Goal: Task Accomplishment & Management: Manage account settings

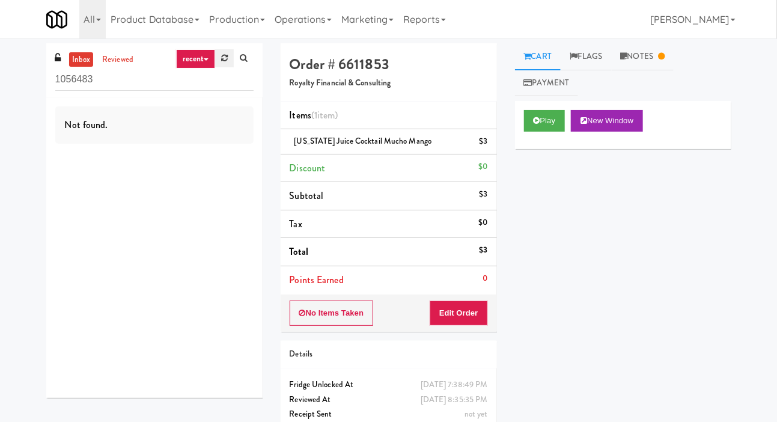
click at [227, 56] on icon at bounding box center [224, 58] width 7 height 8
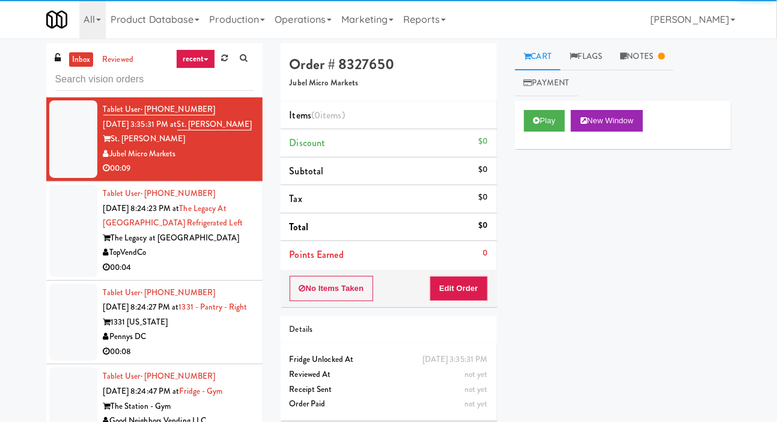
click at [70, 230] on div at bounding box center [73, 231] width 48 height 93
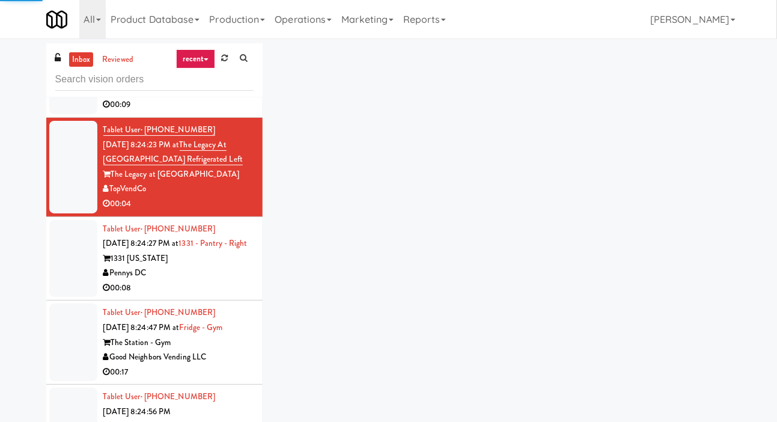
scroll to position [115, 0]
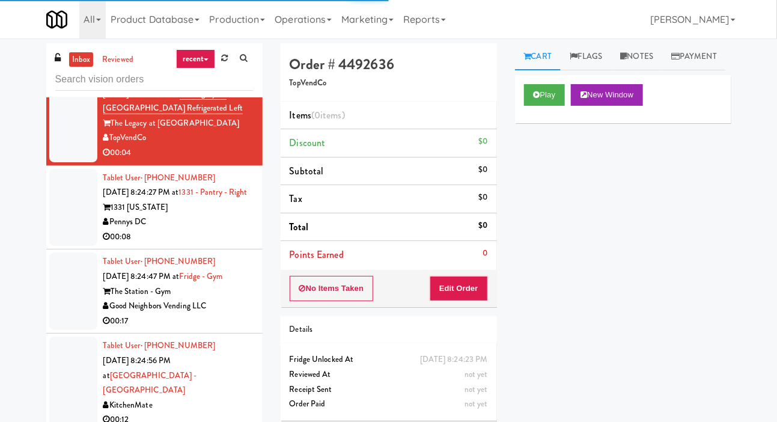
click at [63, 225] on div at bounding box center [73, 208] width 48 height 78
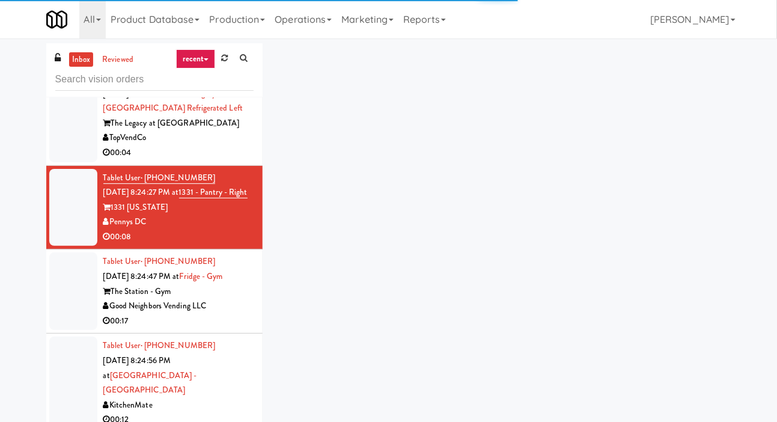
click at [65, 162] on div at bounding box center [73, 116] width 48 height 93
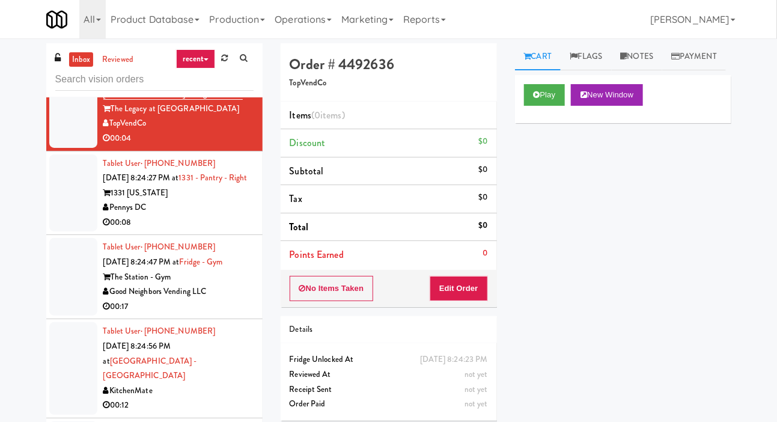
click at [69, 232] on div at bounding box center [73, 194] width 48 height 78
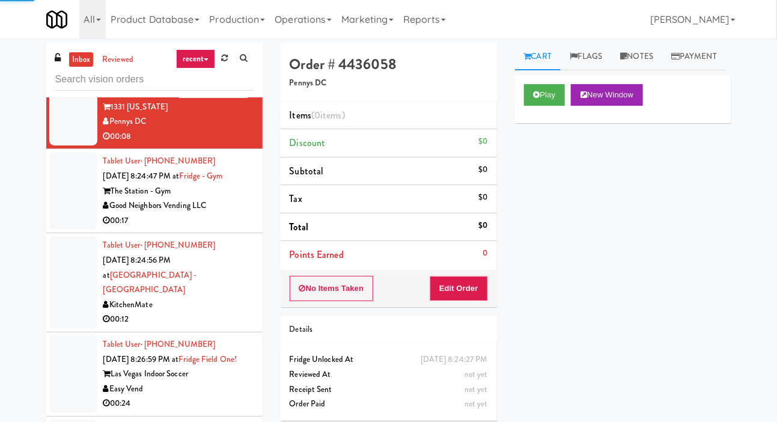
click at [69, 230] on div at bounding box center [73, 191] width 48 height 78
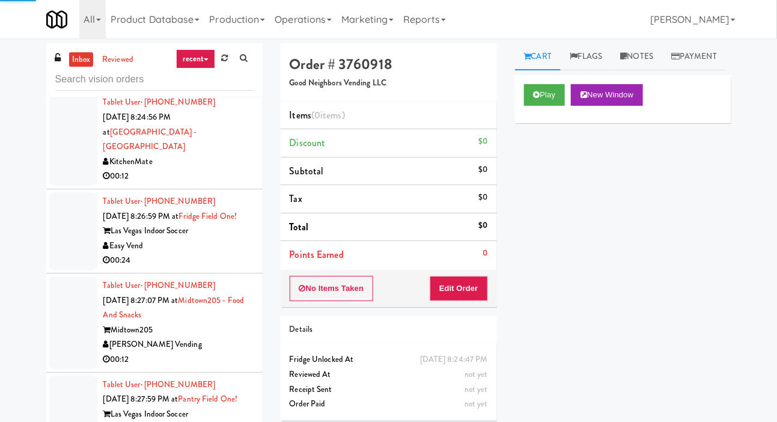
scroll to position [374, 0]
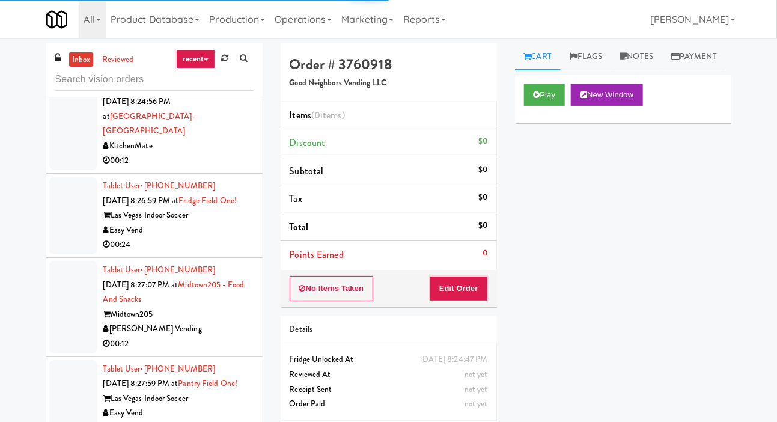
click at [57, 159] on div at bounding box center [73, 124] width 48 height 93
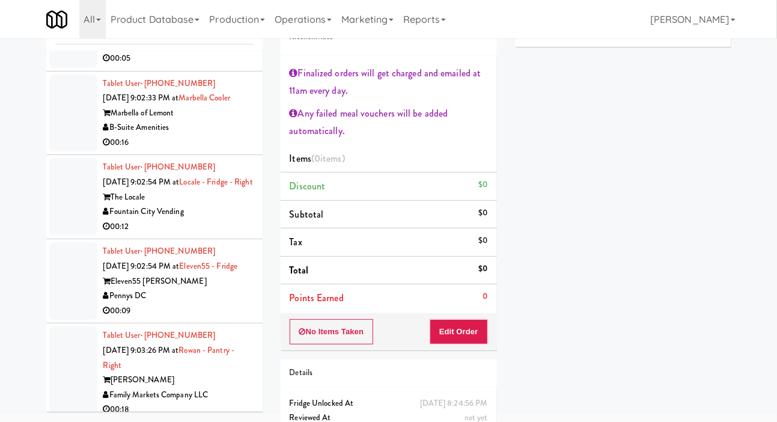
scroll to position [7606, 0]
click at [68, 68] on div at bounding box center [73, 29] width 48 height 78
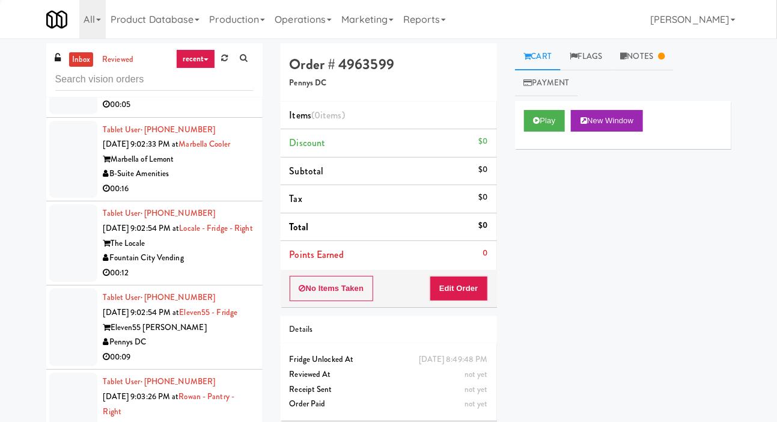
click at [67, 114] on div at bounding box center [73, 76] width 48 height 78
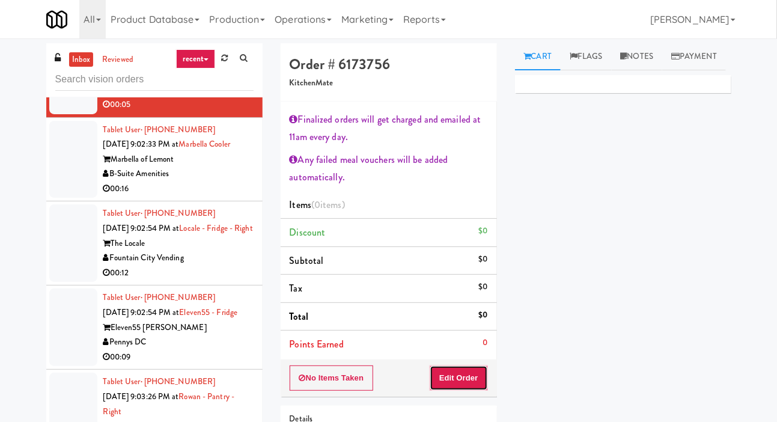
click at [470, 375] on button "Edit Order" at bounding box center [459, 378] width 58 height 25
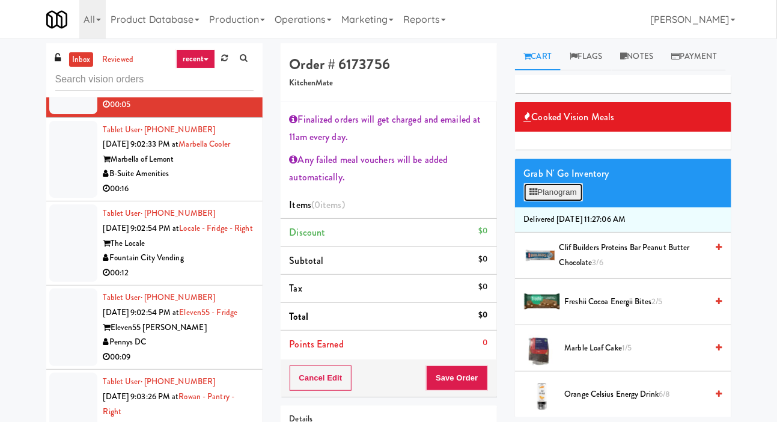
click at [572, 201] on button "Planogram" at bounding box center [553, 192] width 59 height 18
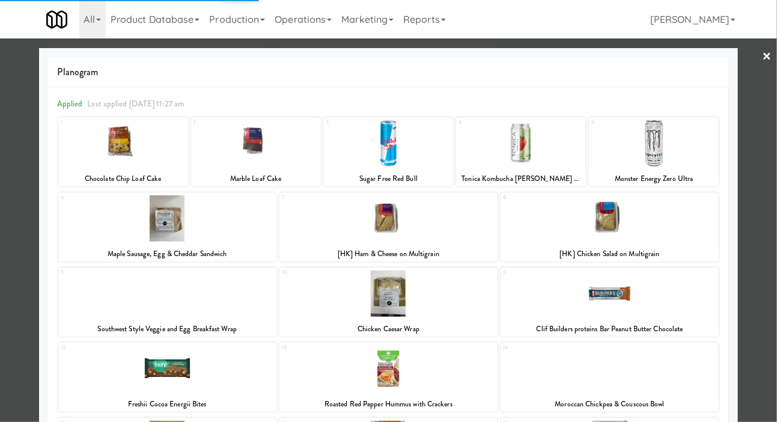
scroll to position [179, 0]
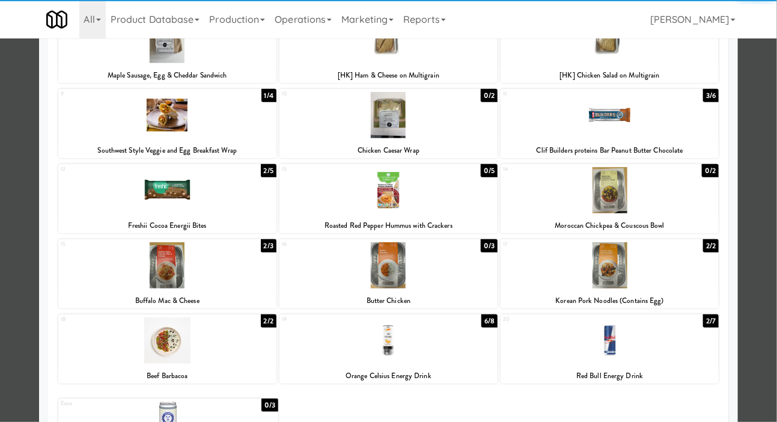
click at [121, 283] on div at bounding box center [167, 265] width 218 height 46
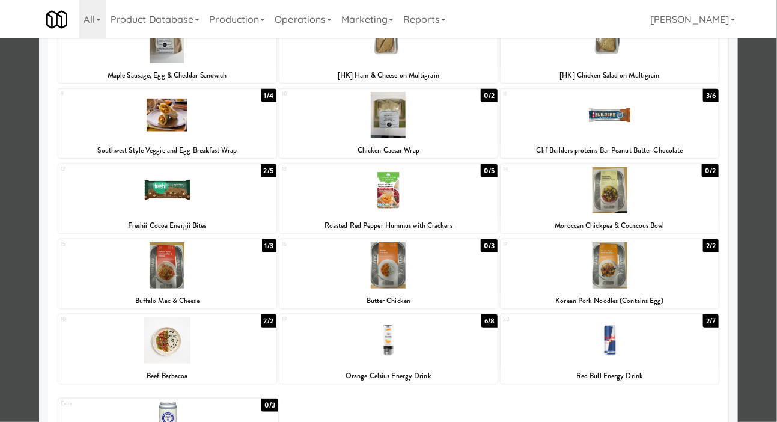
click at [15, 257] on div at bounding box center [388, 211] width 777 height 422
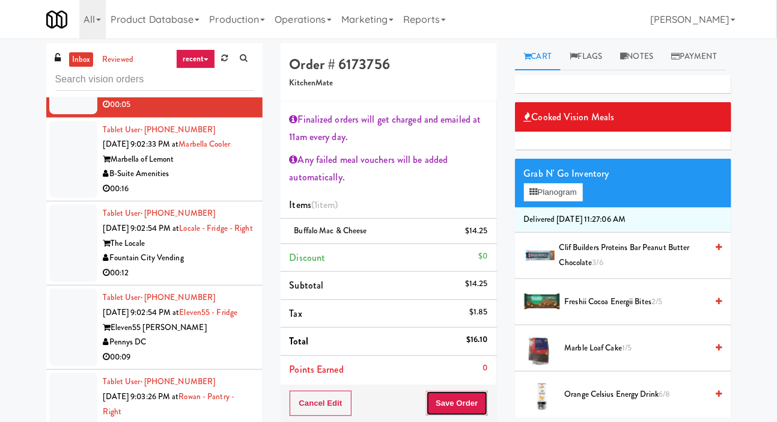
click at [461, 410] on button "Save Order" at bounding box center [456, 403] width 61 height 25
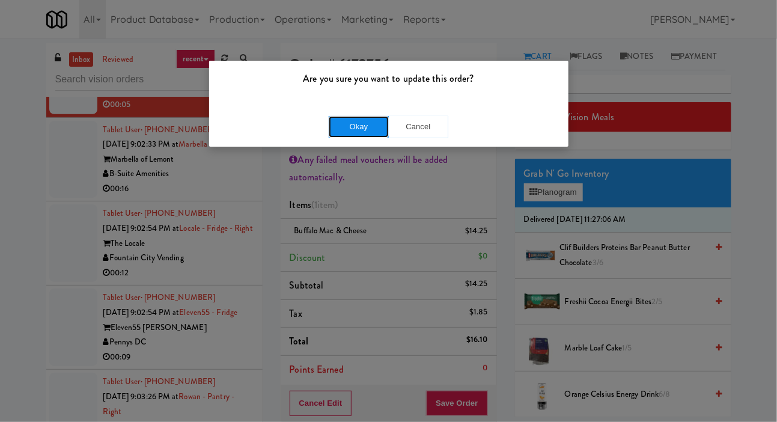
click at [341, 132] on button "Okay" at bounding box center [359, 127] width 60 height 22
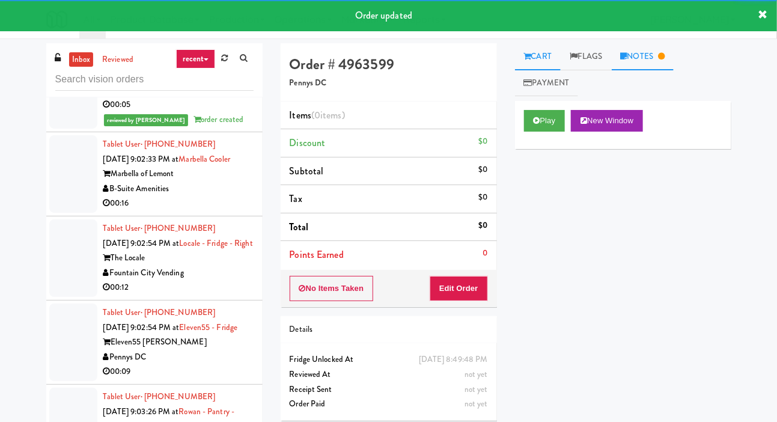
click at [647, 66] on link "Notes" at bounding box center [643, 56] width 63 height 27
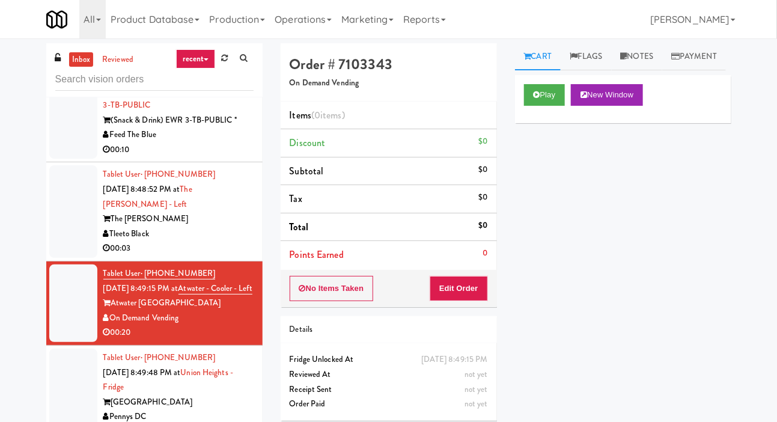
scroll to position [7115, 0]
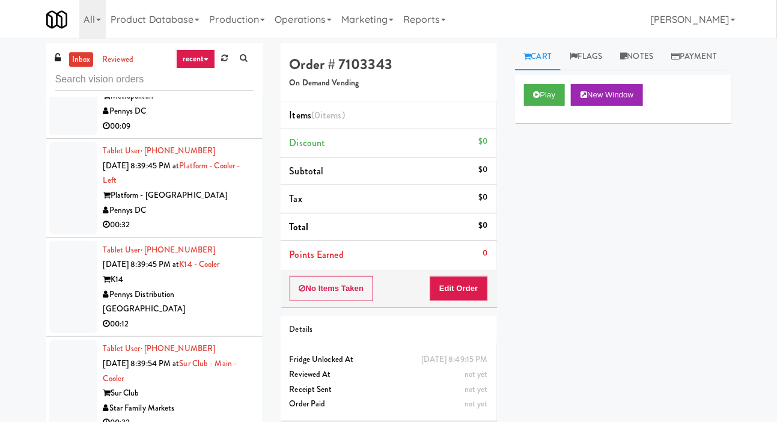
click at [67, 140] on li "Tablet User · (404) 444-2024 [DATE] 8:39:34 PM at [GEOGRAPHIC_DATA] - Right Met…" at bounding box center [154, 89] width 216 height 99
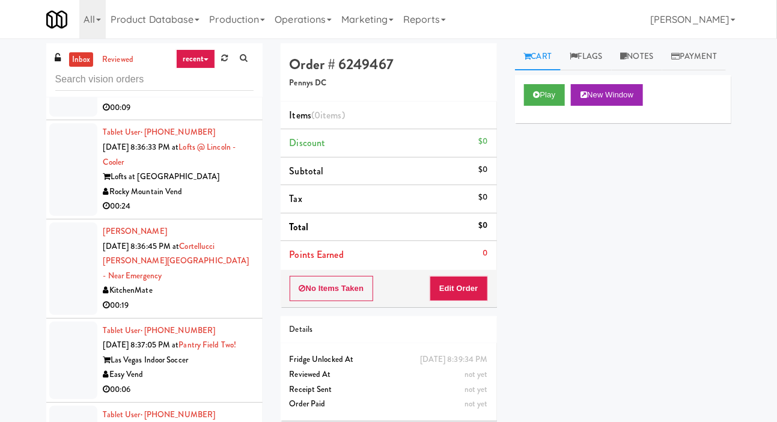
click at [57, 117] on div at bounding box center [73, 78] width 48 height 78
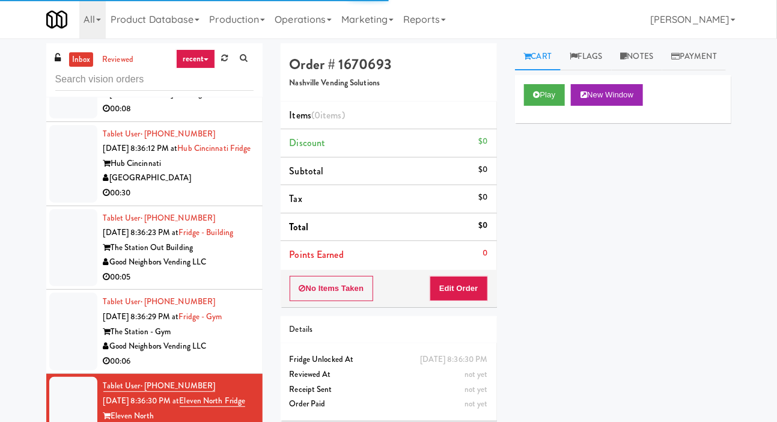
click at [57, 118] on div at bounding box center [73, 64] width 48 height 107
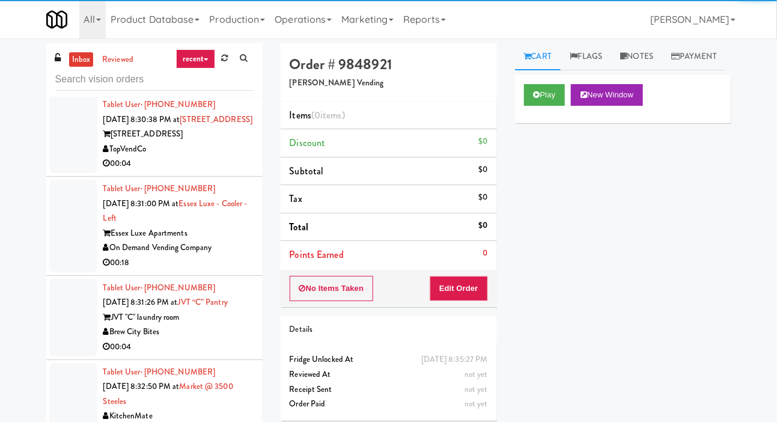
click at [62, 173] on div at bounding box center [73, 135] width 48 height 78
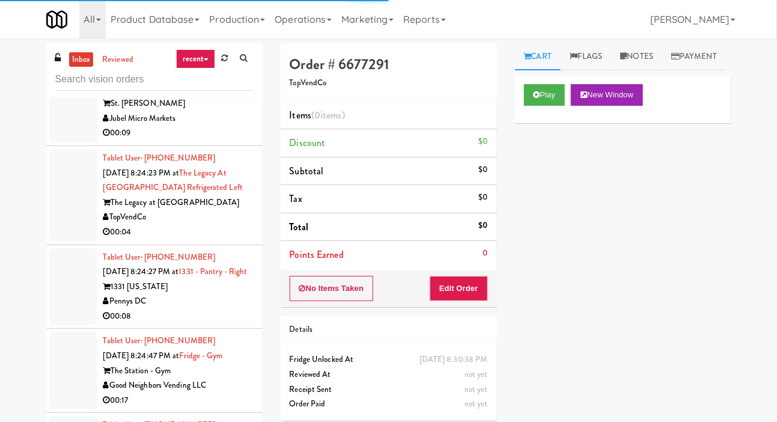
scroll to position [76, 0]
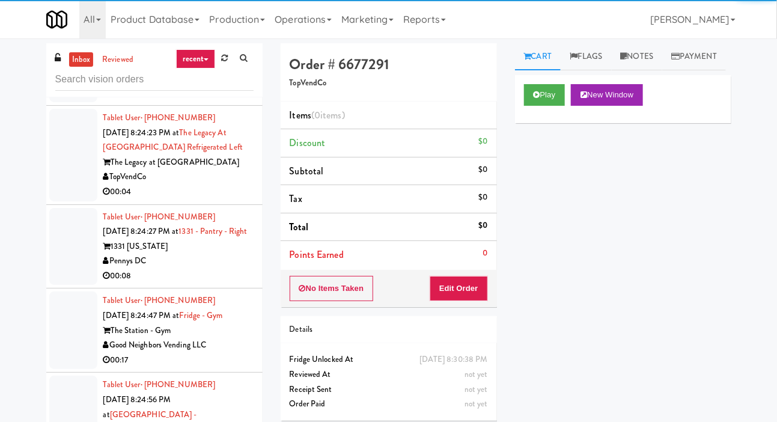
click at [61, 199] on div at bounding box center [73, 155] width 48 height 93
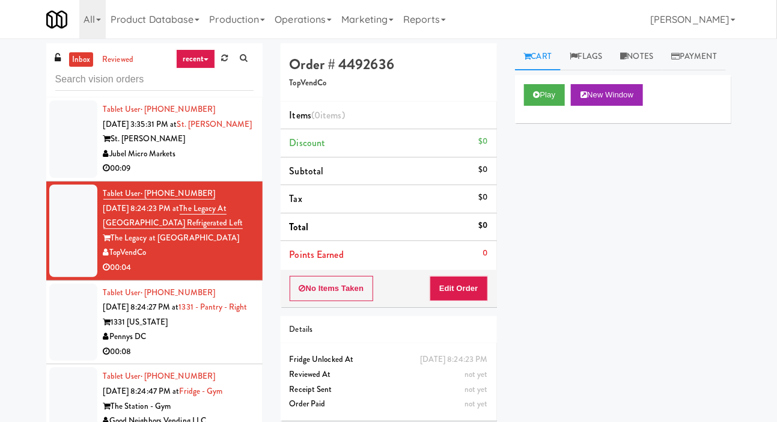
click at [61, 158] on div at bounding box center [73, 139] width 48 height 78
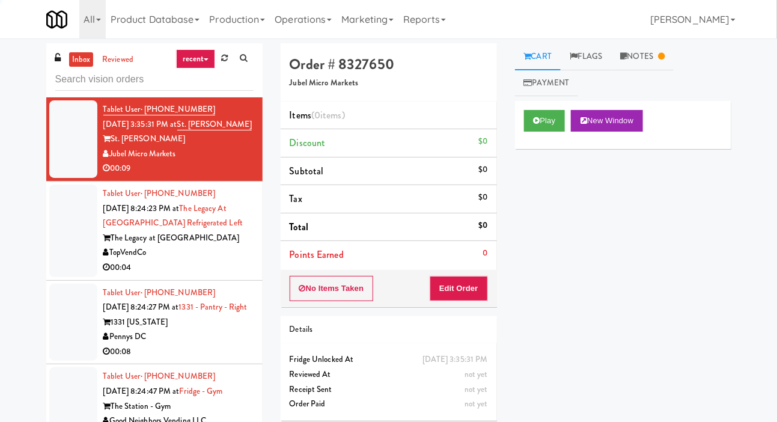
click at [62, 237] on div at bounding box center [73, 231] width 48 height 93
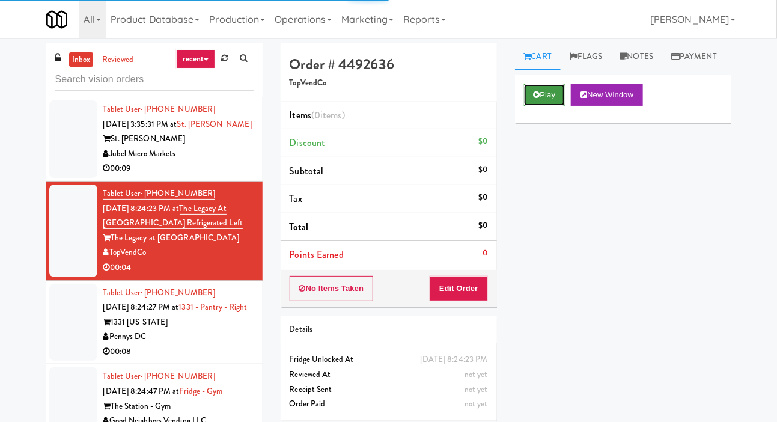
click at [545, 106] on button "Play" at bounding box center [544, 95] width 41 height 22
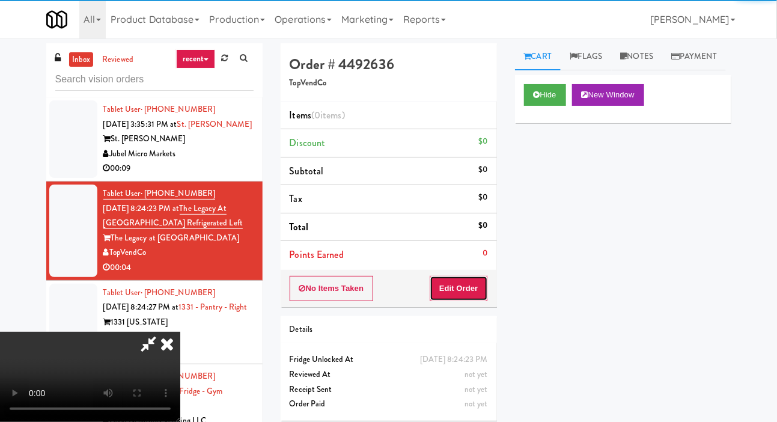
click at [471, 276] on button "Edit Order" at bounding box center [459, 288] width 58 height 25
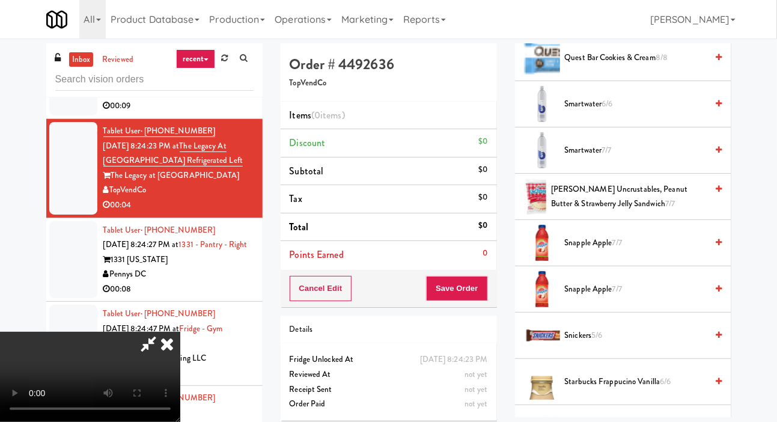
scroll to position [1283, 0]
click at [605, 155] on span "7/7" at bounding box center [607, 148] width 10 height 11
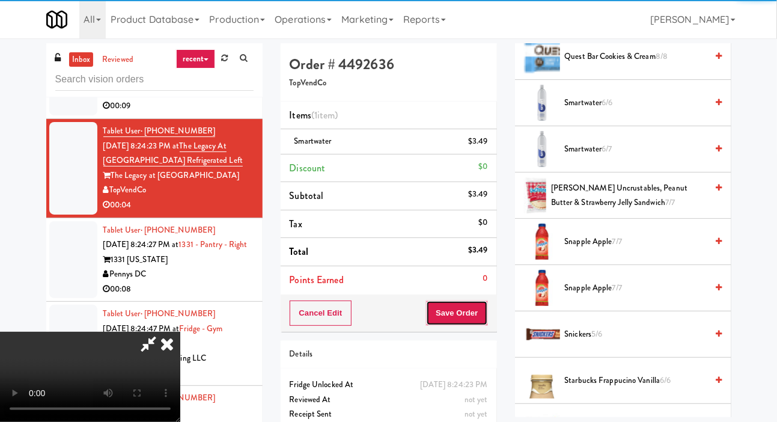
click at [478, 310] on button "Save Order" at bounding box center [456, 313] width 61 height 25
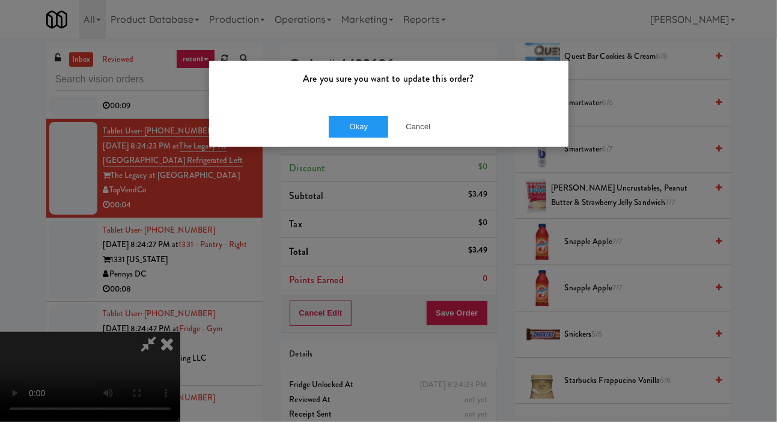
click at [356, 104] on div "Are you sure you want to update this order?" at bounding box center [389, 84] width 360 height 46
click at [342, 117] on button "Okay" at bounding box center [359, 127] width 60 height 22
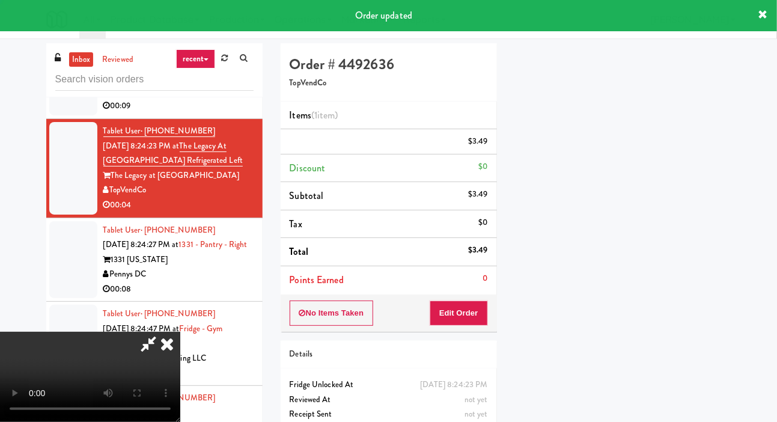
scroll to position [70, 0]
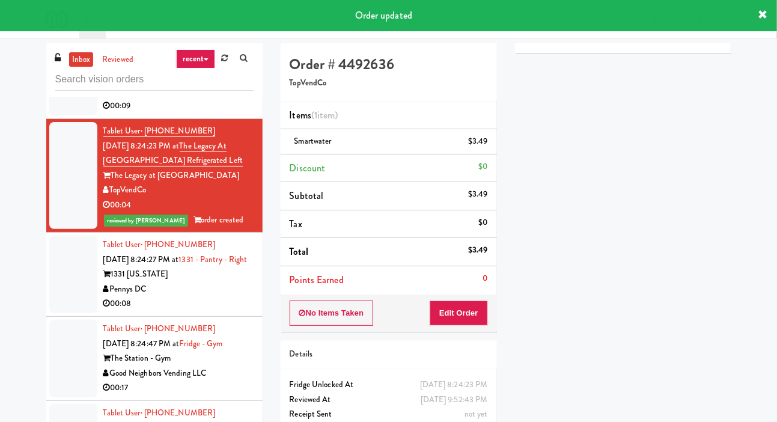
click at [53, 300] on div at bounding box center [73, 275] width 48 height 78
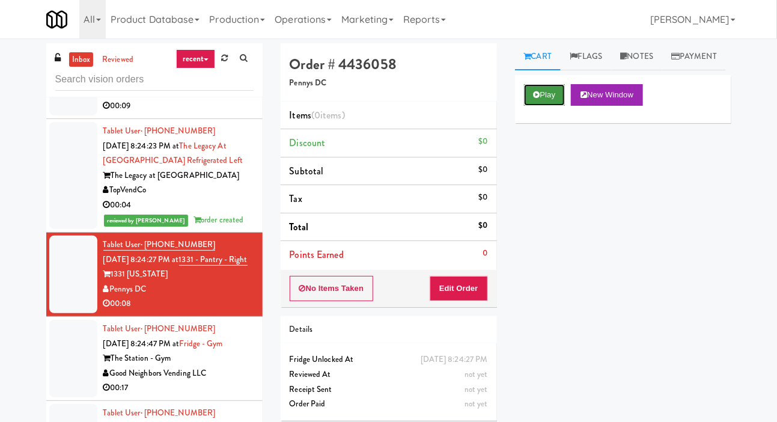
click at [549, 106] on button "Play" at bounding box center [544, 95] width 41 height 22
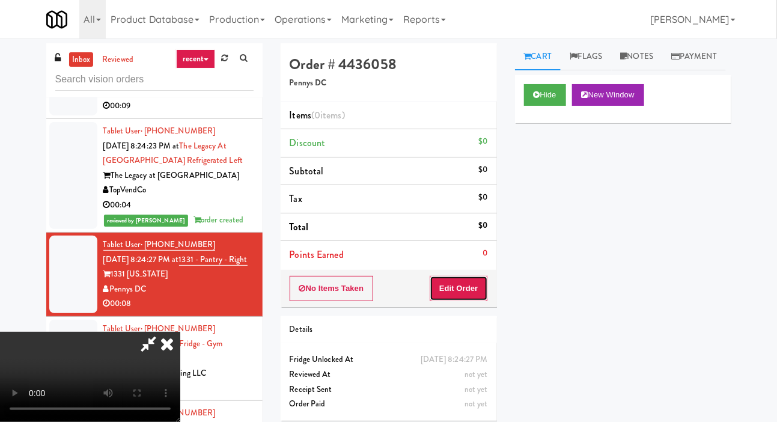
click at [471, 284] on button "Edit Order" at bounding box center [459, 288] width 58 height 25
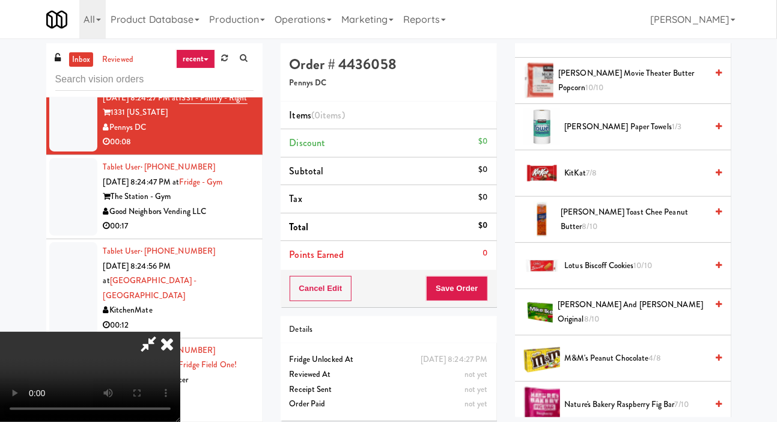
scroll to position [526, 0]
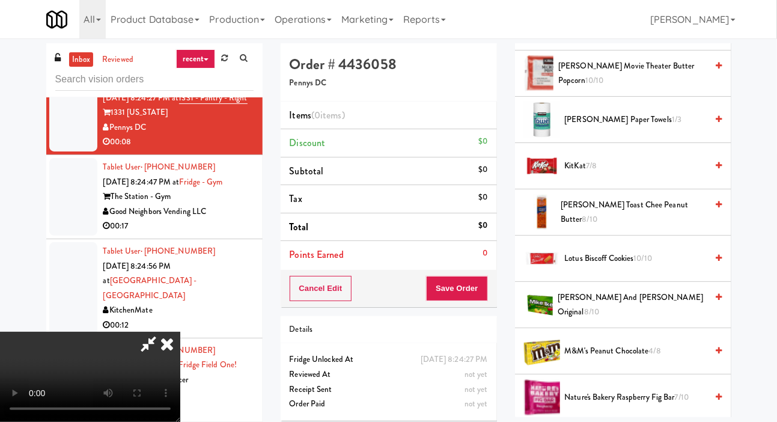
click at [585, 174] on span "KitKat 7/8" at bounding box center [636, 166] width 143 height 15
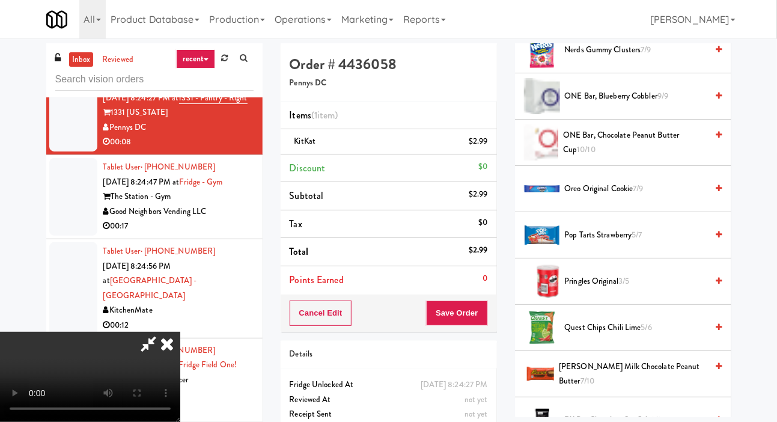
scroll to position [919, 0]
click at [602, 197] on span "Oreo Original Cookie 7/9" at bounding box center [636, 189] width 143 height 15
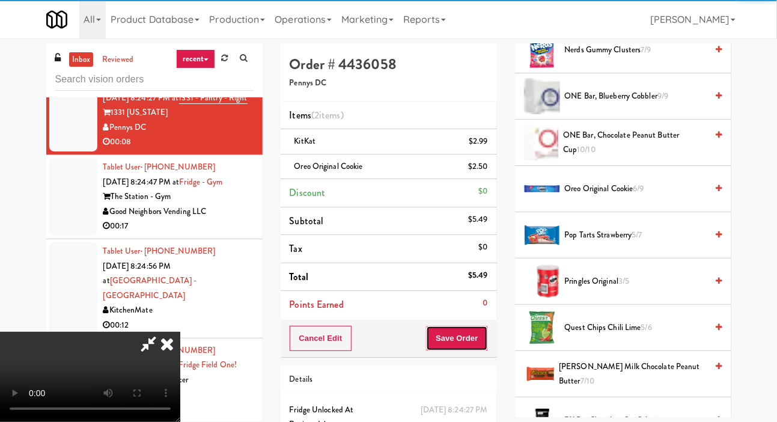
click at [485, 326] on button "Save Order" at bounding box center [456, 338] width 61 height 25
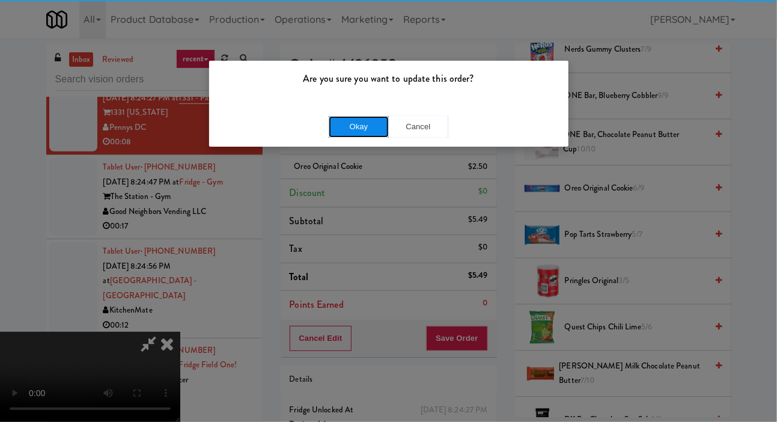
click at [345, 116] on button "Okay" at bounding box center [359, 127] width 60 height 22
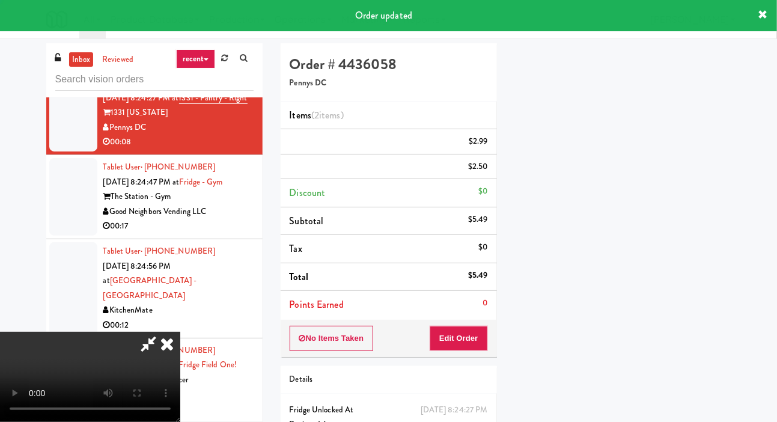
scroll to position [70, 0]
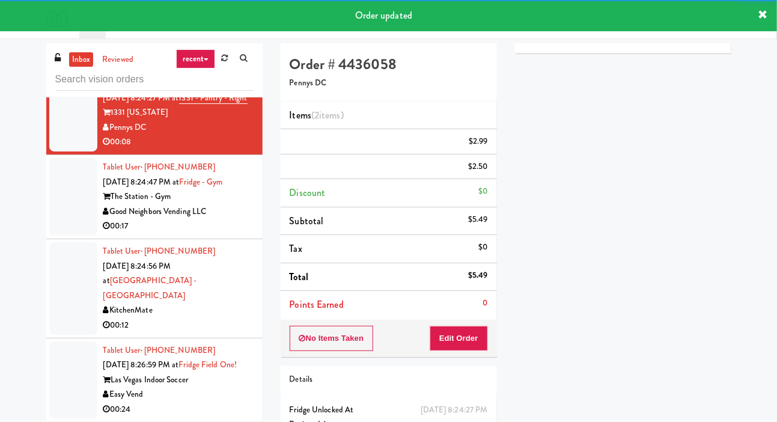
click at [56, 236] on div at bounding box center [73, 197] width 48 height 78
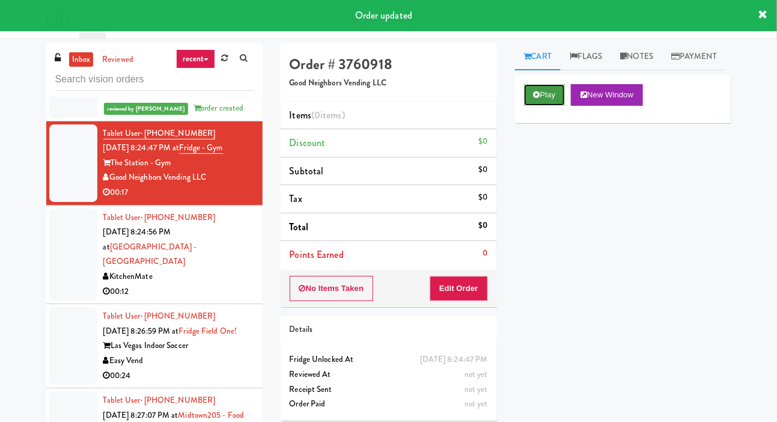
click at [553, 106] on button "Play" at bounding box center [544, 95] width 41 height 22
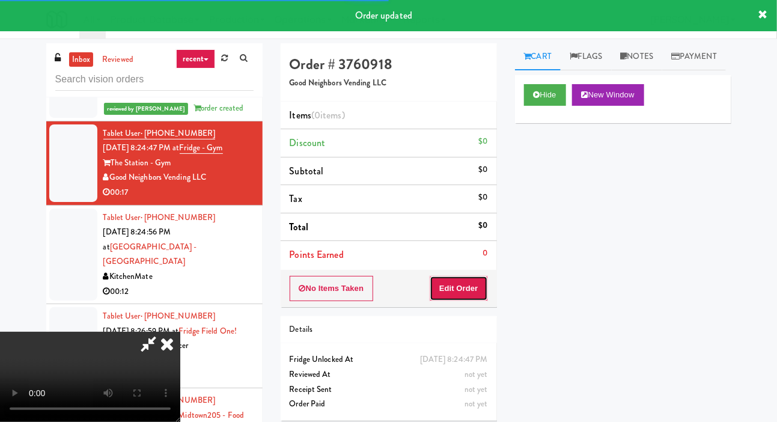
click at [480, 277] on button "Edit Order" at bounding box center [459, 288] width 58 height 25
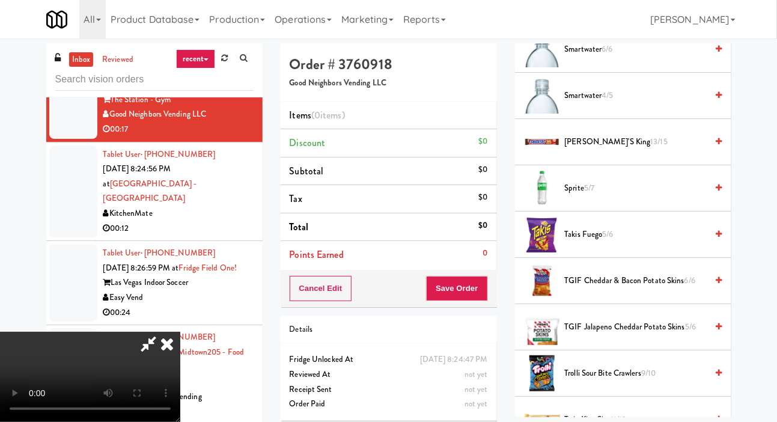
scroll to position [1341, 0]
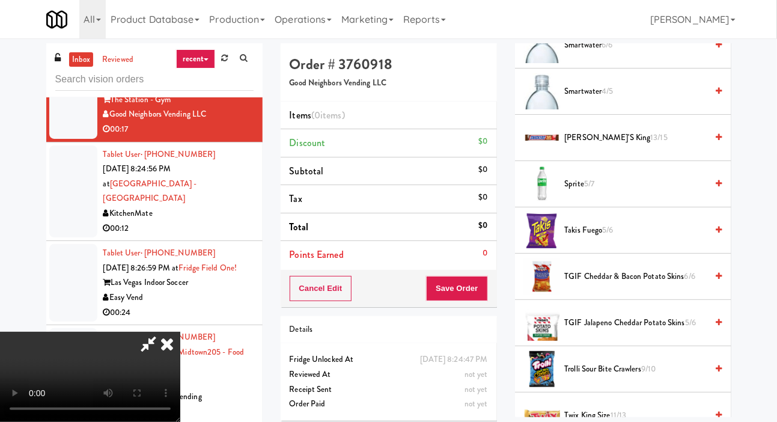
click at [597, 192] on span "Sprite 5/7" at bounding box center [636, 184] width 143 height 15
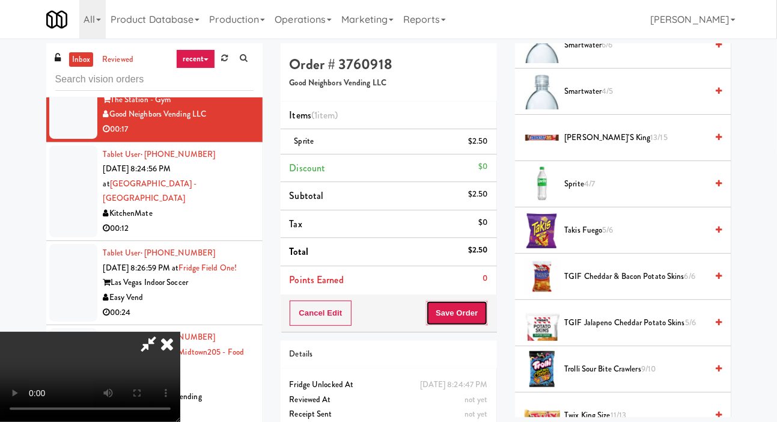
click at [485, 310] on button "Save Order" at bounding box center [456, 313] width 61 height 25
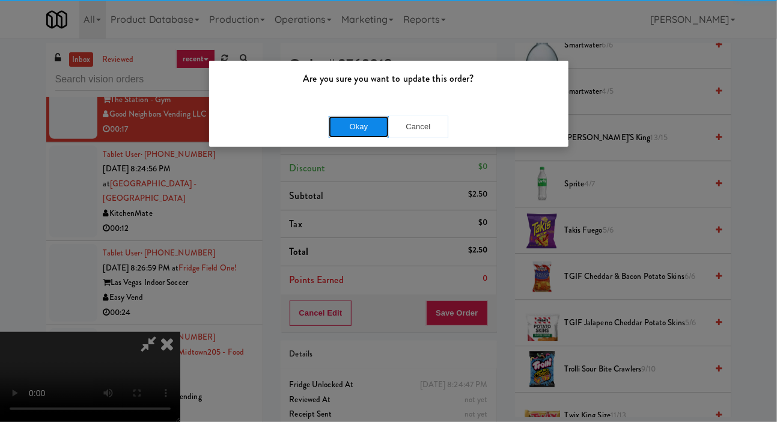
click at [351, 127] on button "Okay" at bounding box center [359, 127] width 60 height 22
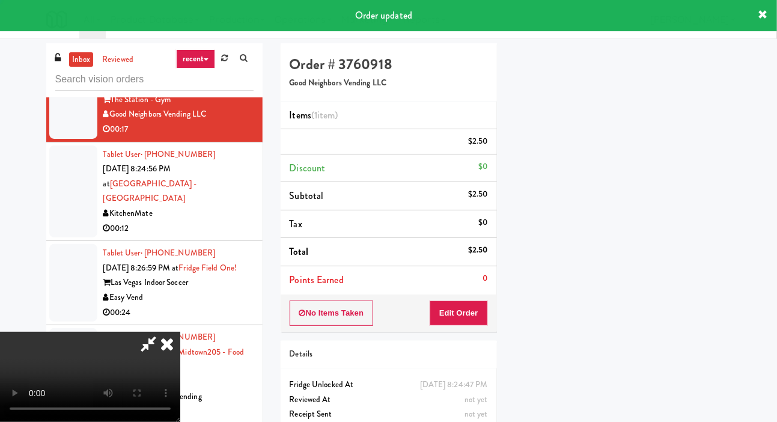
scroll to position [70, 0]
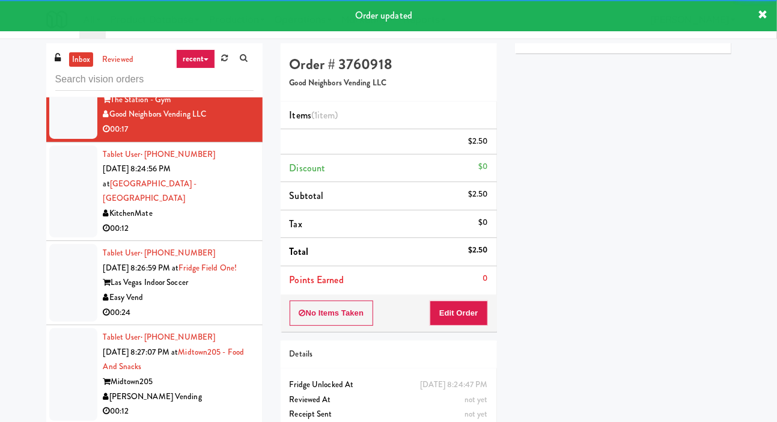
click at [47, 242] on li "Tablet User · (416) 618-7494 [DATE] 8:24:56 PM at [GEOGRAPHIC_DATA] - [GEOGRAPH…" at bounding box center [154, 192] width 216 height 99
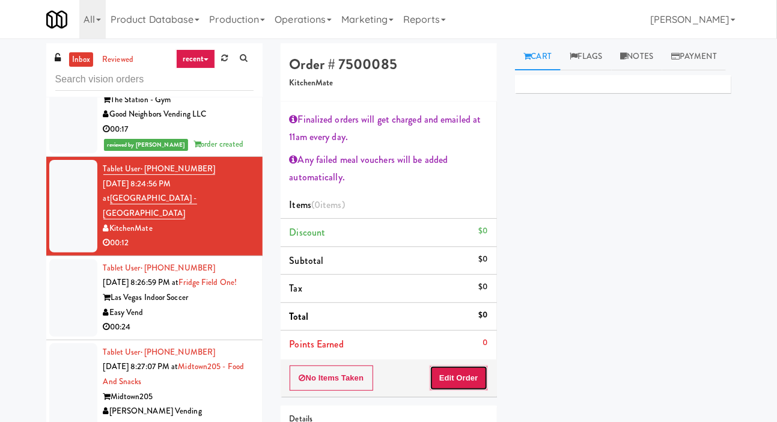
click at [471, 374] on button "Edit Order" at bounding box center [459, 378] width 58 height 25
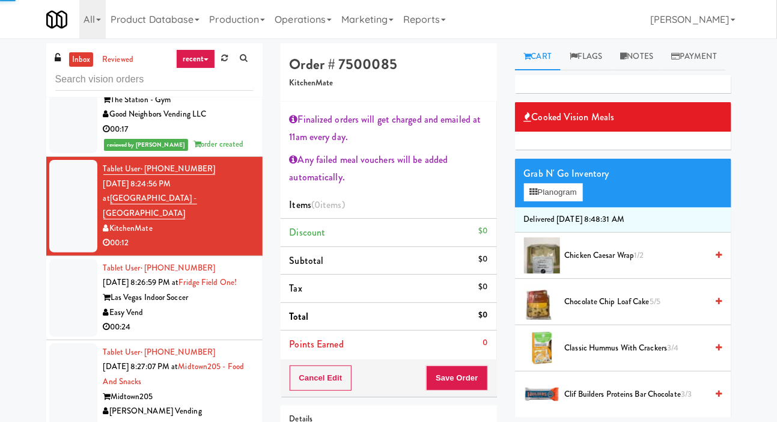
scroll to position [41, 0]
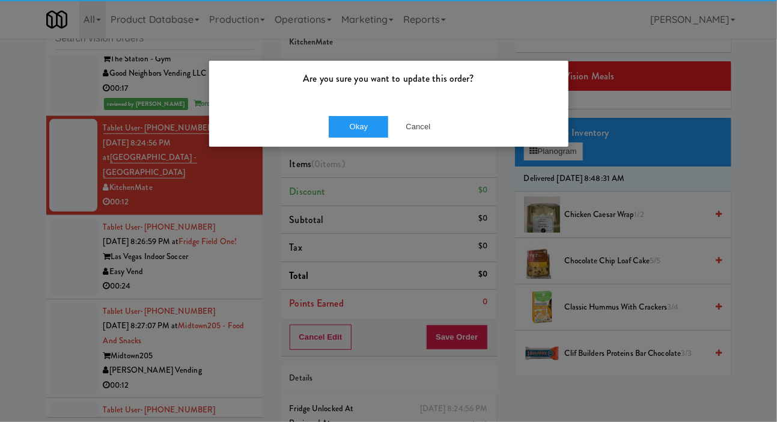
click at [560, 171] on div "Are you sure you want to update this order? Okay Cancel" at bounding box center [388, 211] width 777 height 422
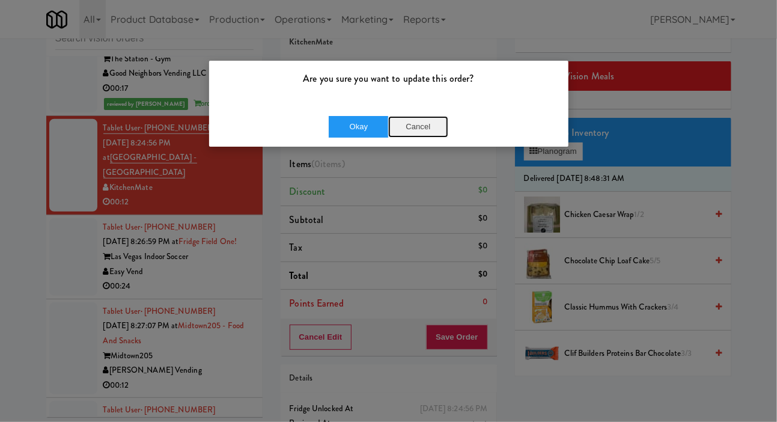
click at [438, 125] on button "Cancel" at bounding box center [418, 127] width 60 height 22
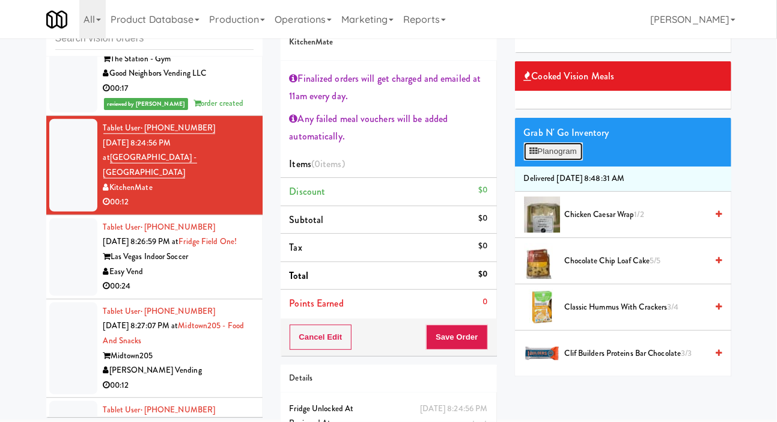
click at [568, 161] on button "Planogram" at bounding box center [553, 152] width 59 height 18
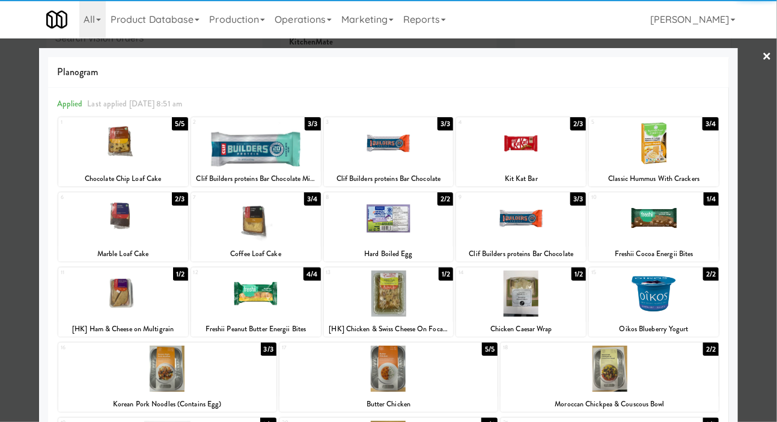
click at [431, 301] on div at bounding box center [389, 294] width 130 height 46
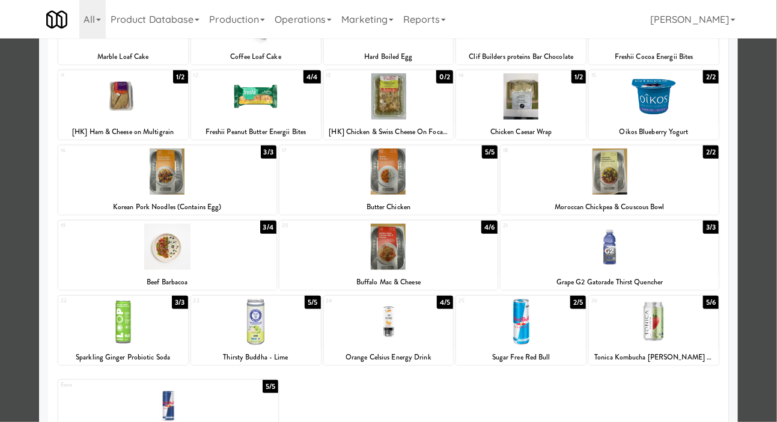
scroll to position [200, 0]
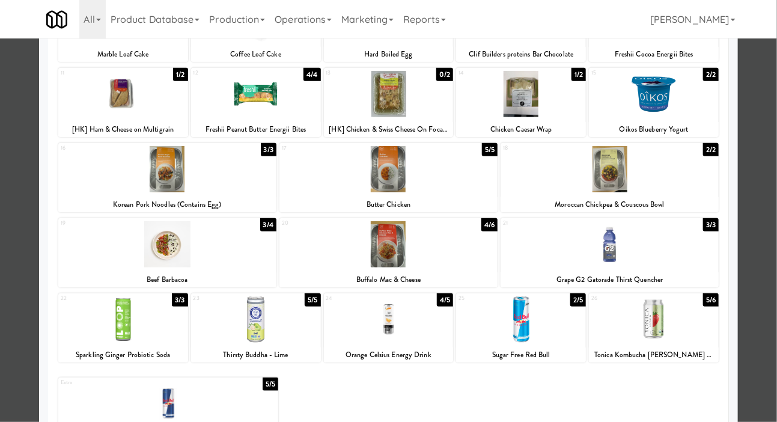
click at [243, 313] on div at bounding box center [256, 319] width 130 height 46
click at [4, 220] on div at bounding box center [388, 211] width 777 height 422
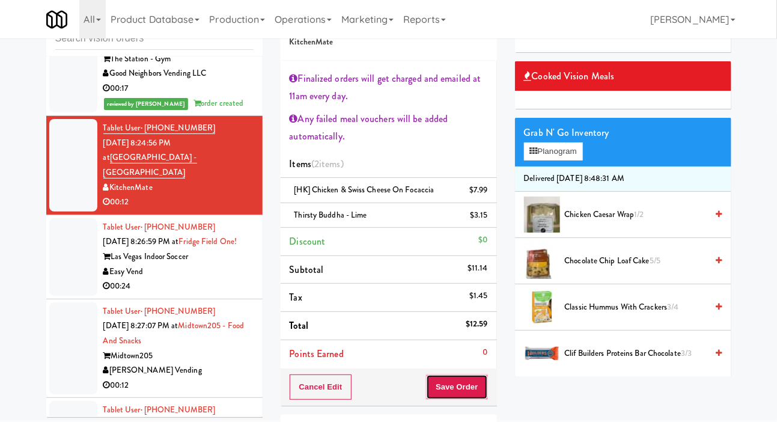
click at [465, 388] on button "Save Order" at bounding box center [456, 387] width 61 height 25
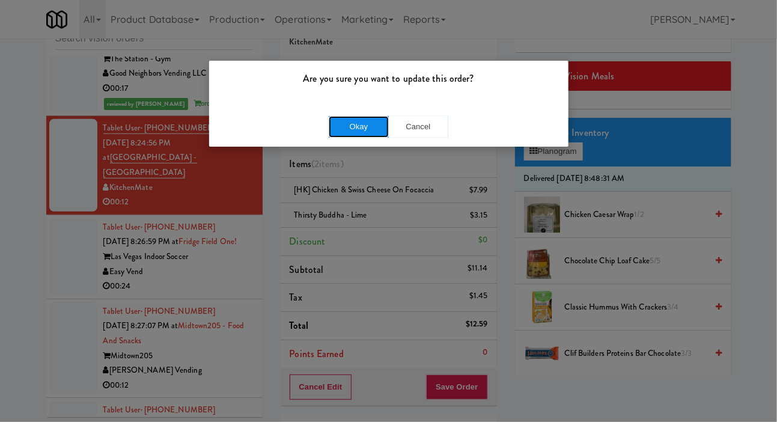
click at [339, 127] on button "Okay" at bounding box center [359, 127] width 60 height 22
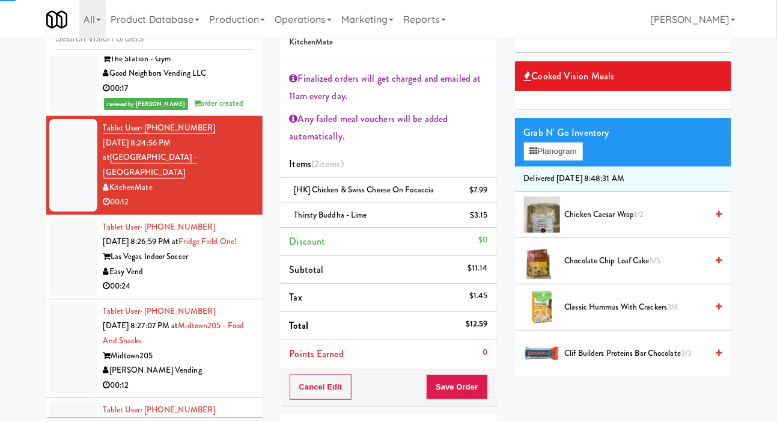
click at [58, 280] on div at bounding box center [73, 257] width 48 height 78
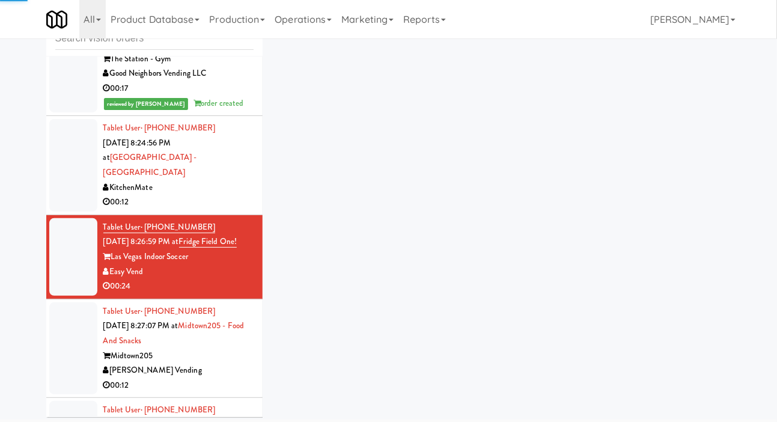
scroll to position [396, 0]
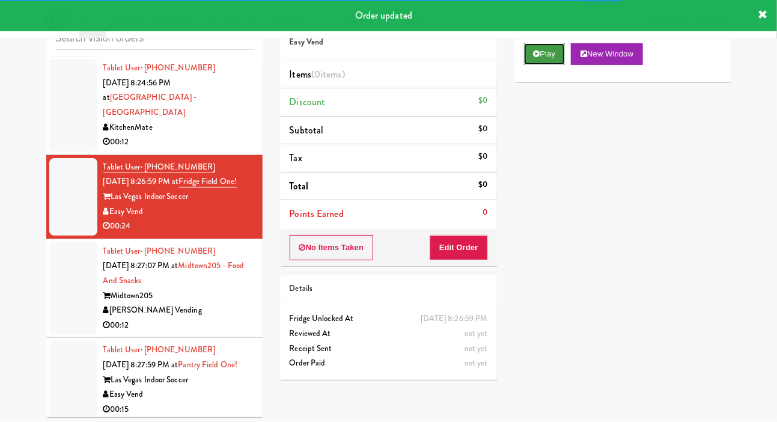
click at [538, 65] on button "Play" at bounding box center [544, 54] width 41 height 22
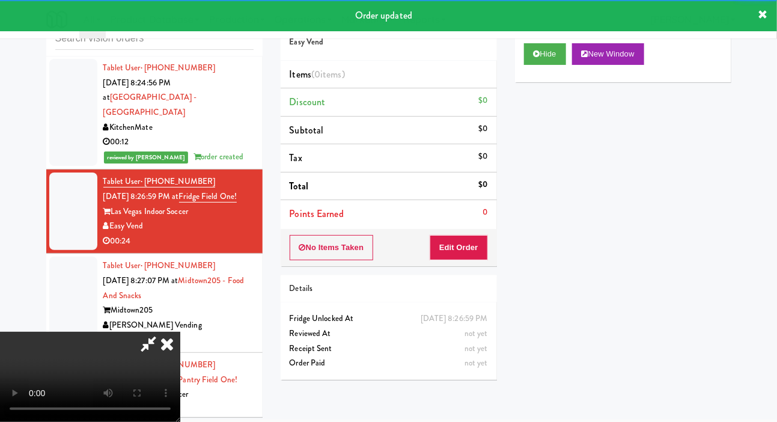
click at [465, 224] on li "Points Earned 0" at bounding box center [389, 214] width 216 height 28
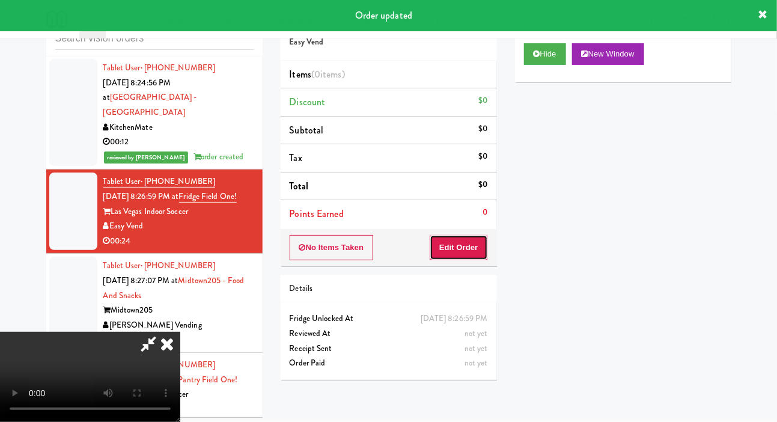
click at [479, 240] on button "Edit Order" at bounding box center [459, 247] width 58 height 25
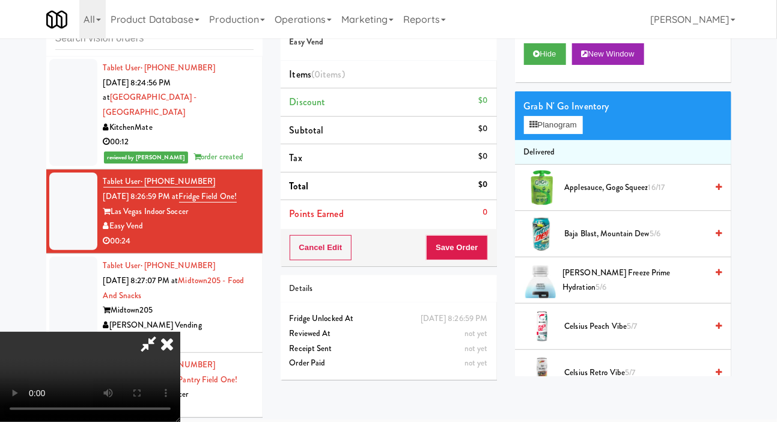
scroll to position [0, 0]
click at [555, 134] on button "Planogram" at bounding box center [553, 125] width 59 height 18
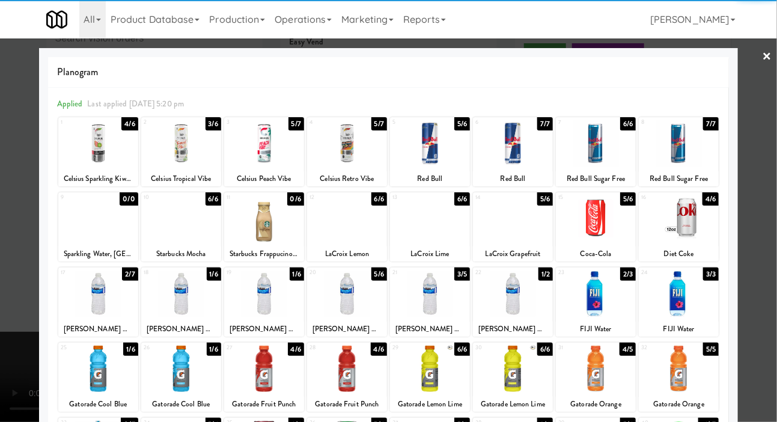
click at [262, 289] on div at bounding box center [264, 294] width 80 height 46
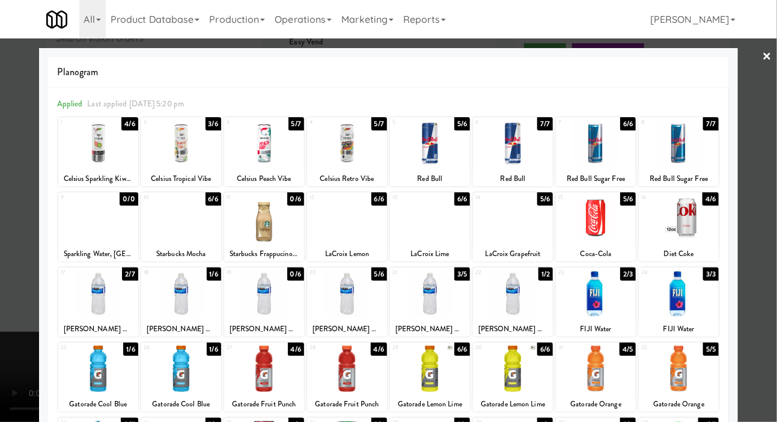
click at [7, 223] on div at bounding box center [388, 211] width 777 height 422
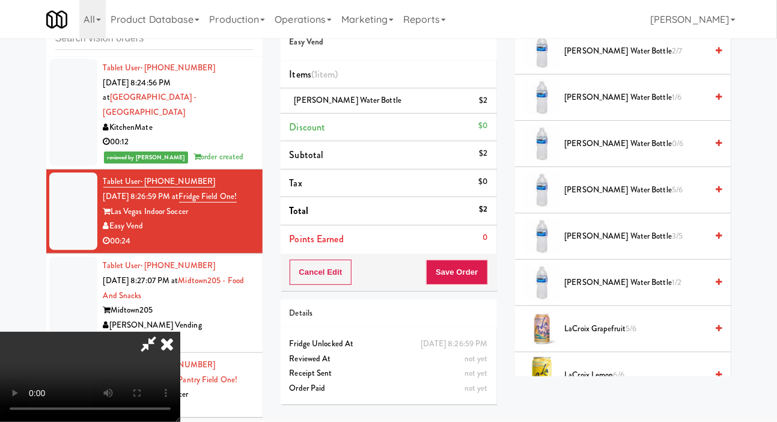
scroll to position [1096, 0]
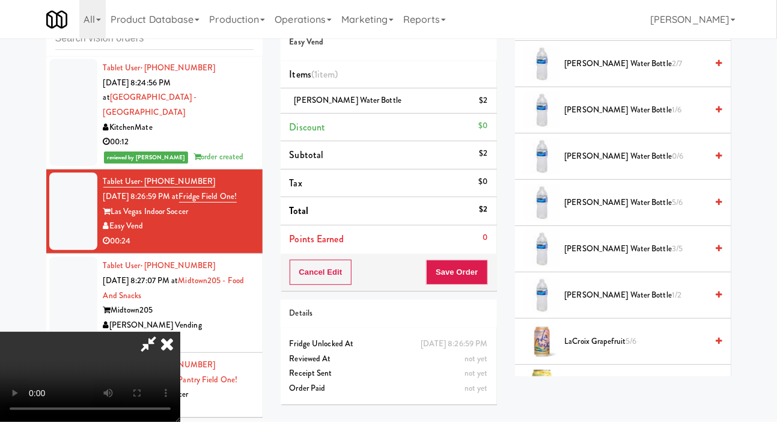
click at [633, 118] on span "[PERSON_NAME] Water Bottle 1/6" at bounding box center [636, 110] width 143 height 15
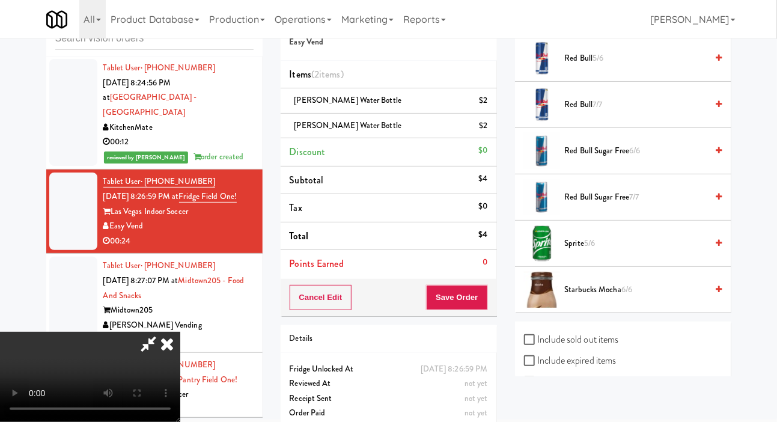
scroll to position [1564, 0]
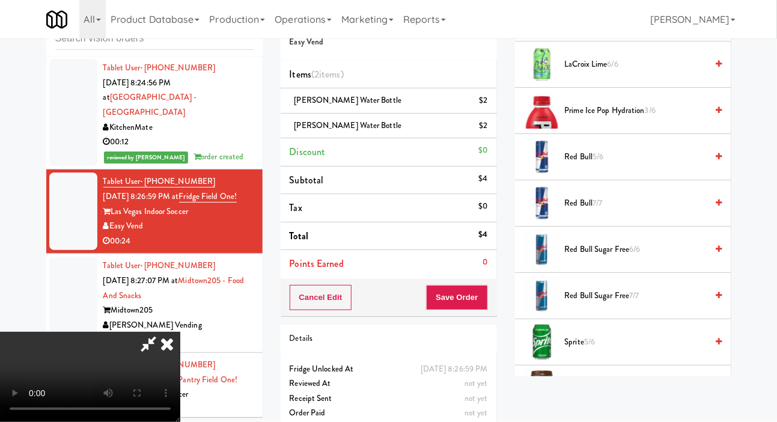
click at [618, 118] on span "Prime Ice Pop Hydration 3/6" at bounding box center [636, 110] width 143 height 15
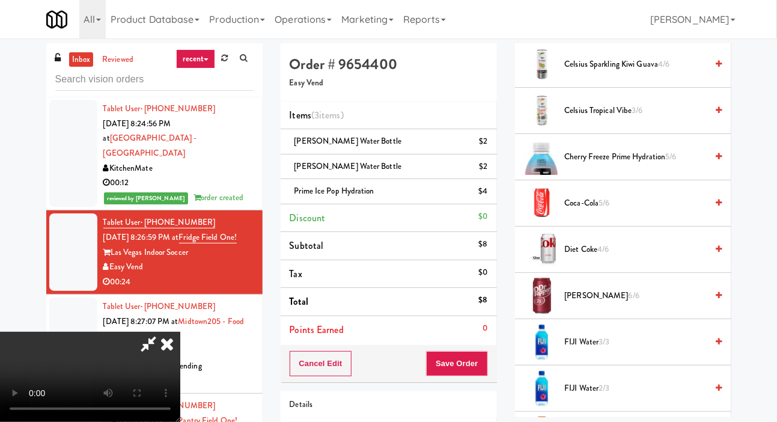
scroll to position [399, 0]
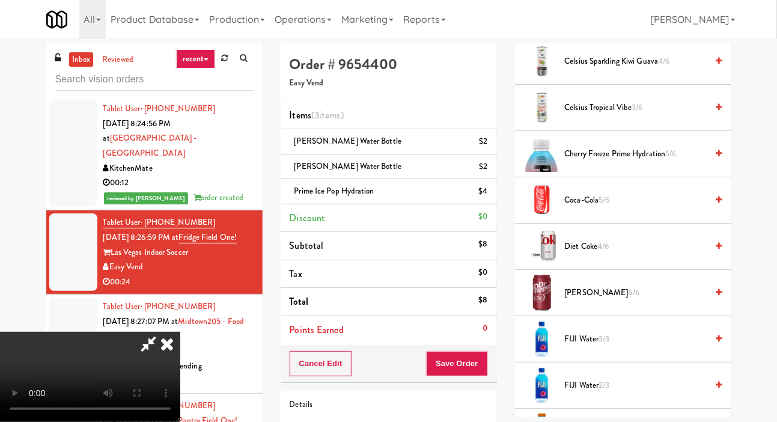
click at [616, 162] on span "Cherry Freeze Prime Hydration 5/6" at bounding box center [636, 154] width 143 height 15
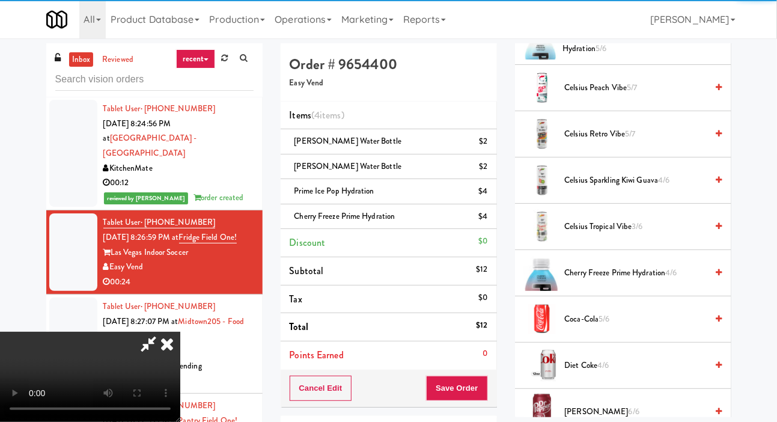
scroll to position [0, 0]
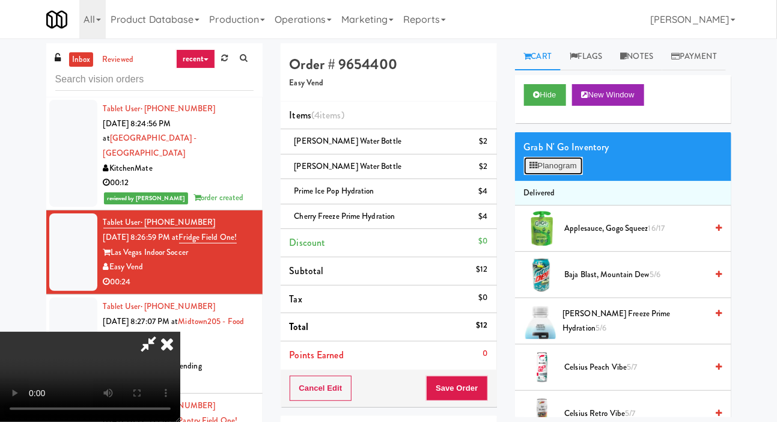
click at [559, 175] on button "Planogram" at bounding box center [553, 166] width 59 height 18
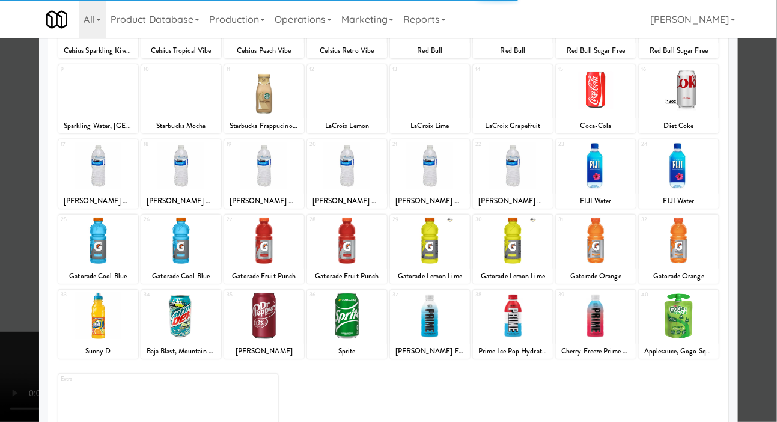
scroll to position [168, 0]
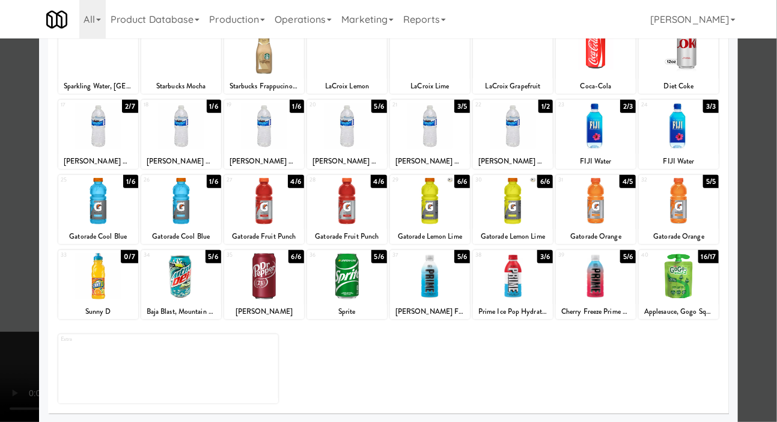
click at [437, 280] on div at bounding box center [430, 276] width 80 height 46
click at [19, 177] on div at bounding box center [388, 211] width 777 height 422
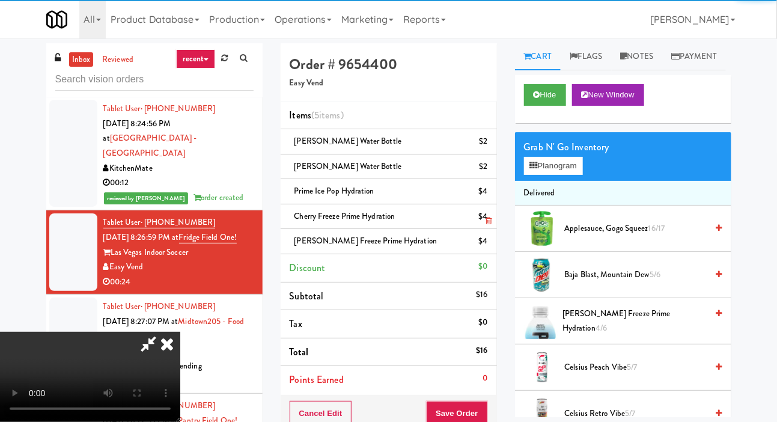
click at [493, 216] on li "Cherry Freeze Prime Hydration $4" at bounding box center [389, 216] width 216 height 25
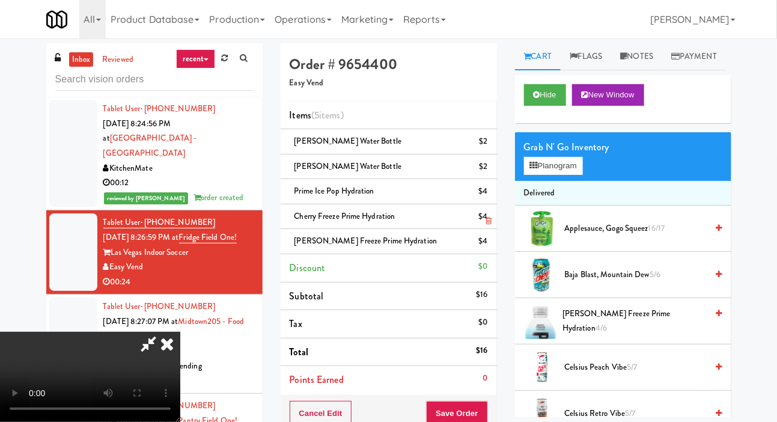
click at [489, 219] on icon at bounding box center [489, 221] width 6 height 8
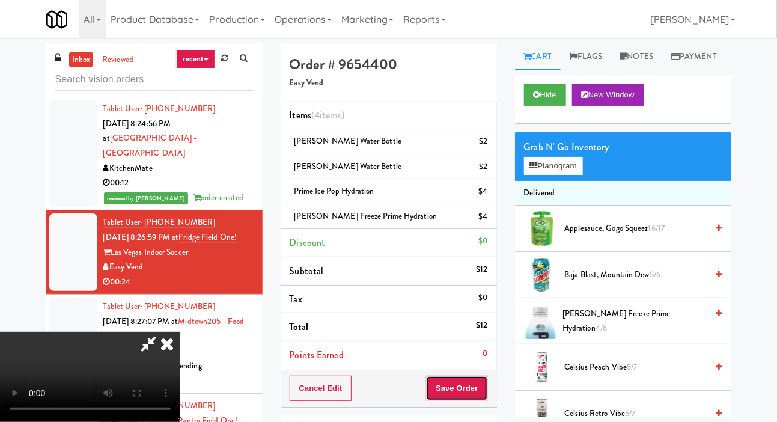
click at [478, 385] on button "Save Order" at bounding box center [456, 388] width 61 height 25
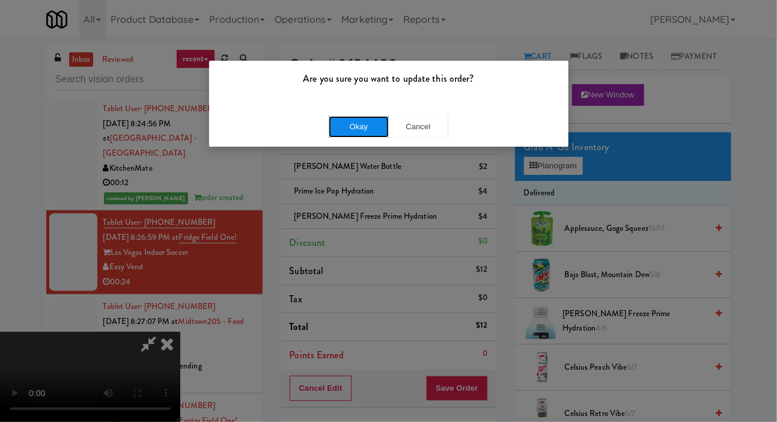
click at [349, 120] on button "Okay" at bounding box center [359, 127] width 60 height 22
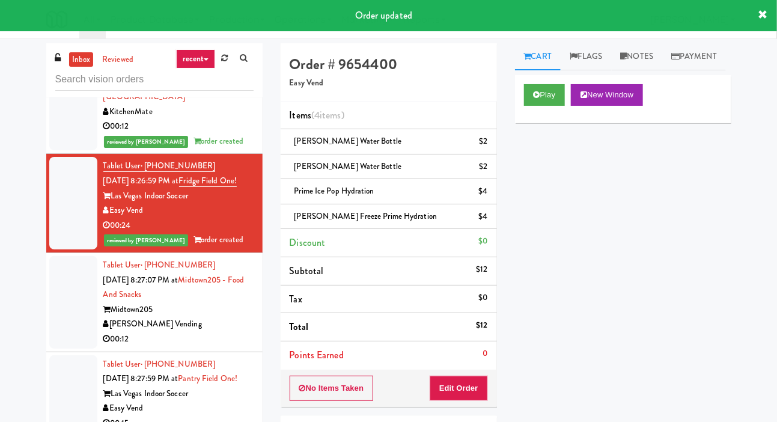
click at [65, 318] on div at bounding box center [73, 302] width 48 height 93
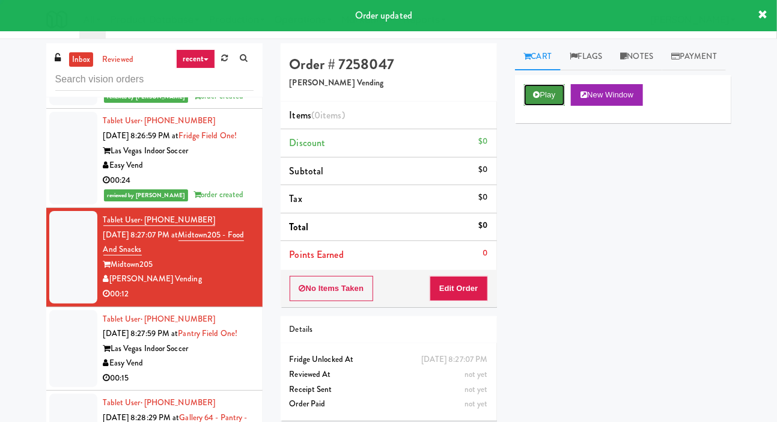
click at [548, 106] on button "Play" at bounding box center [544, 95] width 41 height 22
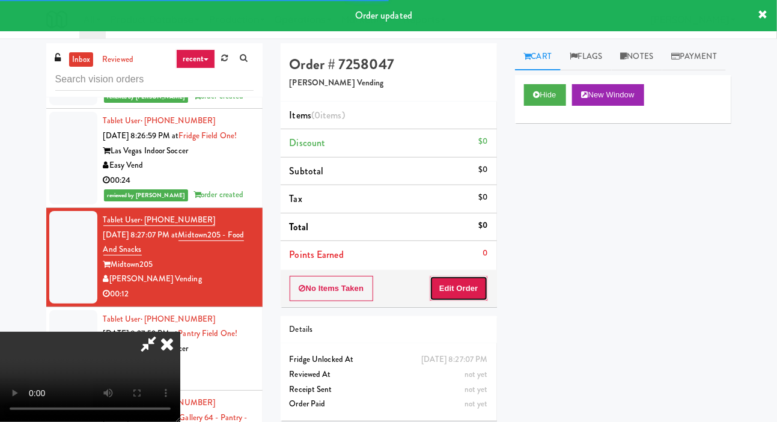
click at [461, 290] on button "Edit Order" at bounding box center [459, 288] width 58 height 25
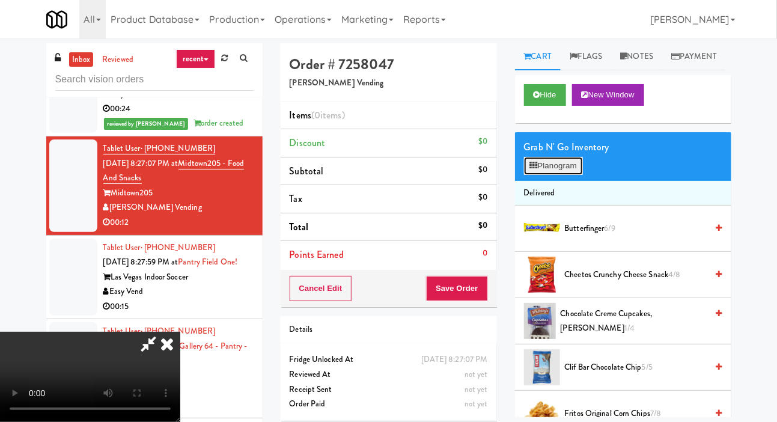
click at [556, 175] on button "Planogram" at bounding box center [553, 166] width 59 height 18
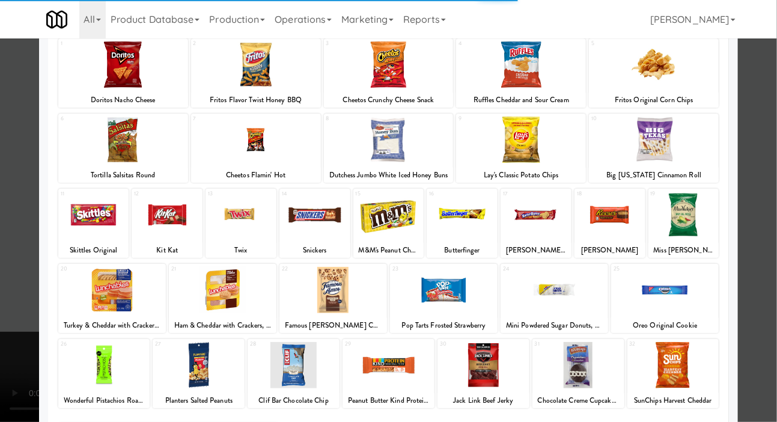
scroll to position [168, 0]
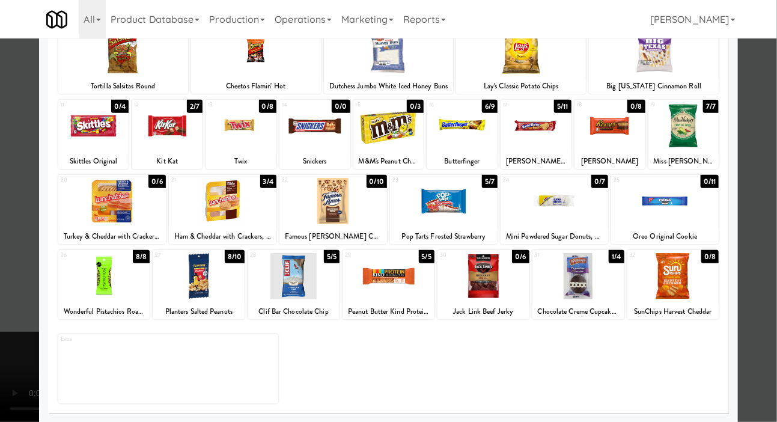
click at [477, 198] on div at bounding box center [444, 201] width 108 height 46
click at [11, 216] on div at bounding box center [388, 211] width 777 height 422
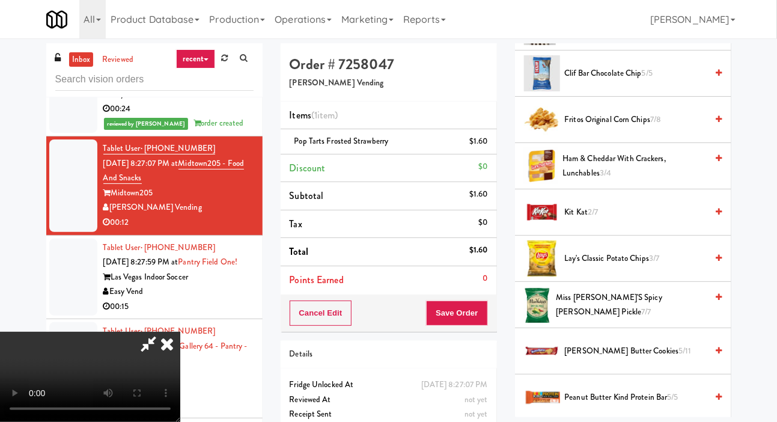
scroll to position [295, 0]
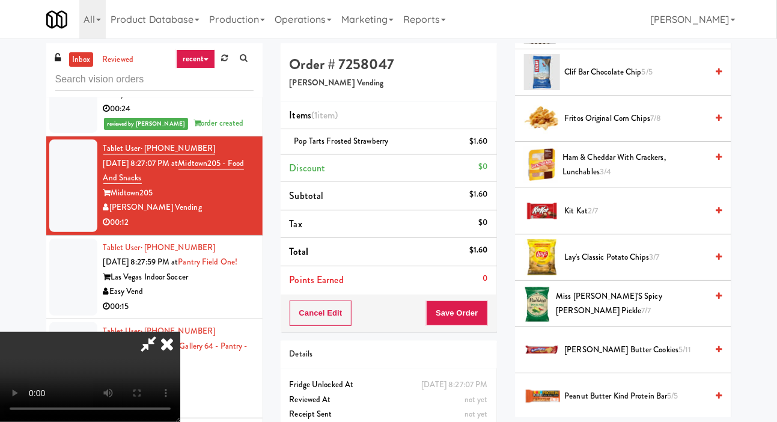
click at [606, 126] on span "Fritos Original Corn Chips 7/8" at bounding box center [636, 118] width 143 height 15
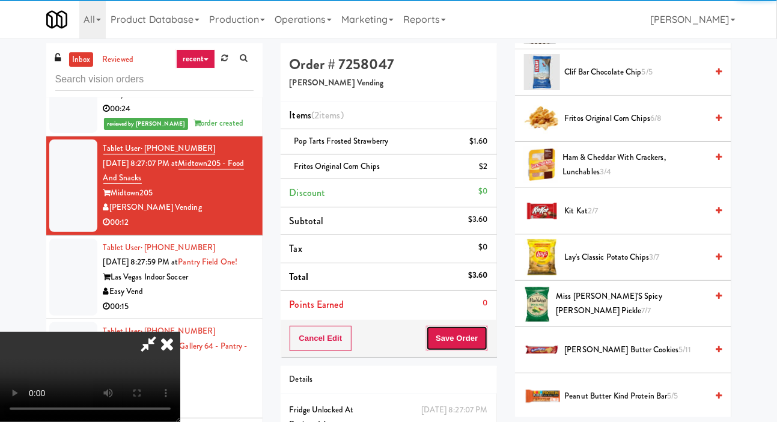
click at [486, 335] on button "Save Order" at bounding box center [456, 338] width 61 height 25
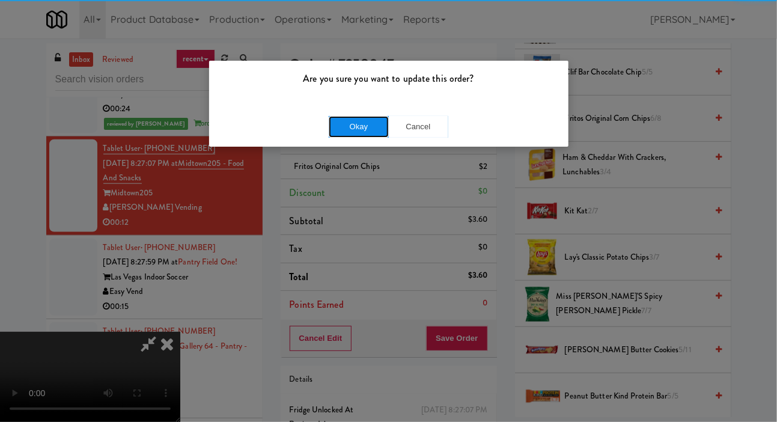
click at [343, 126] on button "Okay" at bounding box center [359, 127] width 60 height 22
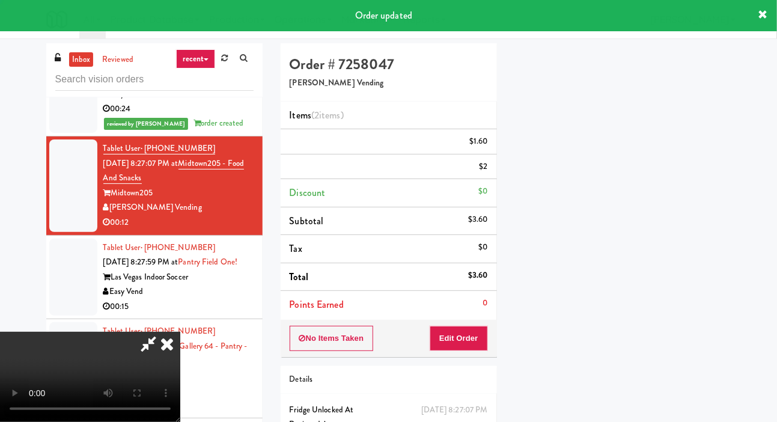
scroll to position [70, 0]
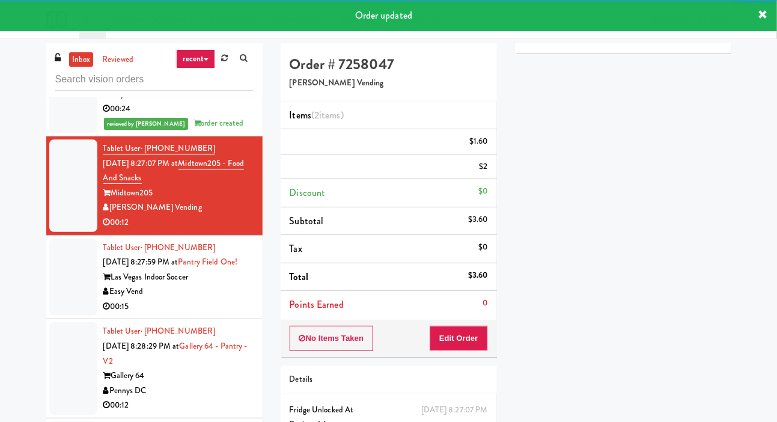
click at [58, 316] on div at bounding box center [73, 278] width 48 height 78
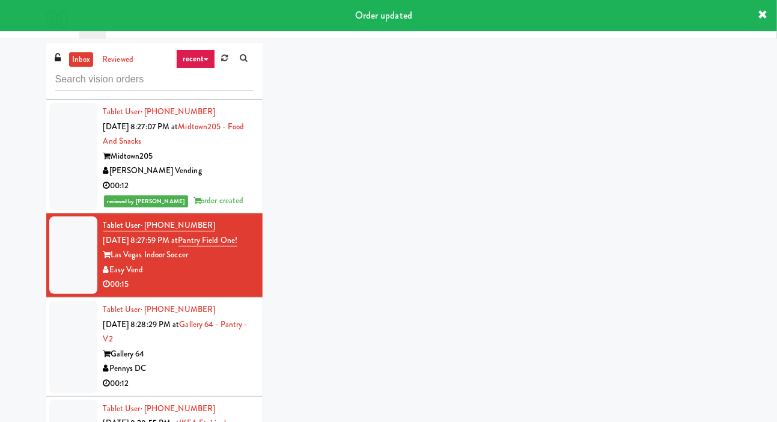
scroll to position [623, 0]
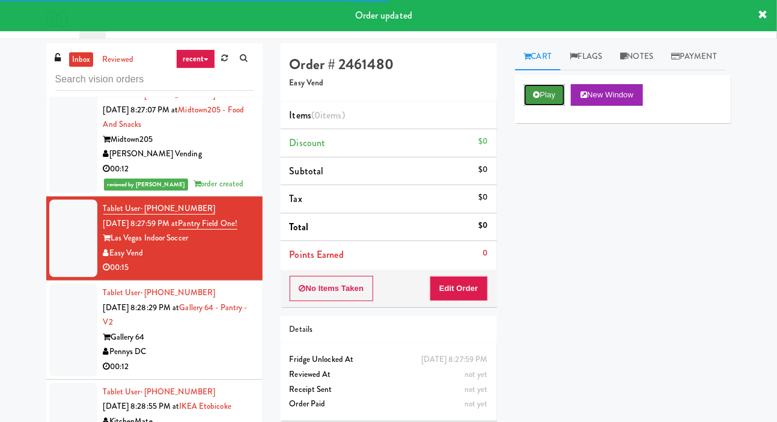
click at [550, 106] on button "Play" at bounding box center [544, 95] width 41 height 22
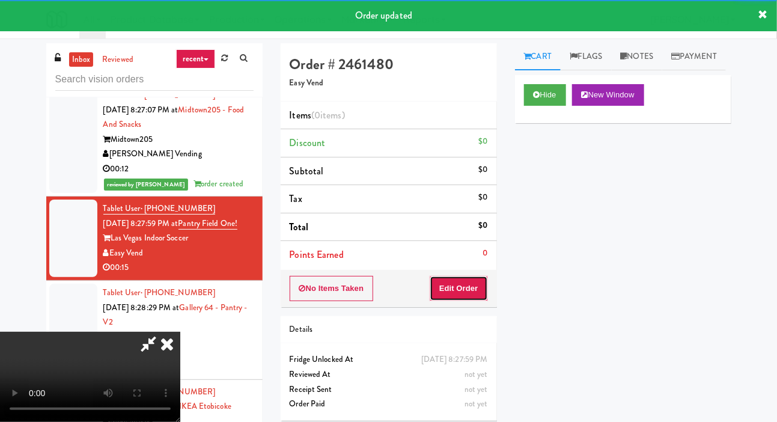
click at [477, 280] on button "Edit Order" at bounding box center [459, 288] width 58 height 25
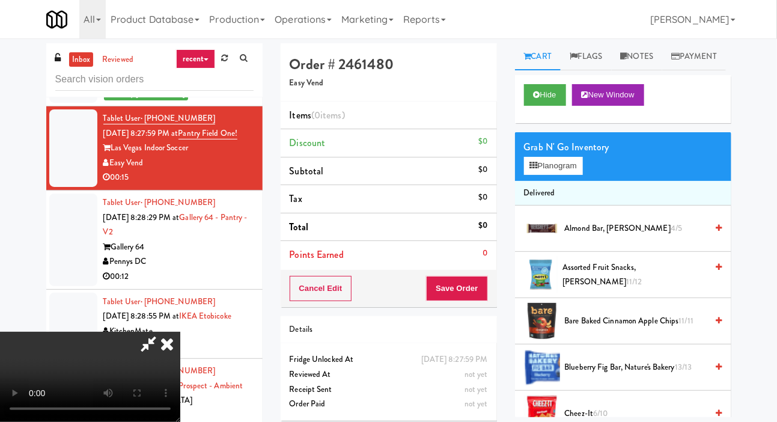
scroll to position [0, 0]
click at [541, 175] on button "Planogram" at bounding box center [553, 166] width 59 height 18
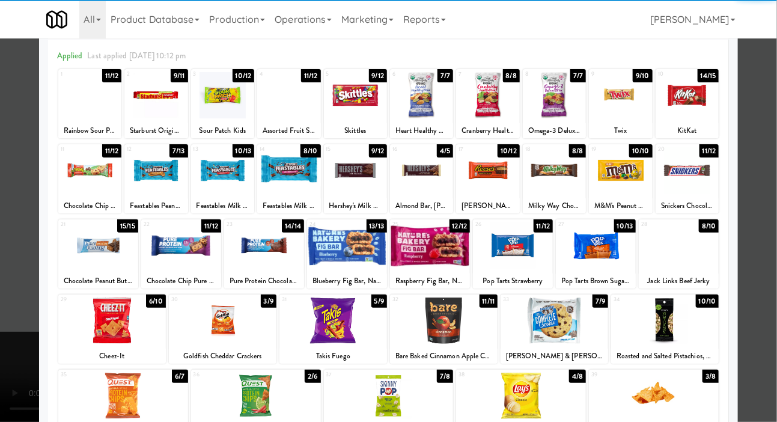
scroll to position [94, 0]
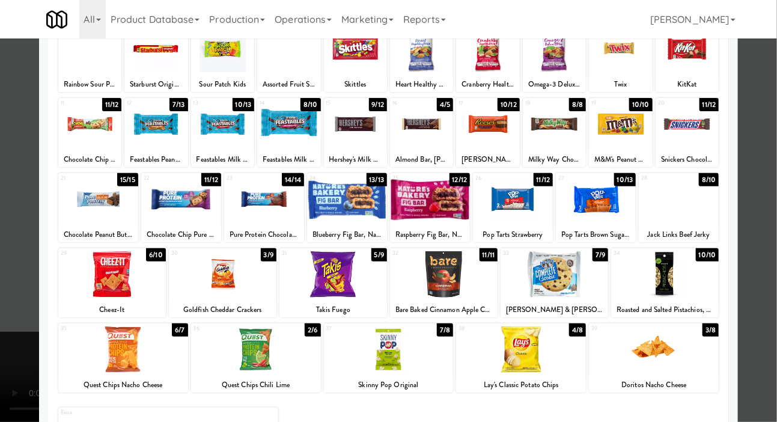
click at [363, 270] on div at bounding box center [334, 274] width 108 height 46
click at [357, 266] on div at bounding box center [334, 274] width 108 height 46
click at [9, 182] on div at bounding box center [388, 211] width 777 height 422
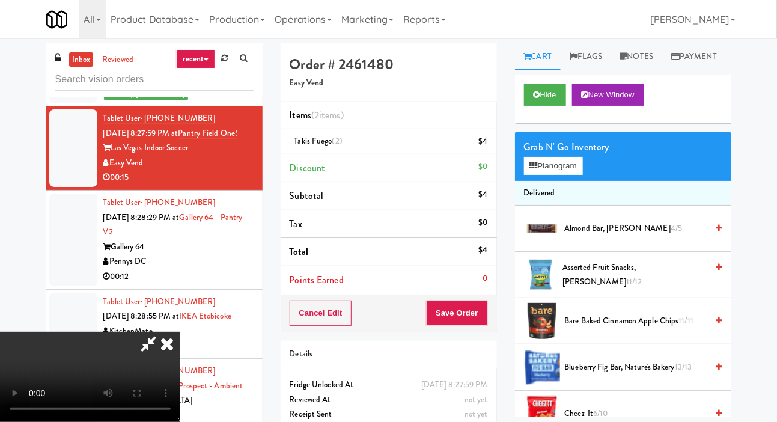
scroll to position [44, 0]
click at [470, 308] on button "Save Order" at bounding box center [456, 313] width 61 height 25
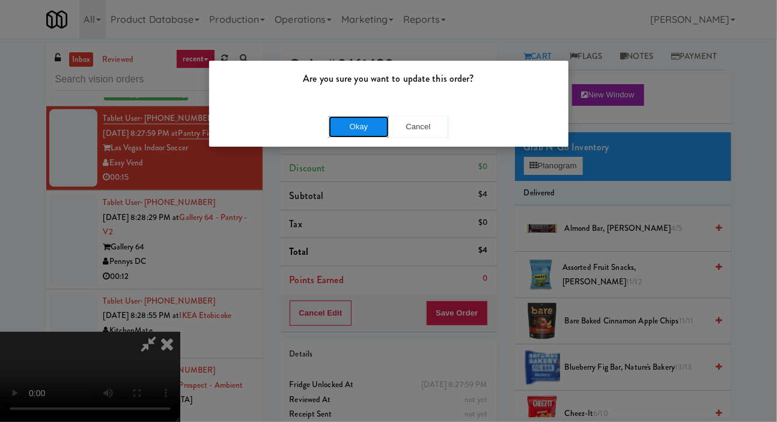
click at [357, 123] on button "Okay" at bounding box center [359, 127] width 60 height 22
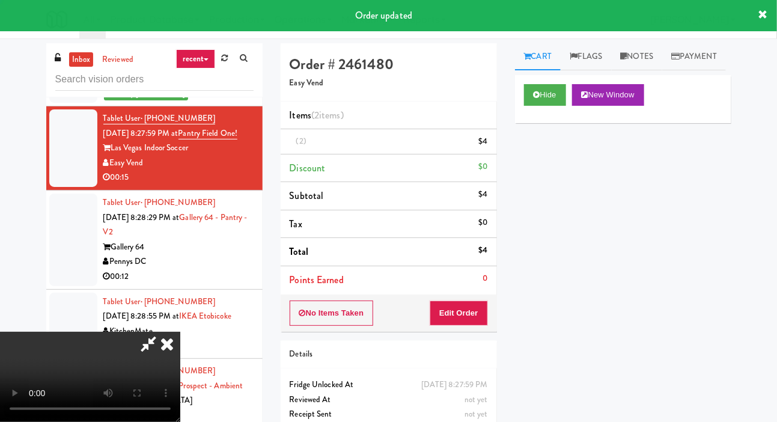
scroll to position [0, 0]
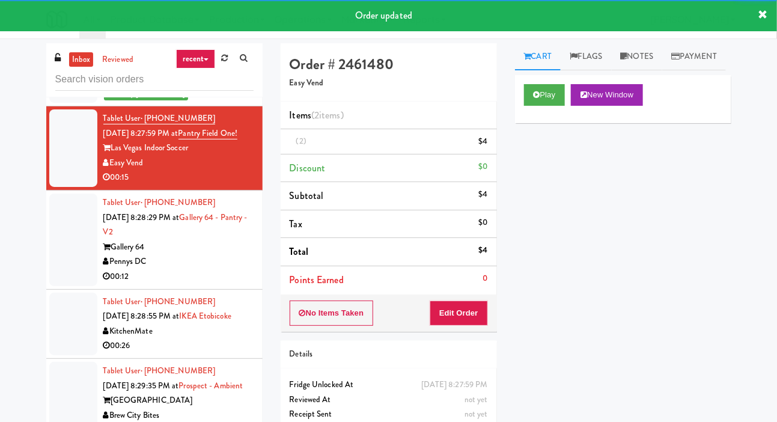
click at [60, 269] on div at bounding box center [73, 240] width 48 height 93
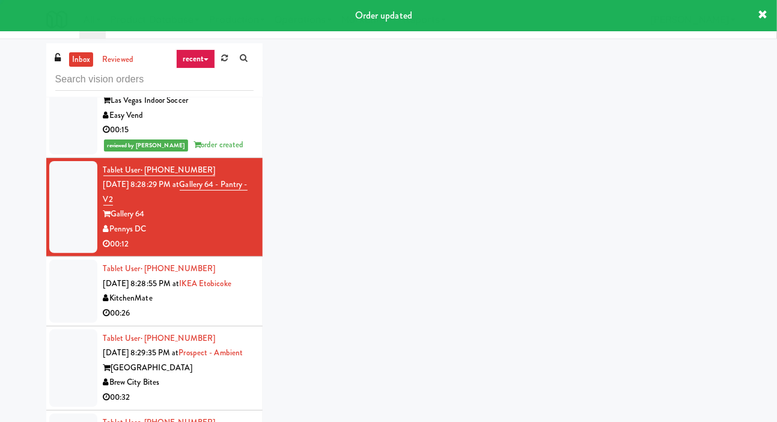
scroll to position [785, 0]
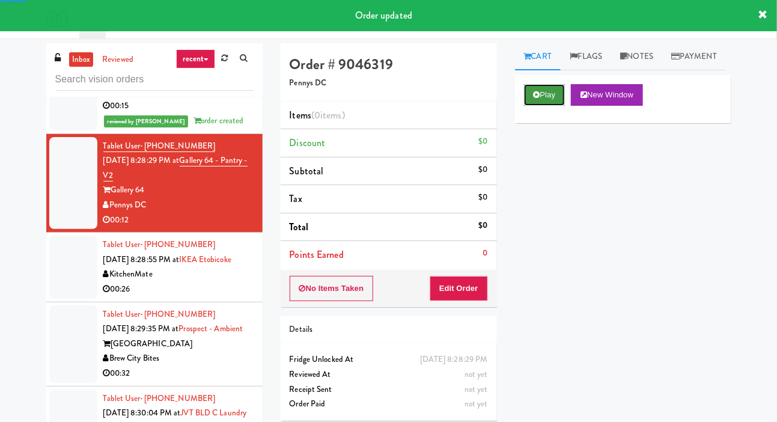
click at [535, 99] on icon at bounding box center [537, 95] width 7 height 8
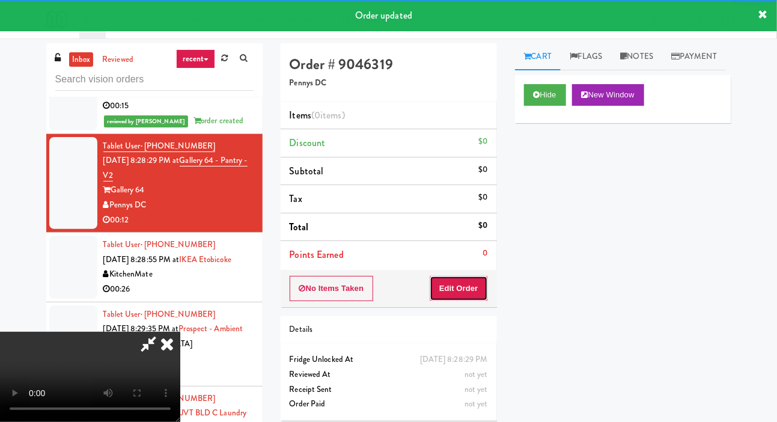
click at [465, 292] on button "Edit Order" at bounding box center [459, 288] width 58 height 25
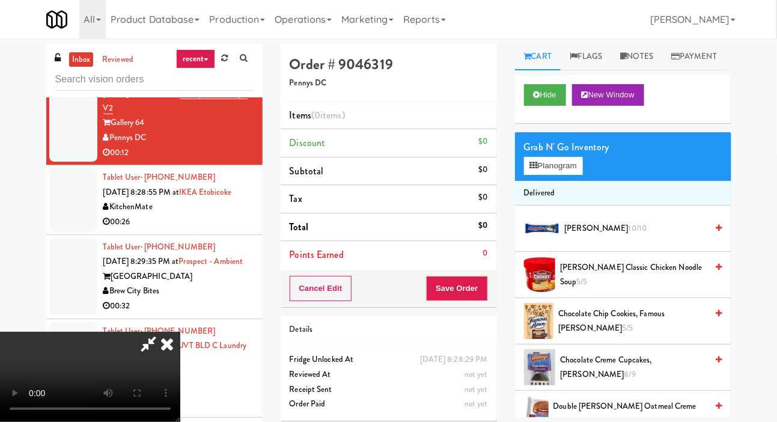
scroll to position [0, 0]
click at [536, 170] on icon at bounding box center [534, 166] width 8 height 8
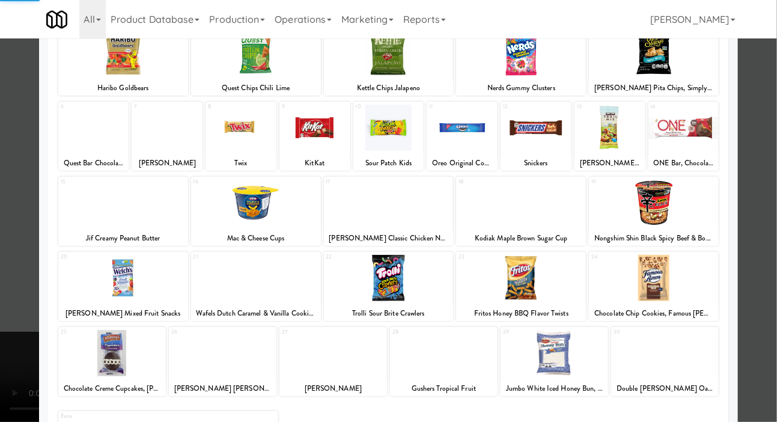
scroll to position [168, 0]
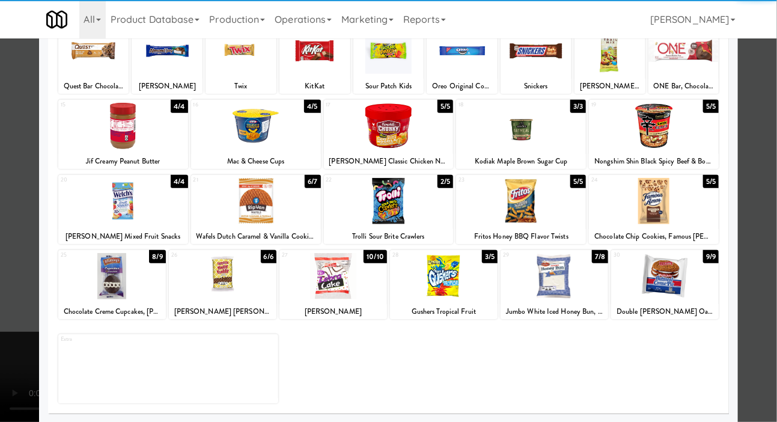
click at [318, 281] on div at bounding box center [334, 276] width 108 height 46
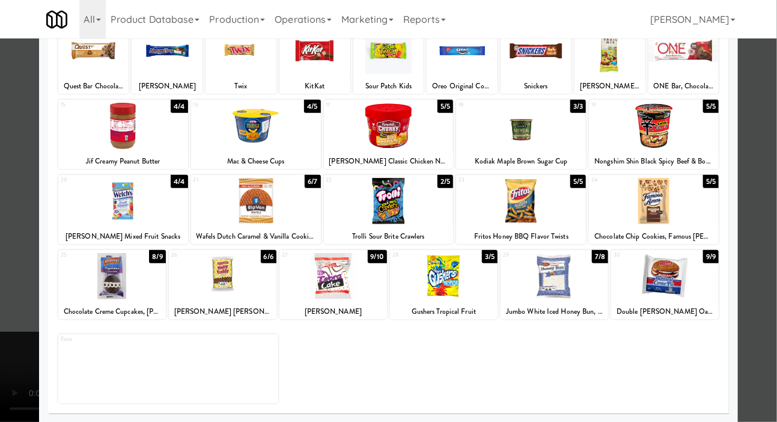
click at [1, 205] on div at bounding box center [388, 211] width 777 height 422
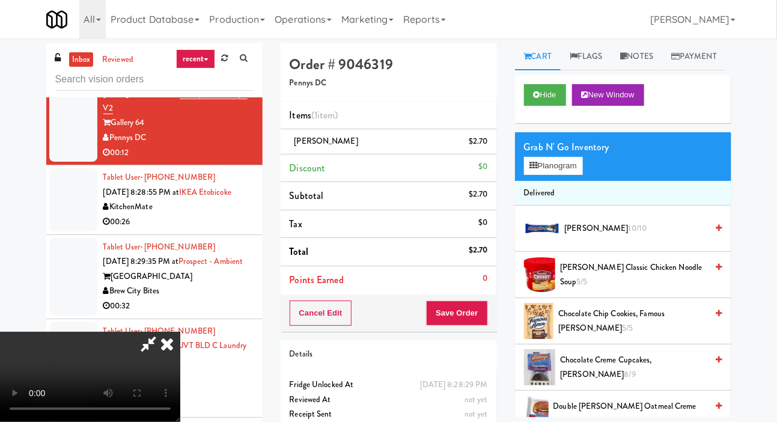
scroll to position [44, 0]
click at [485, 312] on button "Save Order" at bounding box center [456, 313] width 61 height 25
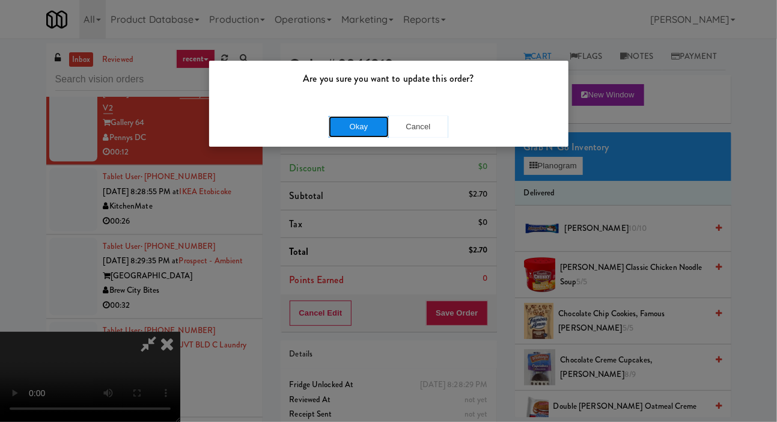
click at [334, 118] on button "Okay" at bounding box center [359, 127] width 60 height 22
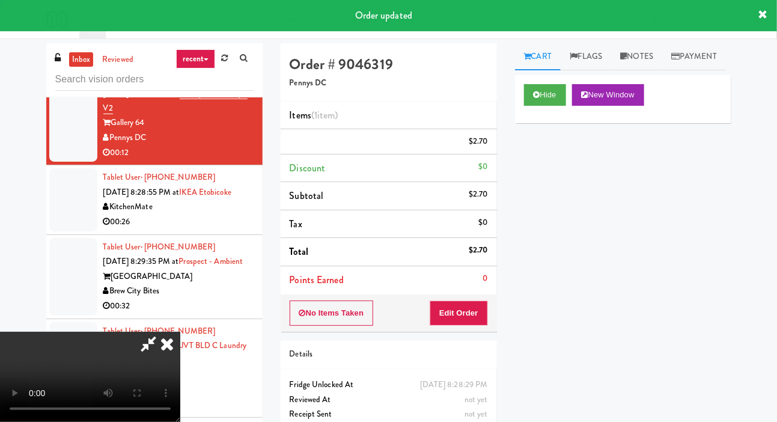
scroll to position [0, 0]
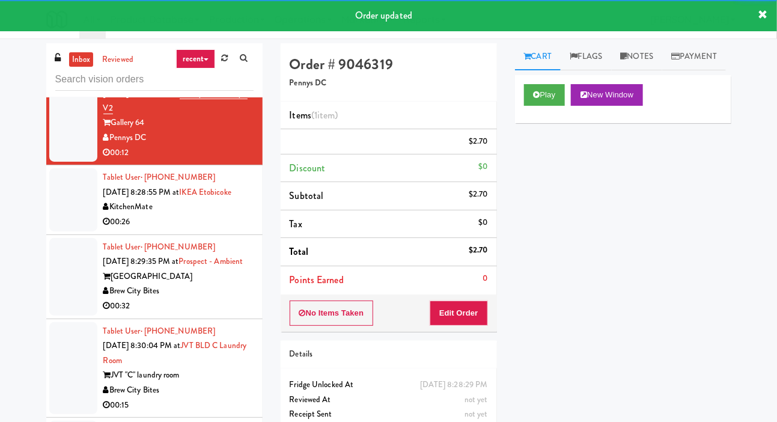
click at [46, 235] on li "Tablet User · (647) 746-2603 [DATE] 8:28:55 PM at [GEOGRAPHIC_DATA] 00:26" at bounding box center [154, 199] width 216 height 69
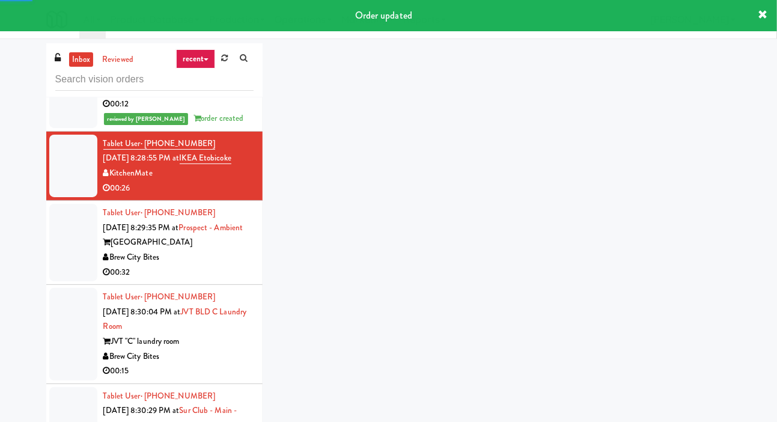
scroll to position [903, 0]
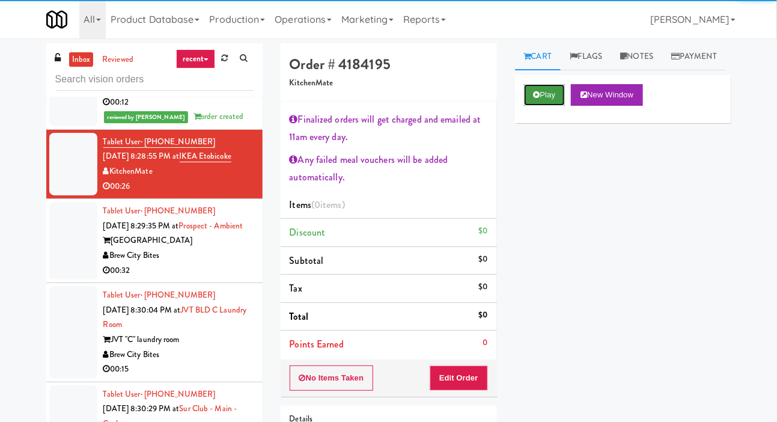
click at [537, 106] on button "Play" at bounding box center [544, 95] width 41 height 22
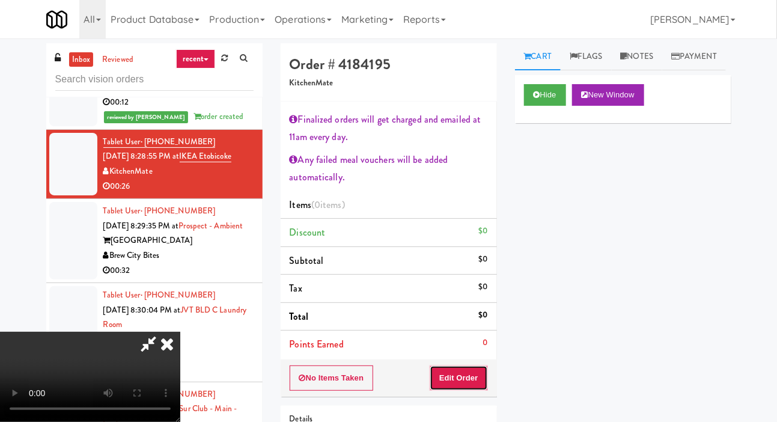
click at [468, 388] on button "Edit Order" at bounding box center [459, 378] width 58 height 25
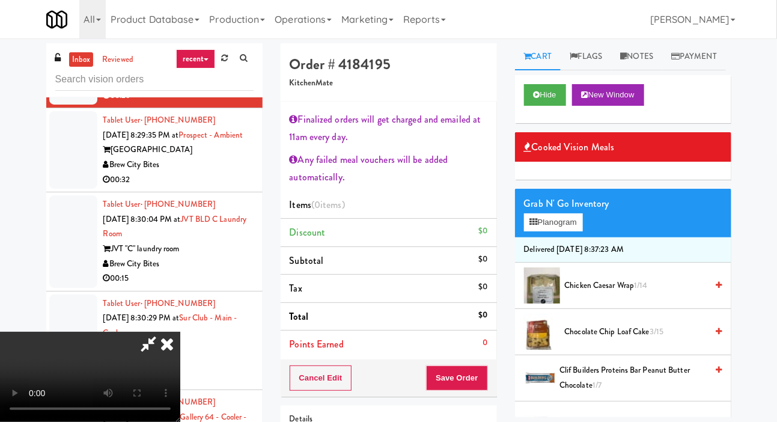
scroll to position [76, 0]
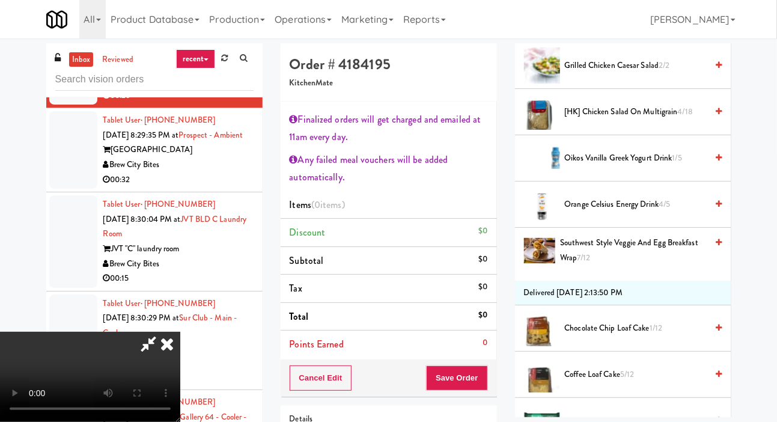
click at [602, 120] on span "[HK] Chicken Salad on Multigrain 4/18" at bounding box center [636, 112] width 143 height 15
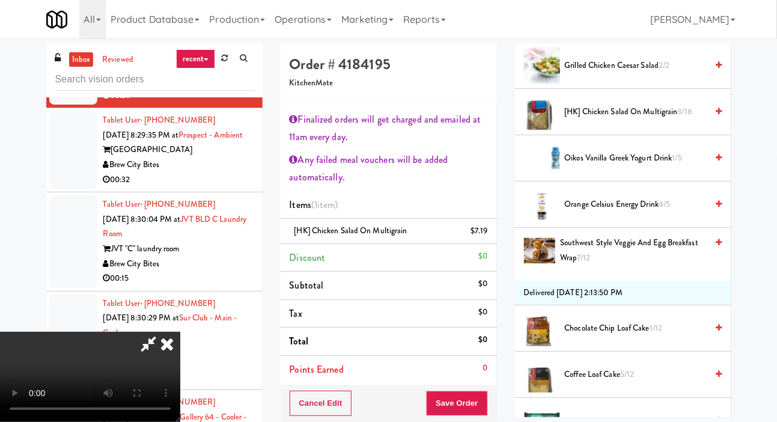
scroll to position [452, 0]
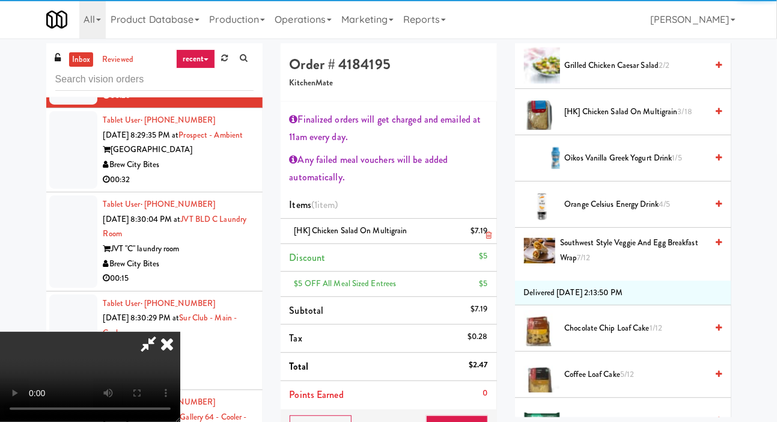
click at [490, 235] on li "[HK] Chicken Salad on Multigrain $7.19" at bounding box center [389, 231] width 216 height 25
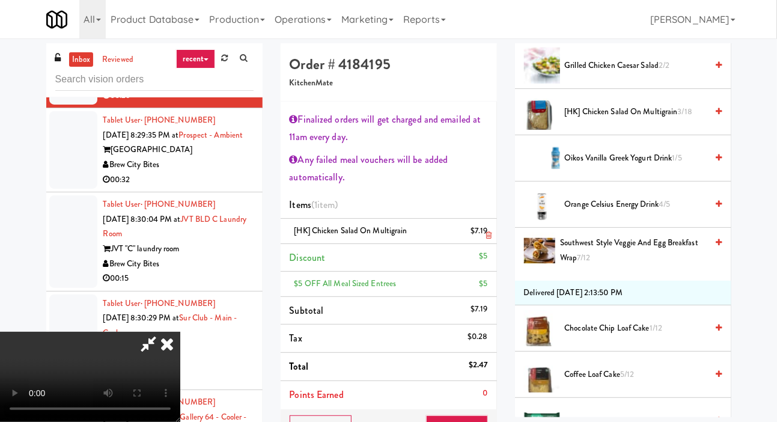
click at [489, 233] on icon at bounding box center [489, 235] width 6 height 8
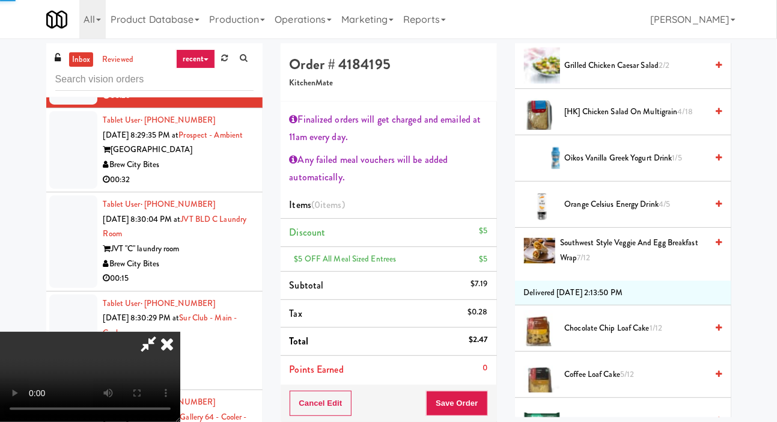
click at [613, 120] on span "[HK] Chicken Salad on Multigrain 4/18" at bounding box center [636, 112] width 143 height 15
click at [632, 120] on span "[HK] Chicken Salad on Multigrain 3/18" at bounding box center [636, 112] width 143 height 15
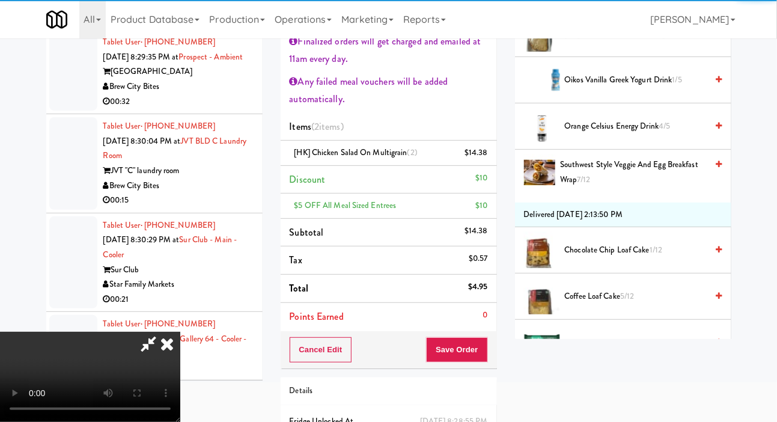
scroll to position [96, 0]
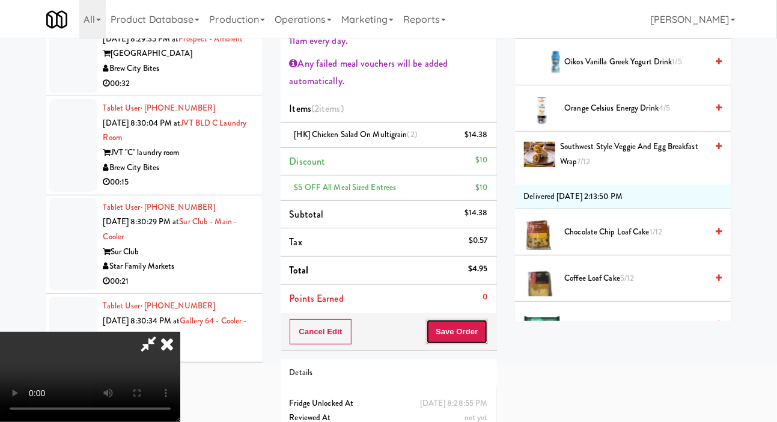
click at [485, 325] on button "Save Order" at bounding box center [456, 331] width 61 height 25
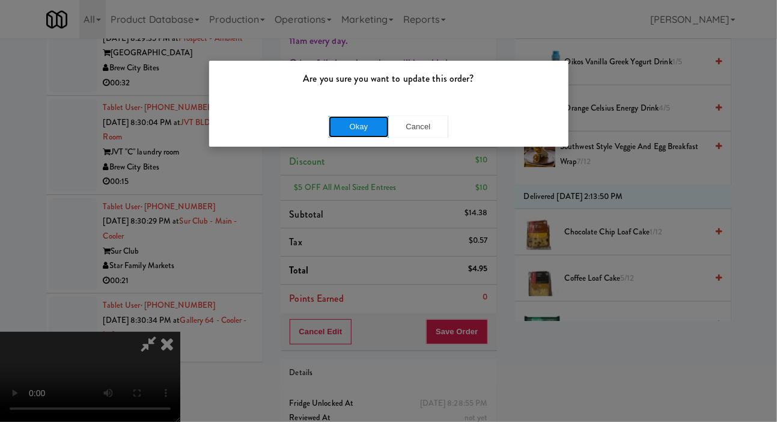
click at [360, 125] on button "Okay" at bounding box center [359, 127] width 60 height 22
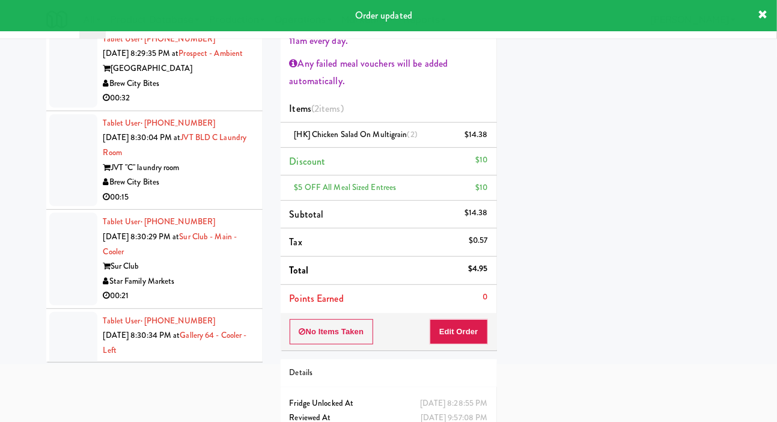
click at [61, 111] on li "Tablet User · (847) 687-4940 [DATE] 8:29:35 PM at [GEOGRAPHIC_DATA] - Ambient […" at bounding box center [154, 69] width 216 height 84
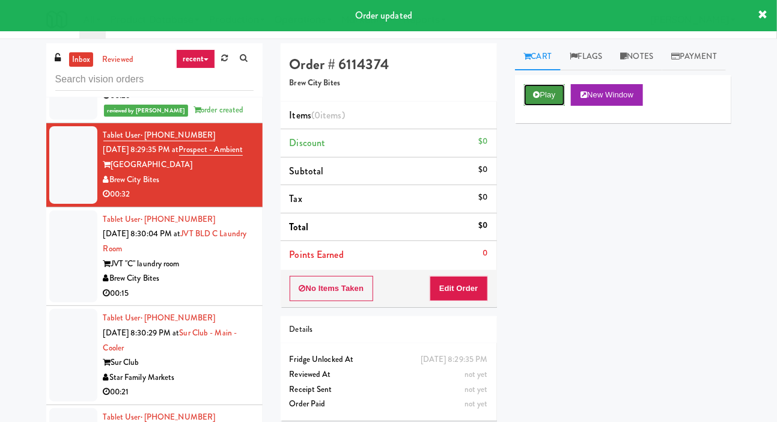
click at [535, 106] on button "Play" at bounding box center [544, 95] width 41 height 22
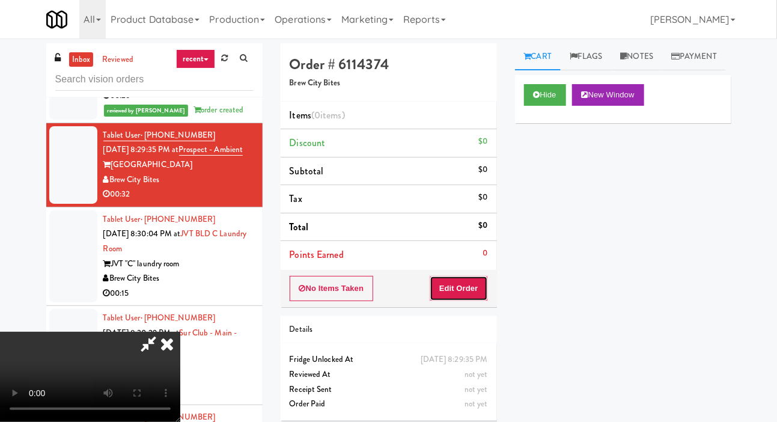
click at [473, 277] on button "Edit Order" at bounding box center [459, 288] width 58 height 25
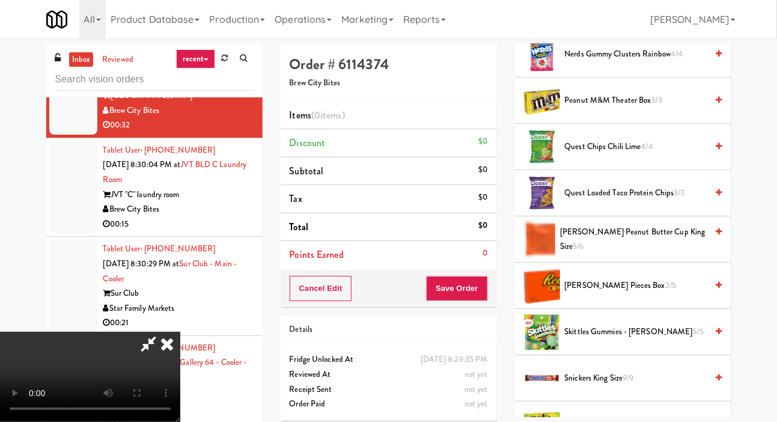
scroll to position [1182, 0]
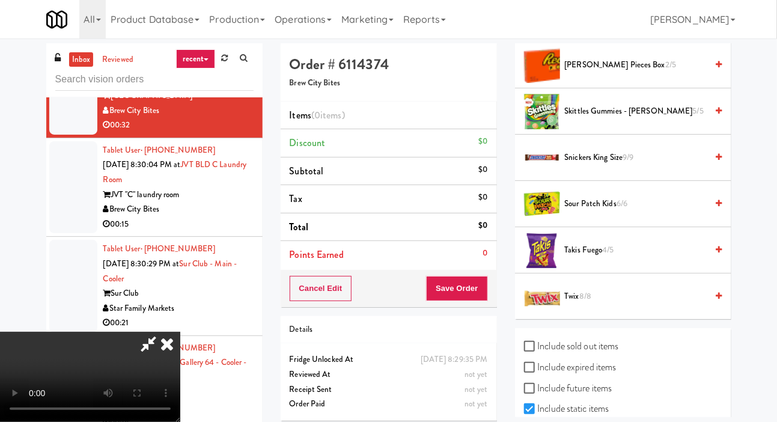
click at [608, 256] on span "4/5" at bounding box center [608, 249] width 11 height 11
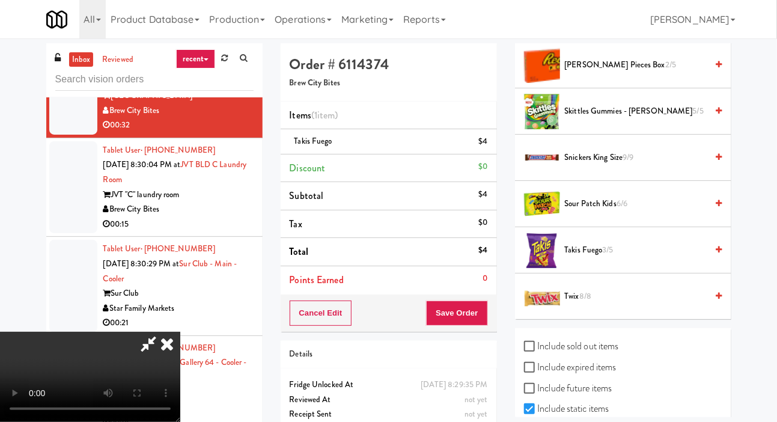
scroll to position [0, 0]
click at [480, 311] on button "Save Order" at bounding box center [456, 313] width 61 height 25
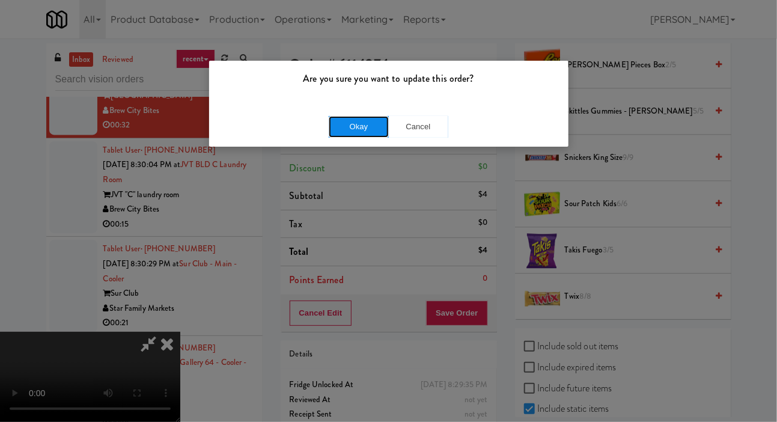
click at [342, 126] on button "Okay" at bounding box center [359, 127] width 60 height 22
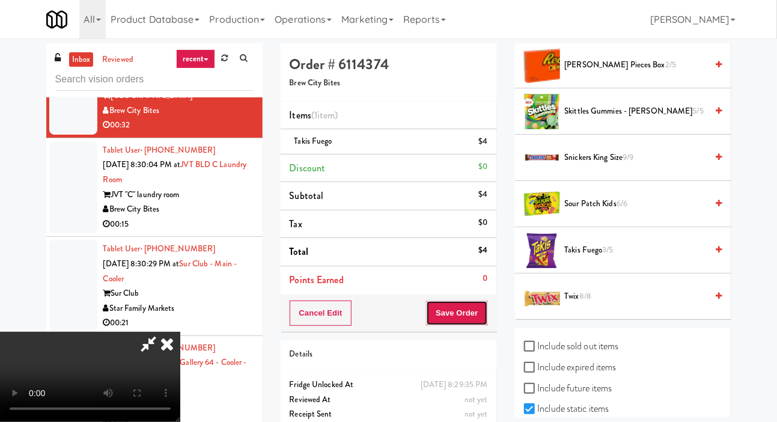
click at [482, 315] on button "Save Order" at bounding box center [456, 313] width 61 height 25
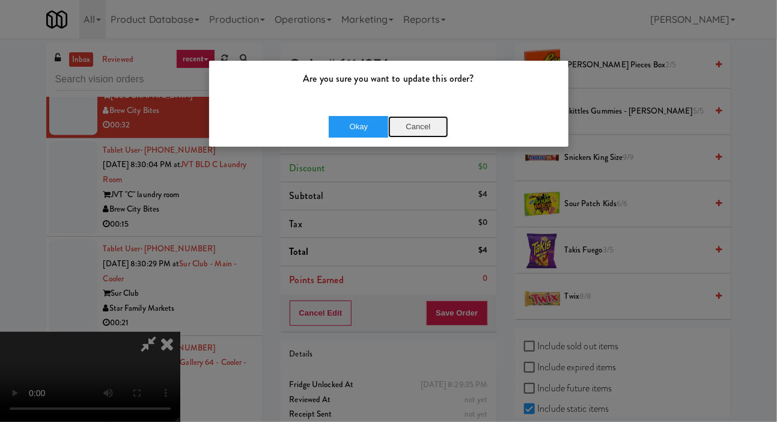
click at [404, 116] on button "Cancel" at bounding box center [418, 127] width 60 height 22
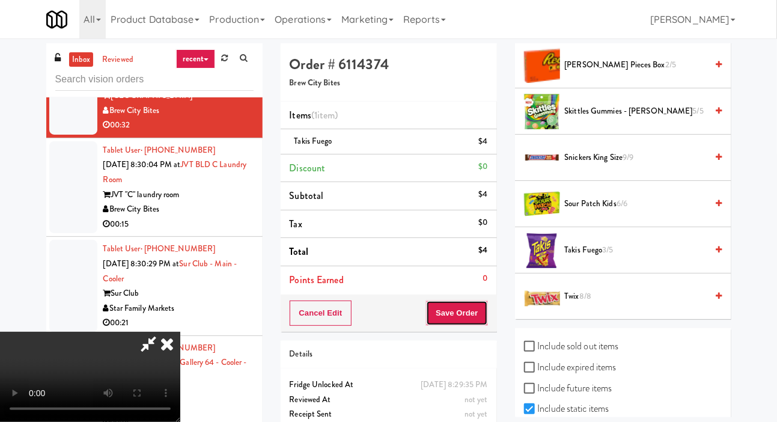
click at [486, 314] on button "Save Order" at bounding box center [456, 313] width 61 height 25
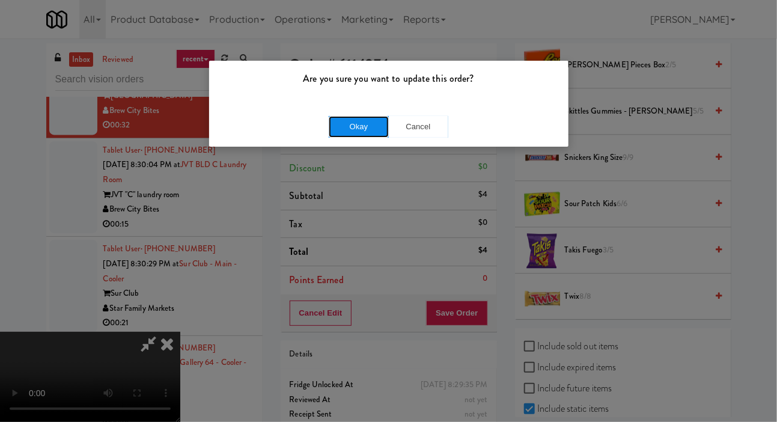
click at [340, 117] on button "Okay" at bounding box center [359, 127] width 60 height 22
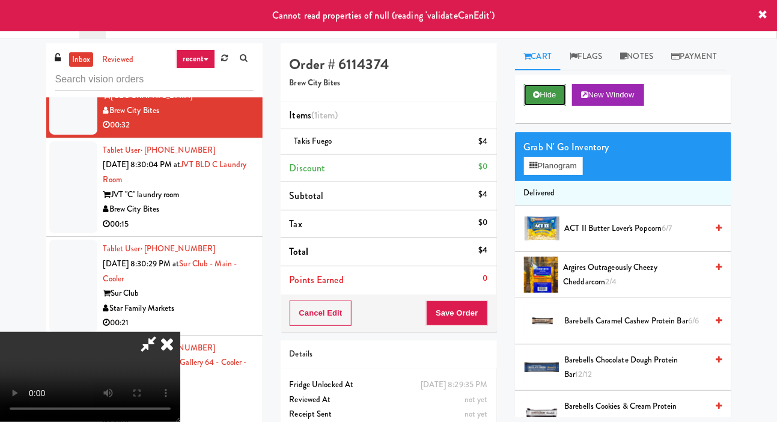
click at [545, 106] on button "Hide" at bounding box center [545, 95] width 42 height 22
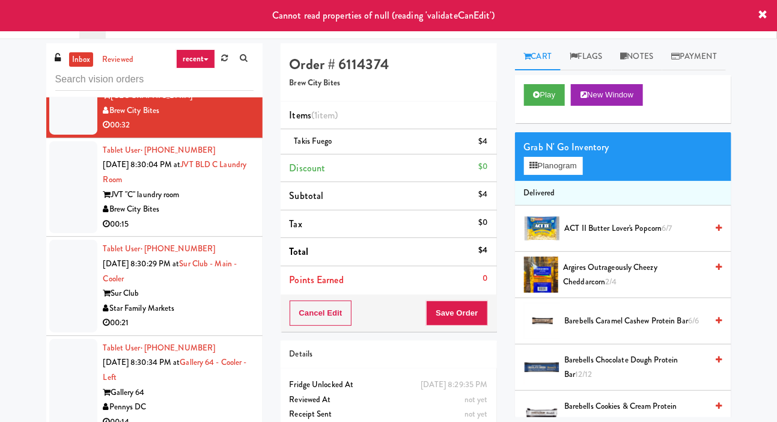
click at [63, 234] on div at bounding box center [73, 187] width 48 height 93
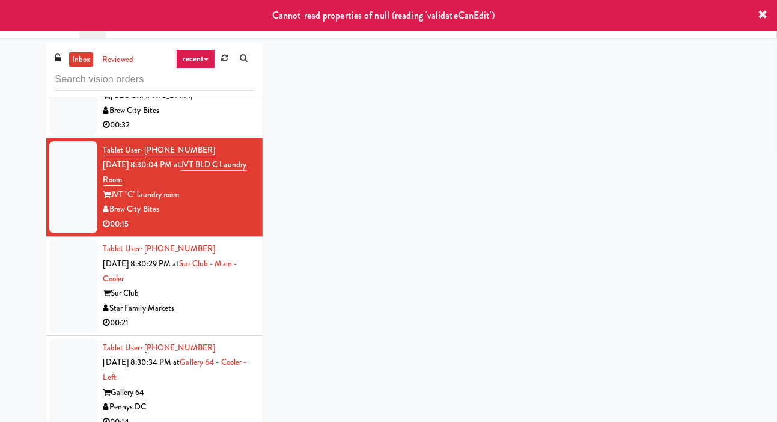
click at [60, 135] on div at bounding box center [73, 96] width 48 height 78
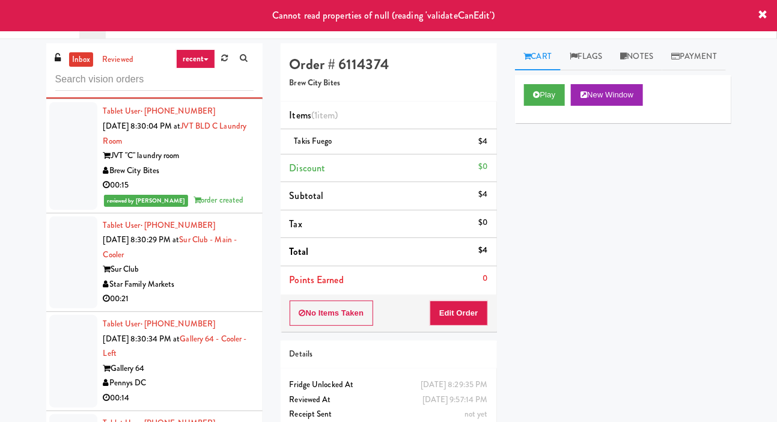
click at [64, 309] on div at bounding box center [73, 262] width 48 height 93
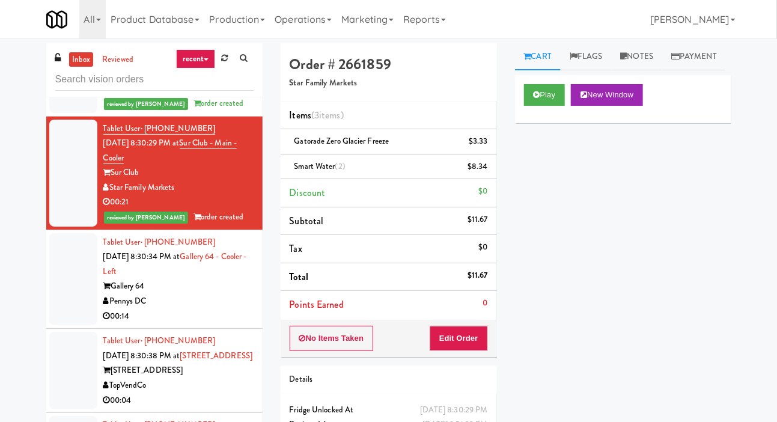
click at [66, 326] on div at bounding box center [73, 279] width 48 height 93
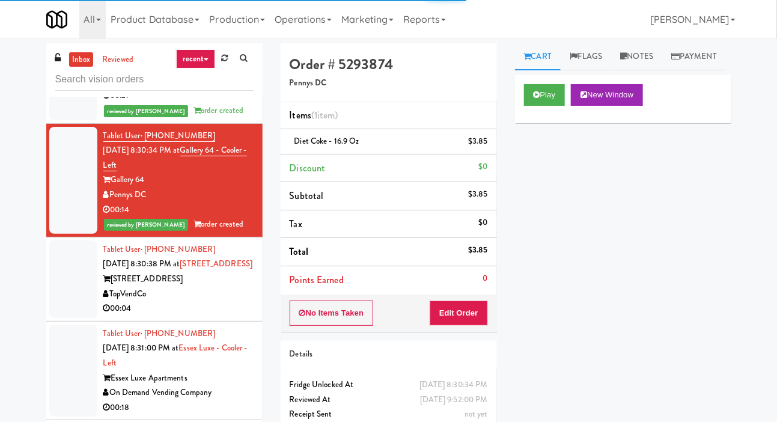
click at [69, 318] on div at bounding box center [73, 280] width 48 height 78
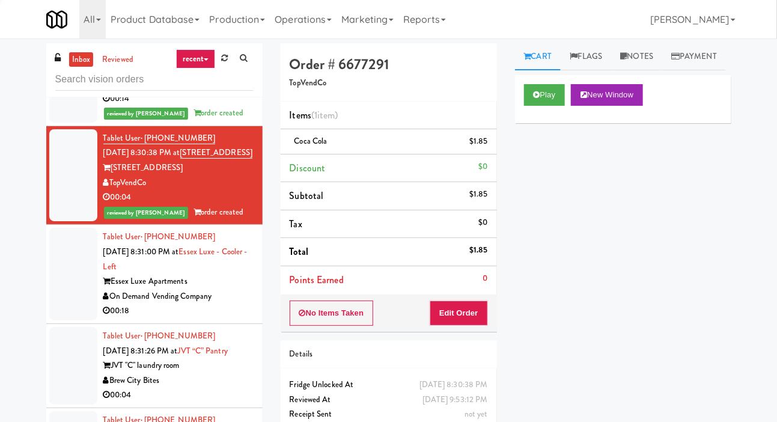
click at [62, 320] on div at bounding box center [73, 274] width 48 height 93
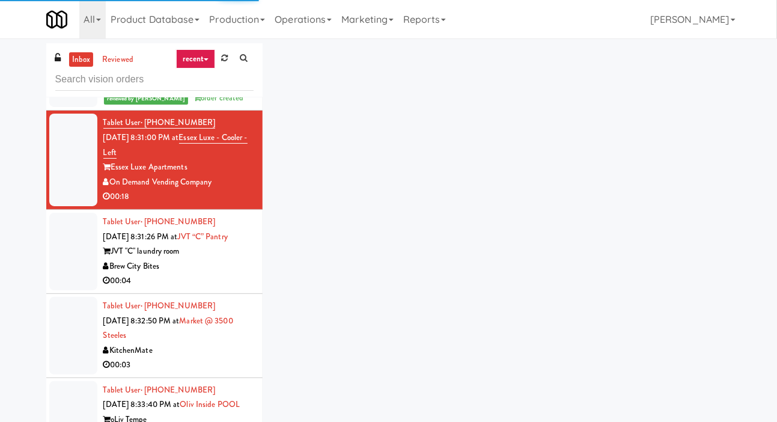
click at [66, 290] on div at bounding box center [73, 252] width 48 height 78
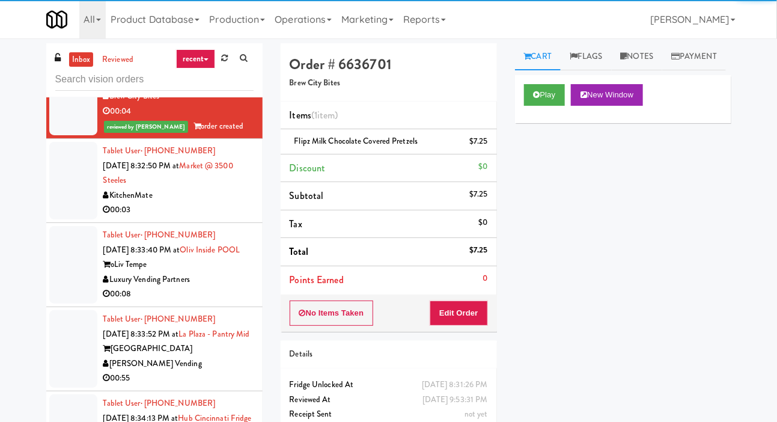
click at [60, 219] on div at bounding box center [73, 181] width 48 height 78
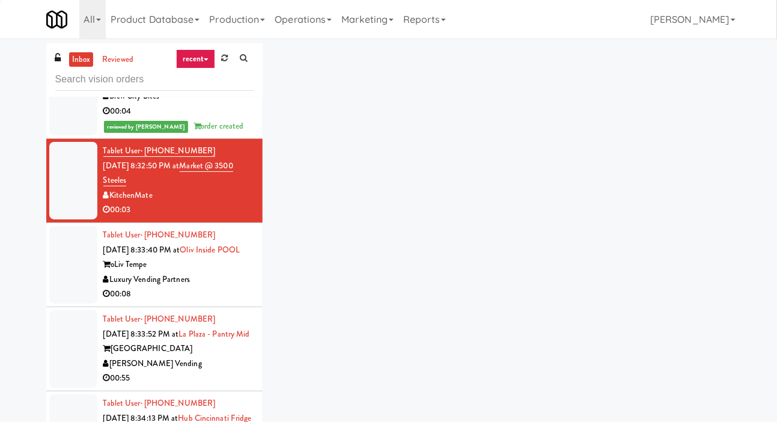
click at [64, 304] on div at bounding box center [73, 265] width 48 height 78
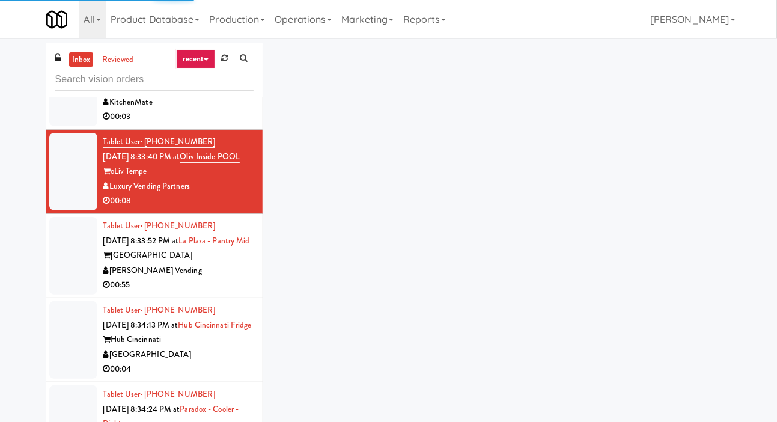
scroll to position [1825, 0]
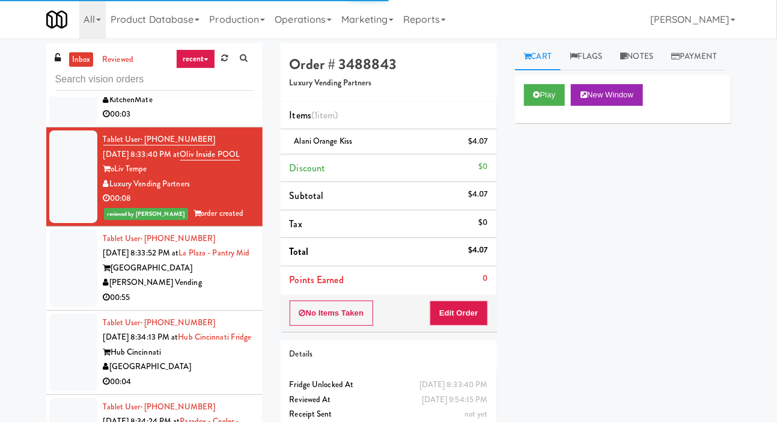
click at [71, 307] on div at bounding box center [73, 269] width 48 height 78
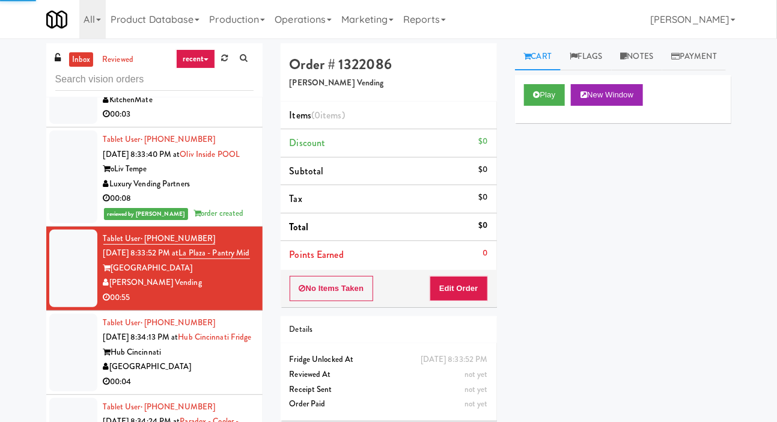
click at [66, 124] on div at bounding box center [73, 85] width 48 height 78
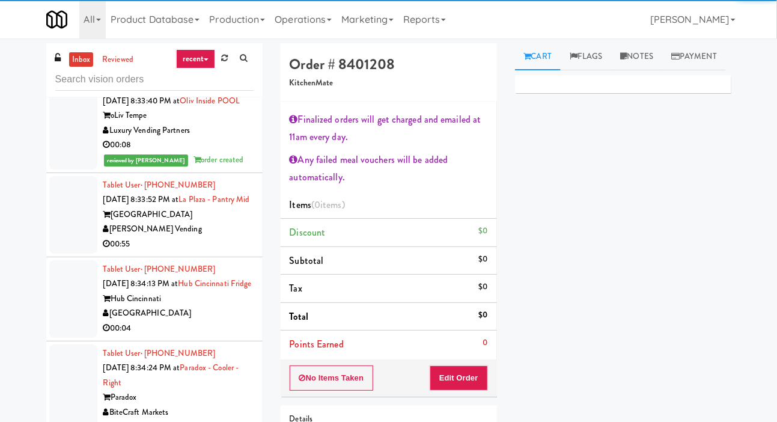
scroll to position [1905, 0]
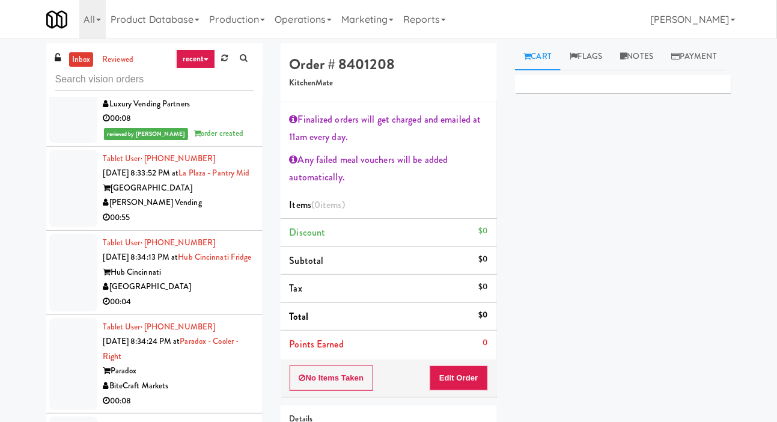
click at [72, 227] on div at bounding box center [73, 189] width 48 height 78
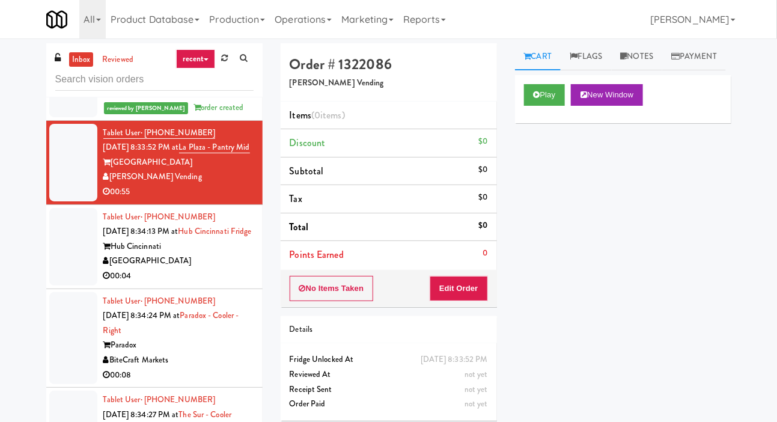
scroll to position [1930, 0]
click at [67, 286] on div at bounding box center [73, 248] width 48 height 78
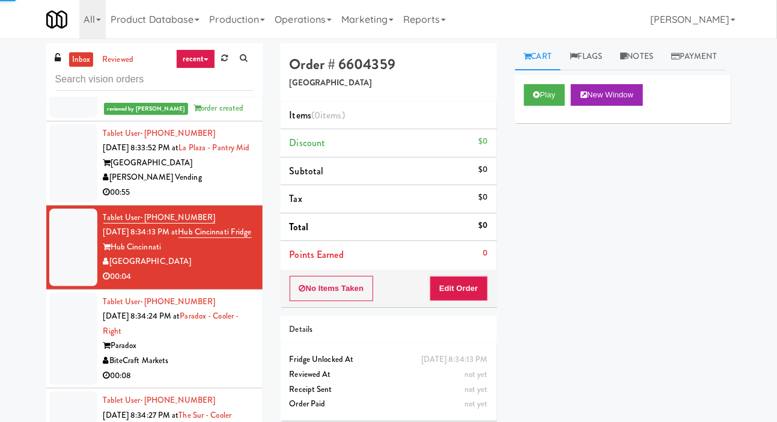
click at [70, 202] on div at bounding box center [73, 163] width 48 height 78
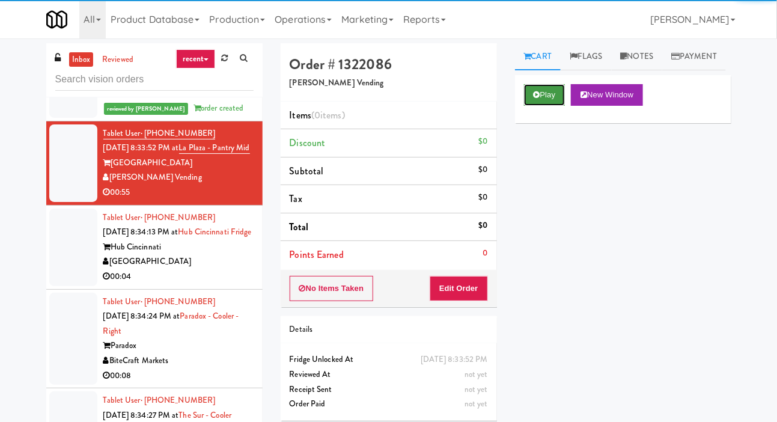
click at [539, 99] on icon at bounding box center [537, 95] width 7 height 8
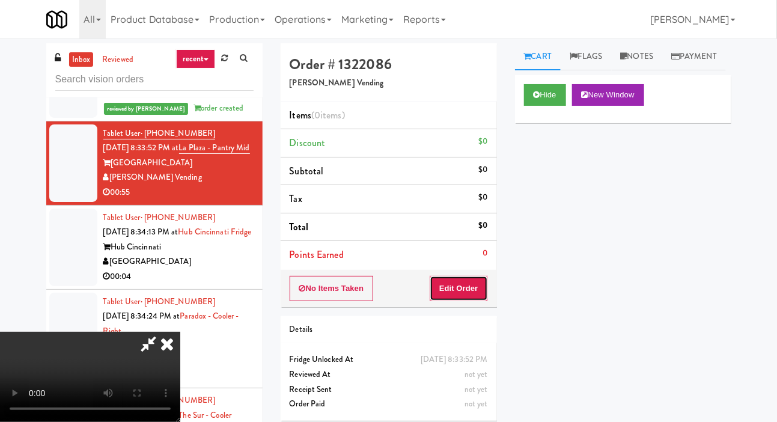
click at [479, 286] on button "Edit Order" at bounding box center [459, 288] width 58 height 25
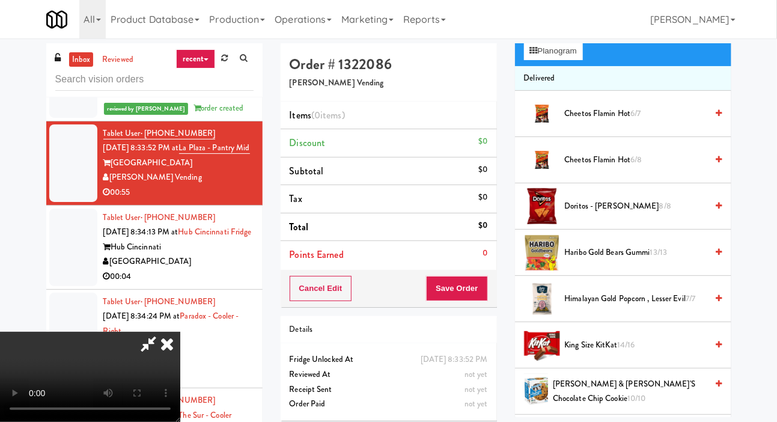
scroll to position [119, 0]
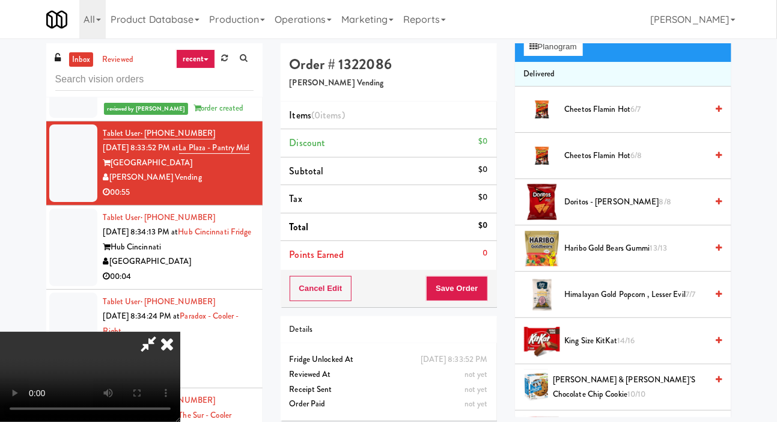
click at [614, 164] on span "Cheetos Flamin Hot 6/8" at bounding box center [636, 156] width 143 height 15
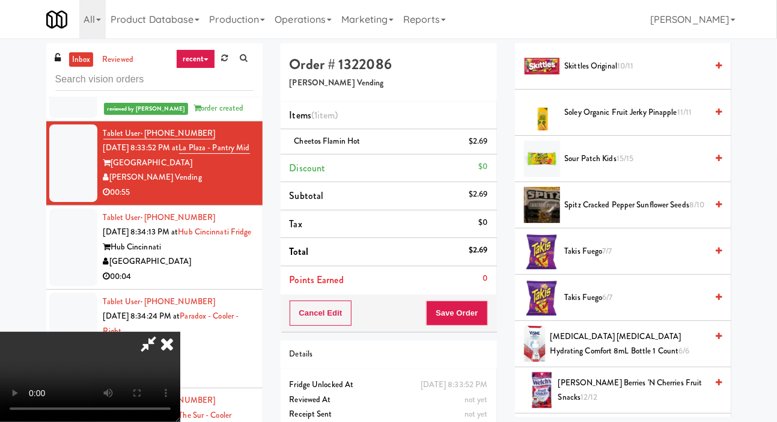
scroll to position [993, 0]
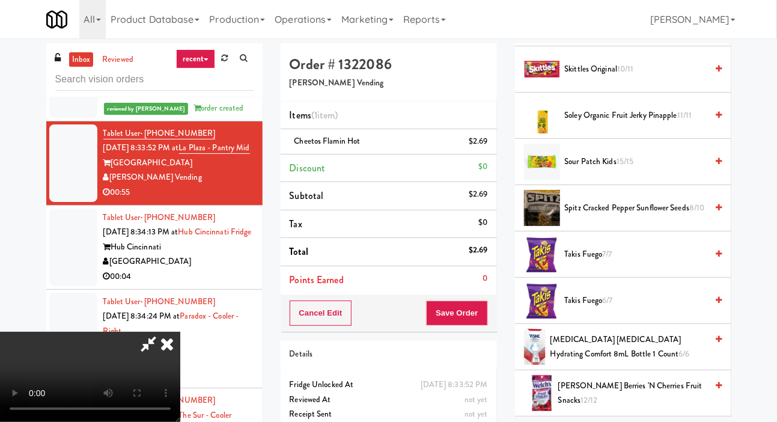
click at [587, 170] on span "Sour Patch Kids 15/15" at bounding box center [636, 162] width 143 height 15
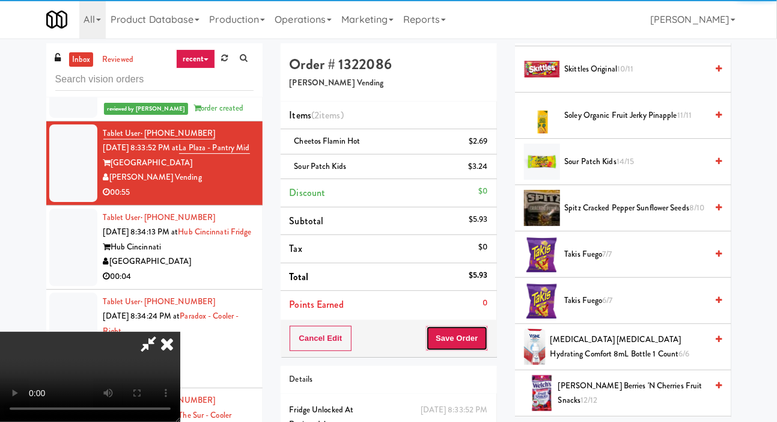
click at [485, 333] on button "Save Order" at bounding box center [456, 338] width 61 height 25
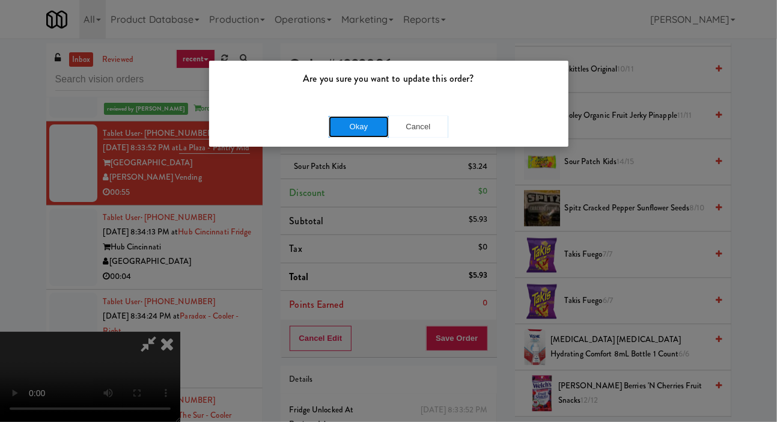
click at [336, 127] on button "Okay" at bounding box center [359, 127] width 60 height 22
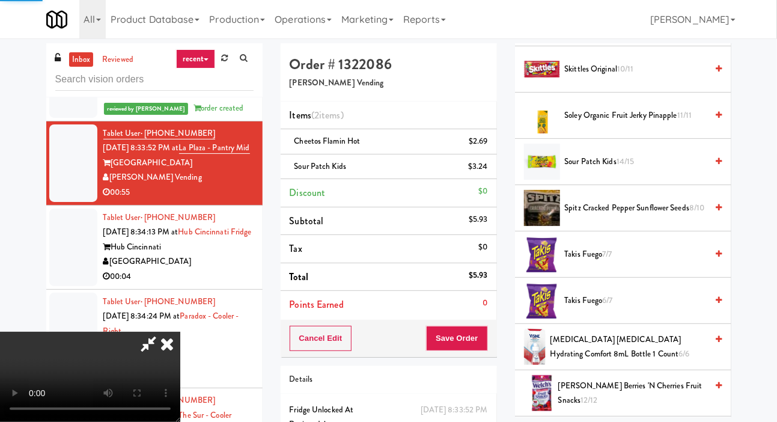
scroll to position [70, 0]
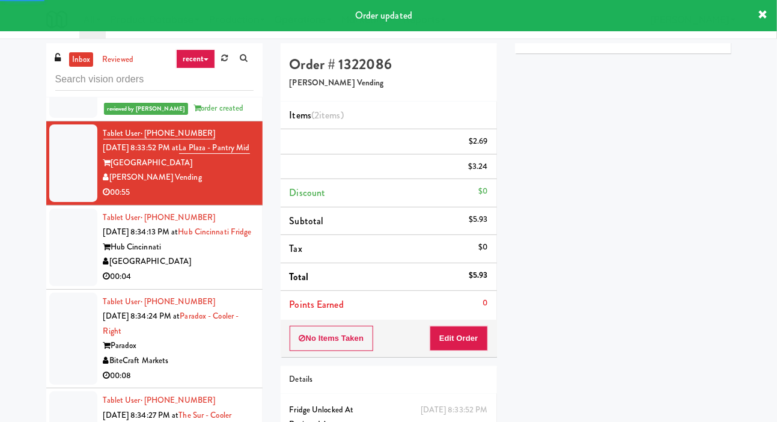
click at [63, 286] on div at bounding box center [73, 248] width 48 height 78
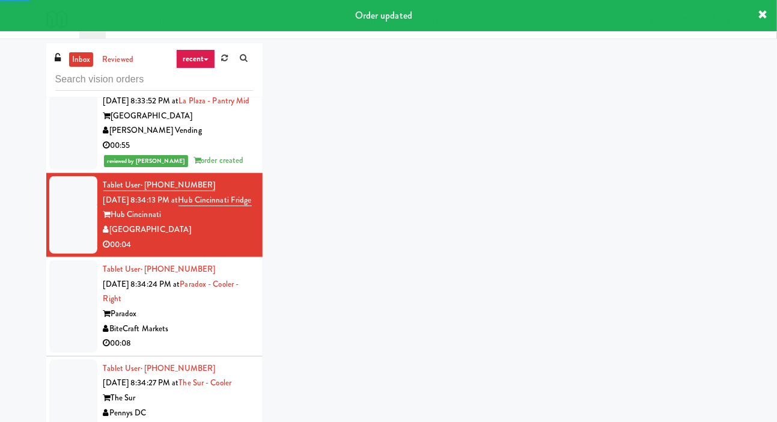
scroll to position [2001, 0]
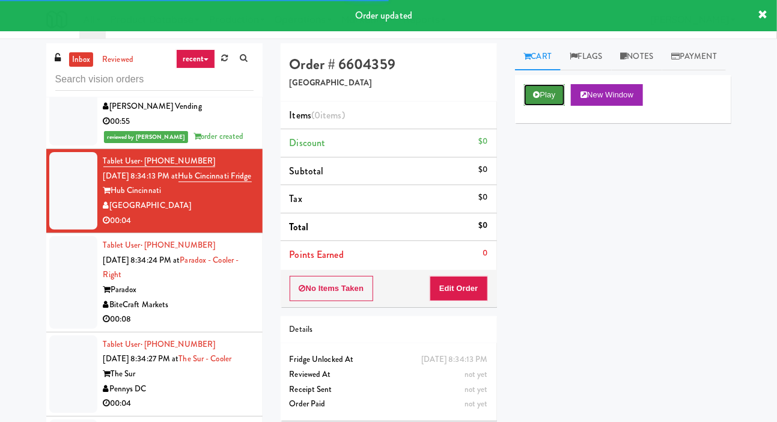
click at [550, 106] on button "Play" at bounding box center [544, 95] width 41 height 22
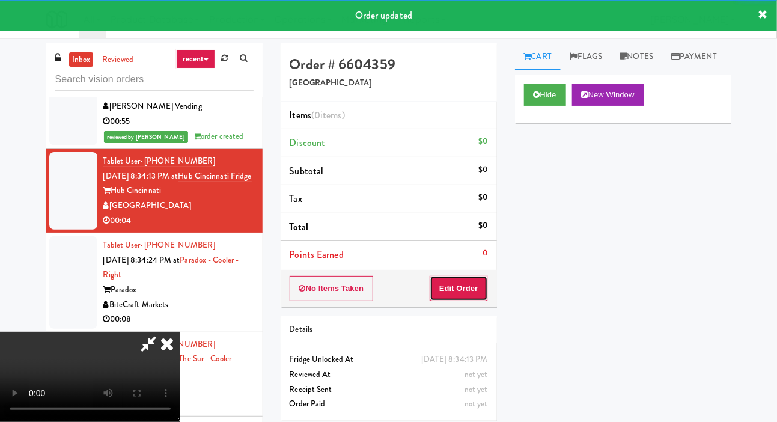
click at [464, 278] on button "Edit Order" at bounding box center [459, 288] width 58 height 25
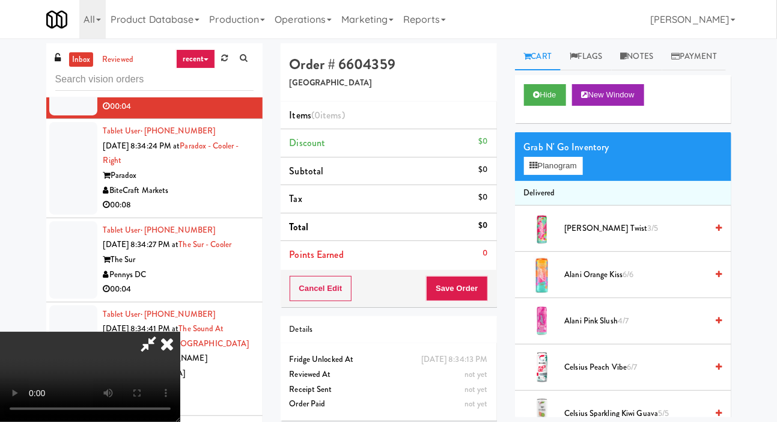
scroll to position [0, 0]
click at [559, 175] on button "Planogram" at bounding box center [553, 166] width 59 height 18
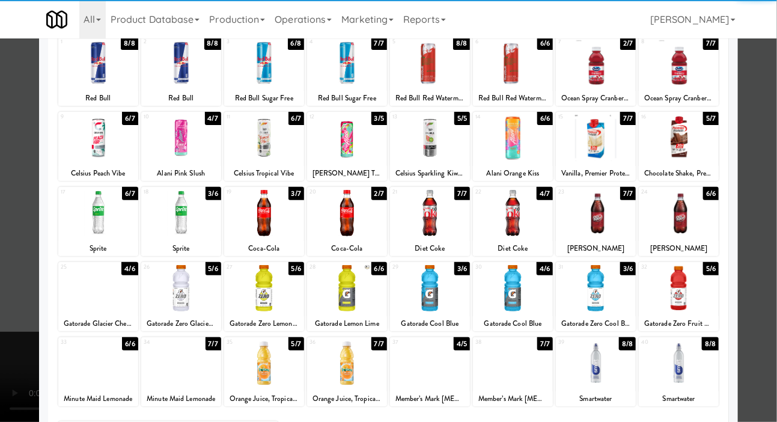
scroll to position [103, 0]
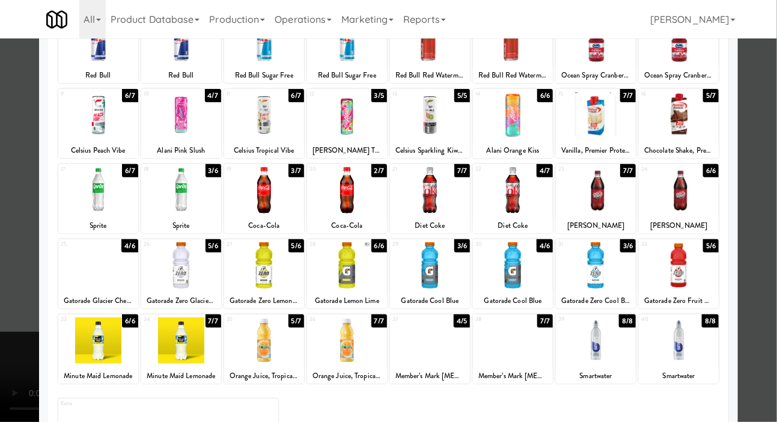
click at [524, 340] on div at bounding box center [513, 340] width 80 height 46
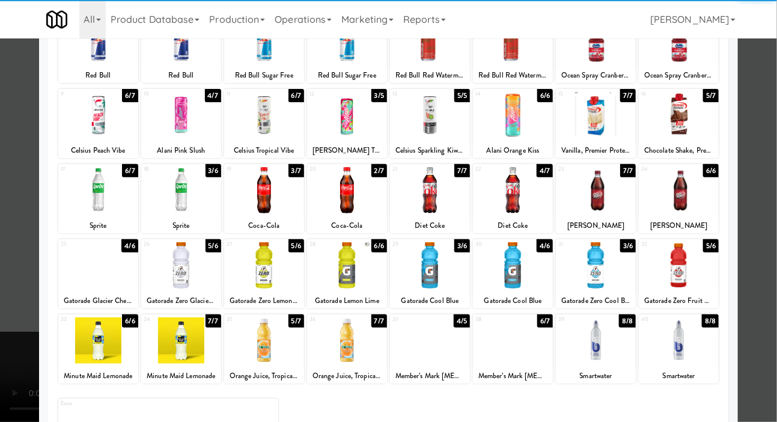
click at [10, 257] on div at bounding box center [388, 211] width 777 height 422
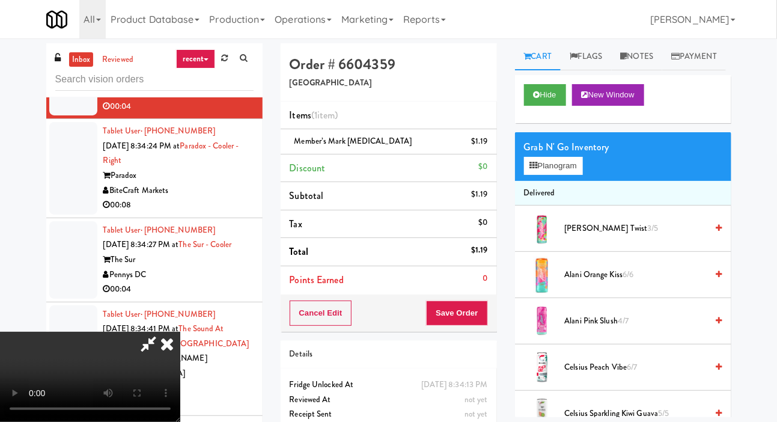
scroll to position [44, 0]
click at [488, 304] on button "Save Order" at bounding box center [456, 313] width 61 height 25
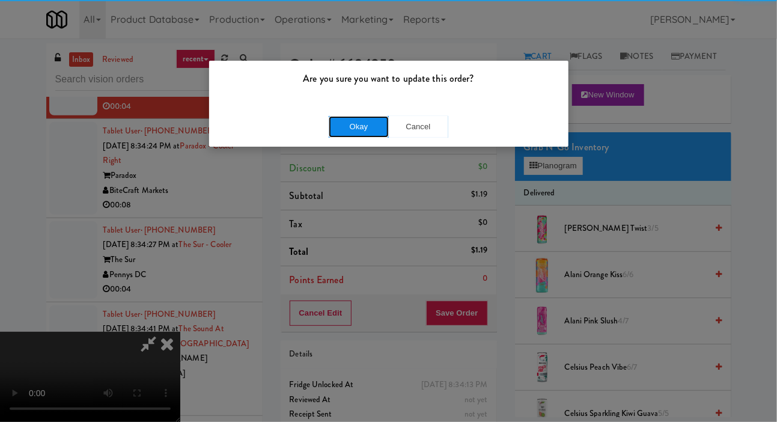
click at [331, 133] on button "Okay" at bounding box center [359, 127] width 60 height 22
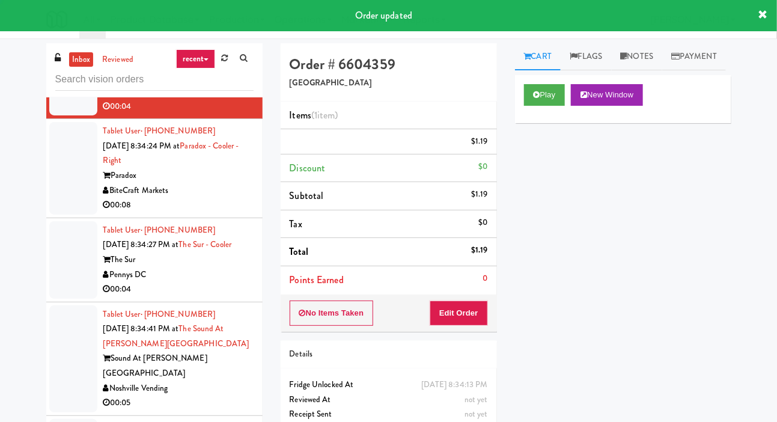
scroll to position [0, 0]
click at [58, 215] on div at bounding box center [73, 168] width 48 height 93
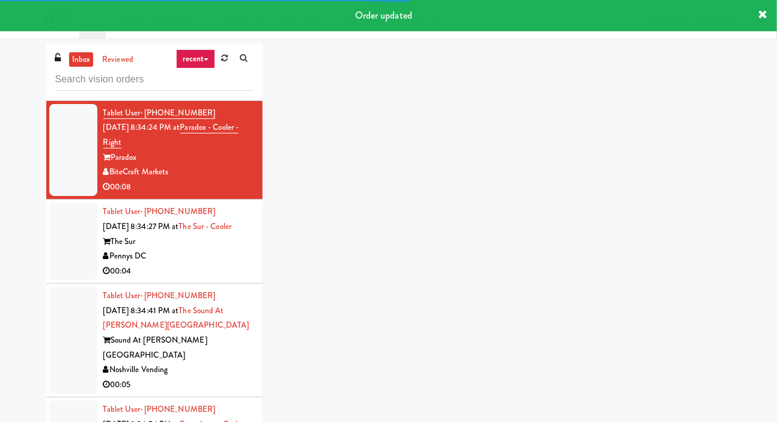
scroll to position [2148, 0]
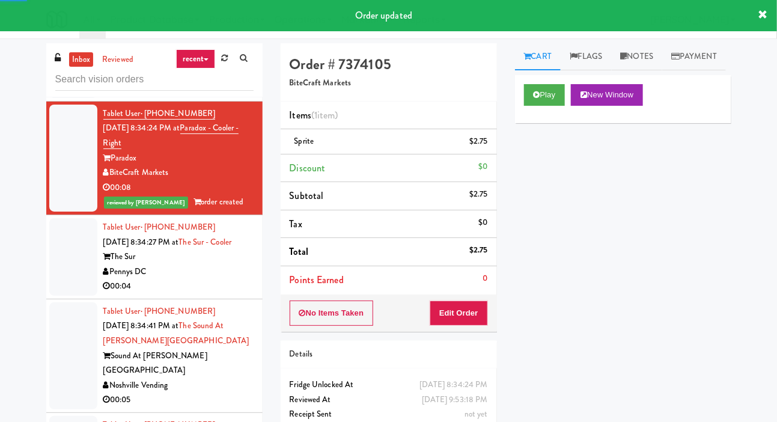
click at [538, 123] on div "Play New Window" at bounding box center [623, 99] width 216 height 48
click at [73, 296] on div at bounding box center [73, 257] width 48 height 78
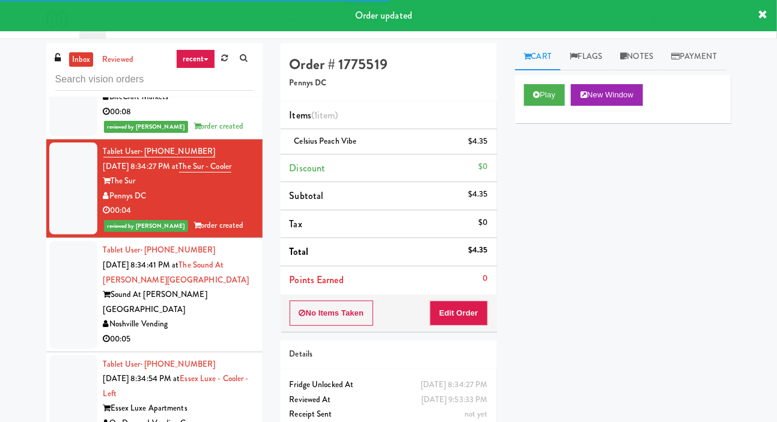
click at [72, 348] on div at bounding box center [73, 294] width 48 height 107
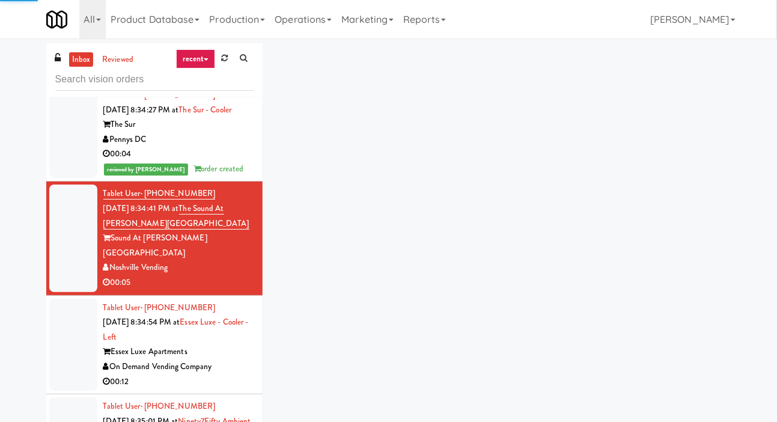
scroll to position [2323, 0]
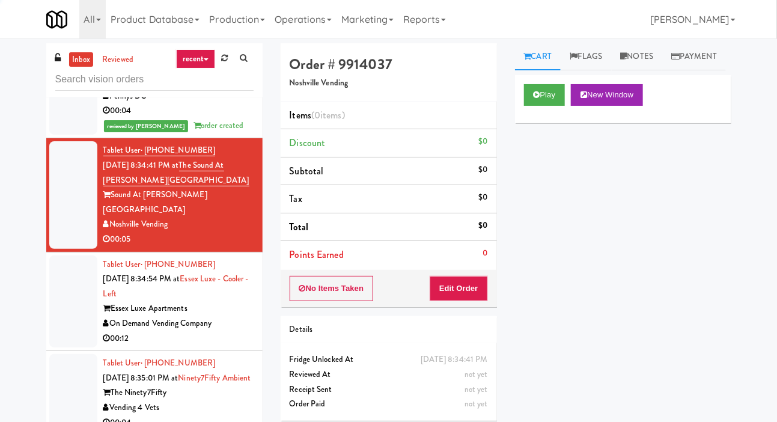
click at [72, 348] on div at bounding box center [73, 302] width 48 height 93
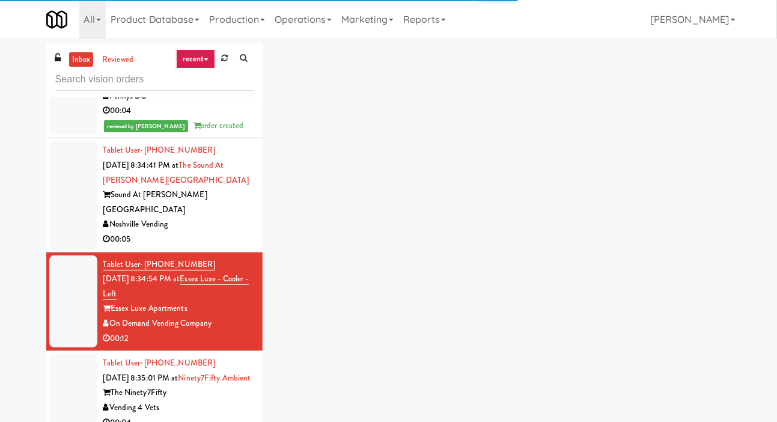
click at [71, 248] on div at bounding box center [73, 194] width 48 height 107
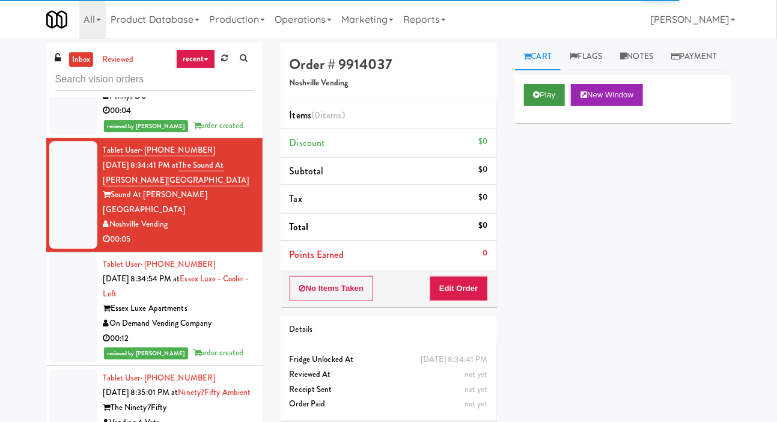
click at [536, 99] on icon at bounding box center [537, 95] width 7 height 8
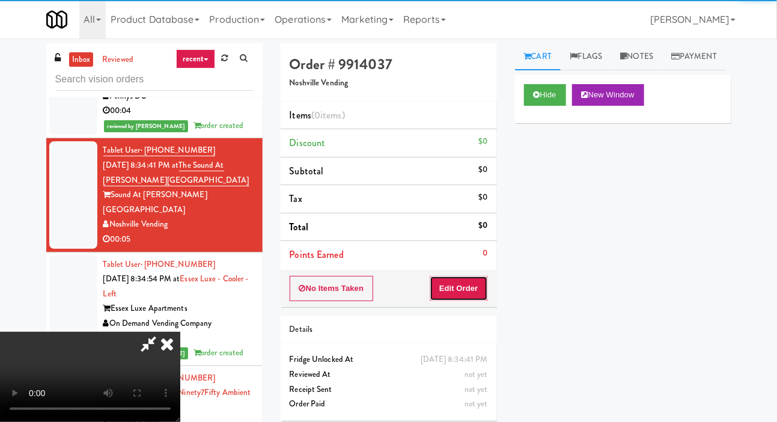
click at [470, 294] on button "Edit Order" at bounding box center [459, 288] width 58 height 25
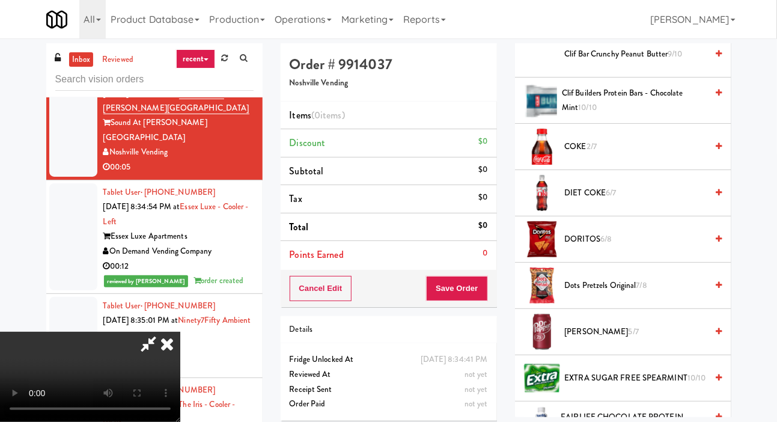
scroll to position [315, 0]
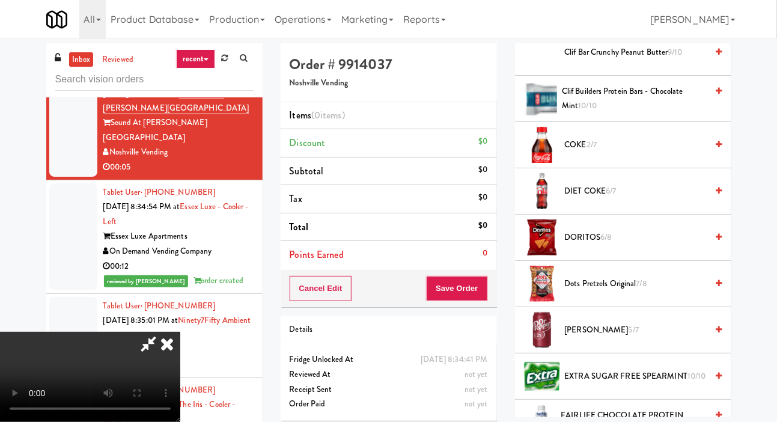
click at [597, 150] on span "2/7" at bounding box center [592, 144] width 10 height 11
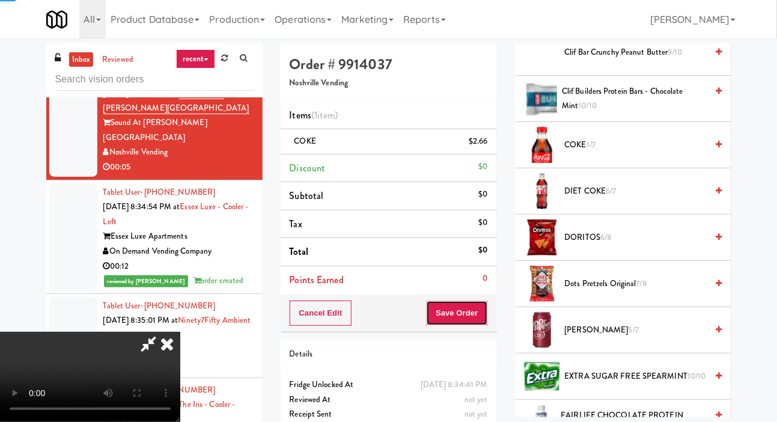
click at [483, 302] on button "Save Order" at bounding box center [456, 313] width 61 height 25
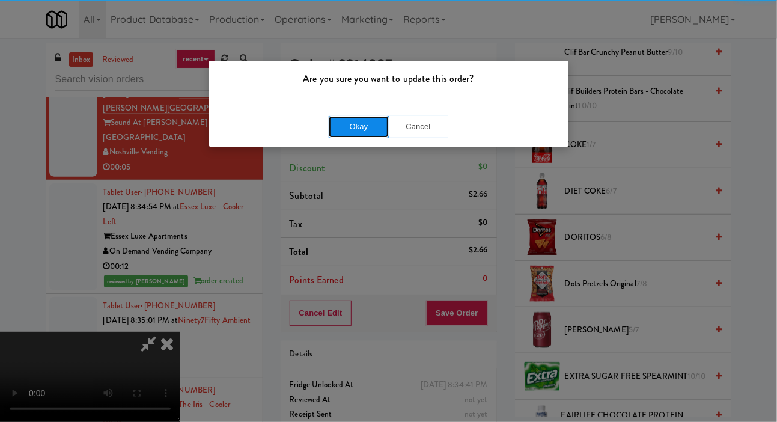
click at [349, 133] on button "Okay" at bounding box center [359, 127] width 60 height 22
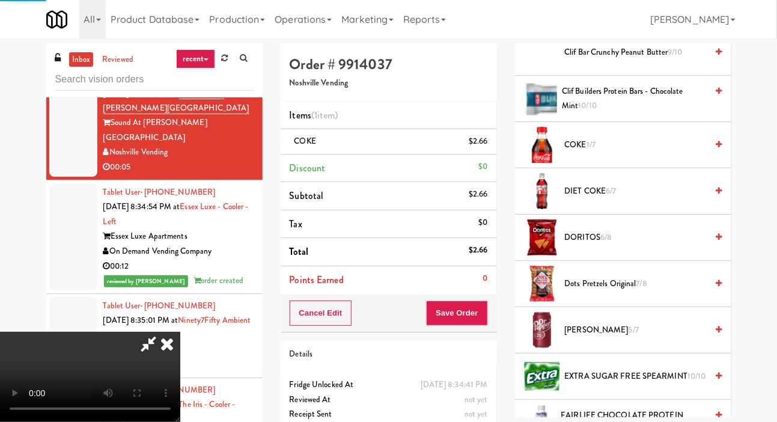
scroll to position [70, 0]
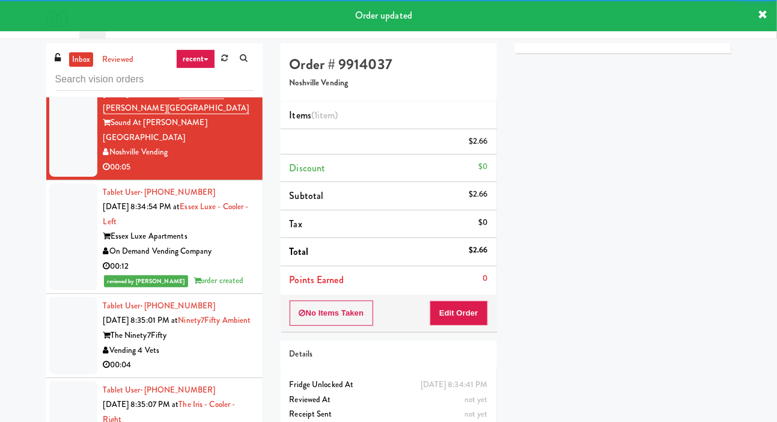
click at [57, 375] on div at bounding box center [73, 336] width 48 height 78
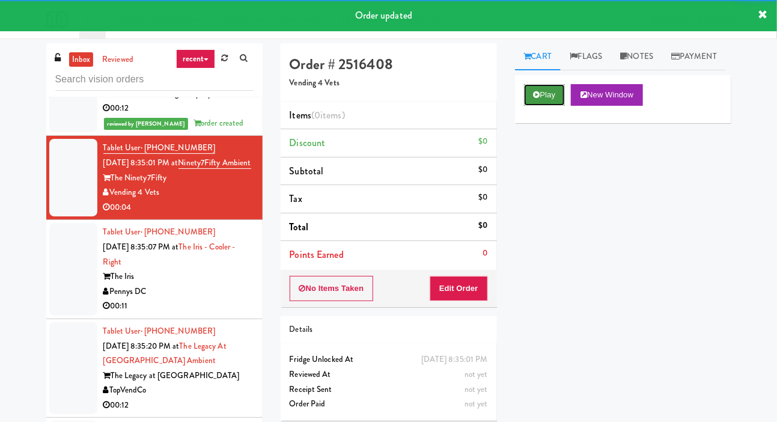
click at [536, 99] on icon at bounding box center [537, 95] width 7 height 8
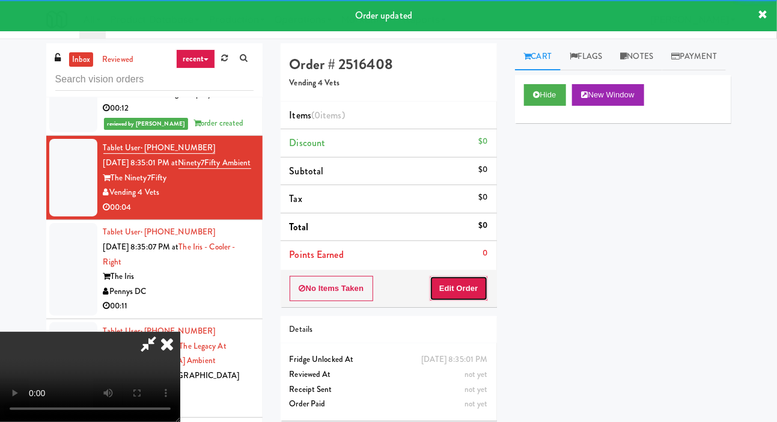
click at [463, 295] on button "Edit Order" at bounding box center [459, 288] width 58 height 25
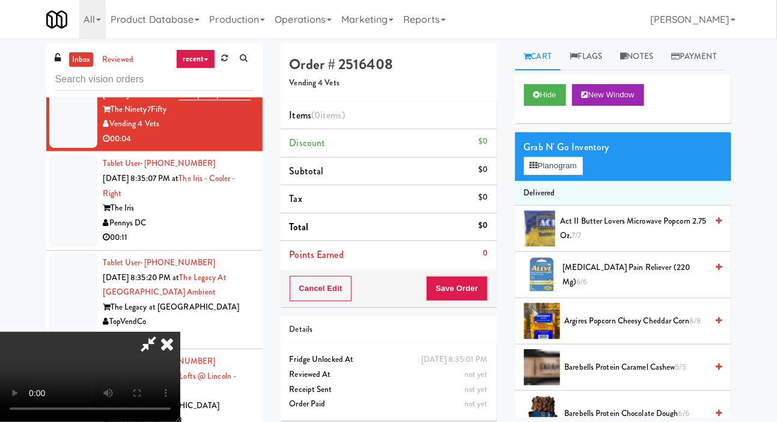
scroll to position [44, 0]
click at [600, 329] on span "Argires Popcorn Cheesy Cheddar Corn 8/8" at bounding box center [636, 321] width 143 height 15
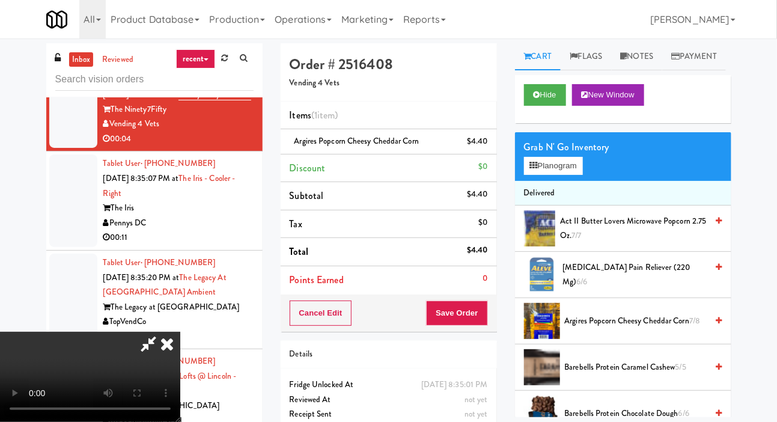
click at [484, 310] on button "Save Order" at bounding box center [456, 313] width 61 height 25
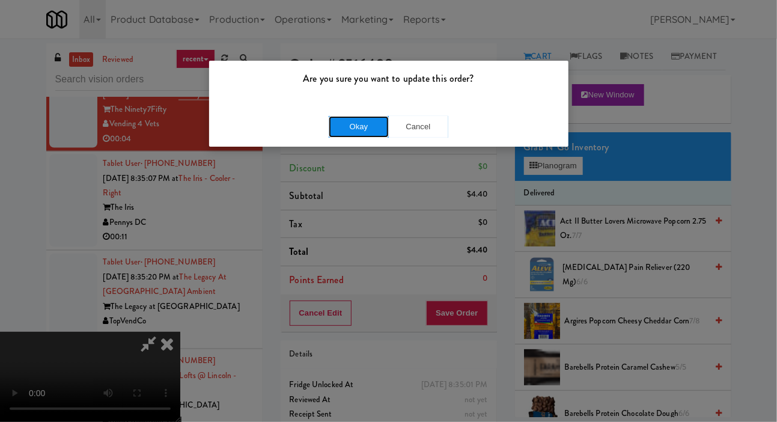
click at [331, 127] on button "Okay" at bounding box center [359, 127] width 60 height 22
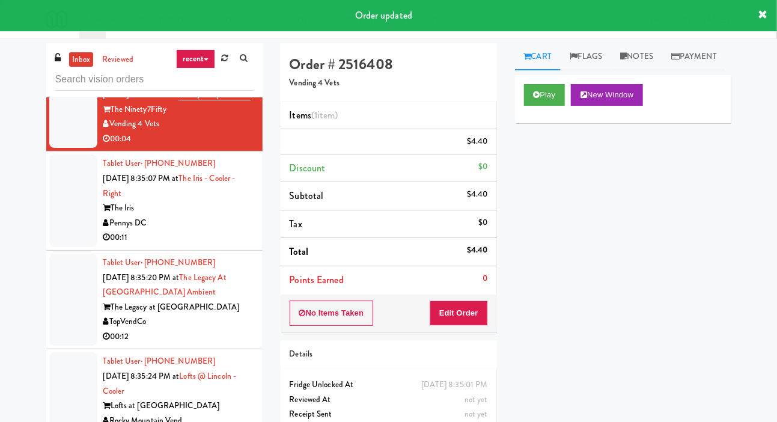
scroll to position [0, 0]
click at [68, 247] on div at bounding box center [73, 201] width 48 height 93
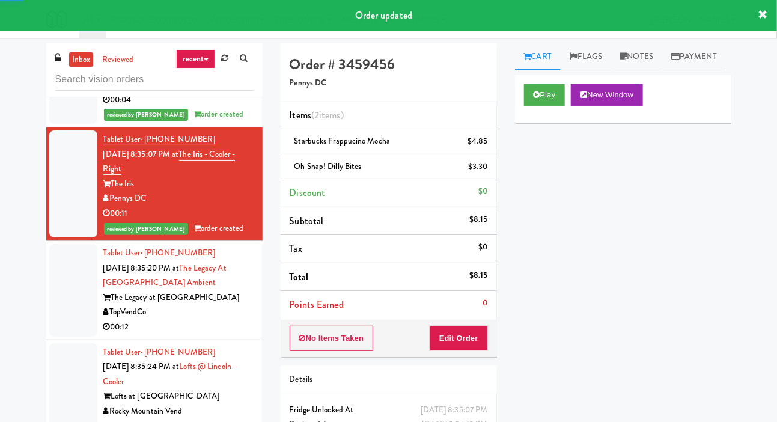
click at [78, 337] on div at bounding box center [73, 290] width 48 height 93
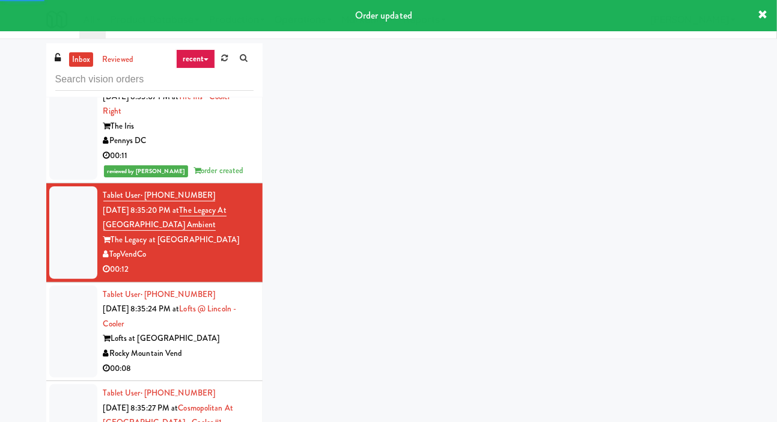
scroll to position [2764, 0]
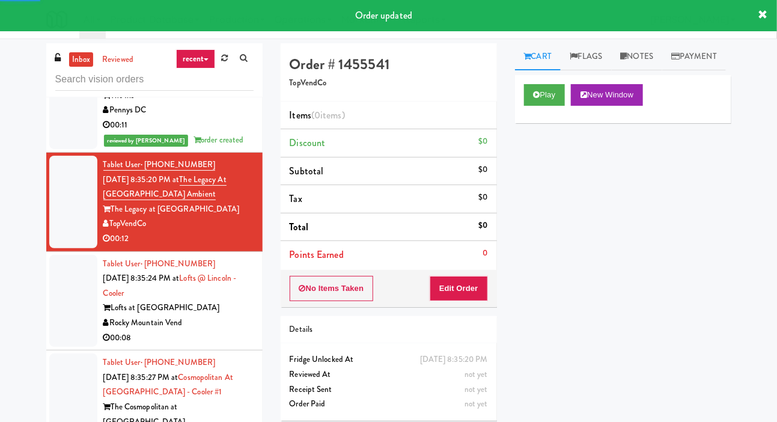
click at [73, 348] on div at bounding box center [73, 301] width 48 height 93
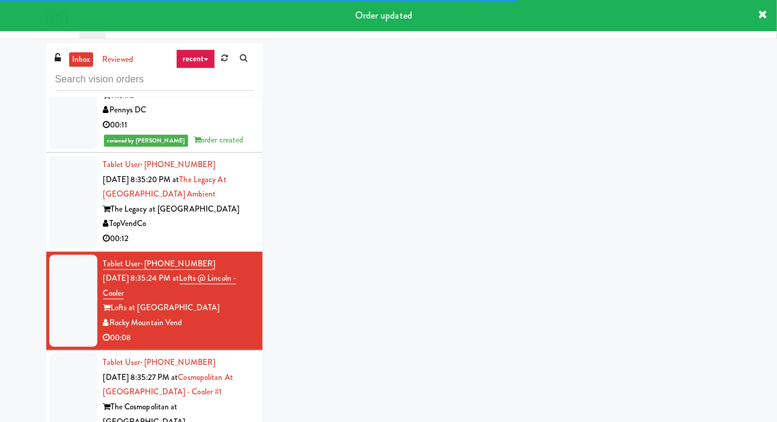
click at [72, 248] on div at bounding box center [73, 202] width 48 height 93
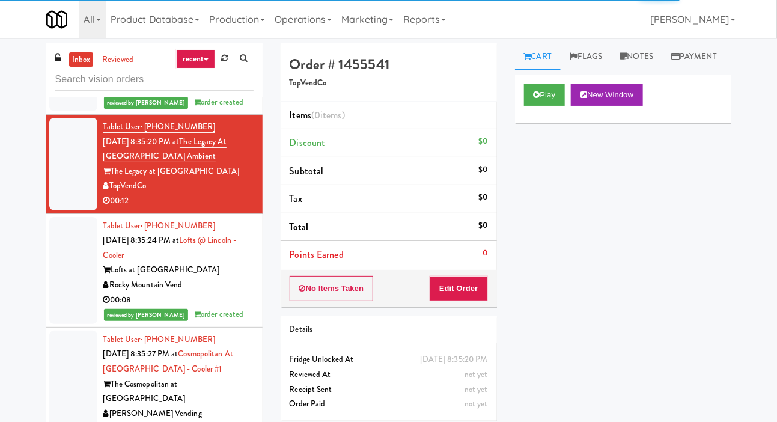
scroll to position [2814, 0]
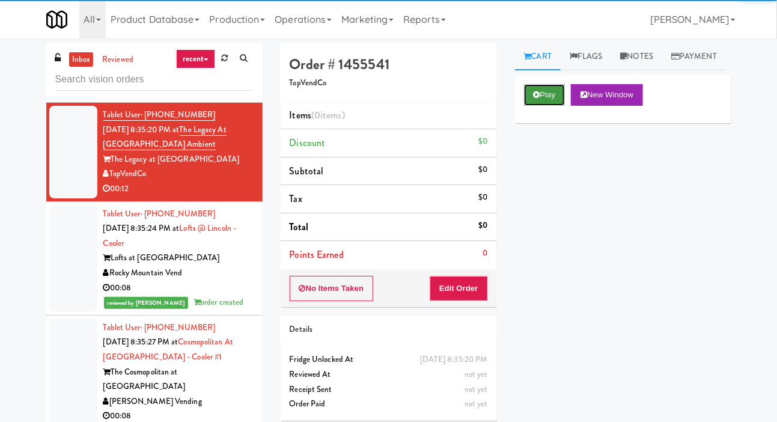
click at [541, 106] on button "Play" at bounding box center [544, 95] width 41 height 22
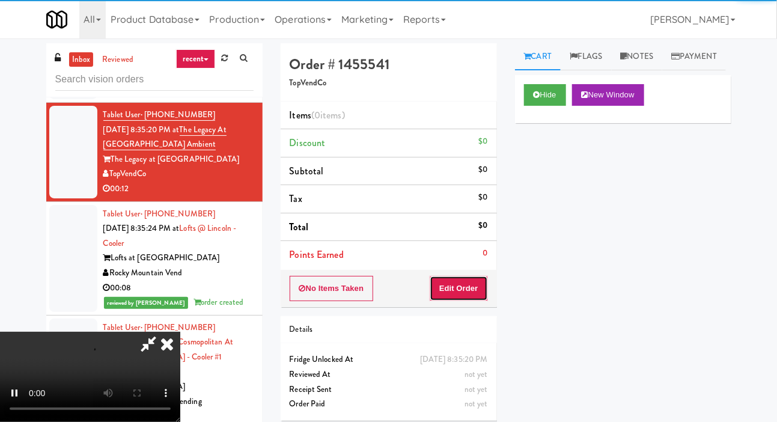
click at [468, 290] on button "Edit Order" at bounding box center [459, 288] width 58 height 25
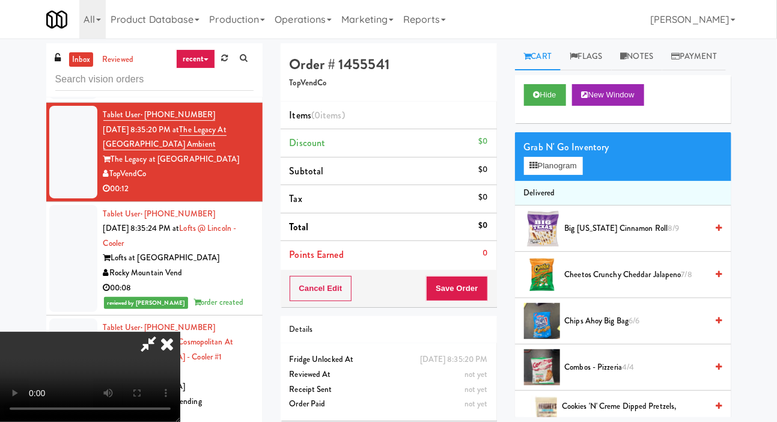
scroll to position [0, 0]
click at [555, 175] on button "Planogram" at bounding box center [553, 166] width 59 height 18
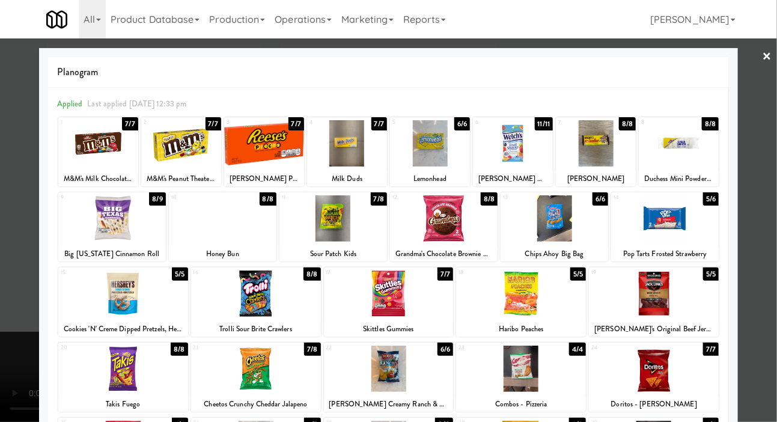
click at [550, 306] on div at bounding box center [521, 294] width 130 height 46
click at [557, 308] on div at bounding box center [521, 294] width 130 height 46
click at [10, 294] on div at bounding box center [388, 211] width 777 height 422
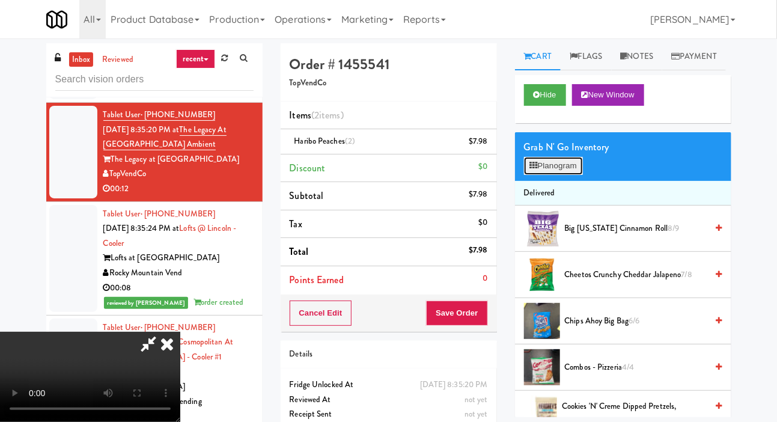
click at [559, 175] on button "Planogram" at bounding box center [553, 166] width 59 height 18
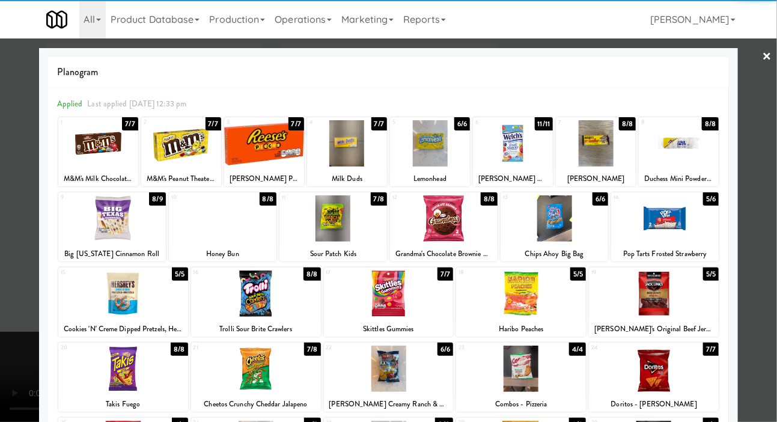
click at [366, 227] on div at bounding box center [334, 218] width 108 height 46
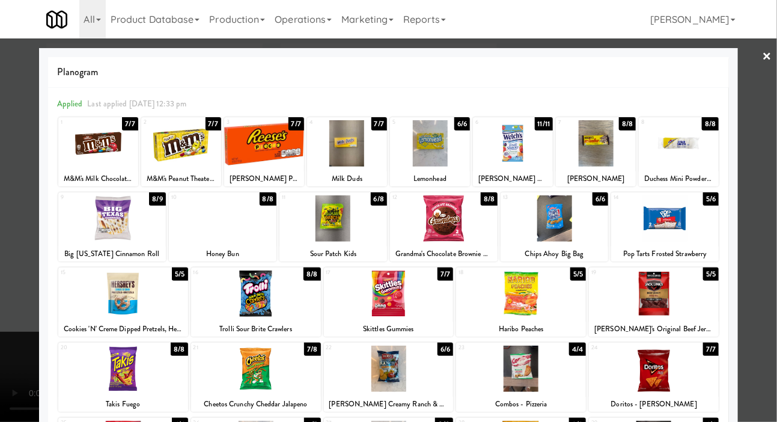
click at [360, 234] on div at bounding box center [334, 218] width 108 height 46
click at [91, 213] on div at bounding box center [112, 218] width 108 height 46
click at [98, 223] on div at bounding box center [112, 218] width 108 height 46
click at [20, 222] on div at bounding box center [388, 211] width 777 height 422
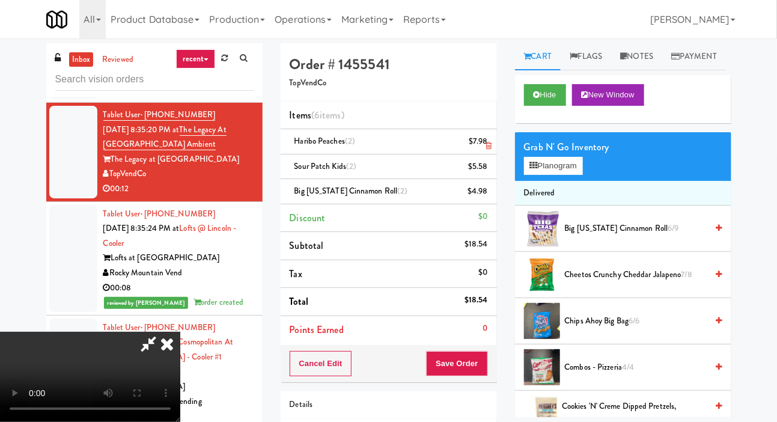
click at [493, 136] on li "Haribo Peaches (2) $7.98" at bounding box center [389, 141] width 216 height 25
click at [489, 130] on li "Haribo Peaches (2) $7.98" at bounding box center [389, 141] width 216 height 25
click at [488, 140] on link at bounding box center [486, 146] width 11 height 15
click at [488, 141] on link at bounding box center [486, 146] width 11 height 15
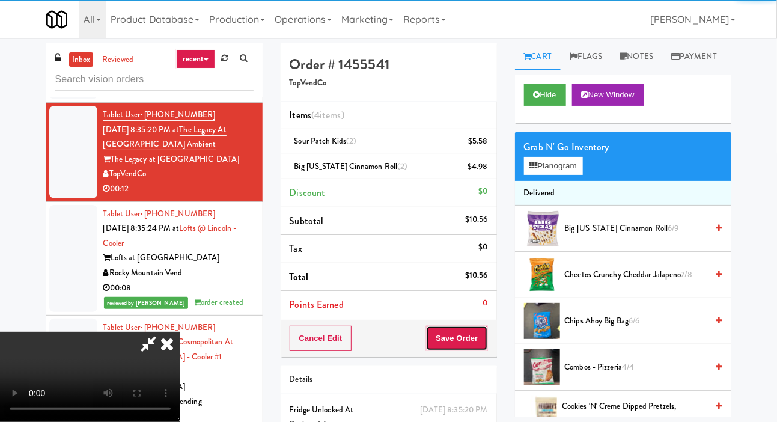
click at [473, 339] on button "Save Order" at bounding box center [456, 338] width 61 height 25
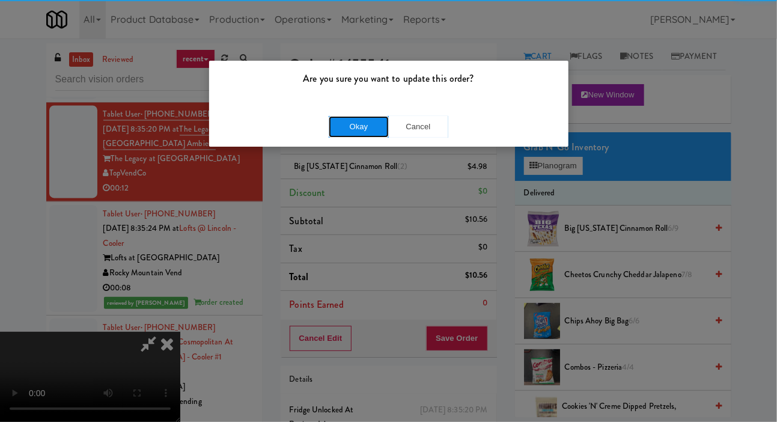
click at [349, 126] on button "Okay" at bounding box center [359, 127] width 60 height 22
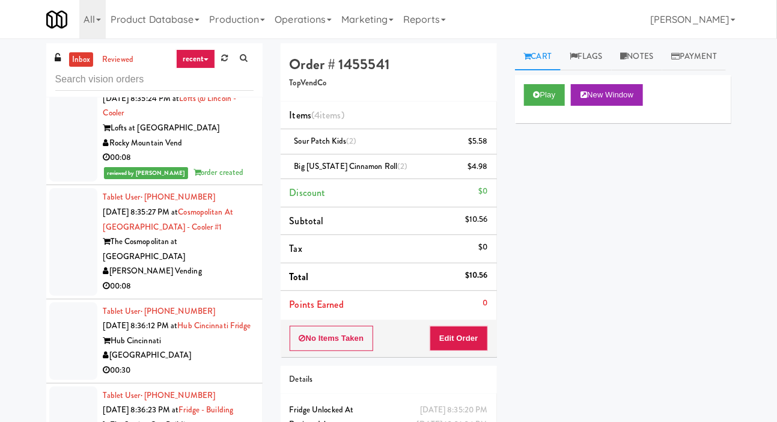
click at [58, 295] on div at bounding box center [73, 241] width 48 height 107
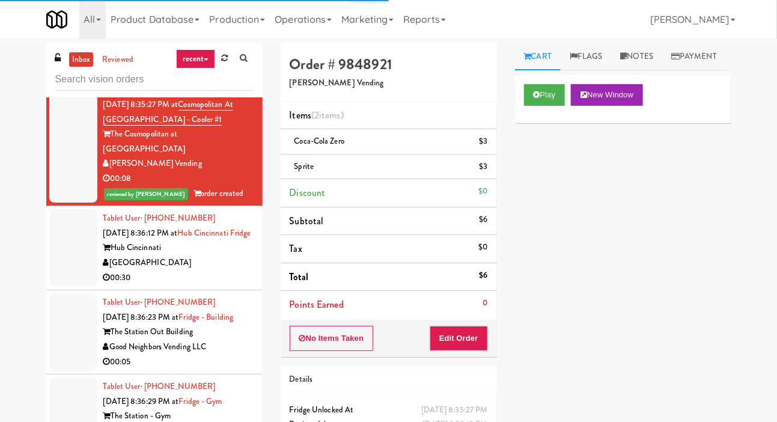
click at [67, 287] on div at bounding box center [73, 248] width 48 height 78
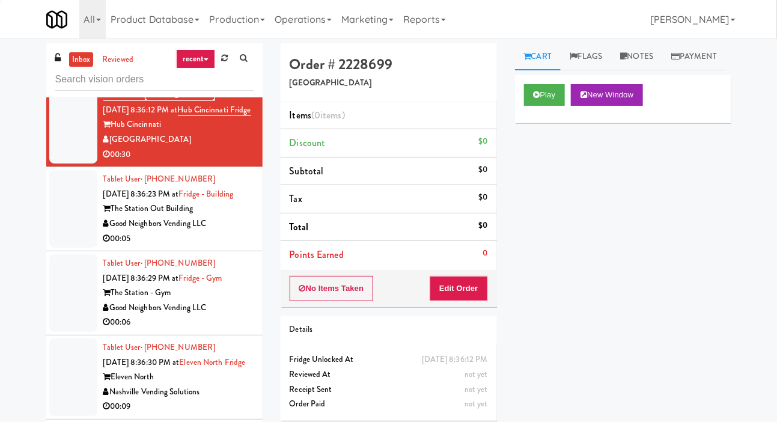
scroll to position [3192, 0]
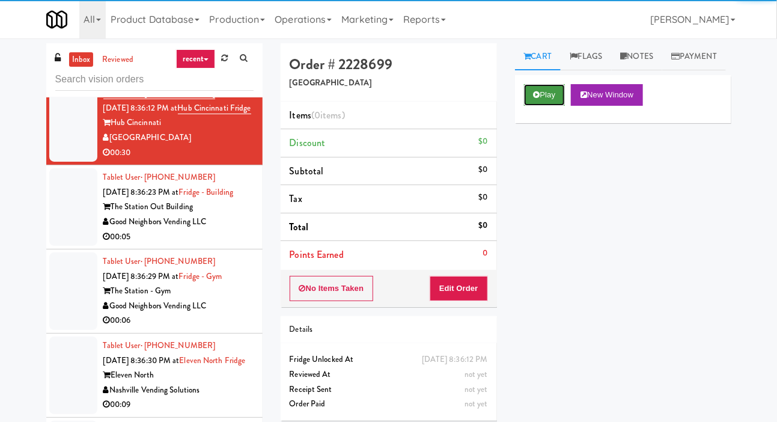
click at [539, 106] on button "Play" at bounding box center [544, 95] width 41 height 22
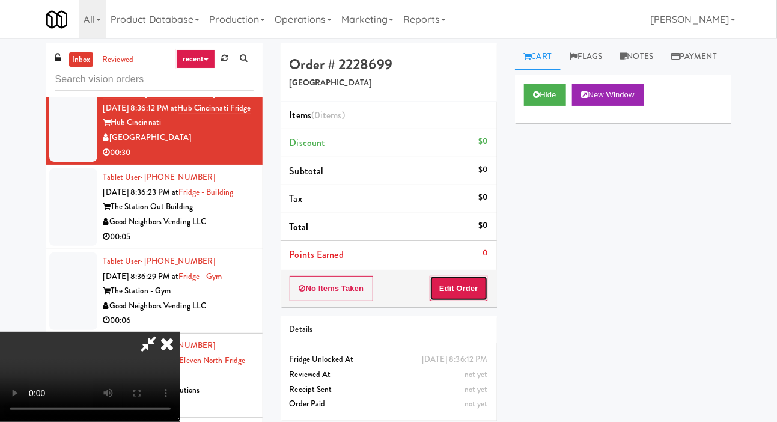
click at [468, 284] on button "Edit Order" at bounding box center [459, 288] width 58 height 25
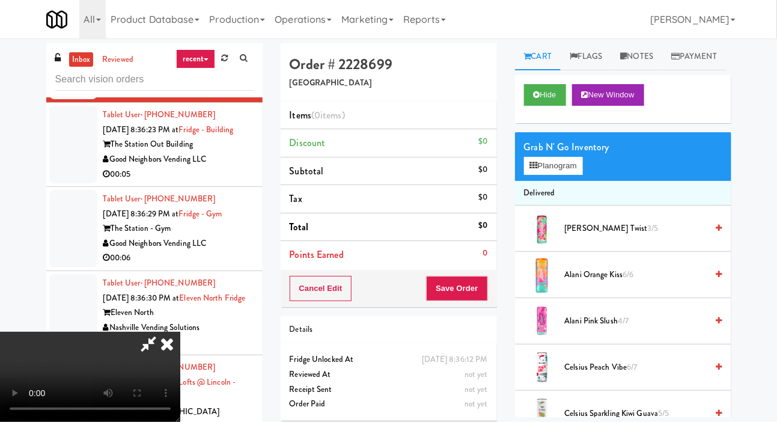
scroll to position [0, 0]
click at [602, 283] on span "Alani Orange Kiss 6/6" at bounding box center [636, 275] width 143 height 15
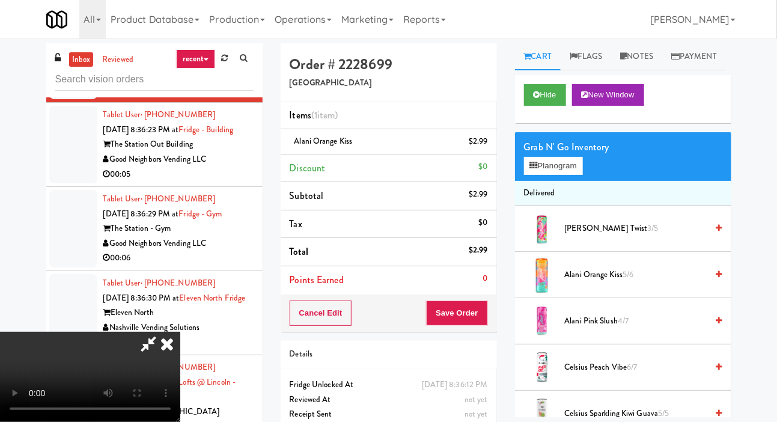
click at [598, 329] on span "Alani Pink Slush 4/7" at bounding box center [636, 321] width 143 height 15
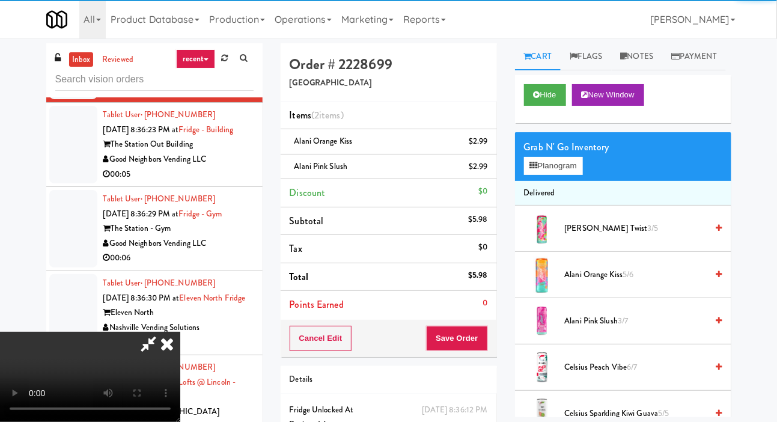
click at [474, 331] on button "Save Order" at bounding box center [456, 338] width 61 height 25
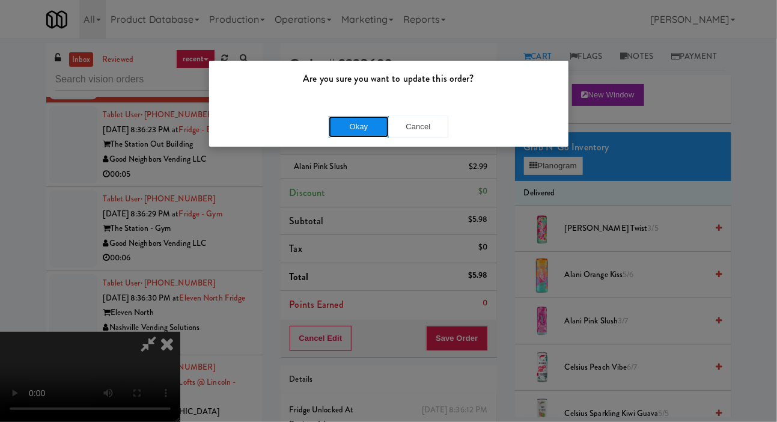
click at [336, 120] on button "Okay" at bounding box center [359, 127] width 60 height 22
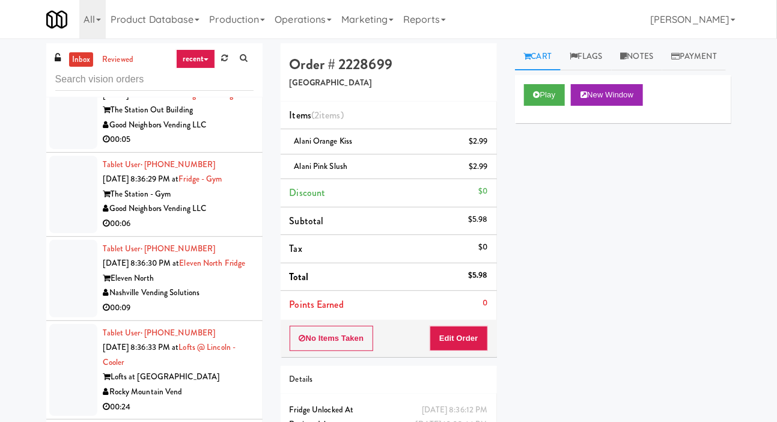
scroll to position [3305, 0]
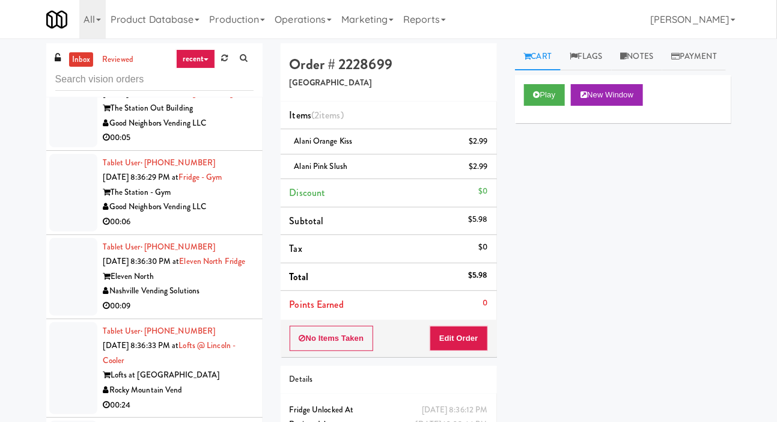
click at [53, 147] on div at bounding box center [73, 109] width 48 height 78
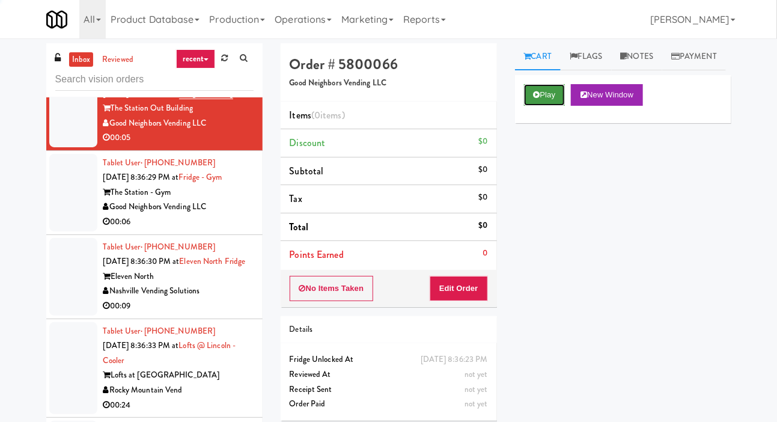
click at [545, 106] on button "Play" at bounding box center [544, 95] width 41 height 22
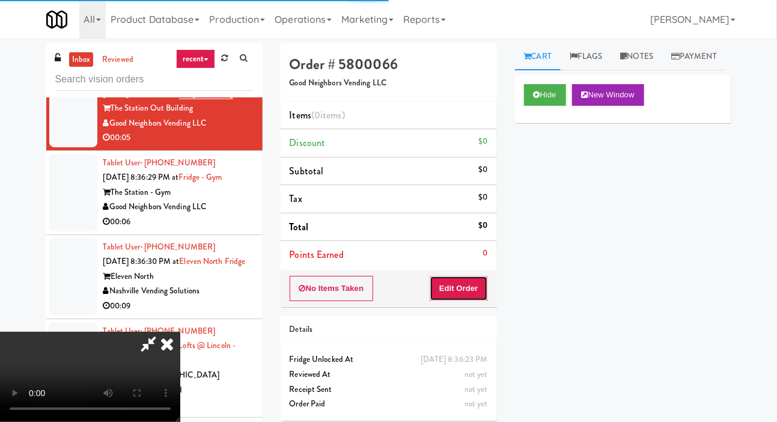
click at [459, 299] on button "Edit Order" at bounding box center [459, 288] width 58 height 25
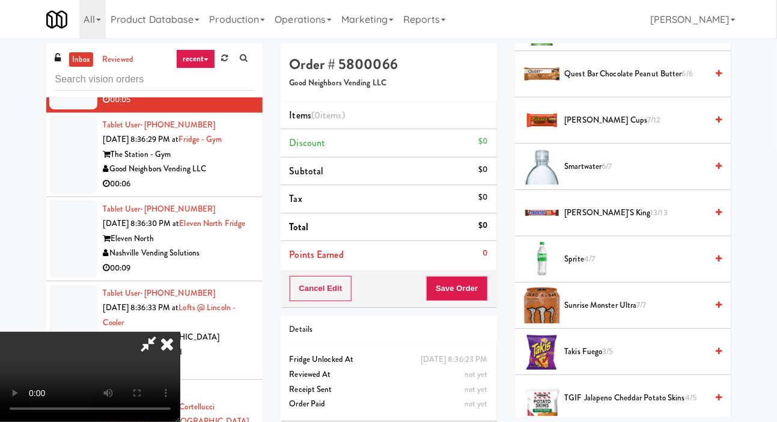
scroll to position [1195, 0]
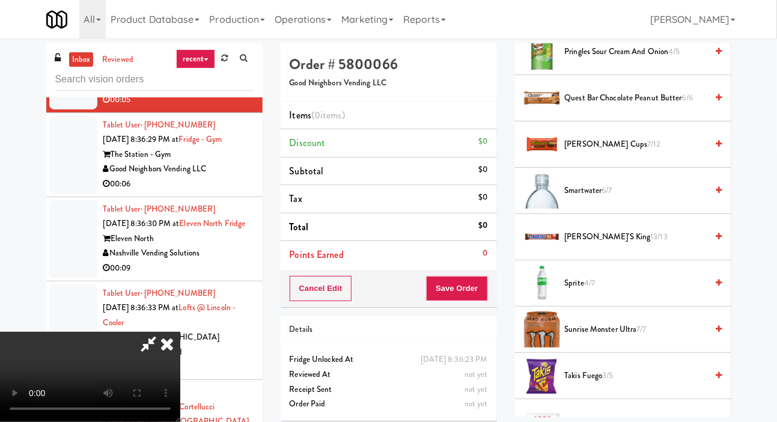
click at [589, 152] on span "[PERSON_NAME] Cups 7/12" at bounding box center [636, 144] width 143 height 15
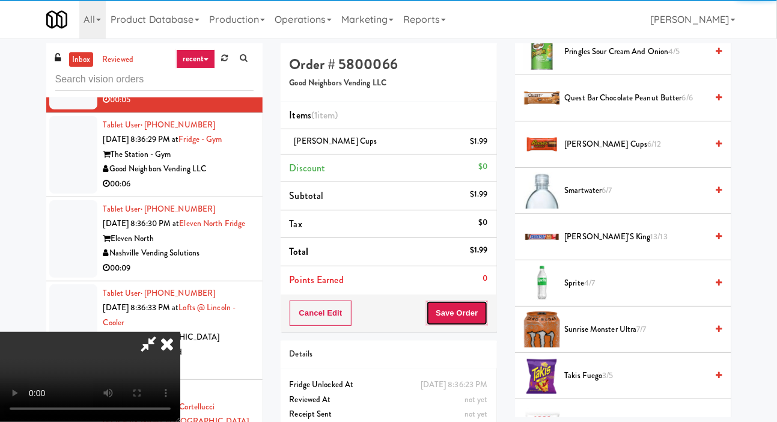
click at [480, 305] on button "Save Order" at bounding box center [456, 313] width 61 height 25
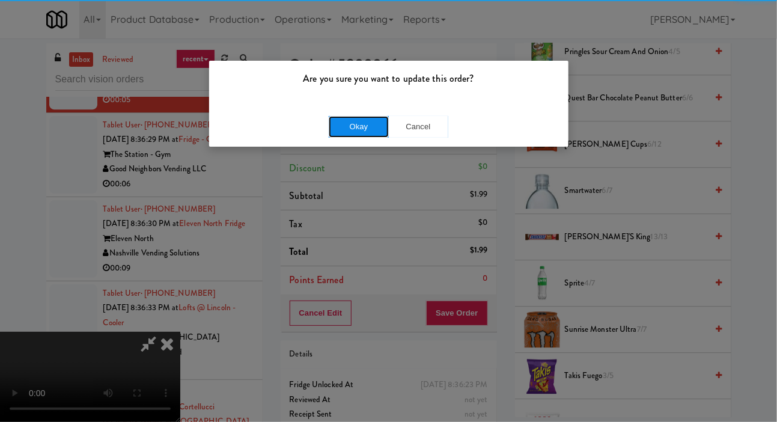
click at [331, 116] on button "Okay" at bounding box center [359, 127] width 60 height 22
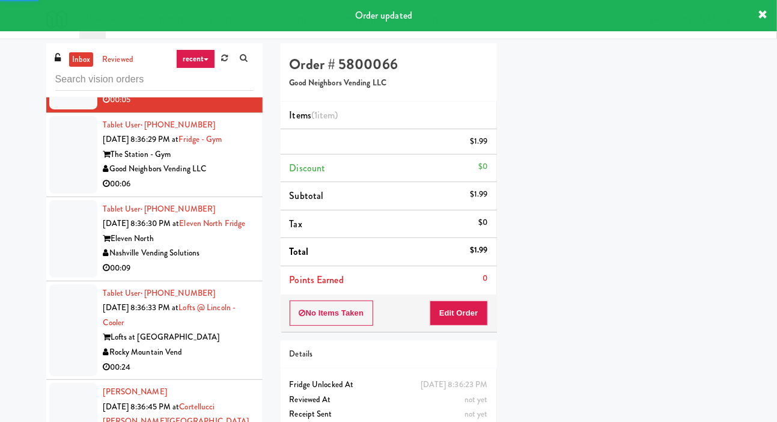
scroll to position [70, 0]
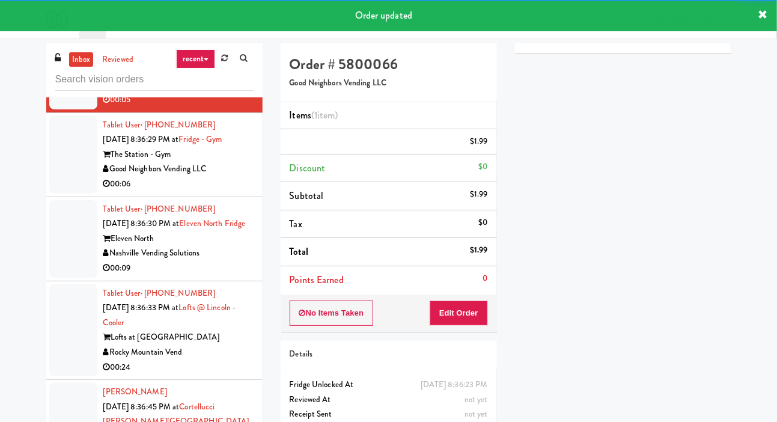
click at [57, 194] on div at bounding box center [73, 155] width 48 height 78
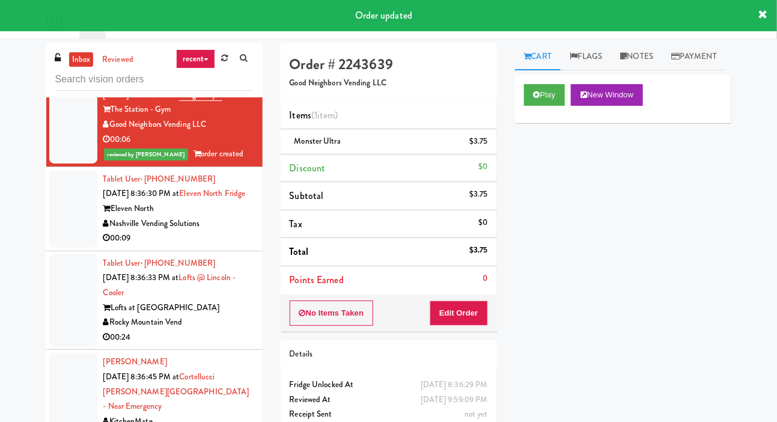
scroll to position [3396, 0]
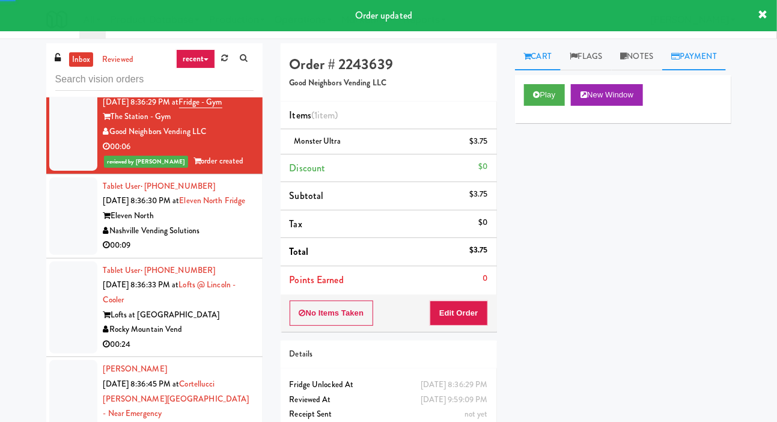
click at [663, 70] on link "Payment" at bounding box center [695, 56] width 64 height 27
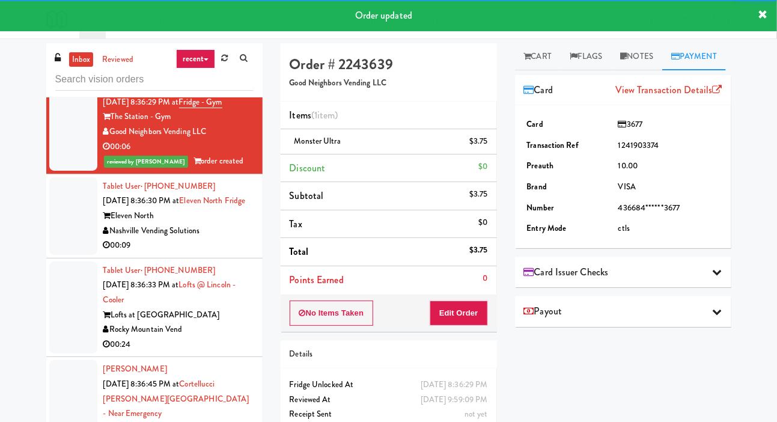
click at [67, 255] on div at bounding box center [73, 216] width 48 height 78
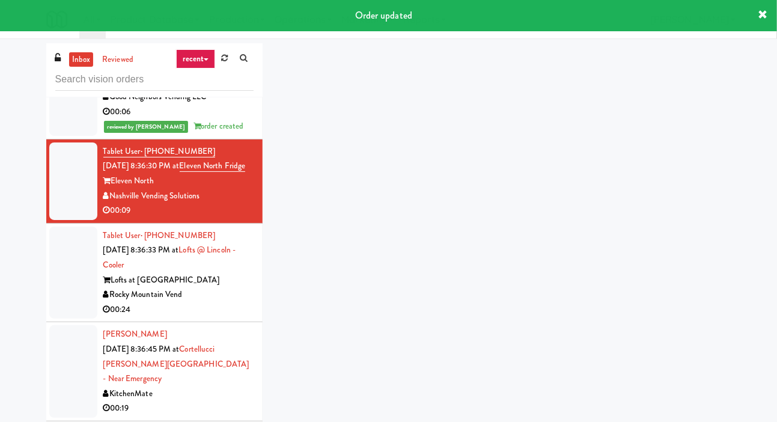
scroll to position [3456, 0]
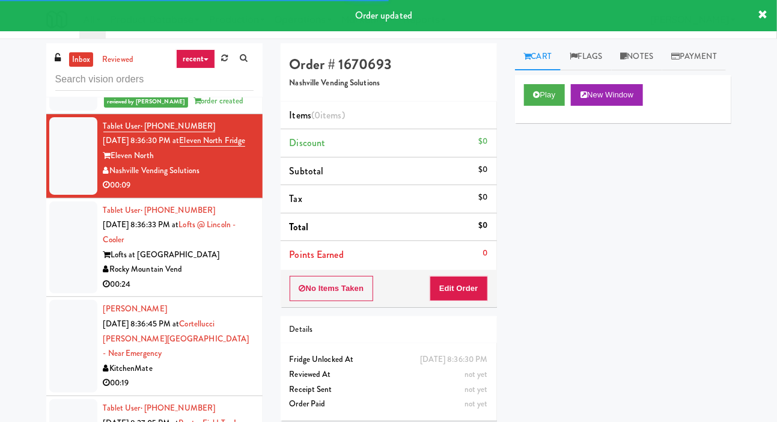
click at [529, 63] on link "Cart" at bounding box center [538, 56] width 46 height 27
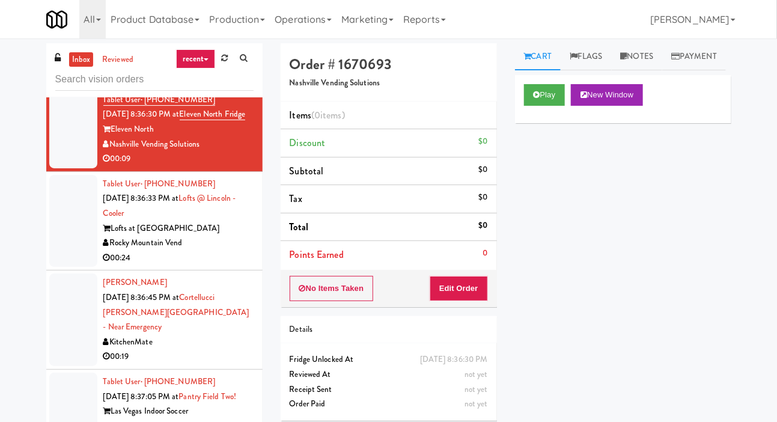
scroll to position [3494, 0]
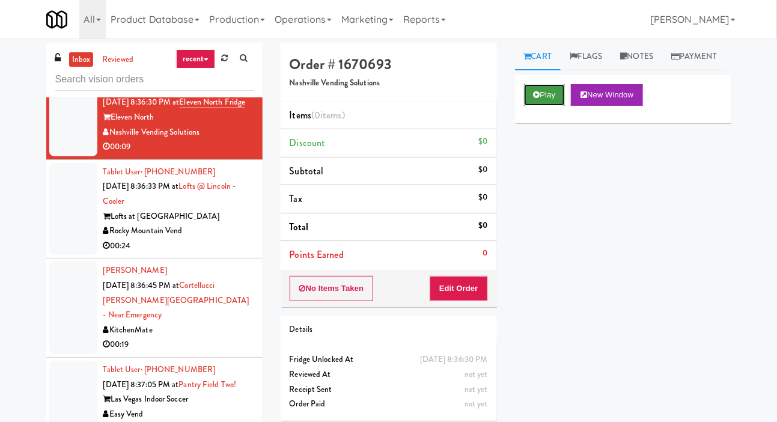
click at [551, 106] on button "Play" at bounding box center [544, 95] width 41 height 22
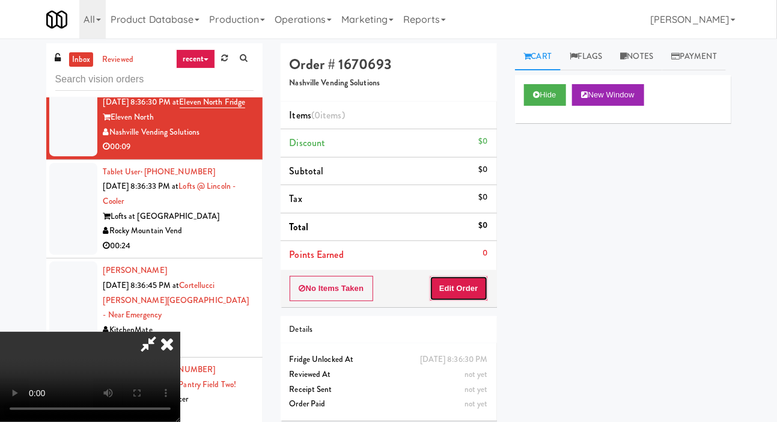
click at [473, 278] on button "Edit Order" at bounding box center [459, 288] width 58 height 25
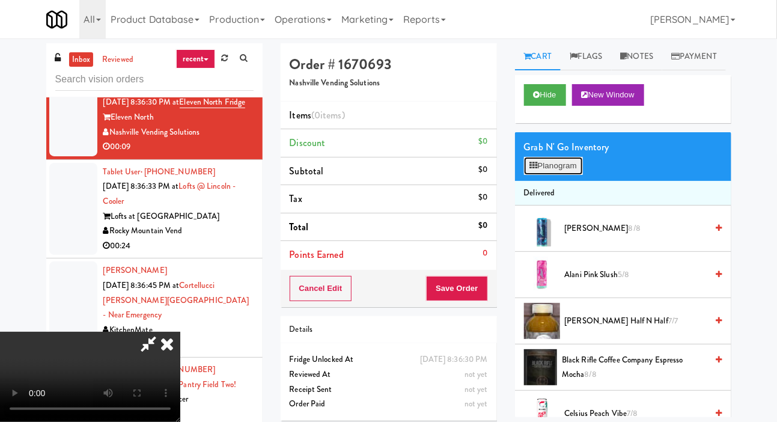
click at [557, 175] on button "Planogram" at bounding box center [553, 166] width 59 height 18
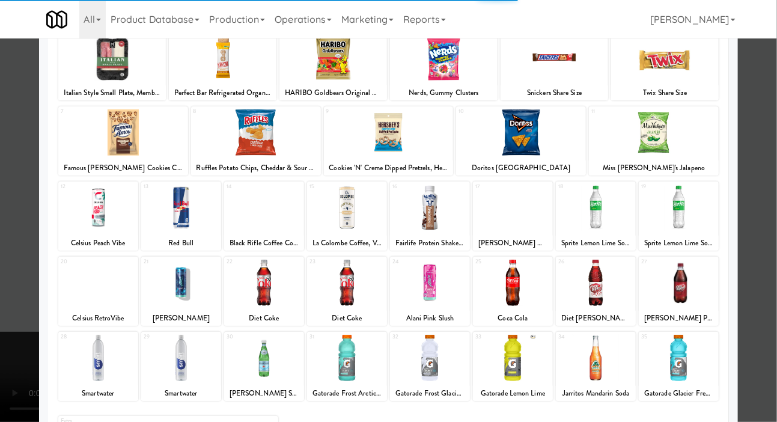
scroll to position [168, 0]
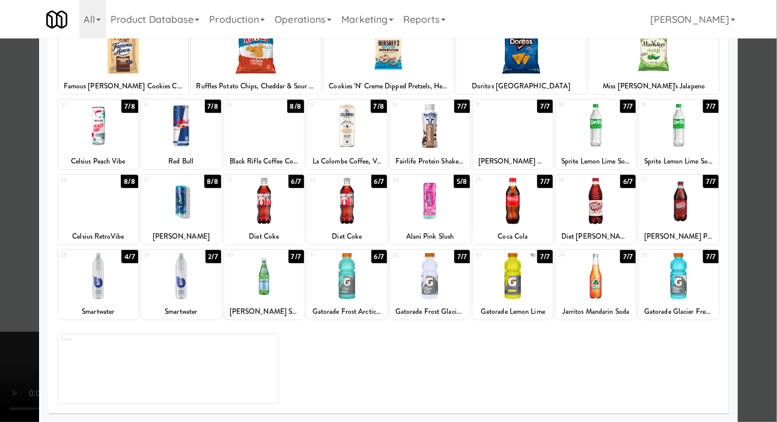
click at [167, 133] on div at bounding box center [181, 126] width 80 height 46
click at [6, 269] on div at bounding box center [388, 211] width 777 height 422
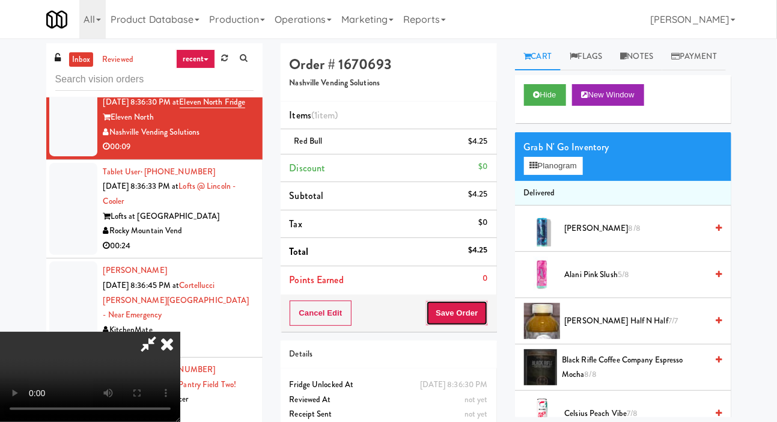
click at [485, 308] on button "Save Order" at bounding box center [456, 313] width 61 height 25
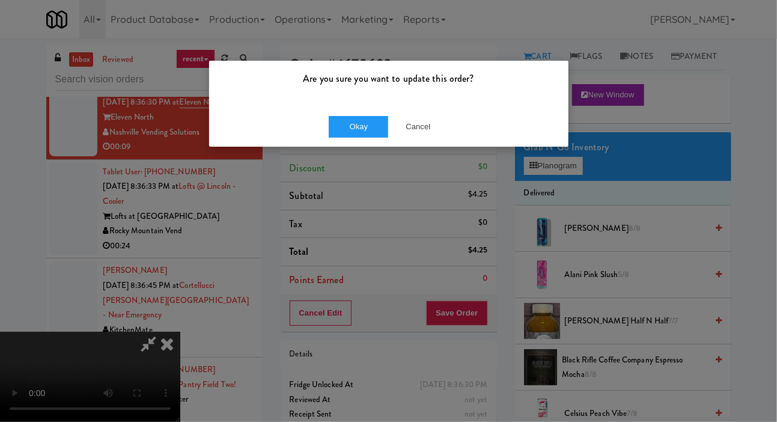
click at [350, 96] on div "Are you sure you want to update this order?" at bounding box center [389, 84] width 360 height 46
click at [332, 126] on button "Okay" at bounding box center [359, 127] width 60 height 22
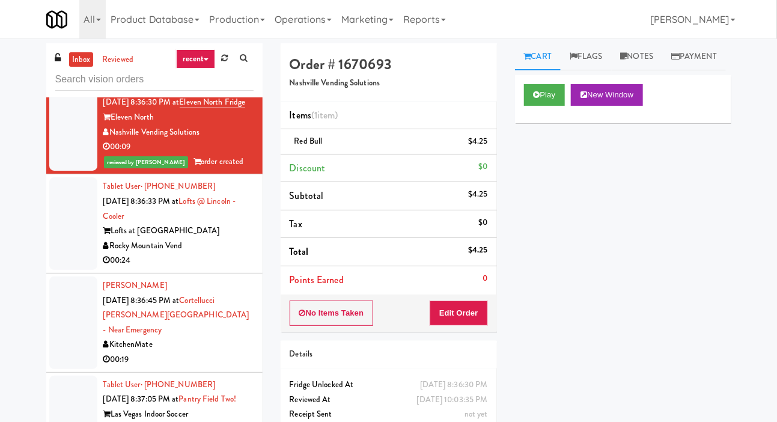
click at [69, 270] on div at bounding box center [73, 223] width 48 height 93
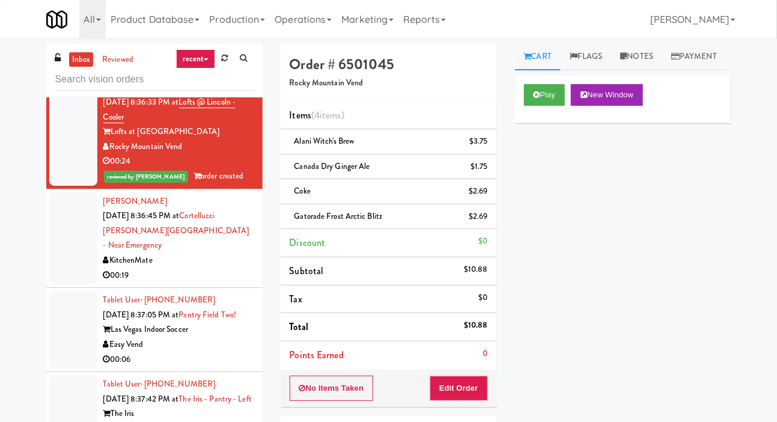
scroll to position [3591, 0]
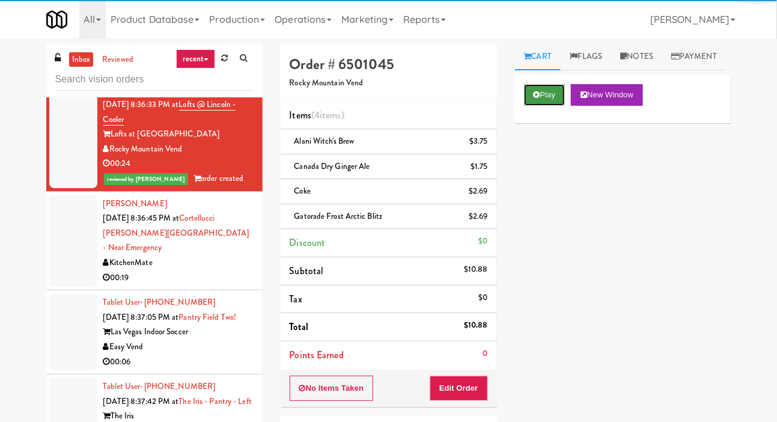
click at [538, 99] on icon at bounding box center [537, 95] width 7 height 8
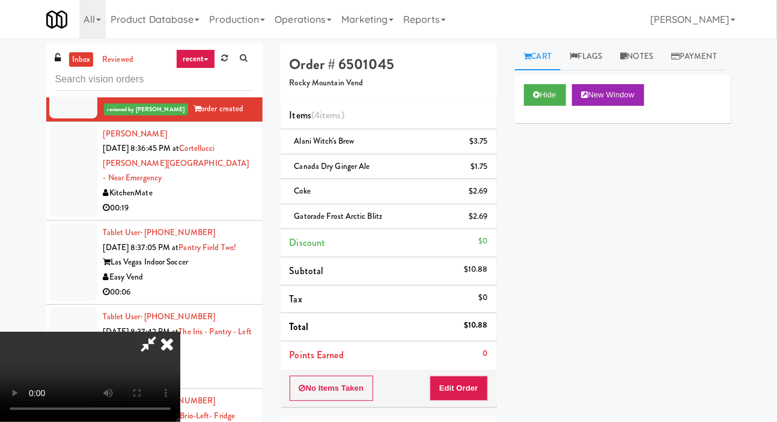
click at [58, 218] on div at bounding box center [73, 171] width 48 height 93
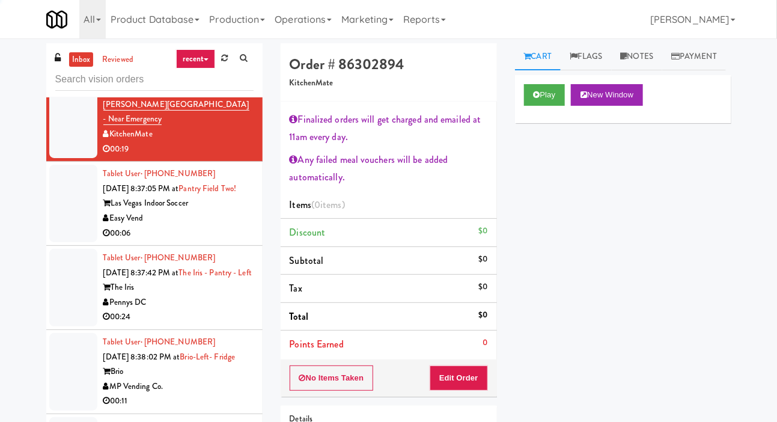
scroll to position [3717, 0]
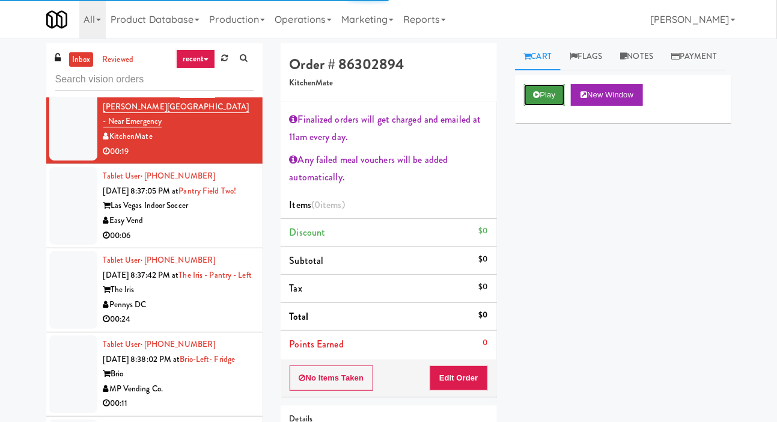
click at [542, 106] on button "Play" at bounding box center [544, 95] width 41 height 22
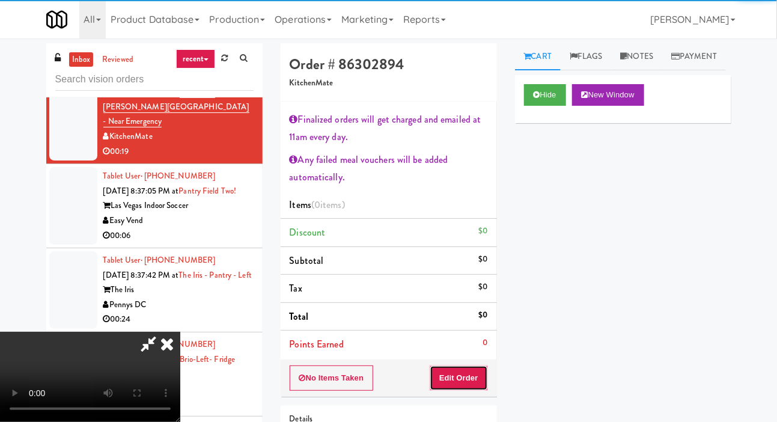
click at [455, 366] on button "Edit Order" at bounding box center [459, 378] width 58 height 25
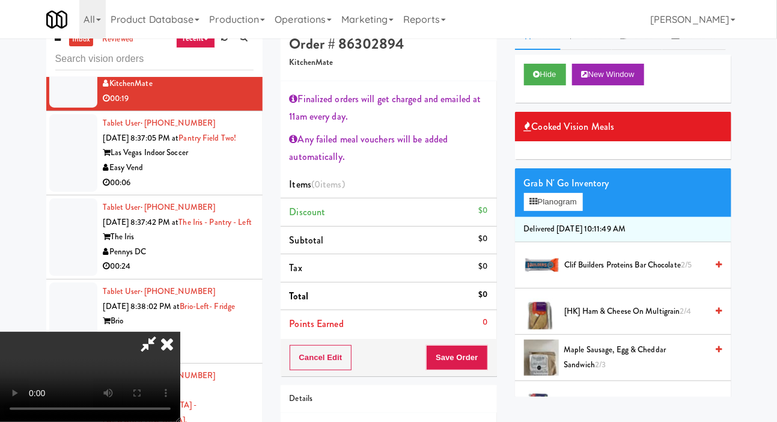
scroll to position [24, 0]
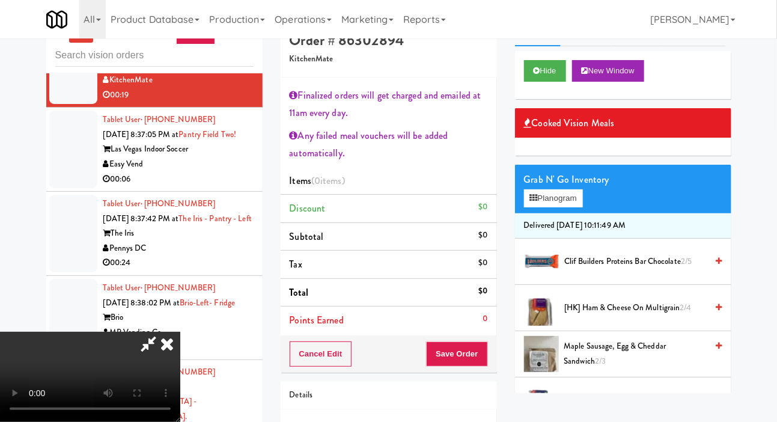
click at [589, 316] on span "[HK] Ham & Cheese on Multigrain 2/4" at bounding box center [636, 308] width 143 height 15
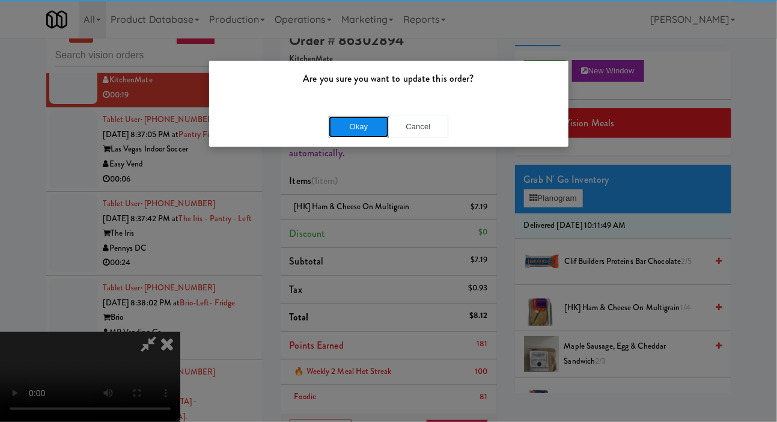
click at [336, 134] on button "Okay" at bounding box center [359, 127] width 60 height 22
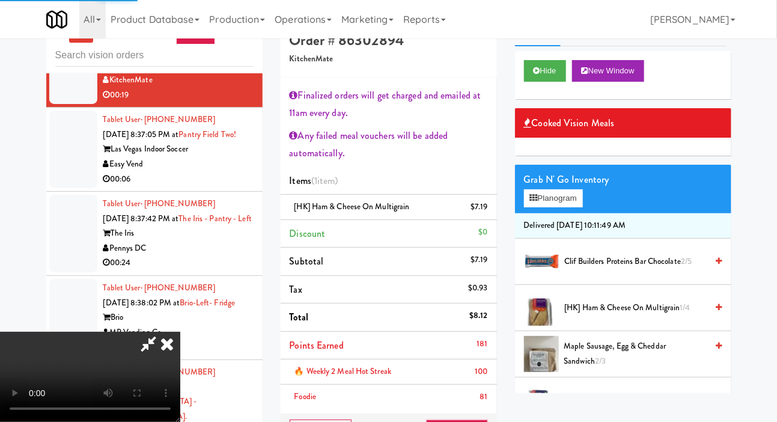
scroll to position [0, 0]
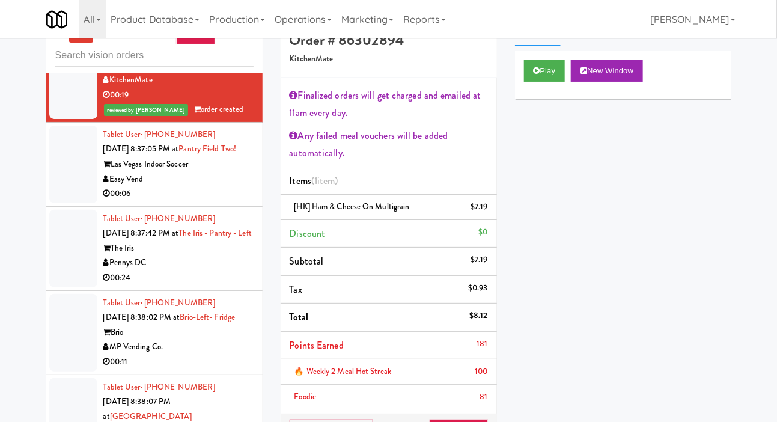
click at [63, 203] on div at bounding box center [73, 165] width 48 height 78
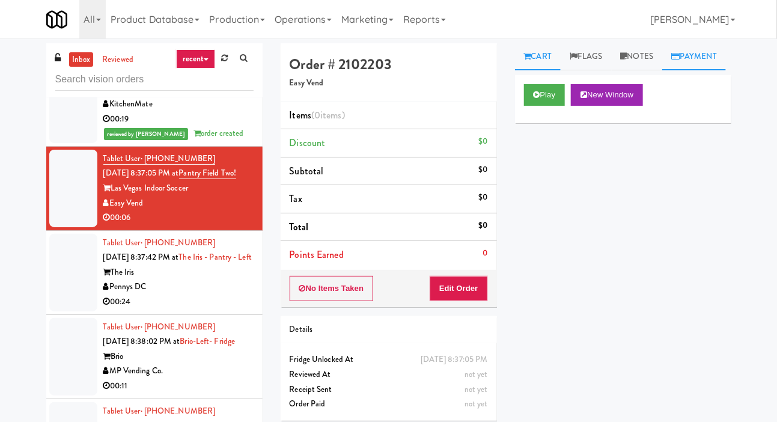
click at [663, 70] on link "Payment" at bounding box center [695, 56] width 64 height 27
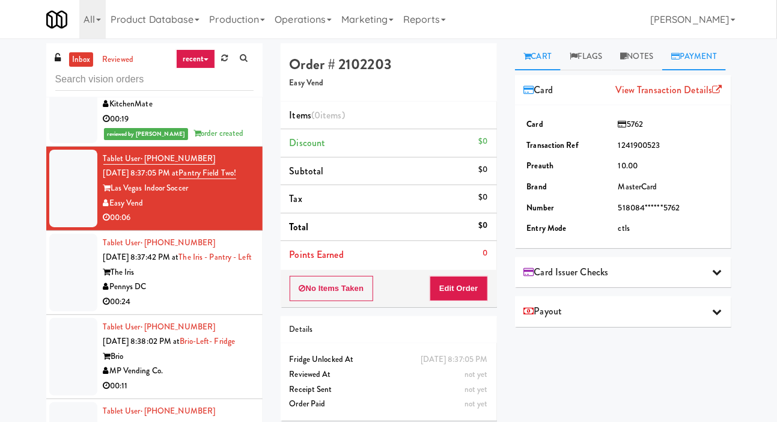
click at [557, 60] on link "Cart" at bounding box center [538, 56] width 46 height 27
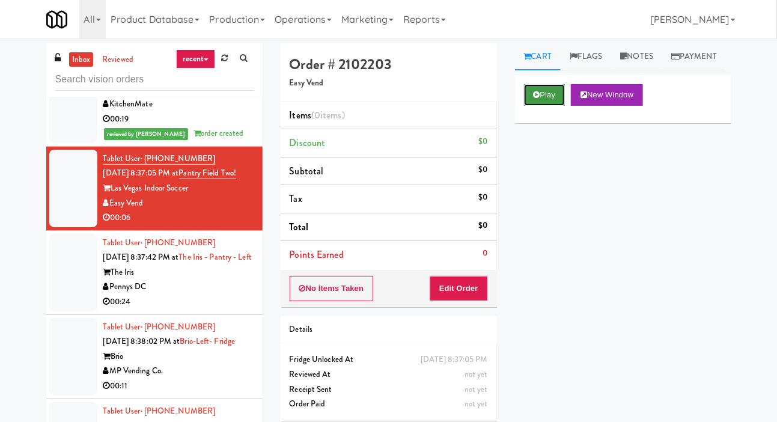
click at [535, 106] on button "Play" at bounding box center [544, 95] width 41 height 22
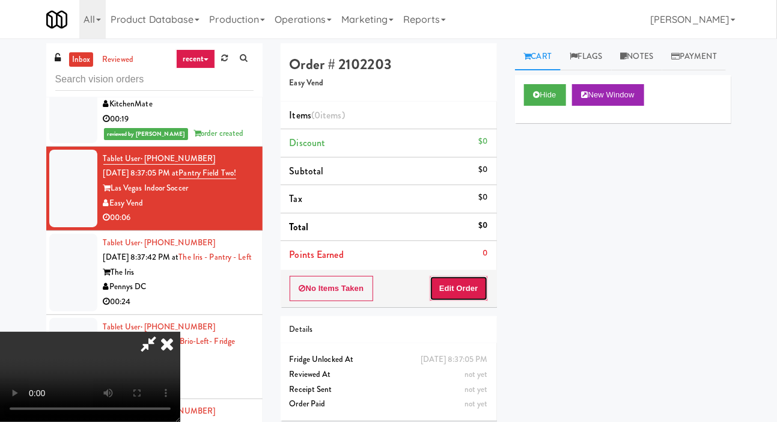
click at [451, 292] on button "Edit Order" at bounding box center [459, 288] width 58 height 25
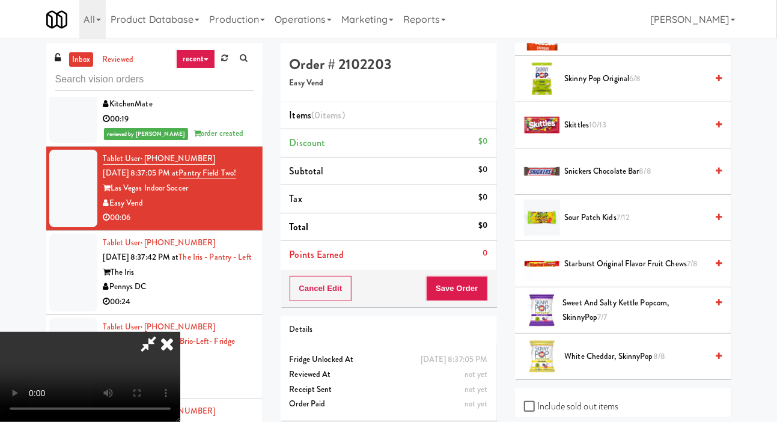
scroll to position [1400, 0]
click at [590, 272] on span "Starburst Original Flavor Fruit Chews 7/8" at bounding box center [636, 264] width 143 height 15
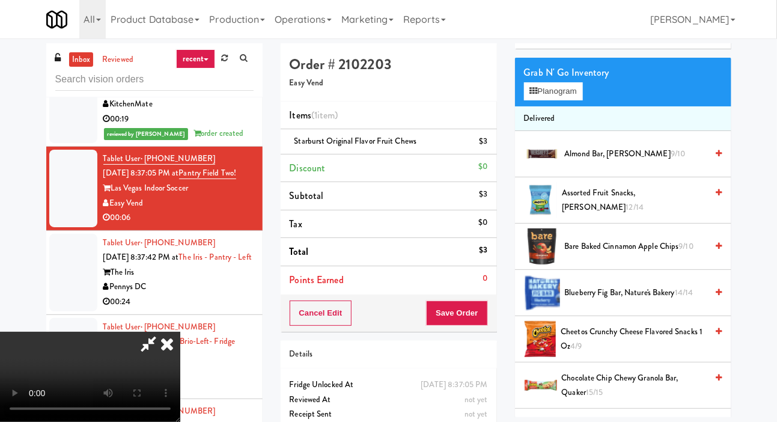
scroll to position [0, 0]
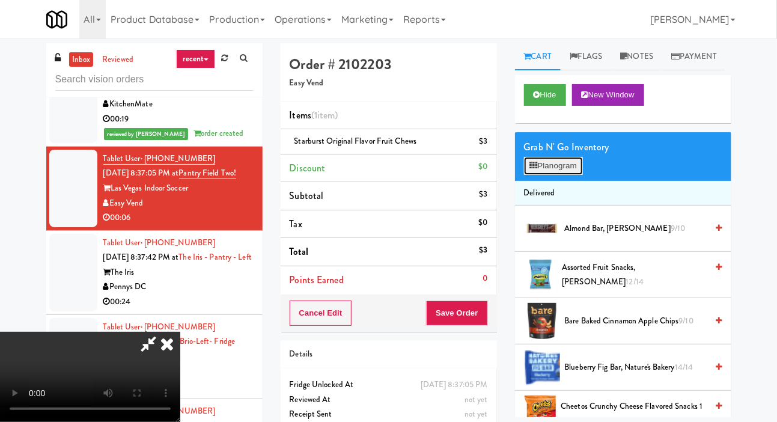
click at [551, 175] on button "Planogram" at bounding box center [553, 166] width 59 height 18
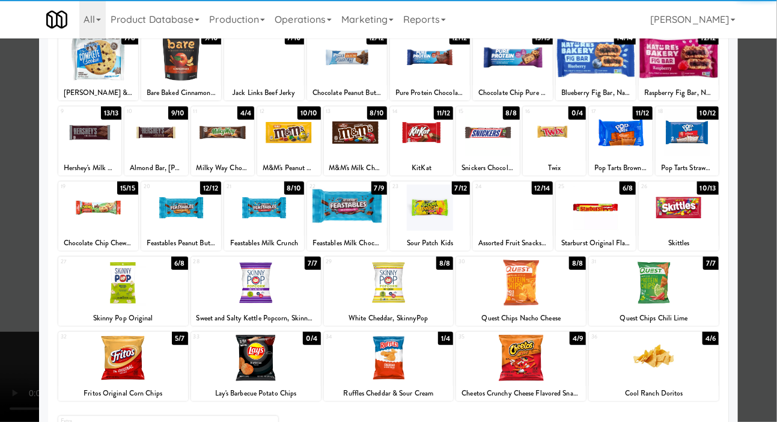
scroll to position [87, 0]
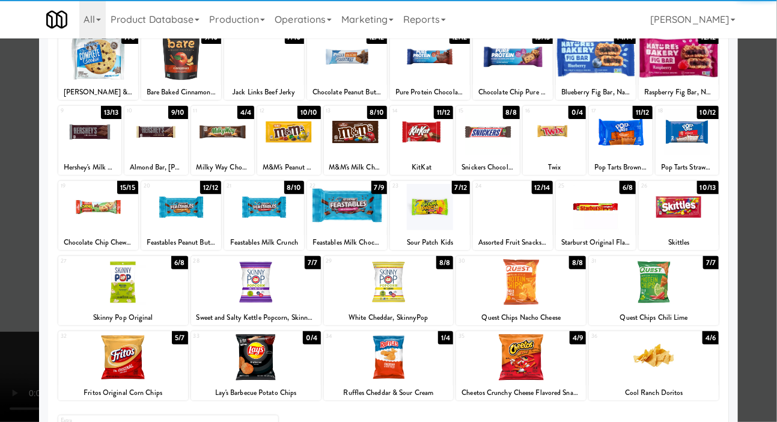
click at [20, 232] on div at bounding box center [388, 211] width 777 height 422
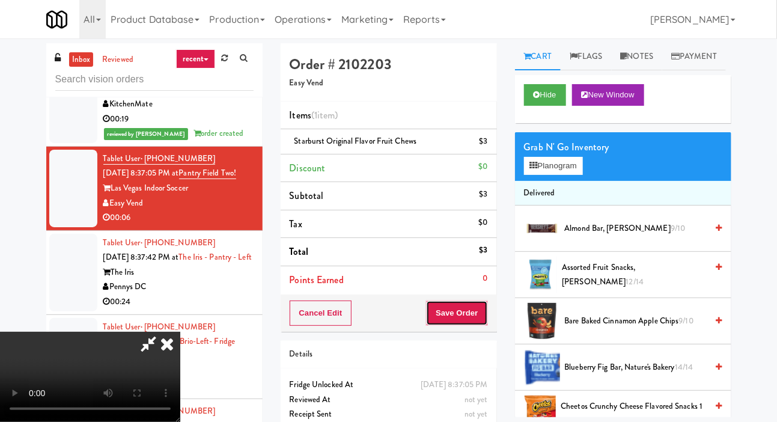
click at [486, 315] on button "Save Order" at bounding box center [456, 313] width 61 height 25
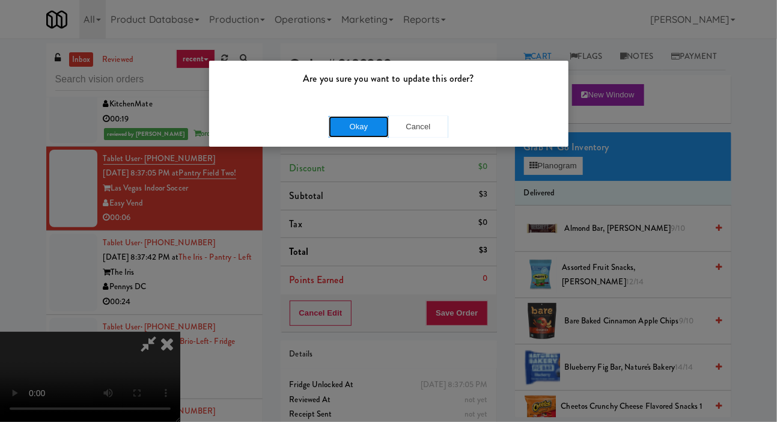
click at [336, 127] on button "Okay" at bounding box center [359, 127] width 60 height 22
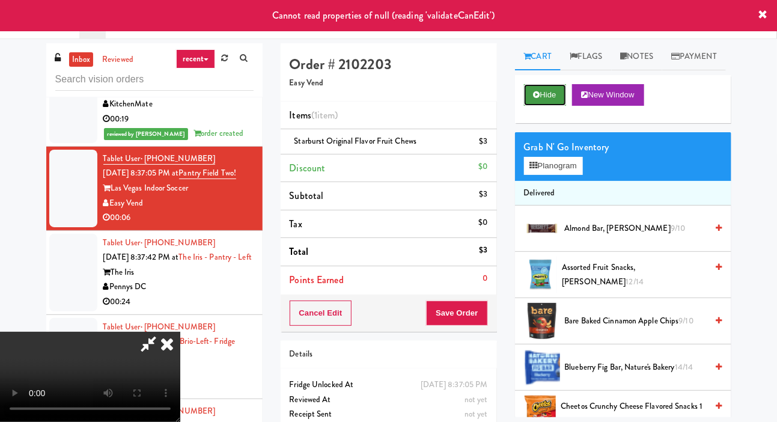
click at [544, 106] on button "Hide" at bounding box center [545, 95] width 42 height 22
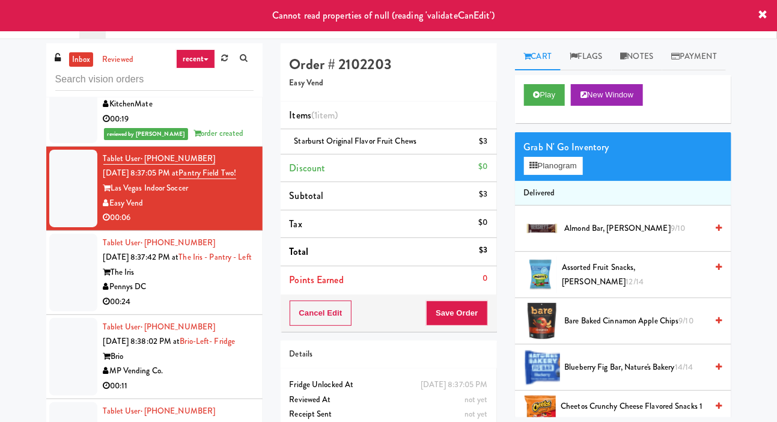
click at [60, 143] on div at bounding box center [73, 89] width 48 height 107
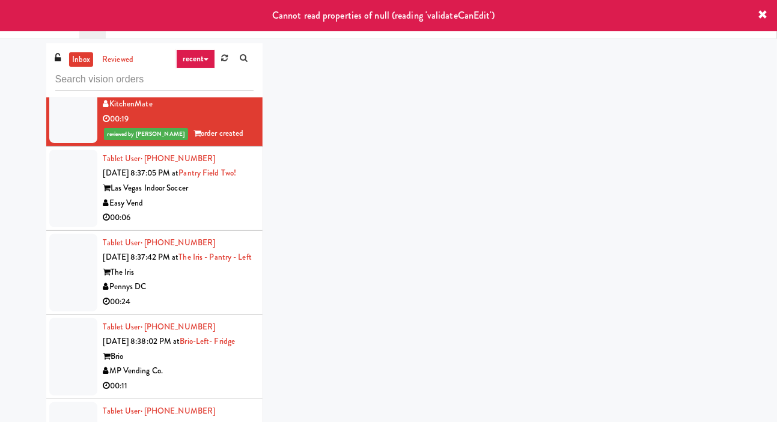
click at [70, 227] on div at bounding box center [73, 189] width 48 height 78
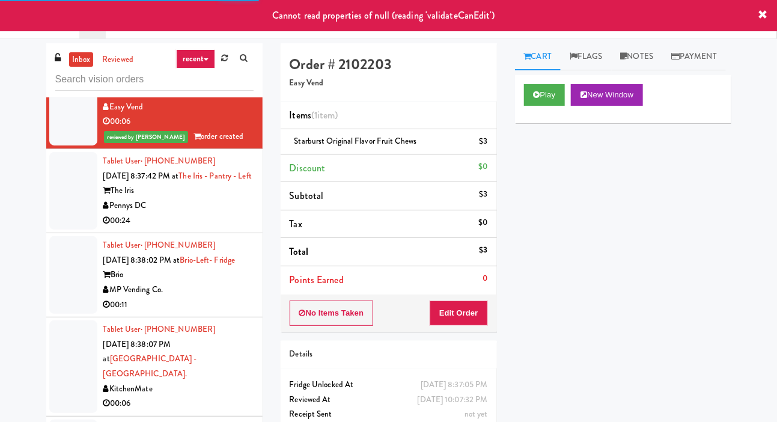
click at [61, 230] on div at bounding box center [73, 191] width 48 height 78
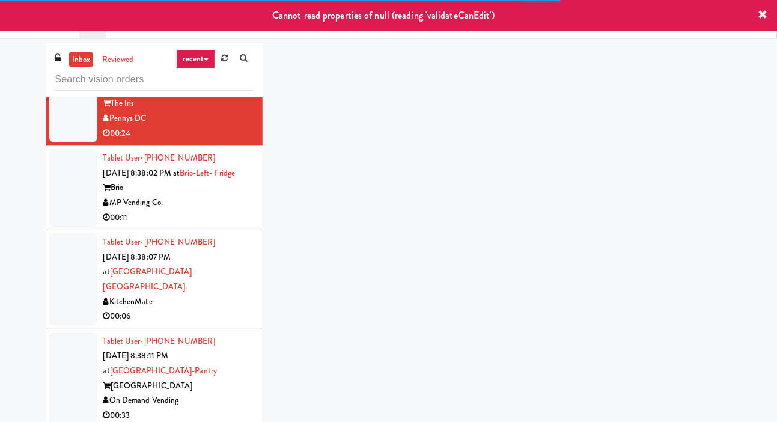
scroll to position [3932, 0]
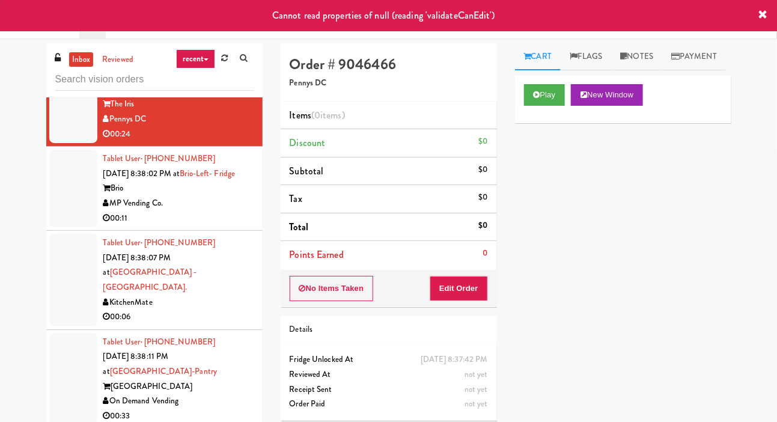
click at [61, 227] on div at bounding box center [73, 189] width 48 height 78
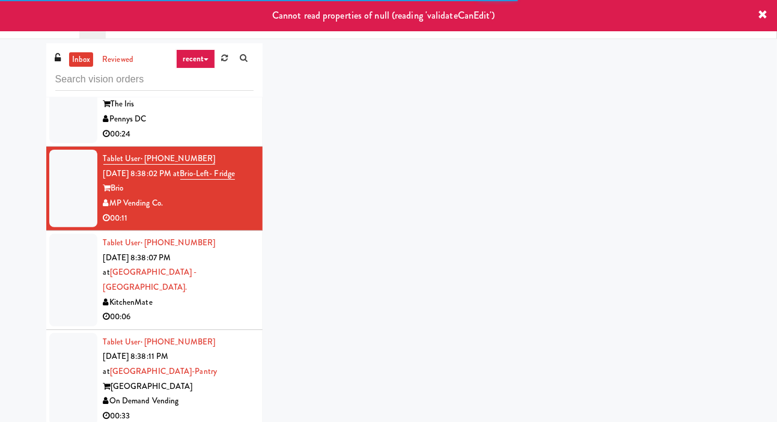
click at [66, 143] on div at bounding box center [73, 105] width 48 height 78
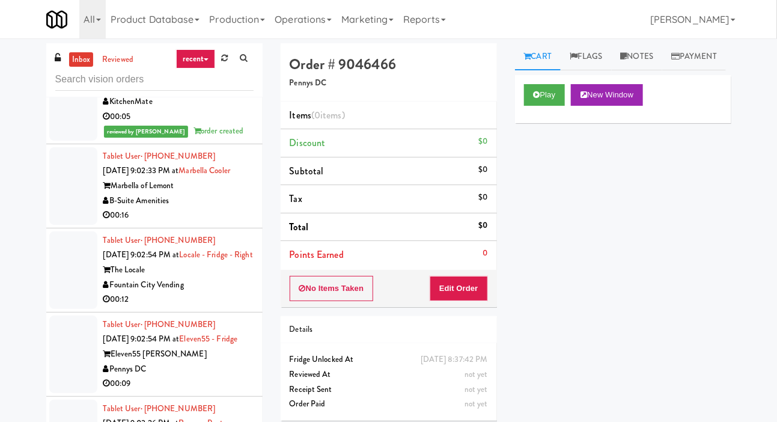
scroll to position [8111, 0]
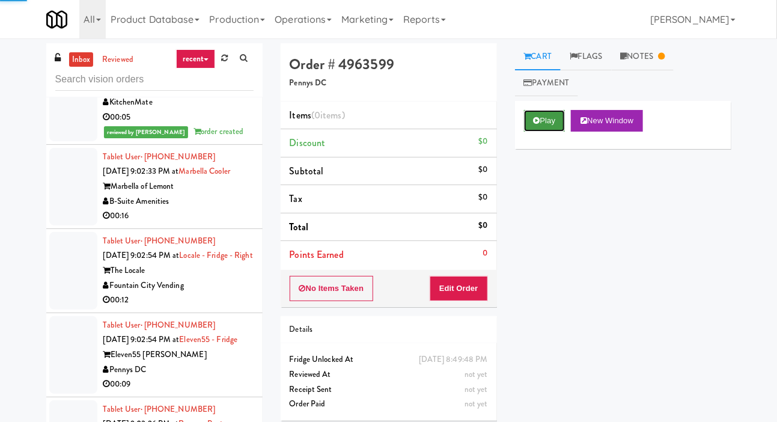
click at [539, 117] on icon at bounding box center [537, 121] width 7 height 8
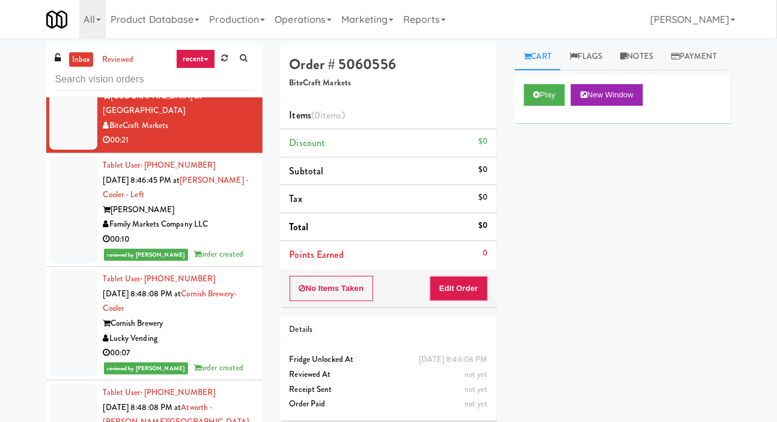
scroll to position [7341, 0]
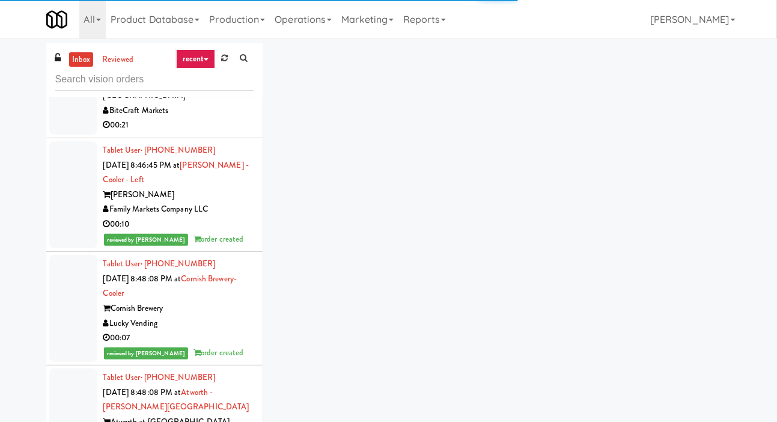
click at [70, 135] on div at bounding box center [73, 81] width 48 height 107
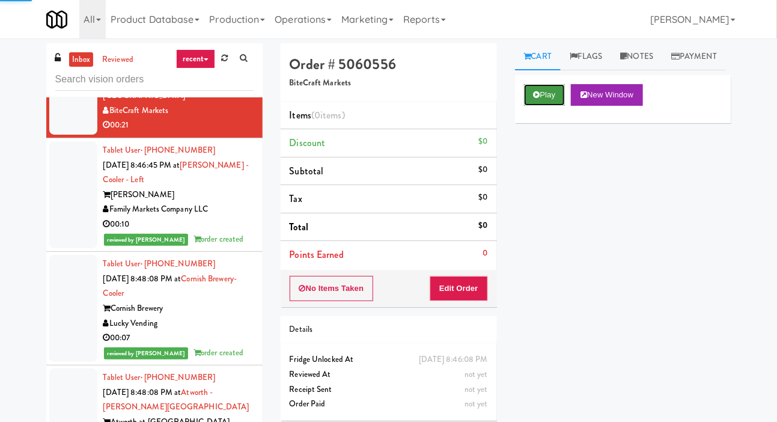
click at [538, 106] on button "Play" at bounding box center [544, 95] width 41 height 22
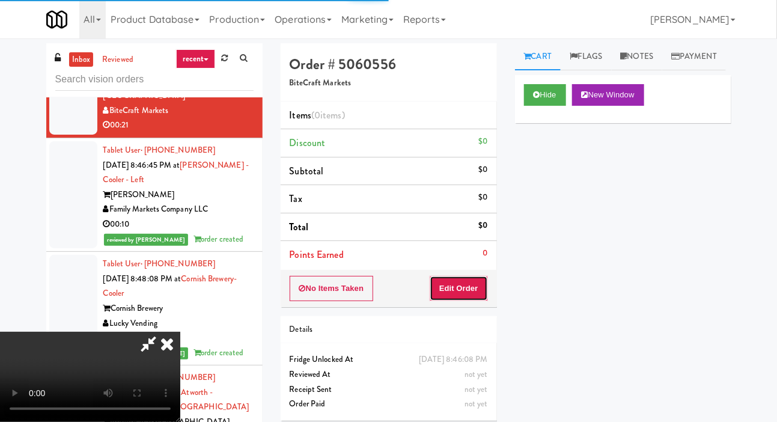
click at [451, 299] on button "Edit Order" at bounding box center [459, 288] width 58 height 25
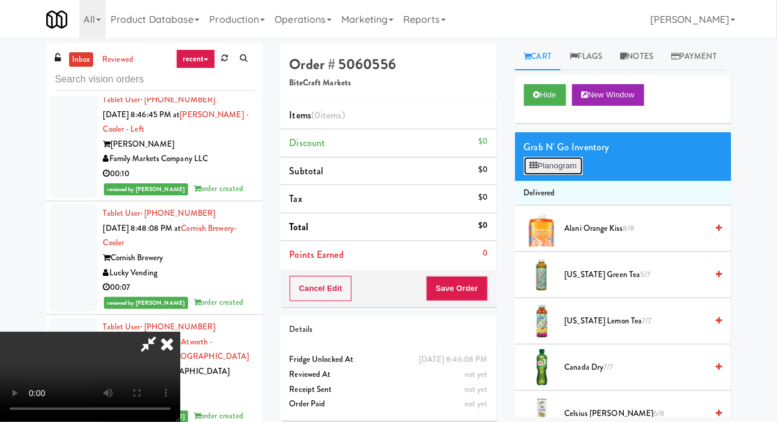
click at [541, 175] on button "Planogram" at bounding box center [553, 166] width 59 height 18
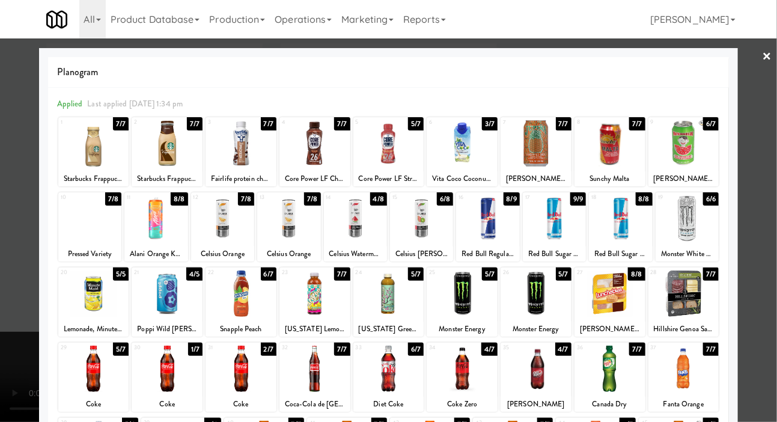
click at [690, 140] on div at bounding box center [684, 143] width 71 height 46
click at [147, 289] on div at bounding box center [167, 294] width 71 height 46
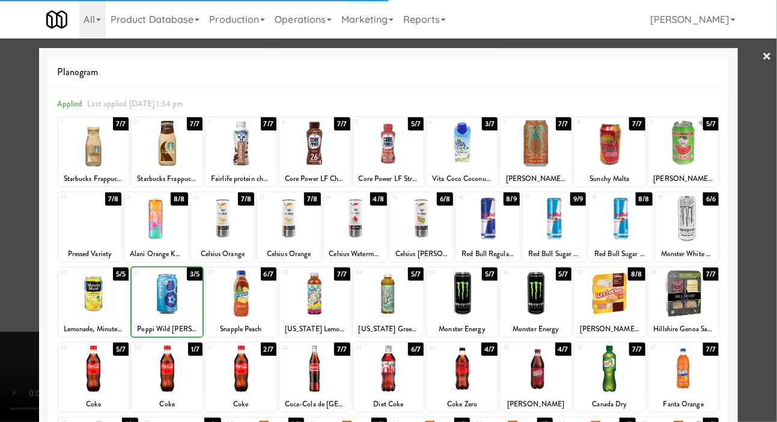
click at [8, 252] on div at bounding box center [388, 211] width 777 height 422
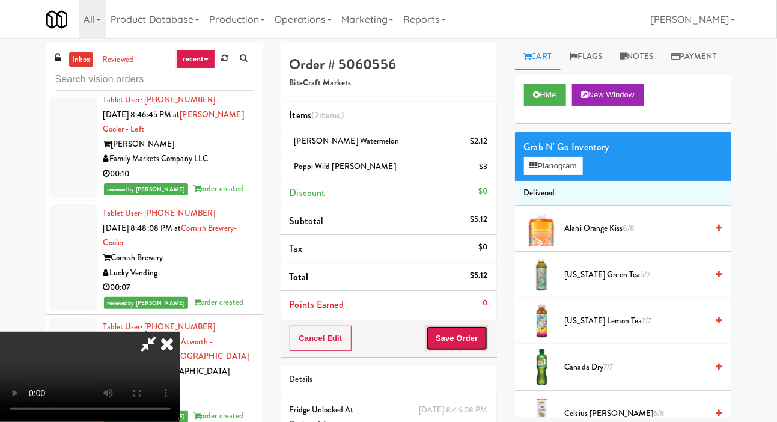
click at [485, 338] on button "Save Order" at bounding box center [456, 338] width 61 height 25
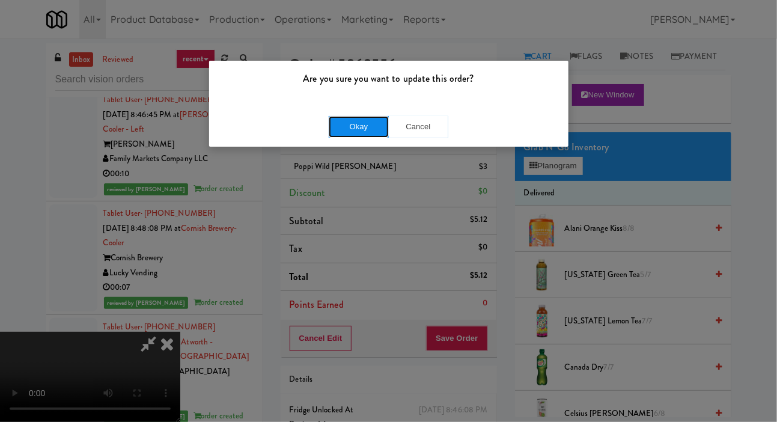
click at [336, 120] on button "Okay" at bounding box center [359, 127] width 60 height 22
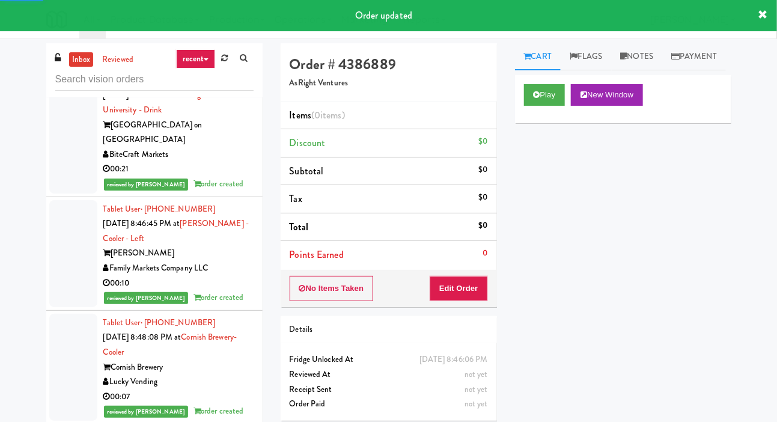
click at [540, 103] on div "Play New Window" at bounding box center [623, 99] width 216 height 48
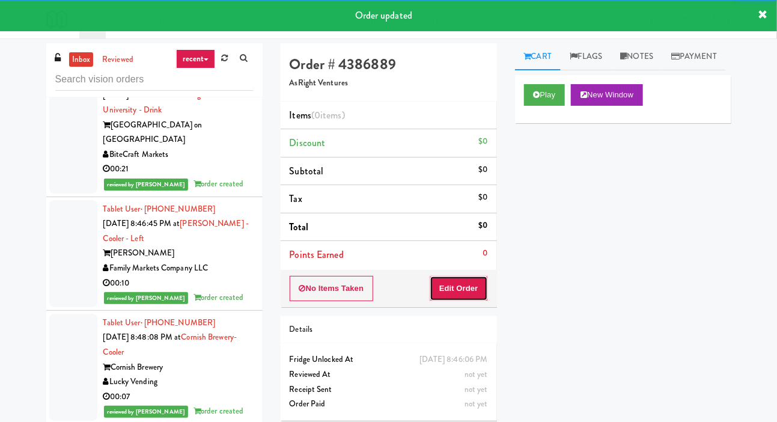
click at [454, 297] on button "Edit Order" at bounding box center [459, 288] width 58 height 25
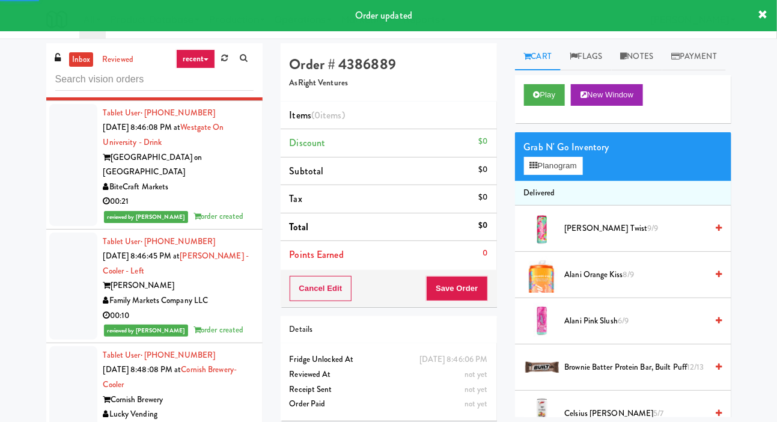
scroll to position [7242, 0]
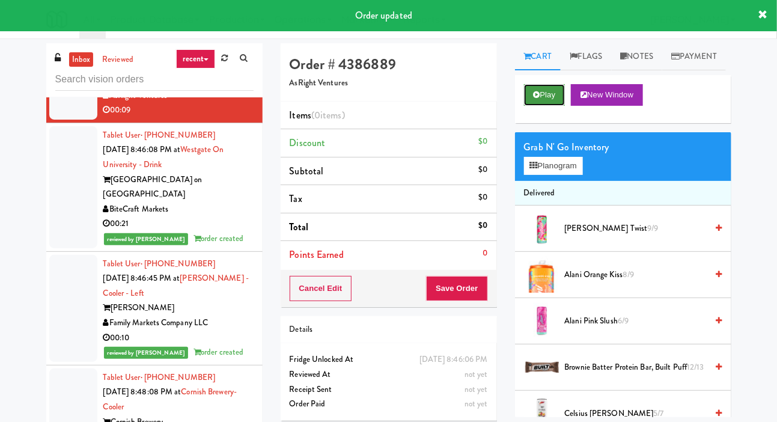
click at [535, 99] on icon at bounding box center [537, 95] width 7 height 8
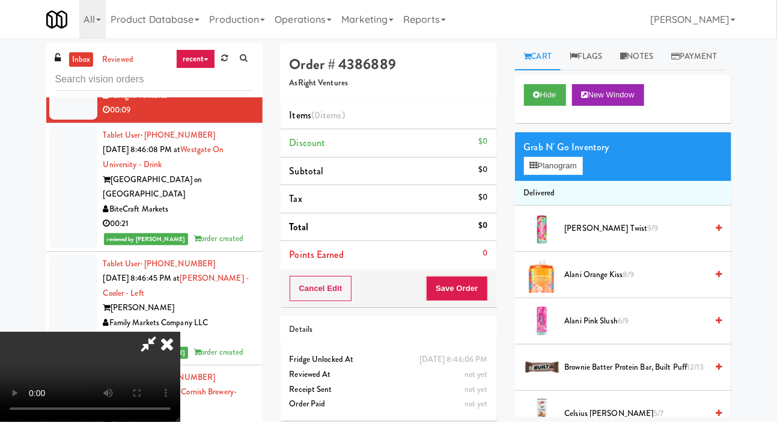
click at [590, 283] on span "Alani Orange Kiss 8/9" at bounding box center [636, 275] width 143 height 15
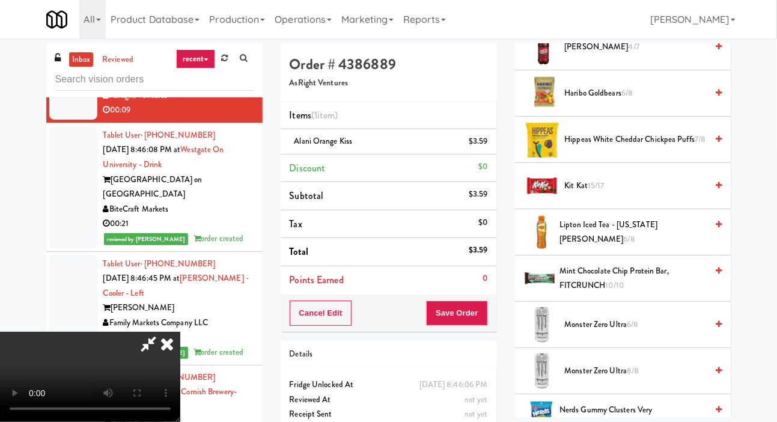
scroll to position [830, 0]
click at [598, 191] on span "15/17" at bounding box center [596, 184] width 17 height 11
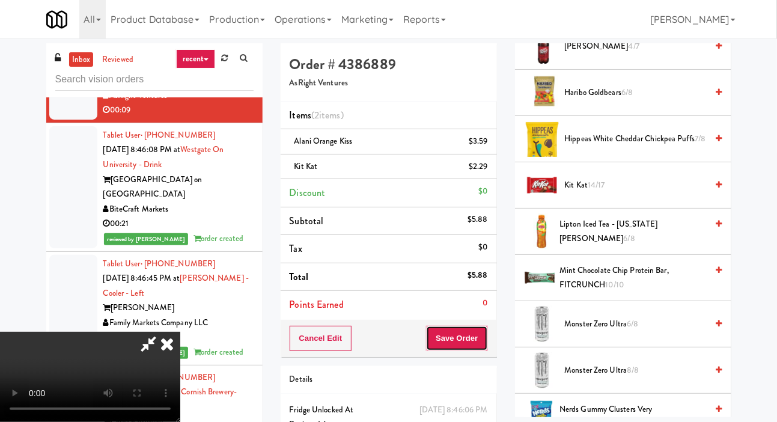
click at [486, 337] on button "Save Order" at bounding box center [456, 338] width 61 height 25
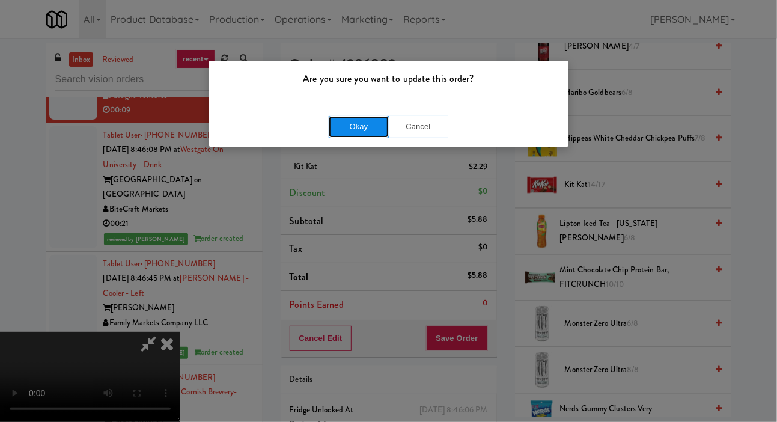
click at [349, 131] on button "Okay" at bounding box center [359, 127] width 60 height 22
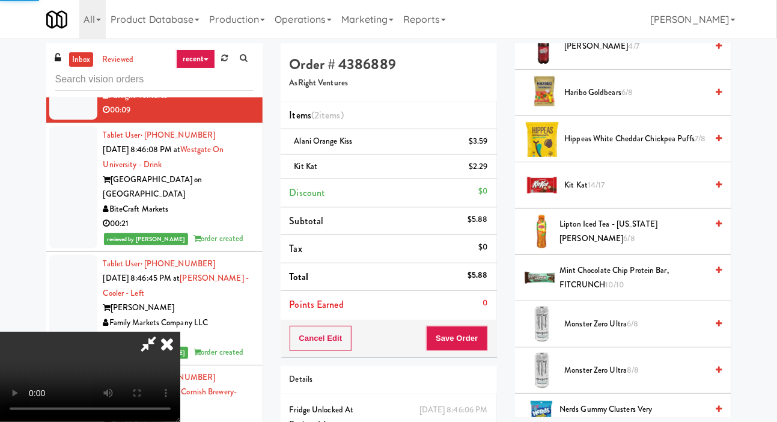
scroll to position [70, 0]
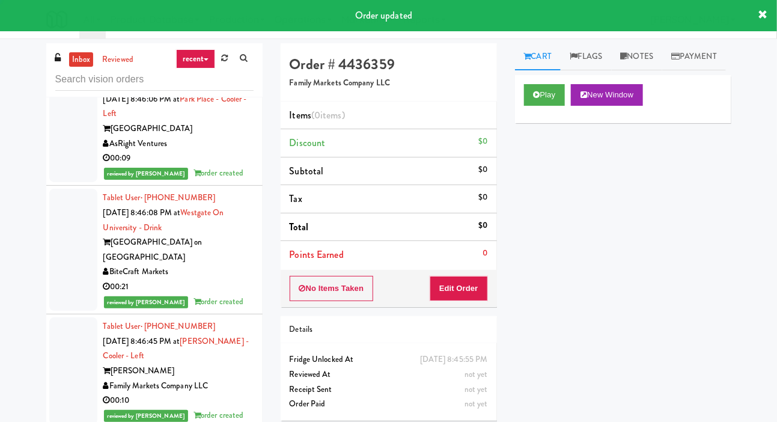
scroll to position [7195, 0]
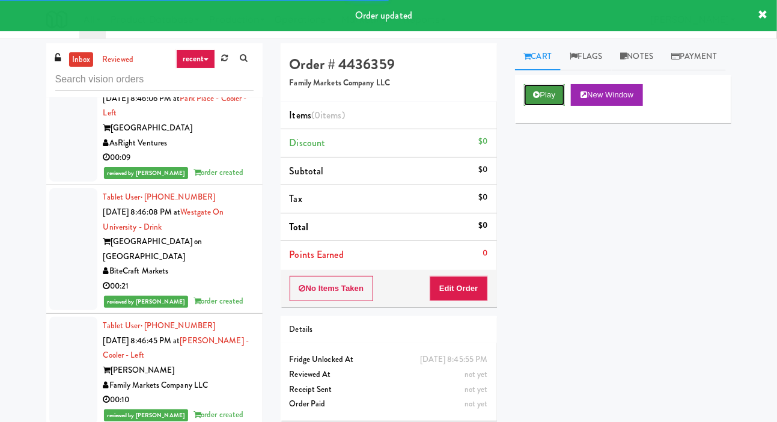
click at [545, 106] on button "Play" at bounding box center [544, 95] width 41 height 22
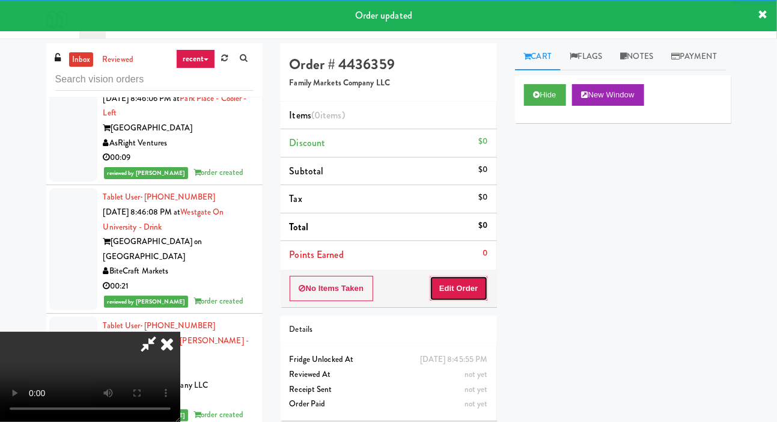
click at [478, 277] on button "Edit Order" at bounding box center [459, 288] width 58 height 25
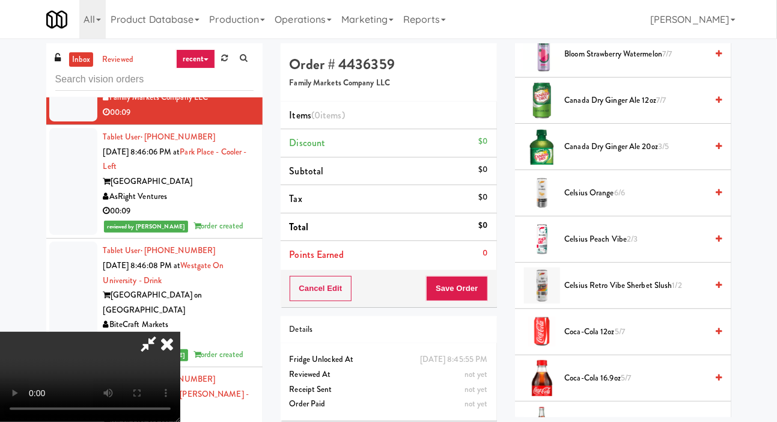
scroll to position [403, 0]
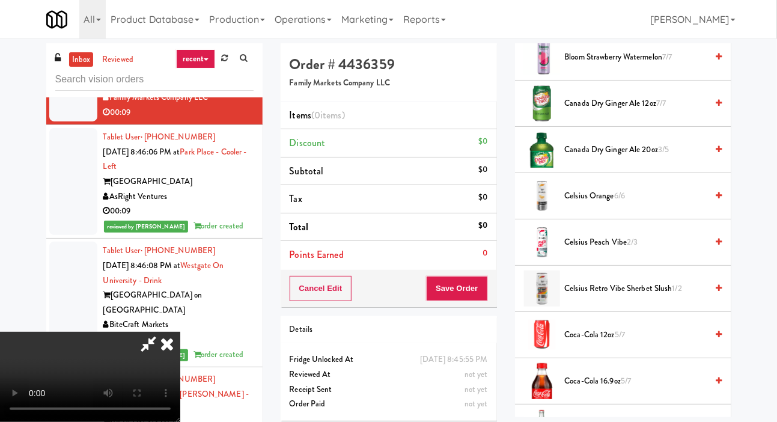
click at [609, 204] on span "Celsius Orange 6/6" at bounding box center [636, 196] width 143 height 15
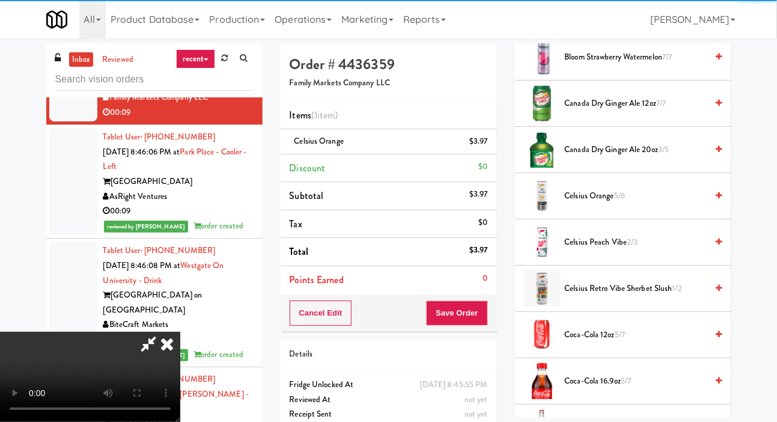
click at [615, 204] on span "Celsius Orange 5/6" at bounding box center [636, 196] width 143 height 15
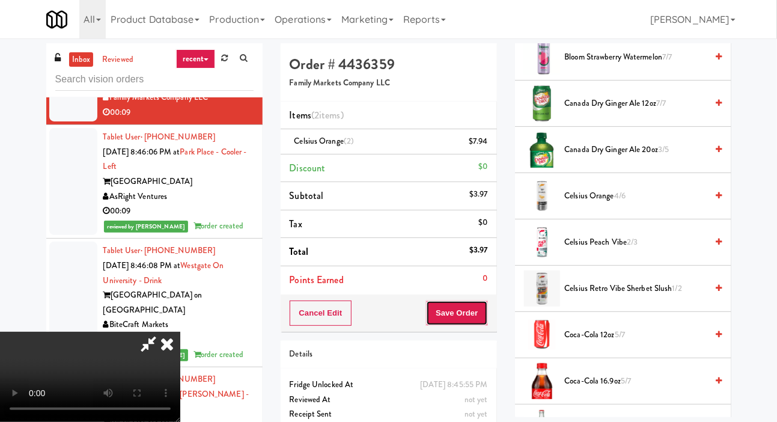
click at [485, 311] on button "Save Order" at bounding box center [456, 313] width 61 height 25
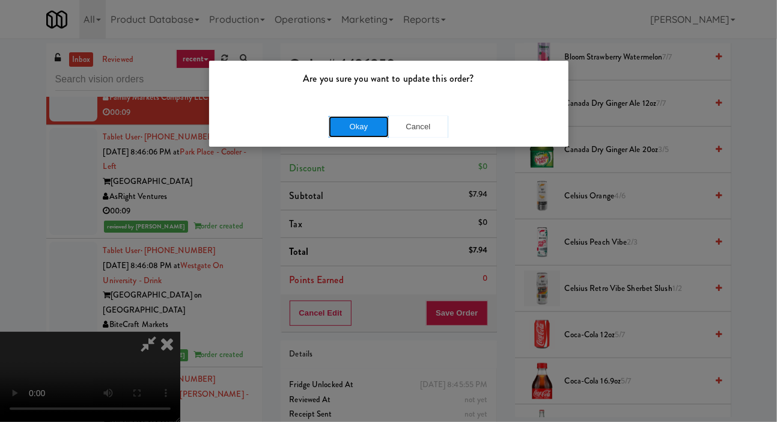
click at [339, 132] on button "Okay" at bounding box center [359, 127] width 60 height 22
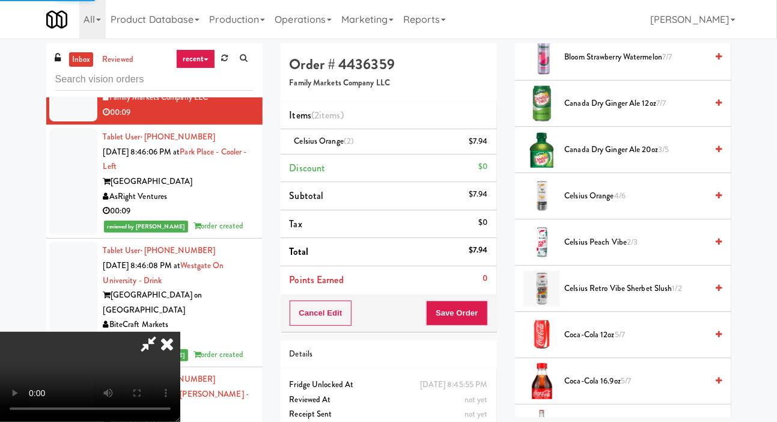
scroll to position [70, 0]
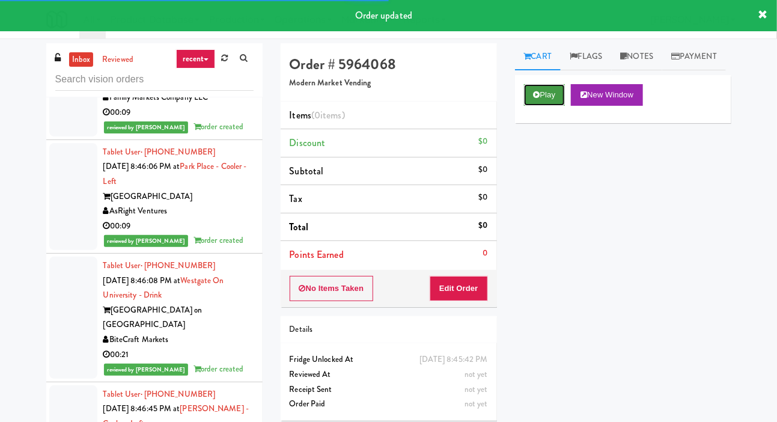
click at [555, 106] on button "Play" at bounding box center [544, 95] width 41 height 22
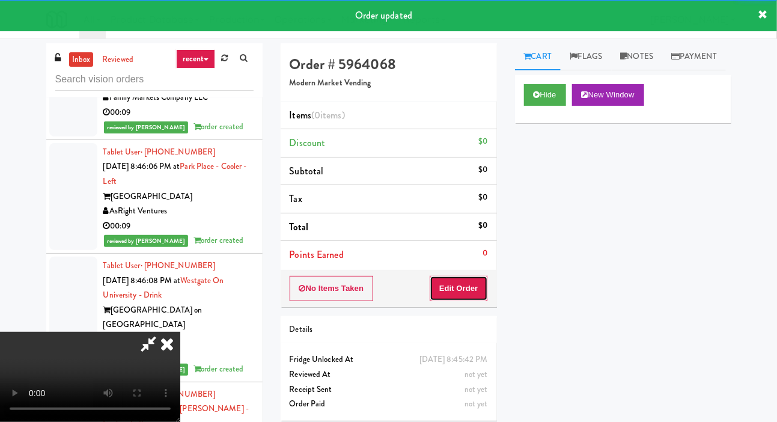
click at [473, 276] on button "Edit Order" at bounding box center [459, 288] width 58 height 25
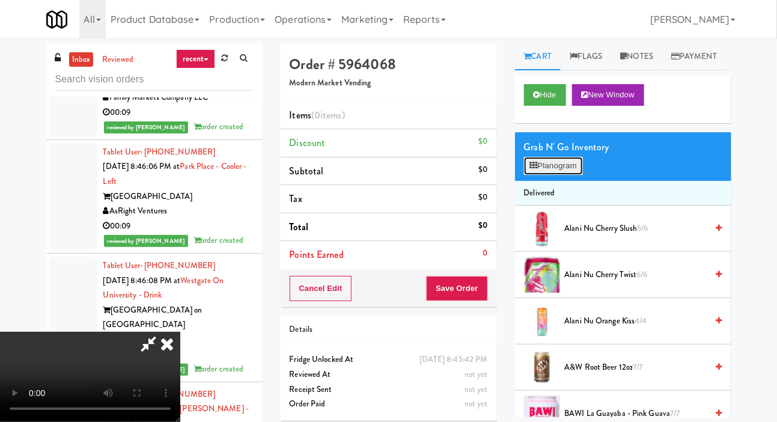
click at [555, 175] on button "Planogram" at bounding box center [553, 166] width 59 height 18
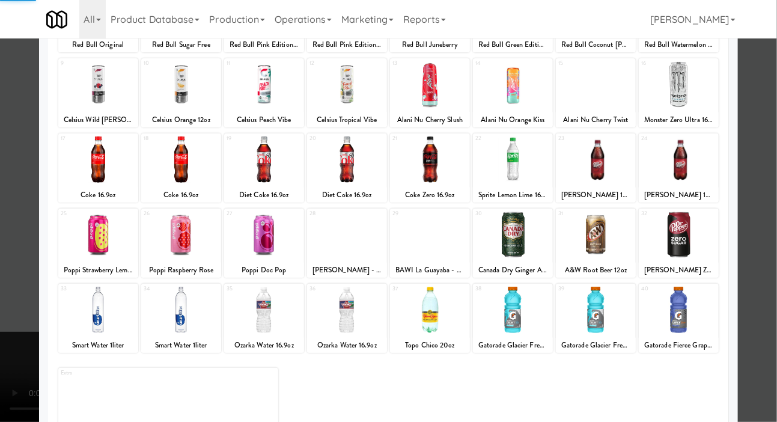
scroll to position [168, 0]
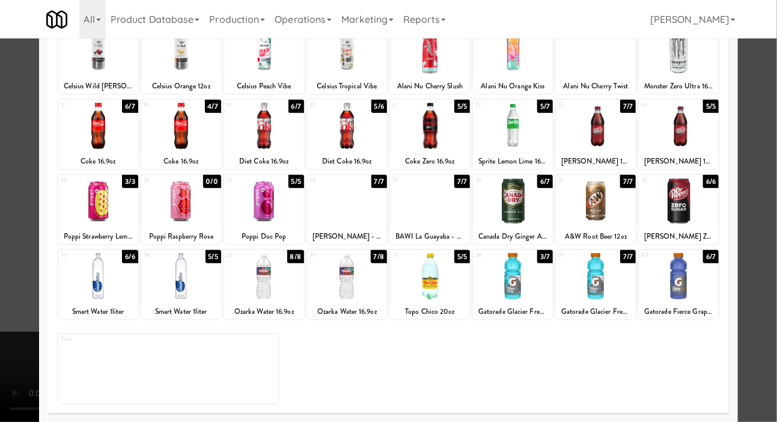
click at [699, 280] on div at bounding box center [679, 276] width 80 height 46
click at [8, 233] on div at bounding box center [388, 211] width 777 height 422
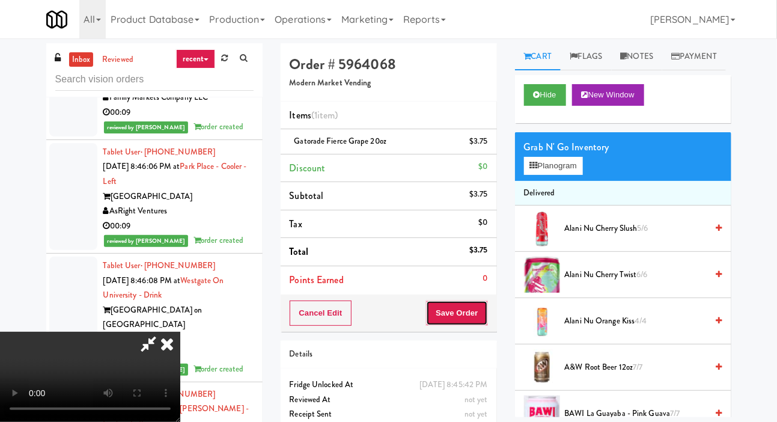
click at [486, 309] on button "Save Order" at bounding box center [456, 313] width 61 height 25
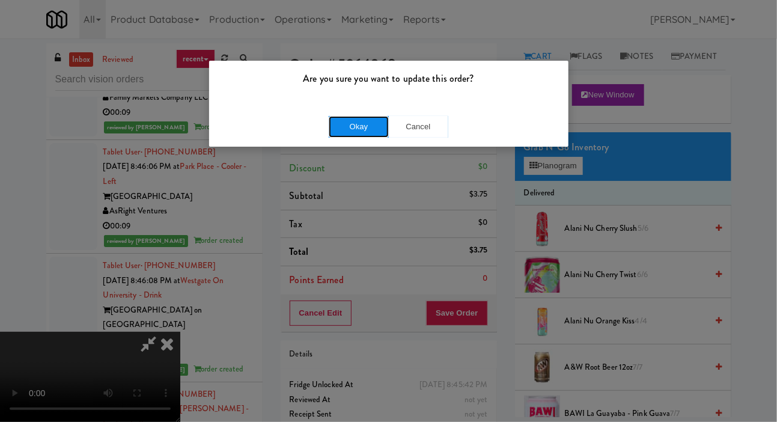
click at [345, 135] on button "Okay" at bounding box center [359, 127] width 60 height 22
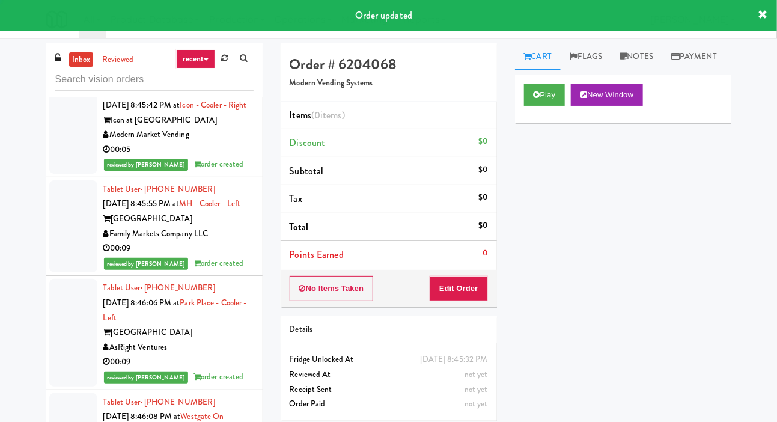
scroll to position [7013, 0]
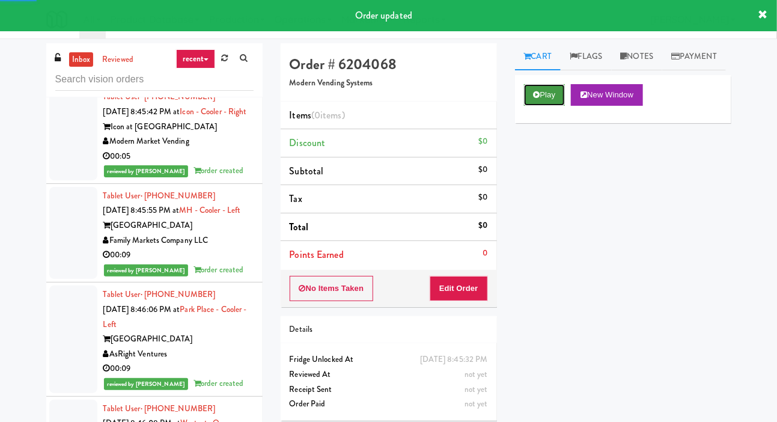
click at [541, 106] on button "Play" at bounding box center [544, 95] width 41 height 22
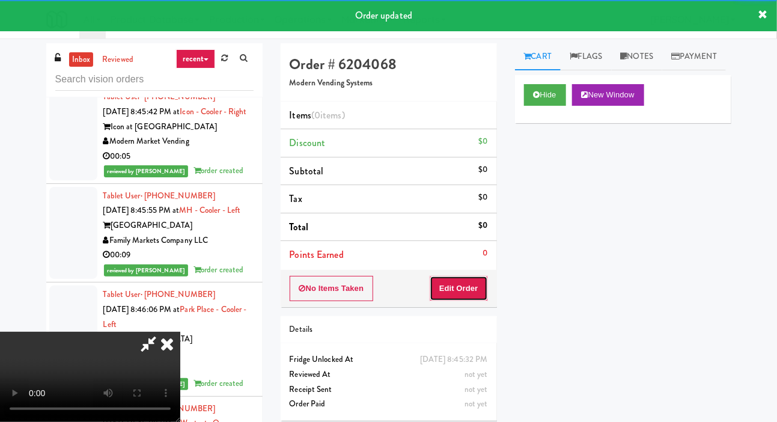
click at [471, 283] on button "Edit Order" at bounding box center [459, 288] width 58 height 25
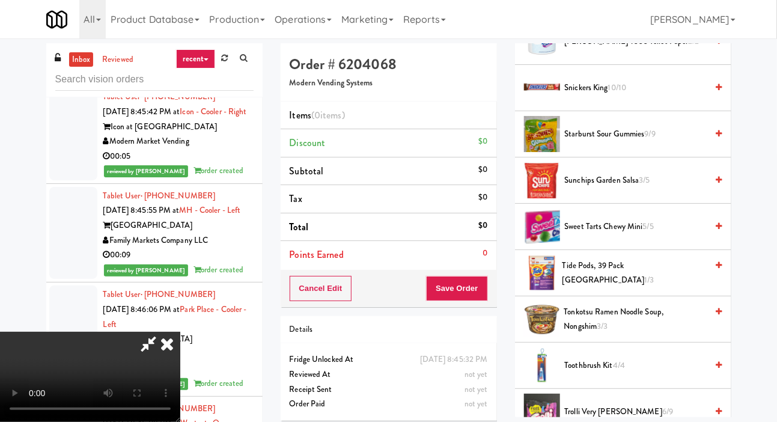
scroll to position [965, 0]
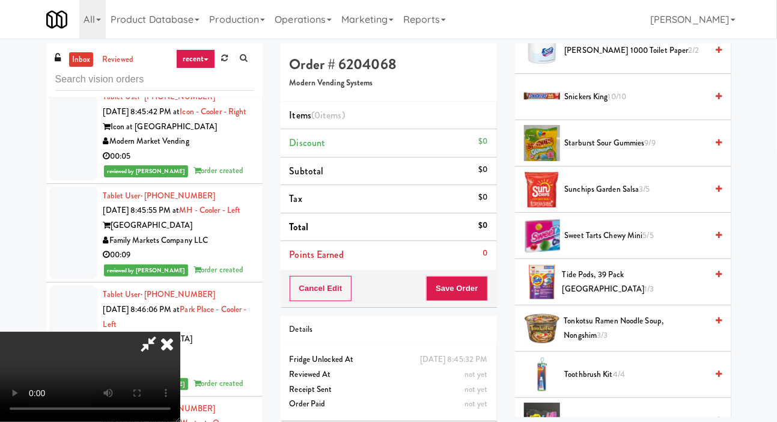
click at [620, 102] on span "10/10" at bounding box center [618, 96] width 19 height 11
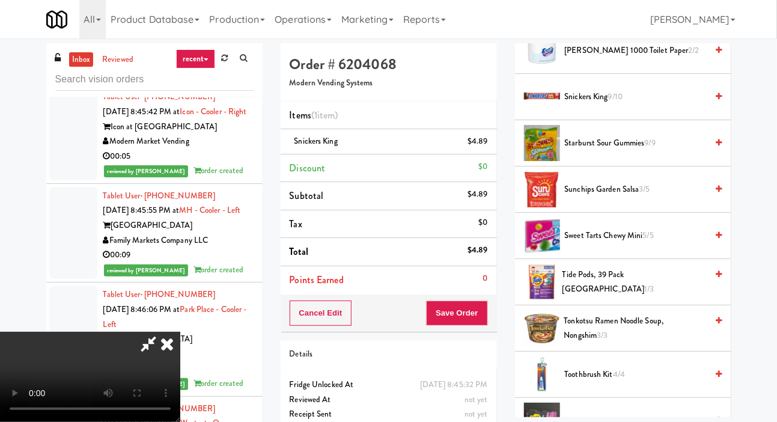
scroll to position [0, 0]
click at [476, 317] on button "Save Order" at bounding box center [456, 313] width 61 height 25
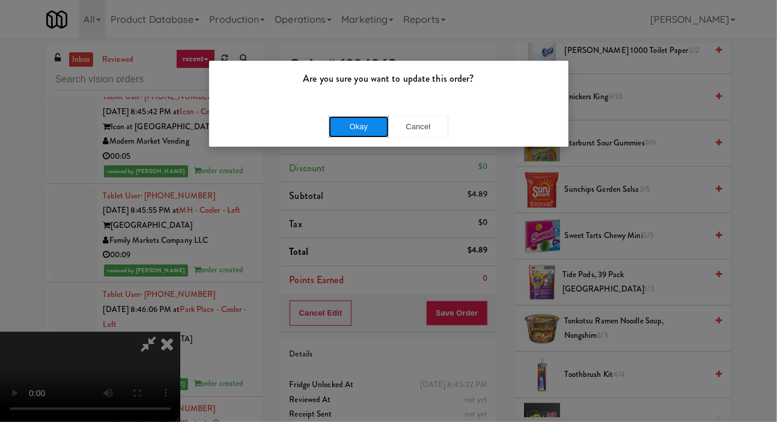
click at [332, 127] on button "Okay" at bounding box center [359, 127] width 60 height 22
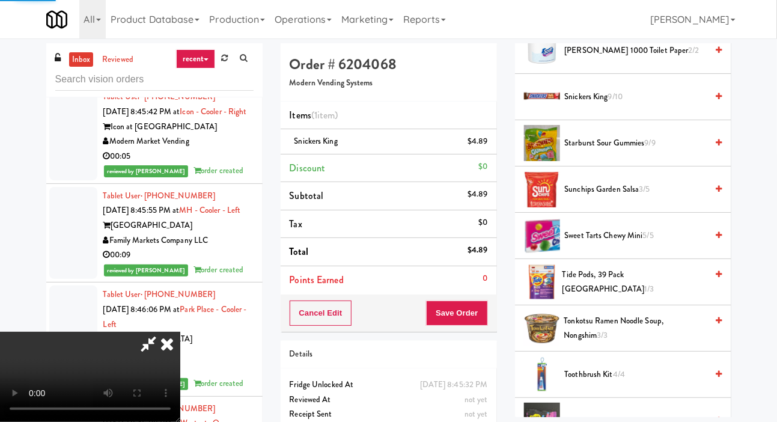
scroll to position [70, 0]
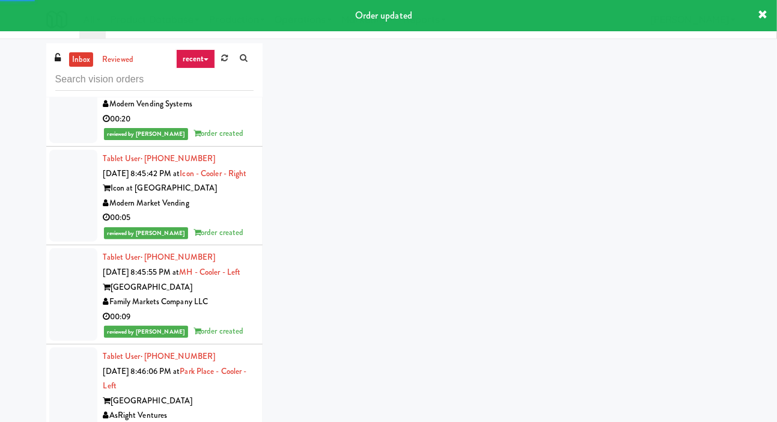
scroll to position [6943, 0]
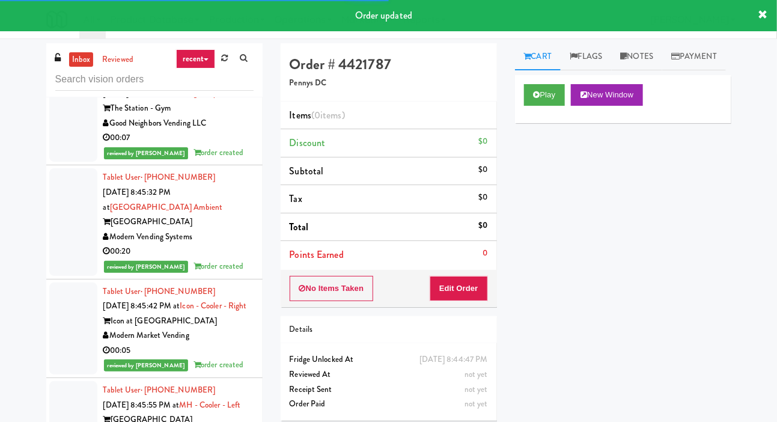
scroll to position [6830, 0]
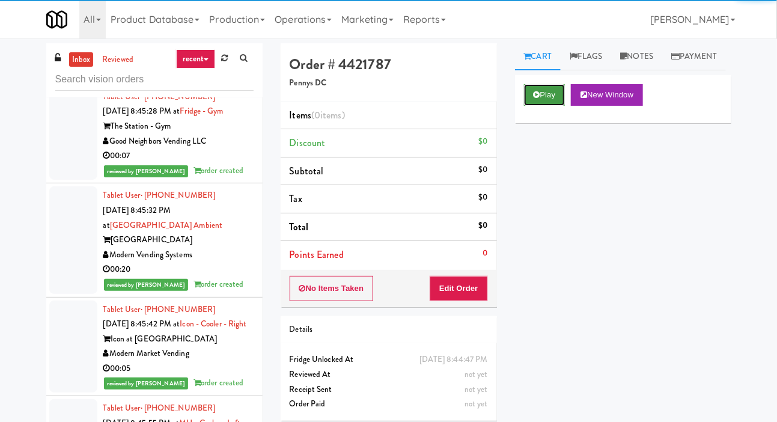
click at [546, 106] on button "Play" at bounding box center [544, 95] width 41 height 22
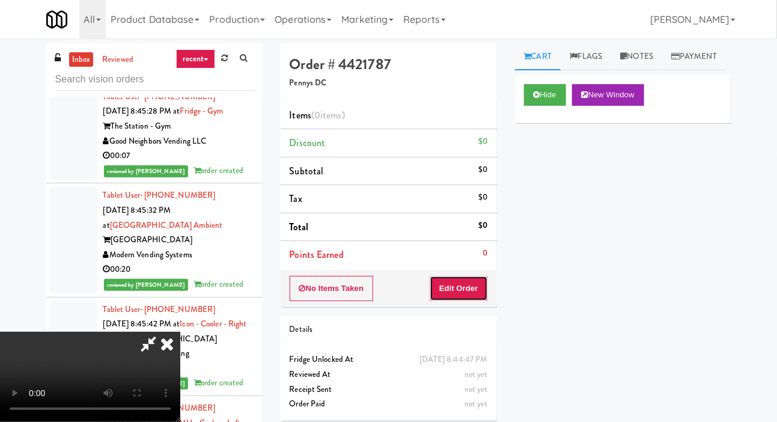
click at [472, 296] on button "Edit Order" at bounding box center [459, 288] width 58 height 25
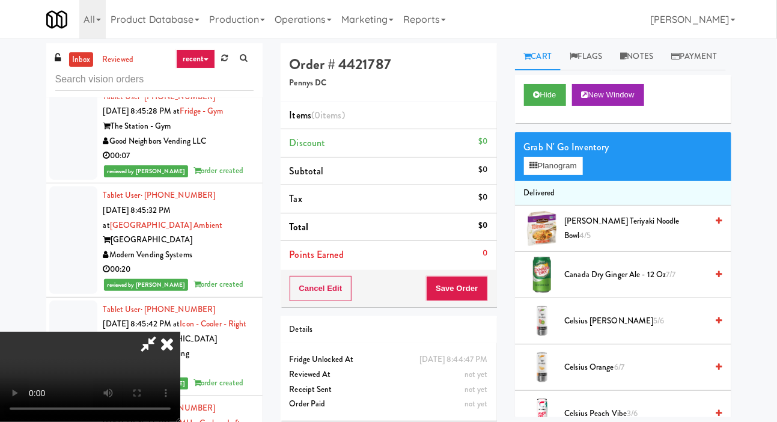
scroll to position [0, 0]
click at [560, 175] on button "Planogram" at bounding box center [553, 166] width 59 height 18
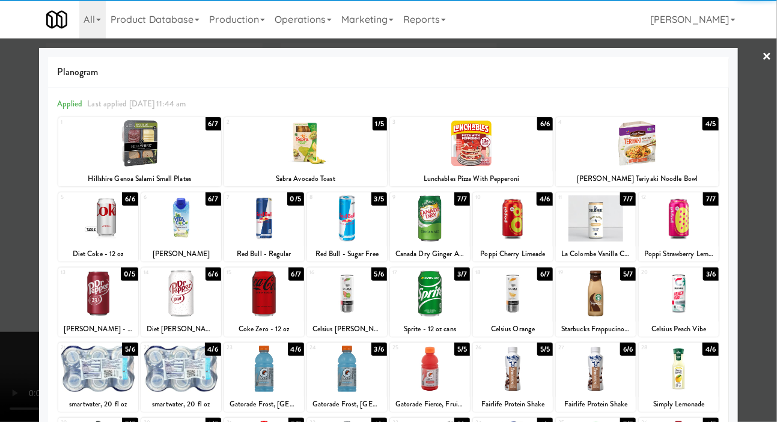
click at [334, 238] on div at bounding box center [347, 218] width 80 height 46
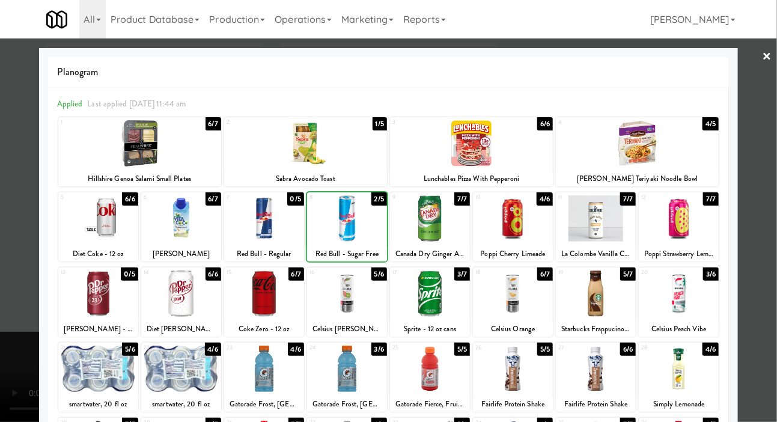
click at [8, 266] on div at bounding box center [388, 211] width 777 height 422
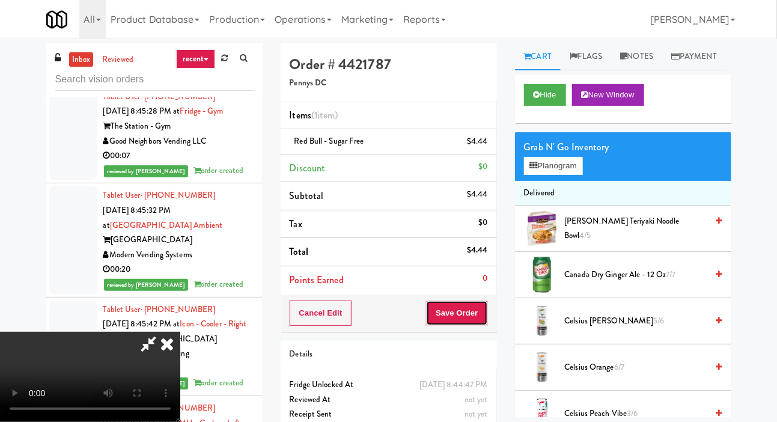
click at [486, 310] on button "Save Order" at bounding box center [456, 313] width 61 height 25
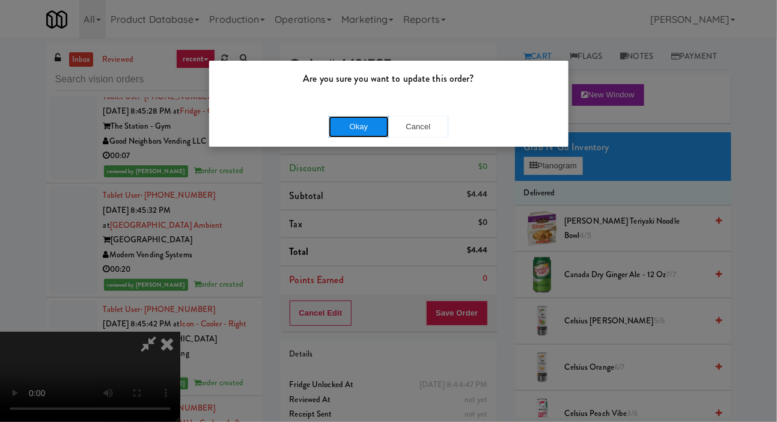
click at [340, 134] on button "Okay" at bounding box center [359, 127] width 60 height 22
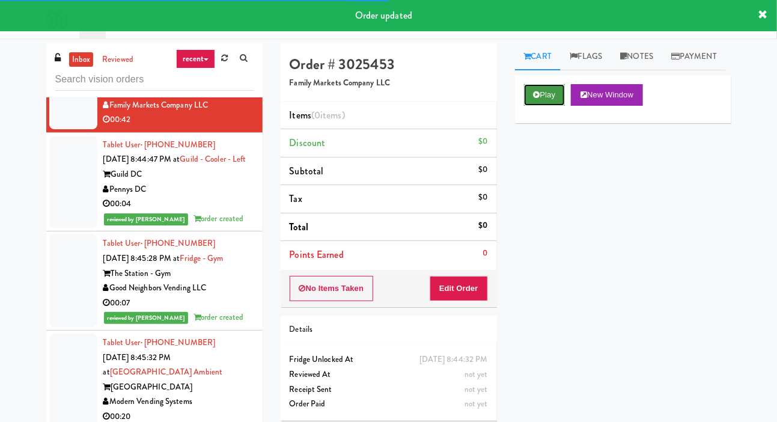
click at [538, 106] on button "Play" at bounding box center [544, 95] width 41 height 22
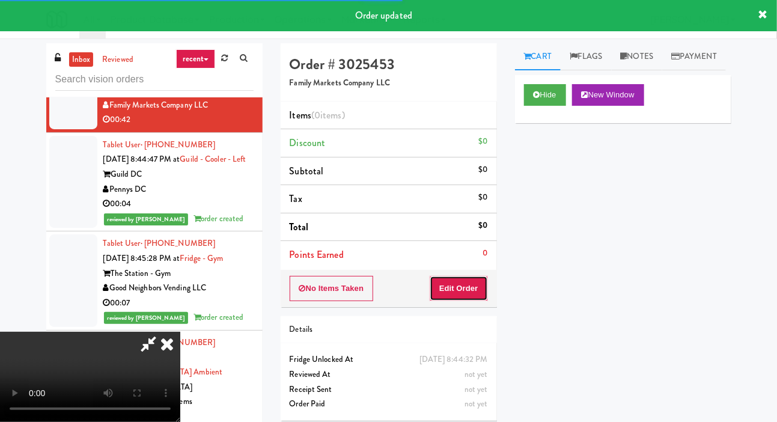
click at [460, 287] on button "Edit Order" at bounding box center [459, 288] width 58 height 25
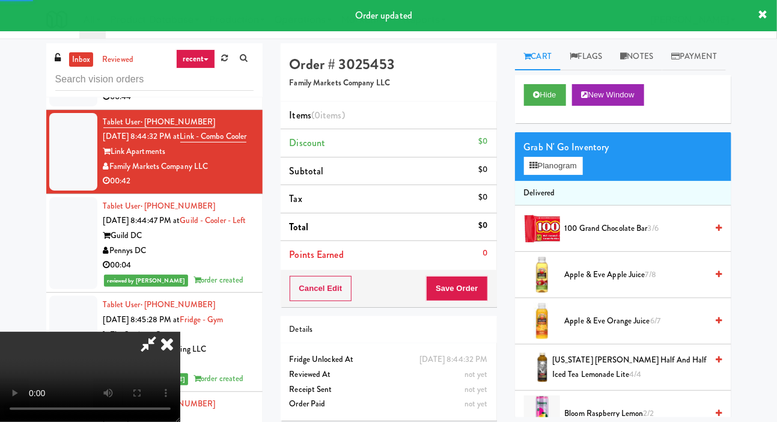
scroll to position [6636, 0]
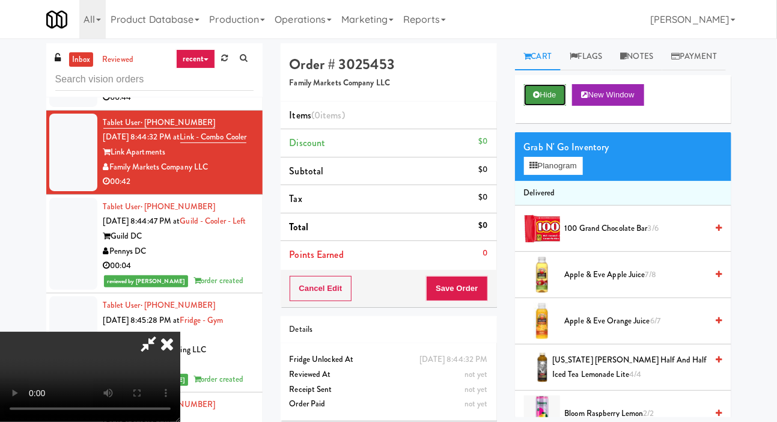
click at [547, 106] on button "Hide" at bounding box center [545, 95] width 42 height 22
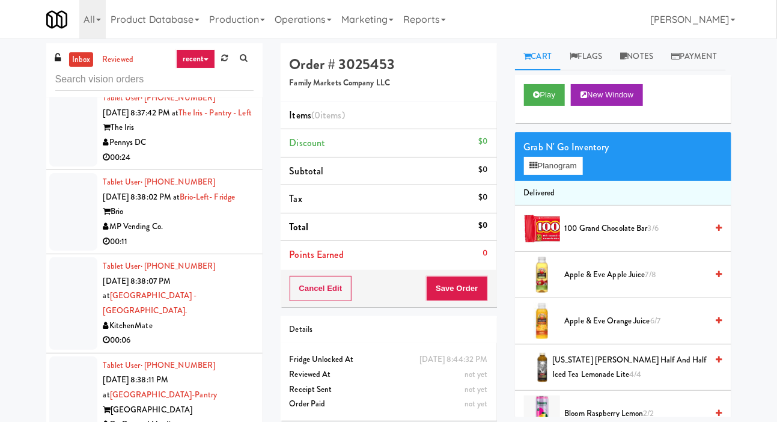
click at [64, 167] on div at bounding box center [73, 128] width 48 height 78
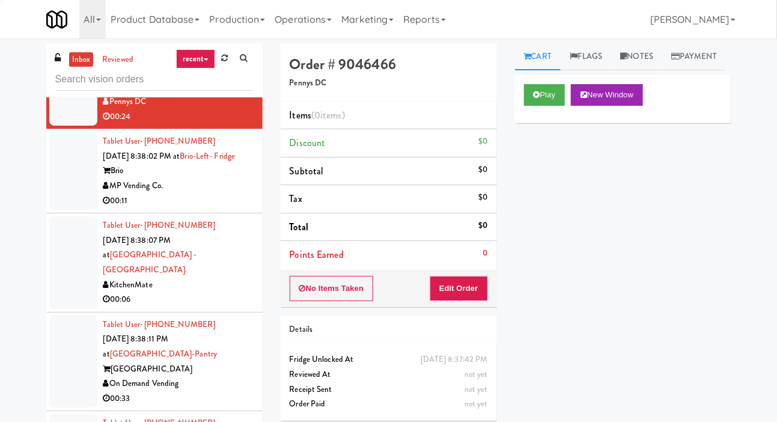
scroll to position [3966, 0]
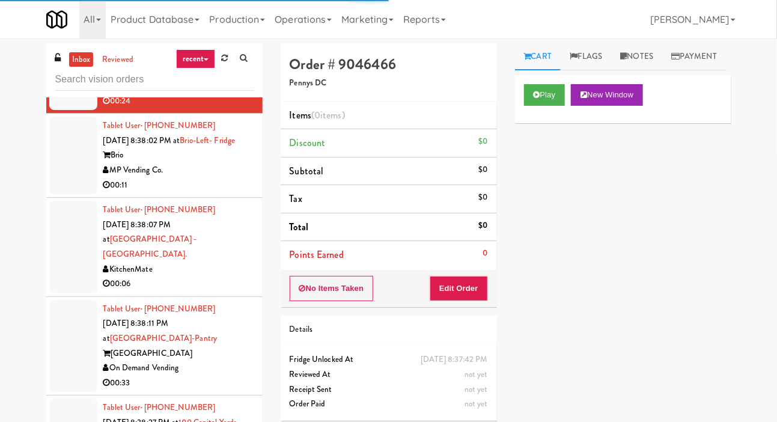
click at [71, 194] on div at bounding box center [73, 156] width 48 height 78
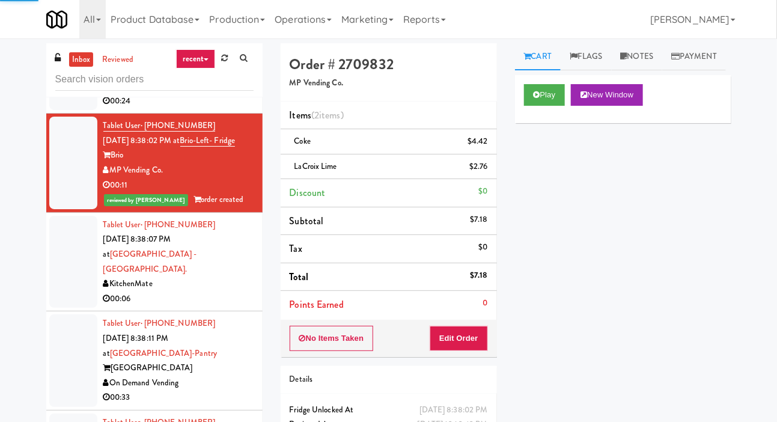
click at [68, 110] on div at bounding box center [73, 71] width 48 height 78
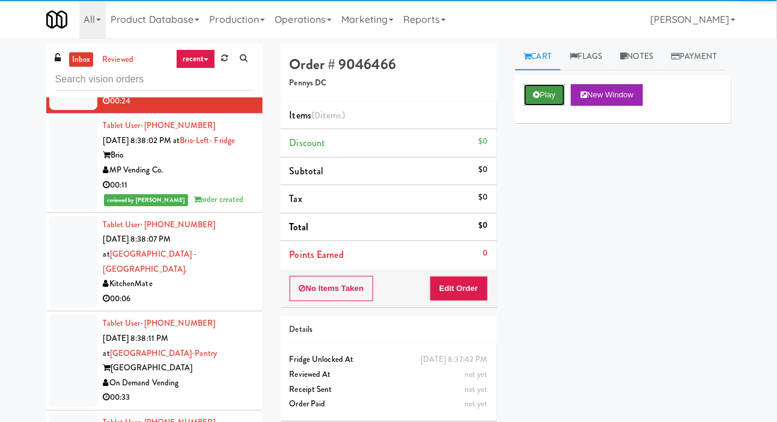
click at [536, 99] on icon at bounding box center [537, 95] width 7 height 8
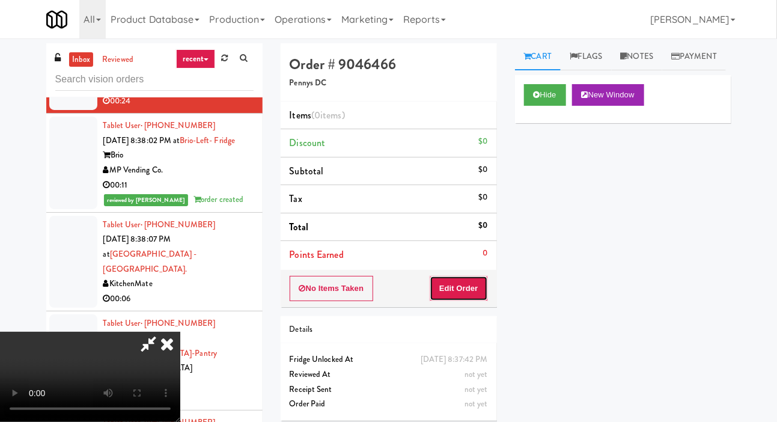
click at [464, 283] on button "Edit Order" at bounding box center [459, 288] width 58 height 25
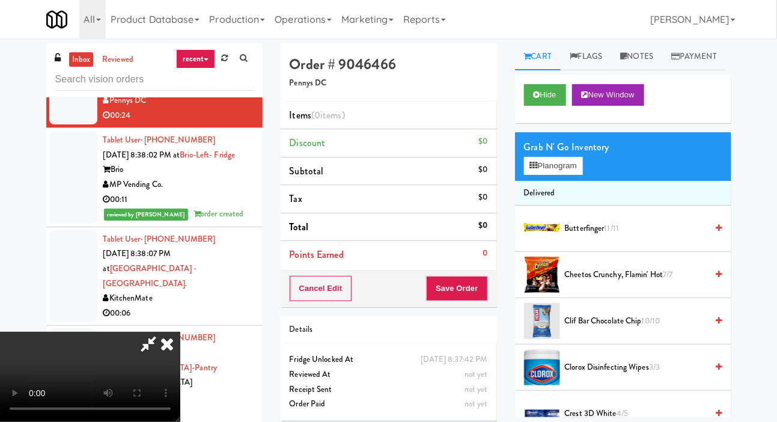
scroll to position [3952, 0]
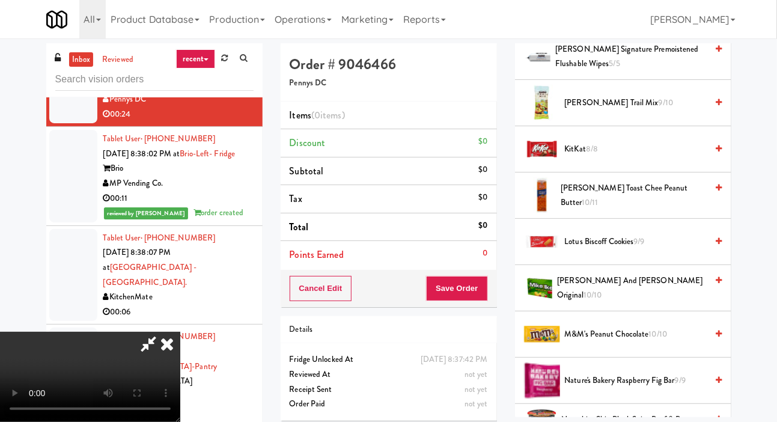
click at [592, 155] on span "8/8" at bounding box center [592, 148] width 12 height 11
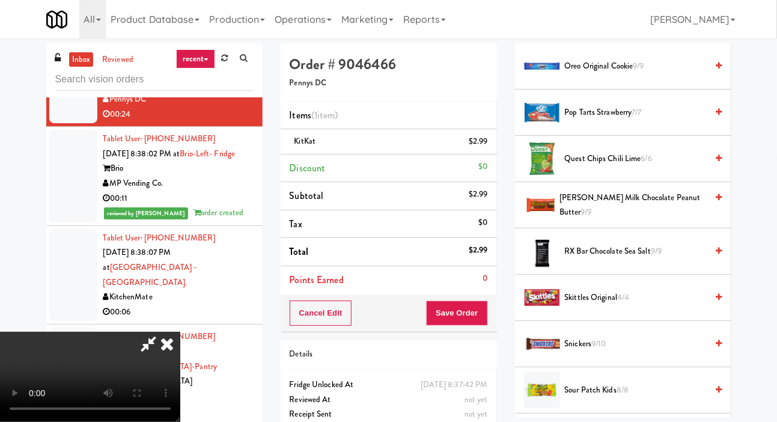
click at [595, 220] on span "[PERSON_NAME] Milk Chocolate Peanut Butter 9/9" at bounding box center [633, 205] width 147 height 29
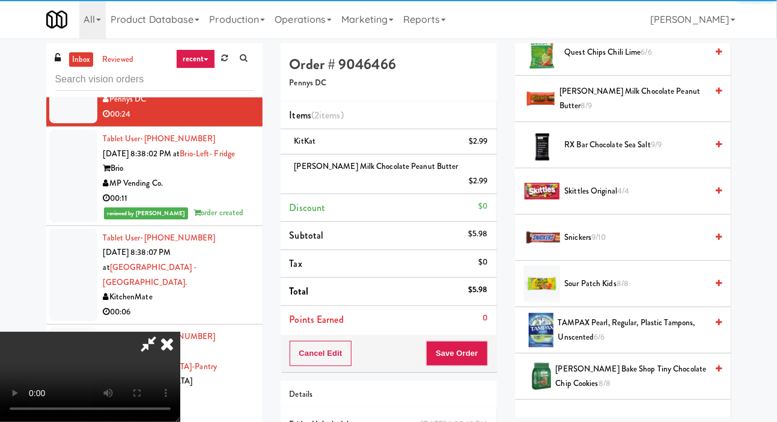
scroll to position [1505, 0]
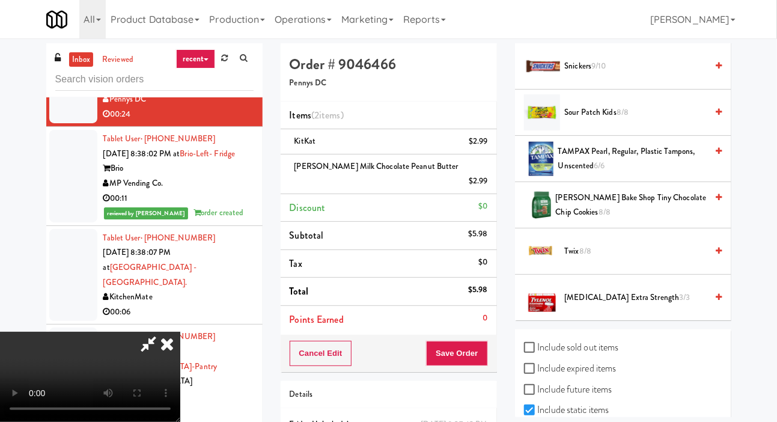
click at [598, 259] on span "Twix 8/8" at bounding box center [636, 251] width 143 height 15
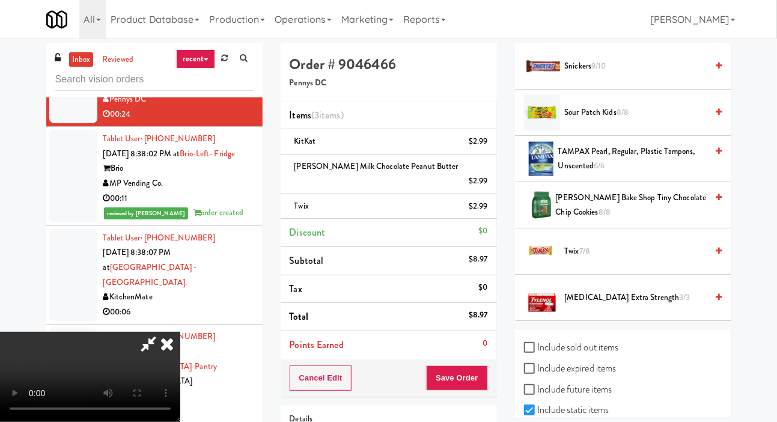
click at [612, 74] on span "Snickers 9/10" at bounding box center [636, 66] width 143 height 15
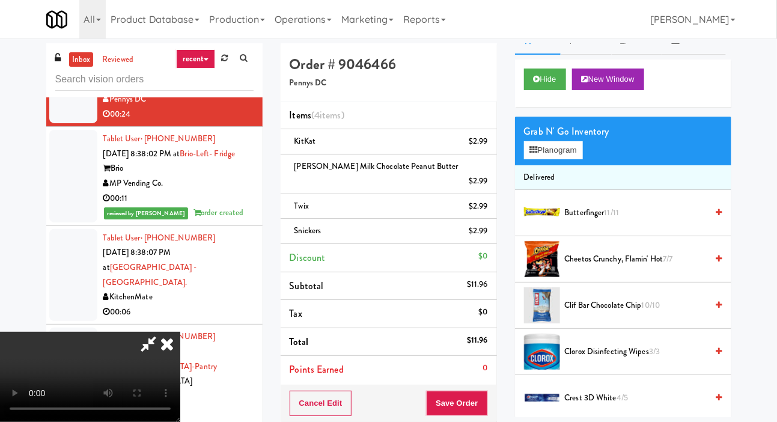
scroll to position [0, 0]
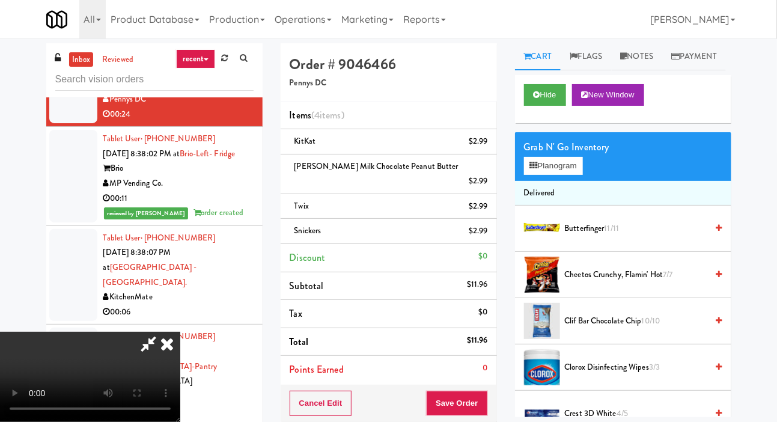
click at [600, 236] on span "Butterfinger 11/11" at bounding box center [636, 228] width 143 height 15
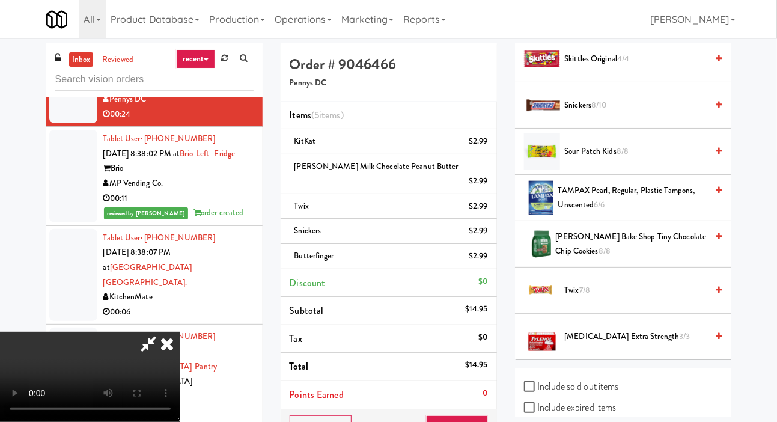
scroll to position [1505, 0]
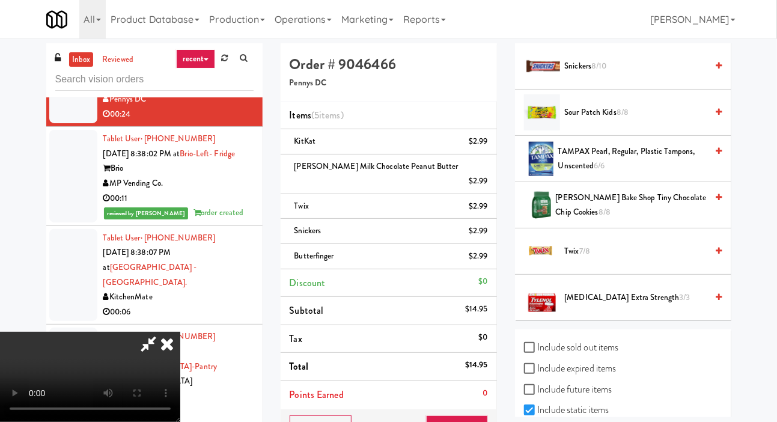
click at [602, 120] on span "Sour Patch Kids 8/8" at bounding box center [636, 112] width 143 height 15
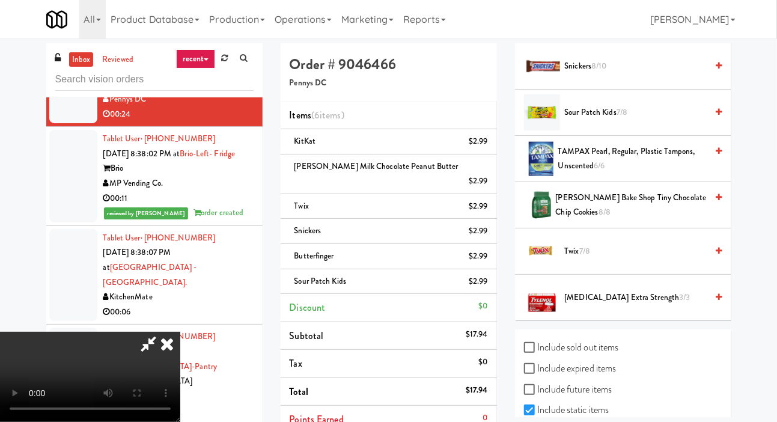
scroll to position [24, 0]
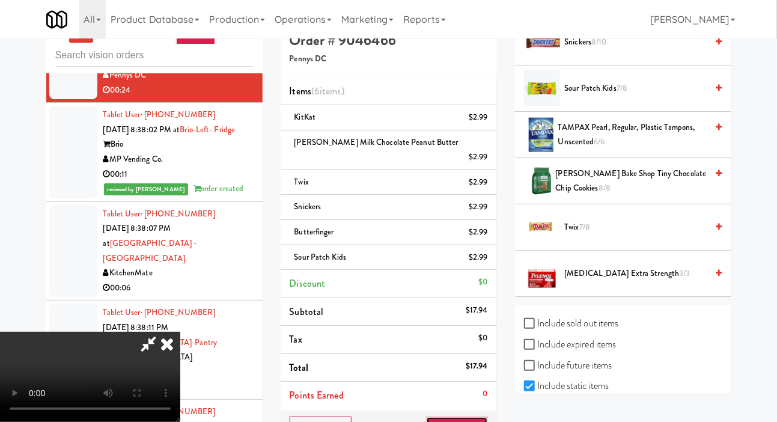
click at [483, 422] on button "Save Order" at bounding box center [456, 429] width 61 height 25
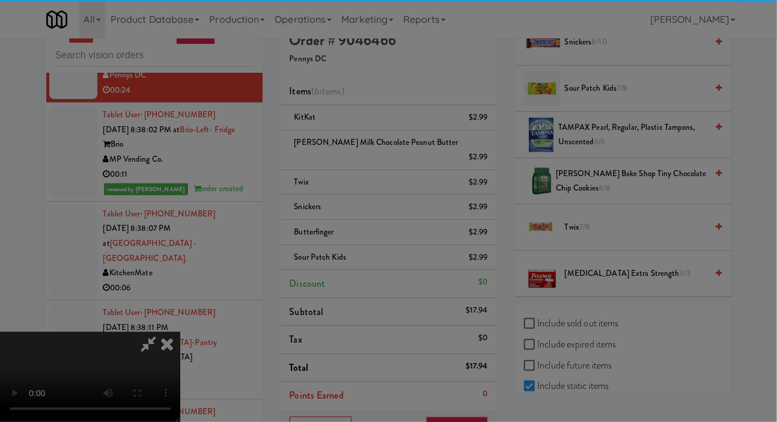
click at [483, 406] on div at bounding box center [388, 211] width 777 height 422
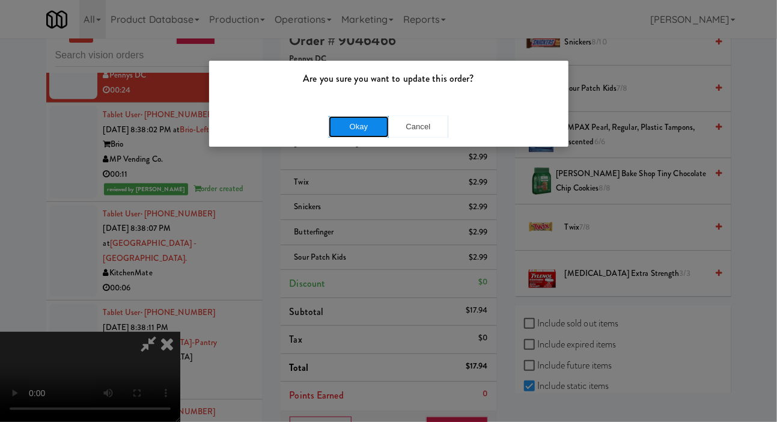
click at [341, 126] on button "Okay" at bounding box center [359, 127] width 60 height 22
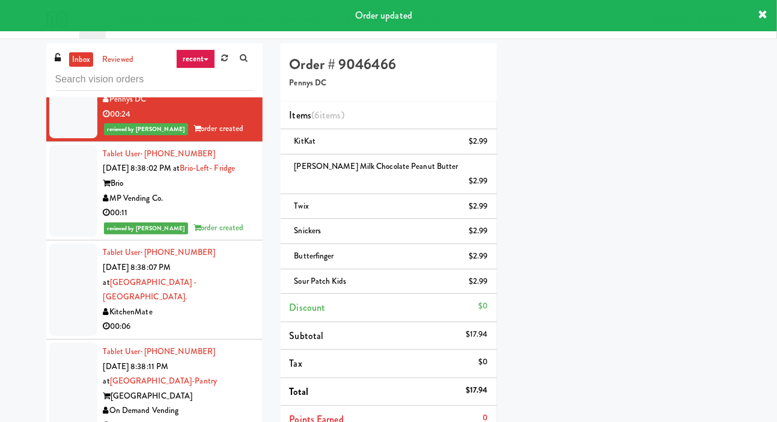
scroll to position [70, 0]
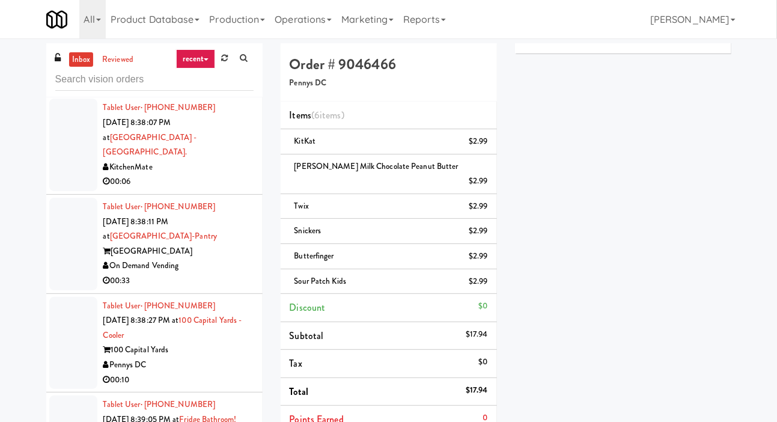
click at [66, 191] on div at bounding box center [73, 145] width 48 height 93
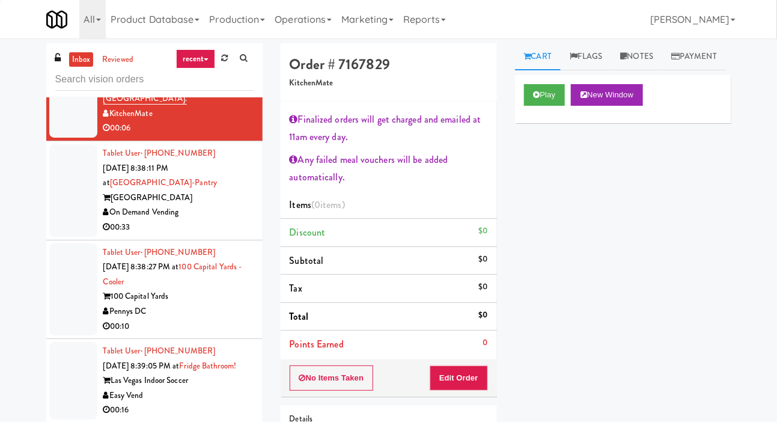
scroll to position [4153, 0]
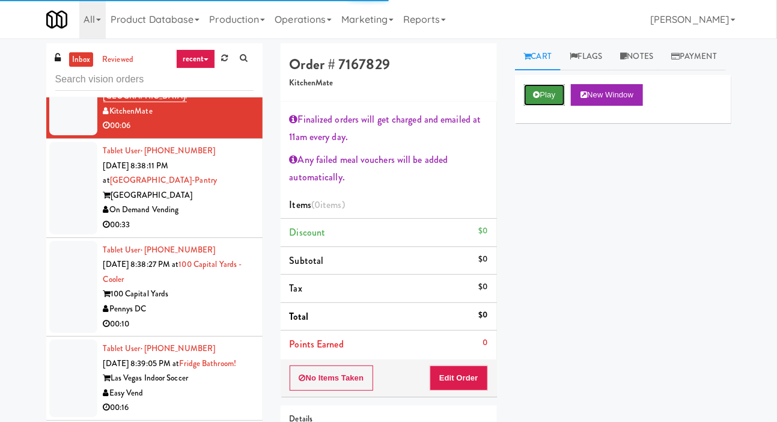
click at [539, 99] on icon at bounding box center [537, 95] width 7 height 8
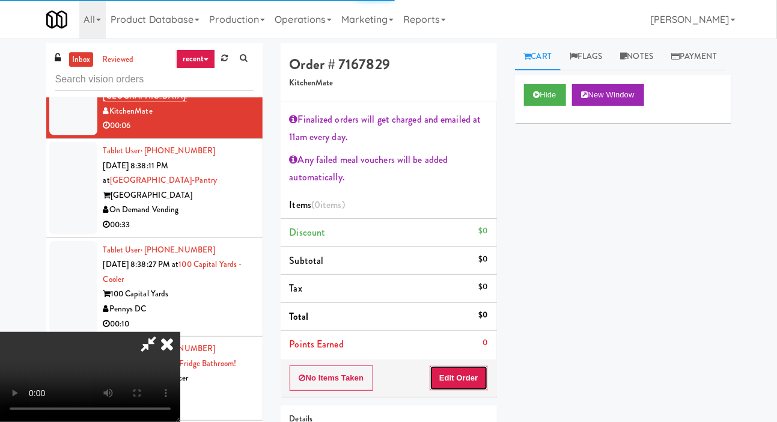
click at [471, 366] on button "Edit Order" at bounding box center [459, 378] width 58 height 25
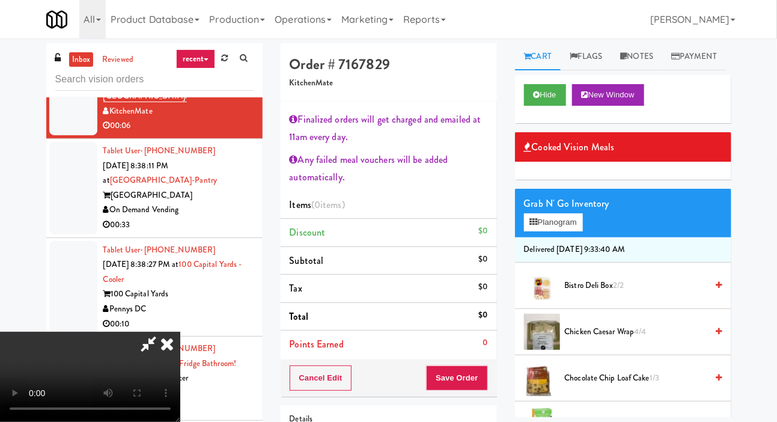
scroll to position [0, 0]
click at [551, 231] on button "Planogram" at bounding box center [553, 222] width 59 height 18
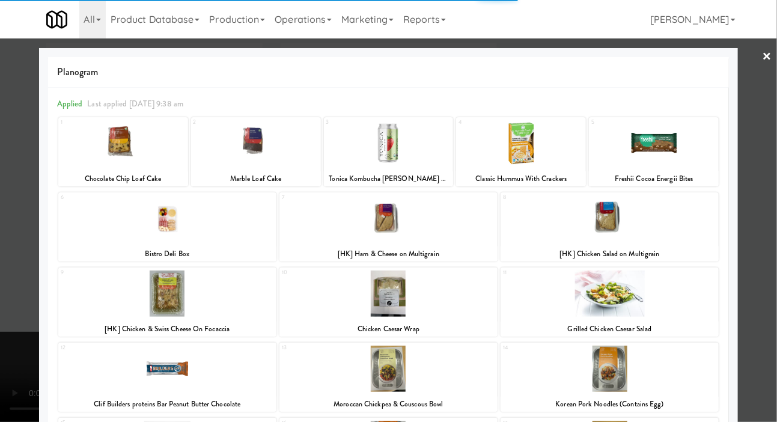
click at [183, 223] on div at bounding box center [167, 218] width 218 height 46
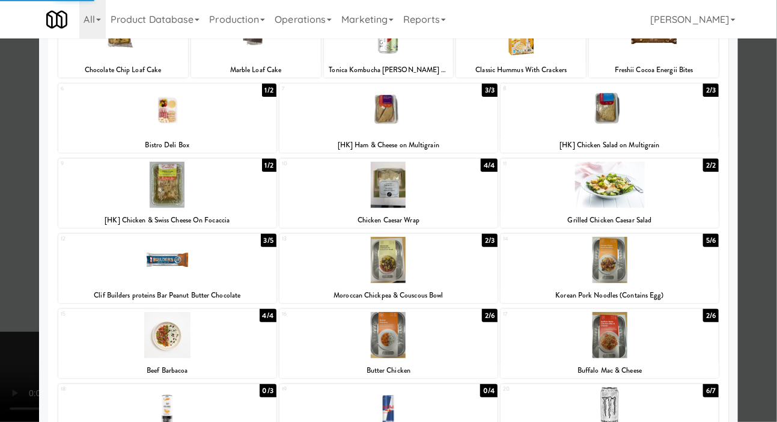
scroll to position [109, 0]
click at [177, 269] on div at bounding box center [167, 260] width 218 height 46
click at [5, 247] on div at bounding box center [388, 211] width 777 height 422
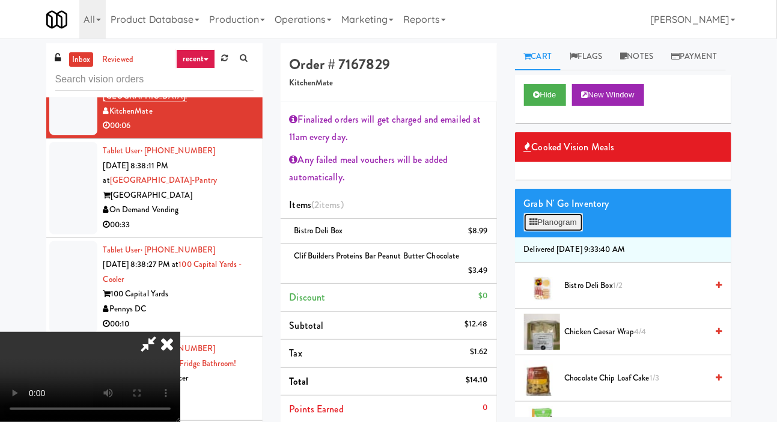
click at [542, 231] on button "Planogram" at bounding box center [553, 222] width 59 height 18
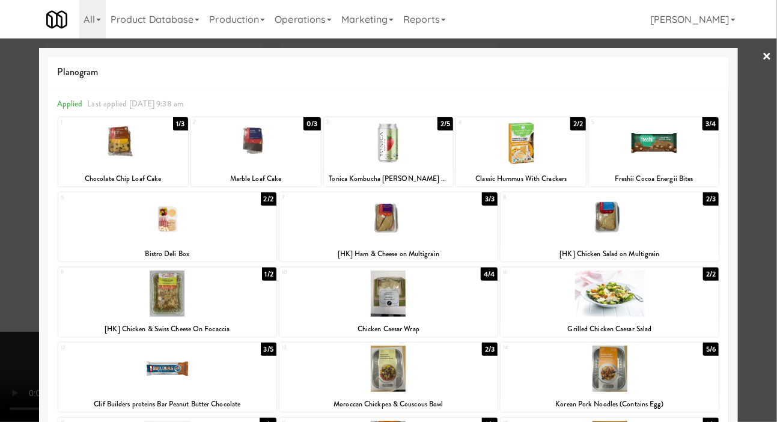
scroll to position [1, 0]
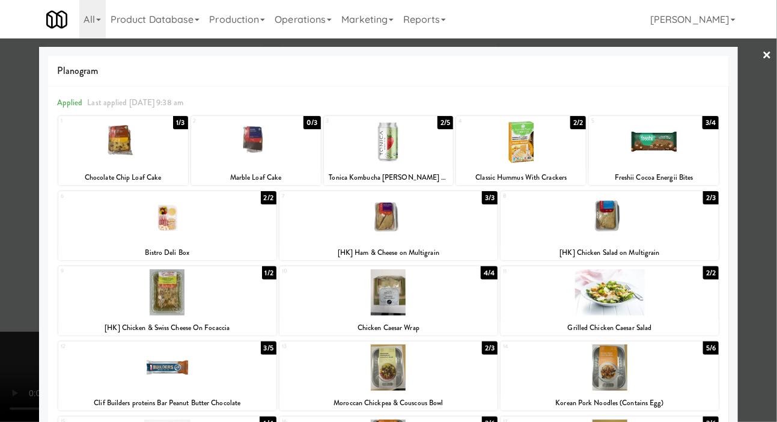
click at [17, 289] on div at bounding box center [388, 211] width 777 height 422
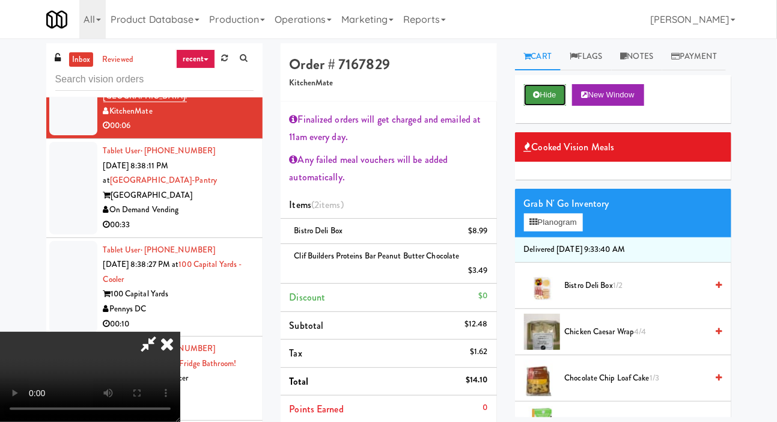
click at [540, 106] on button "Hide" at bounding box center [545, 95] width 42 height 22
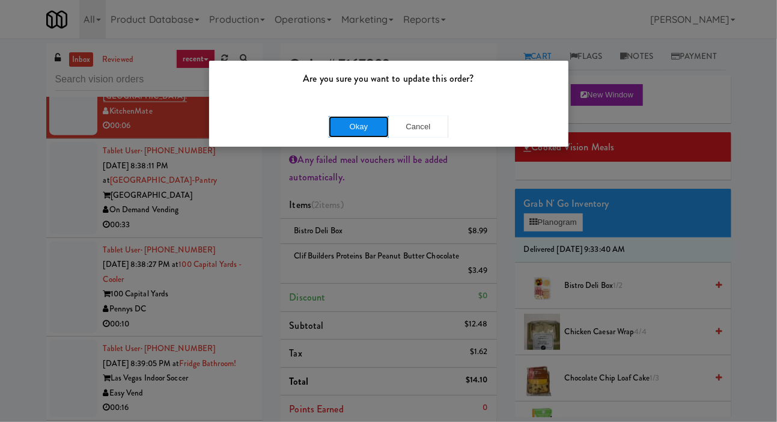
click at [343, 131] on button "Okay" at bounding box center [359, 127] width 60 height 22
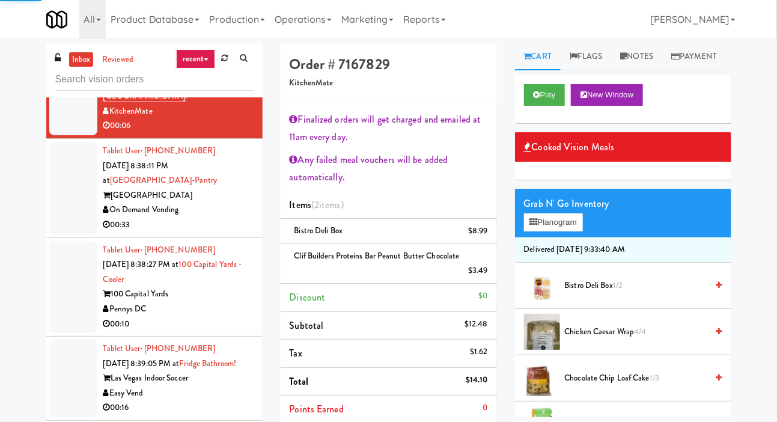
click at [66, 235] on div at bounding box center [73, 188] width 48 height 93
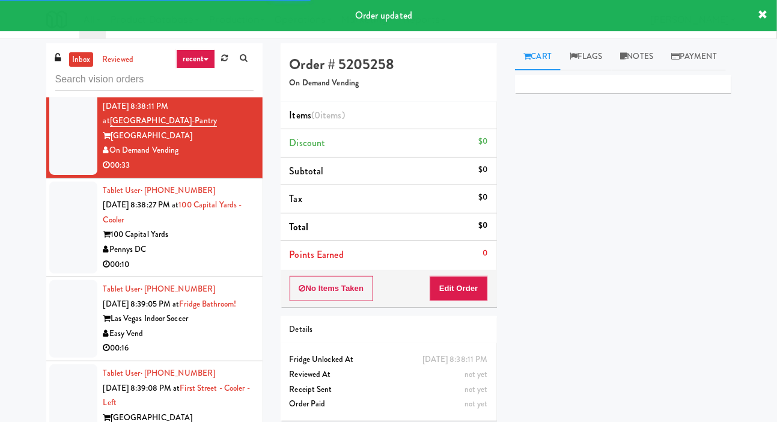
scroll to position [4217, 0]
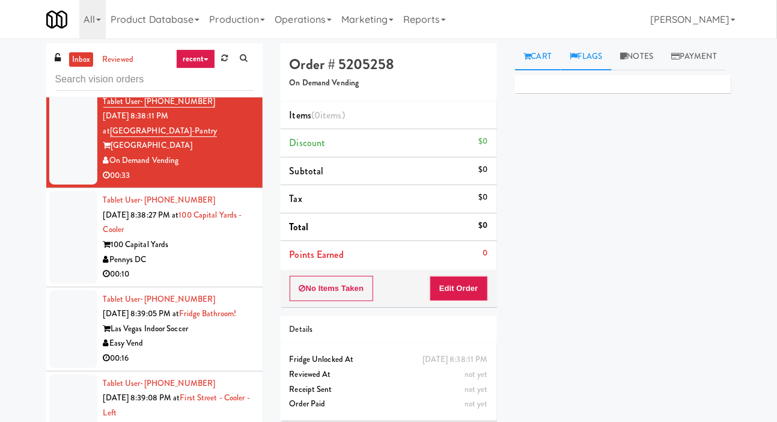
click at [603, 54] on link "Flags" at bounding box center [586, 56] width 51 height 27
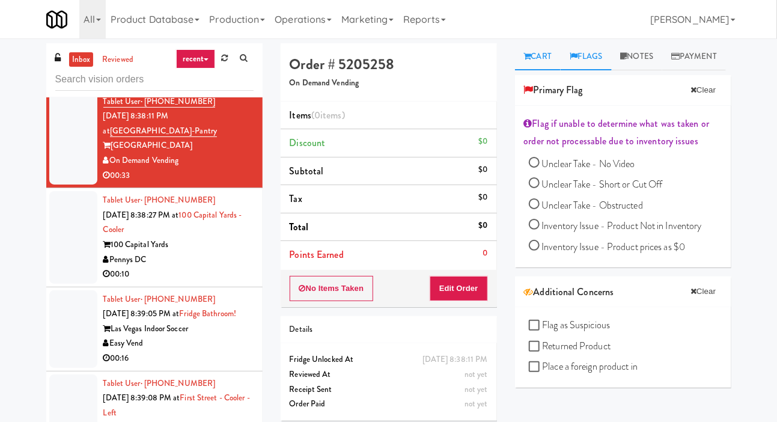
click at [550, 57] on link "Cart" at bounding box center [538, 56] width 46 height 27
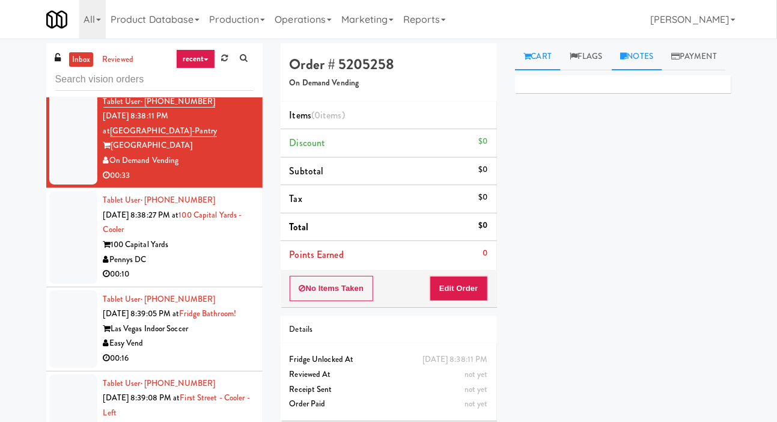
click at [648, 55] on link "Notes" at bounding box center [637, 56] width 51 height 27
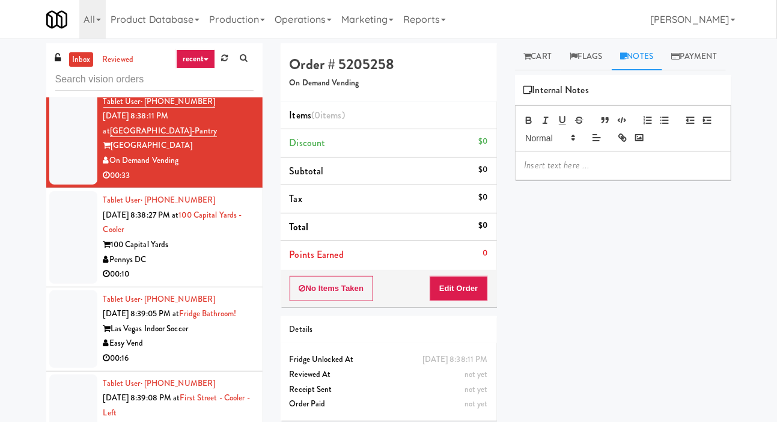
click at [589, 172] on p at bounding box center [623, 165] width 197 height 13
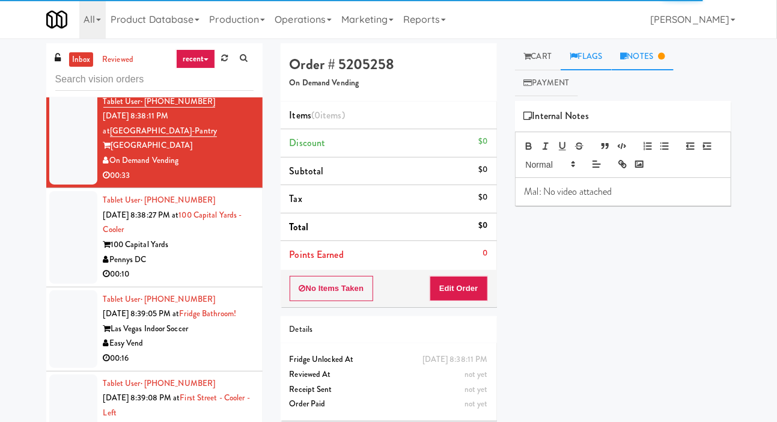
click at [602, 50] on link "Flags" at bounding box center [586, 56] width 51 height 27
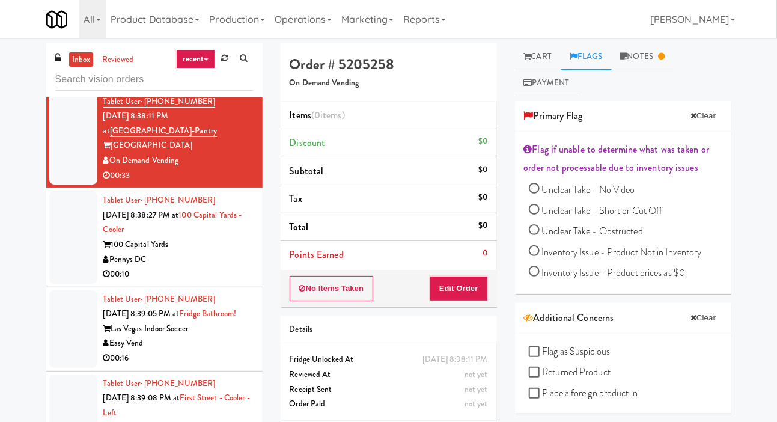
click at [625, 188] on span "Unclear Take - No Video" at bounding box center [588, 190] width 93 height 14
click at [540, 188] on input "Unclear Take - No Video" at bounding box center [534, 190] width 11 height 11
radio input "true"
click at [550, 57] on link "Cart" at bounding box center [538, 56] width 46 height 27
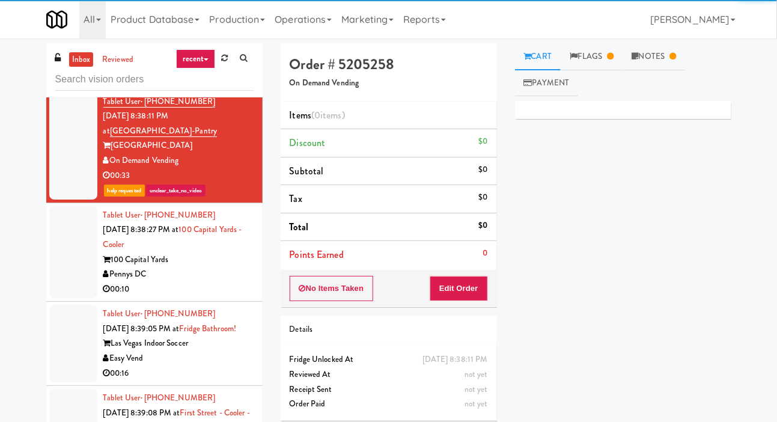
click at [76, 299] on div at bounding box center [73, 252] width 48 height 93
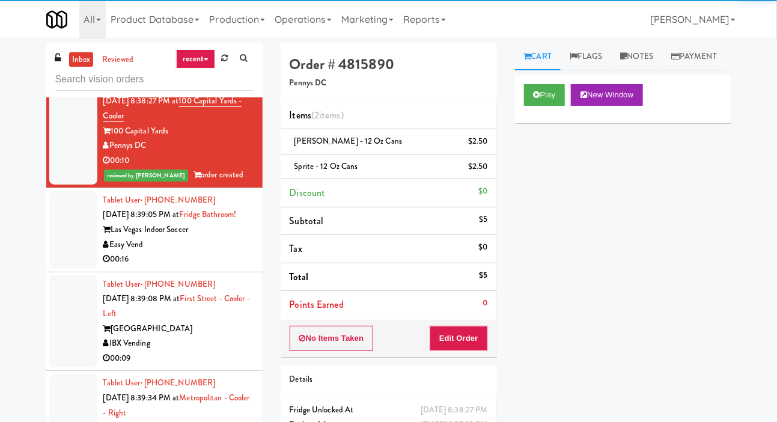
click at [72, 269] on div at bounding box center [73, 230] width 48 height 78
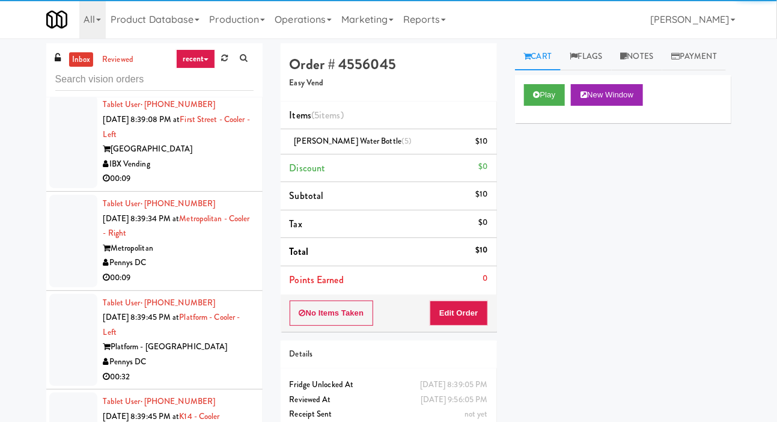
click at [70, 188] on div at bounding box center [73, 142] width 48 height 93
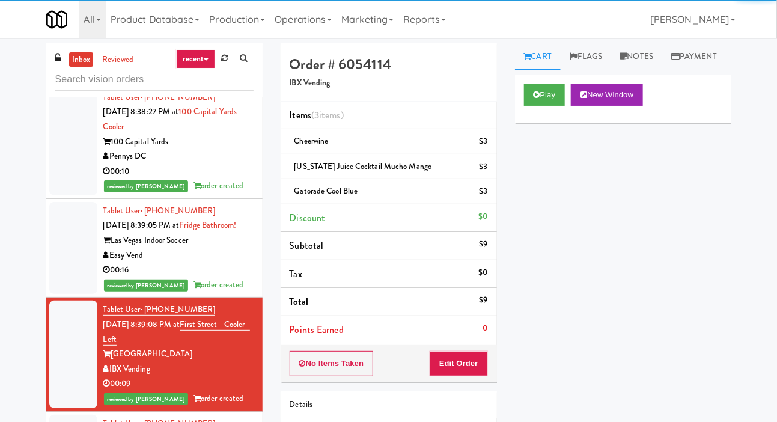
scroll to position [4336, 0]
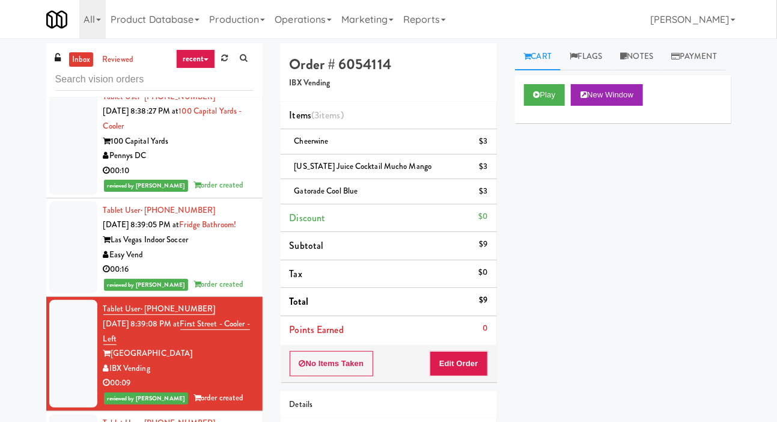
click at [71, 81] on div at bounding box center [73, 27] width 48 height 107
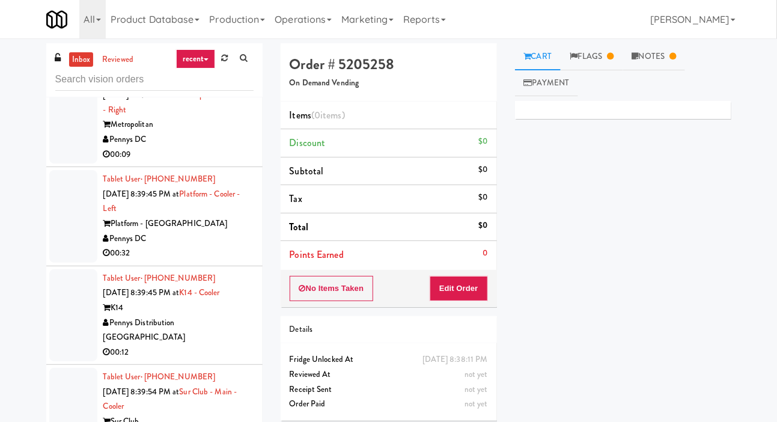
click at [63, 164] on div at bounding box center [73, 118] width 48 height 93
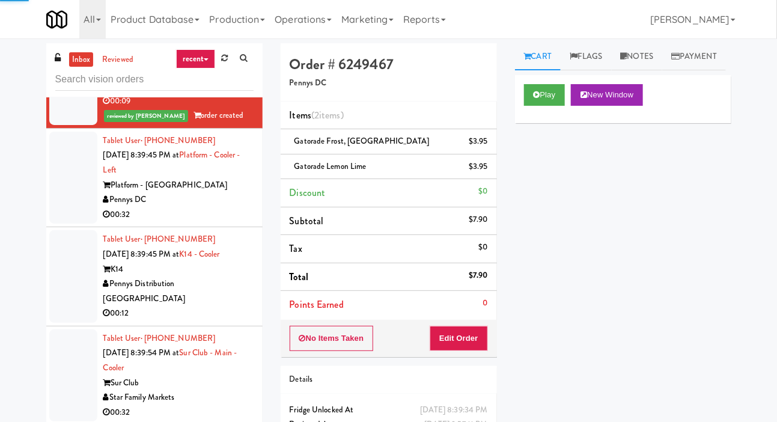
click at [72, 224] on div at bounding box center [73, 178] width 48 height 93
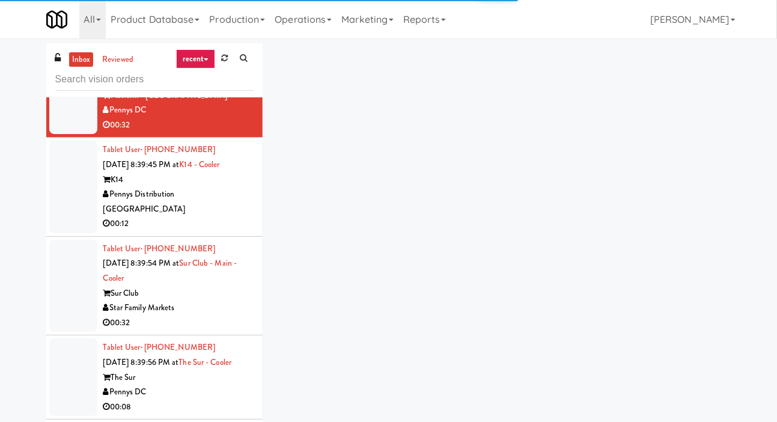
click at [71, 233] on div at bounding box center [73, 187] width 48 height 93
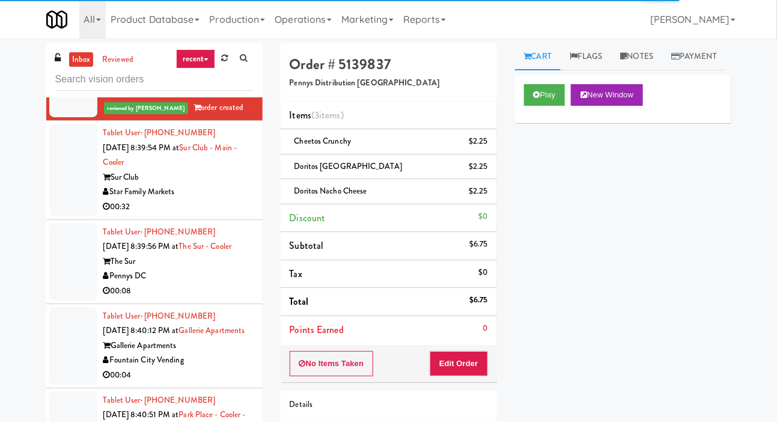
click at [75, 216] on div at bounding box center [73, 170] width 48 height 93
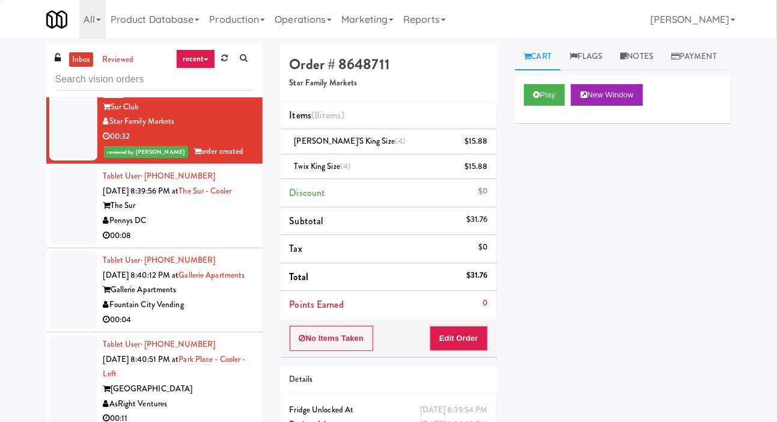
click at [64, 245] on div at bounding box center [73, 206] width 48 height 78
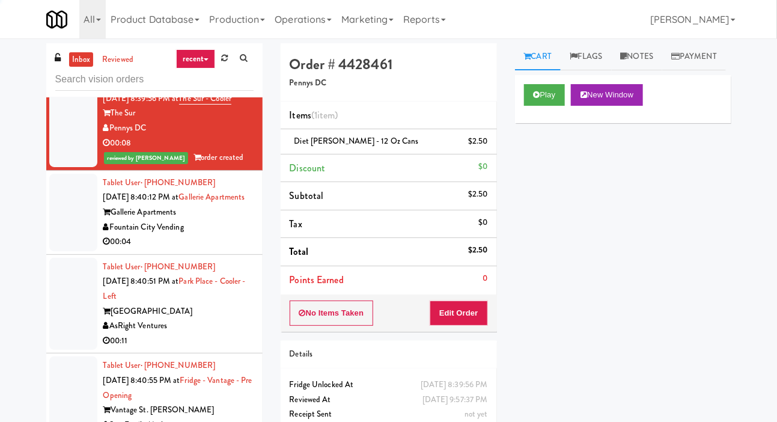
click at [68, 251] on div at bounding box center [73, 213] width 48 height 78
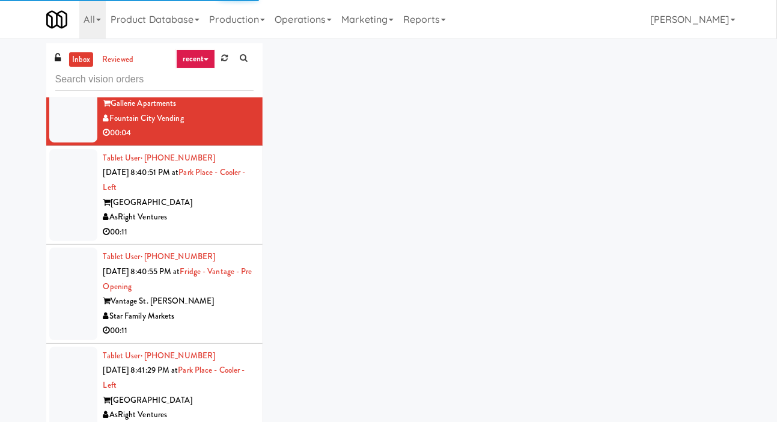
click at [68, 242] on div at bounding box center [73, 195] width 48 height 93
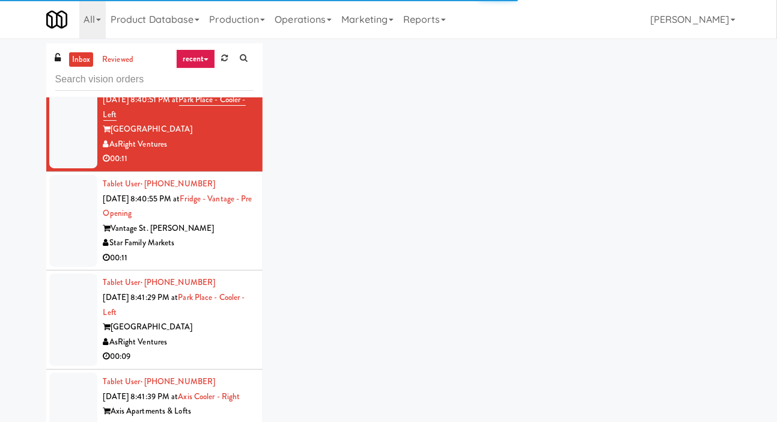
click at [72, 268] on div at bounding box center [73, 221] width 48 height 93
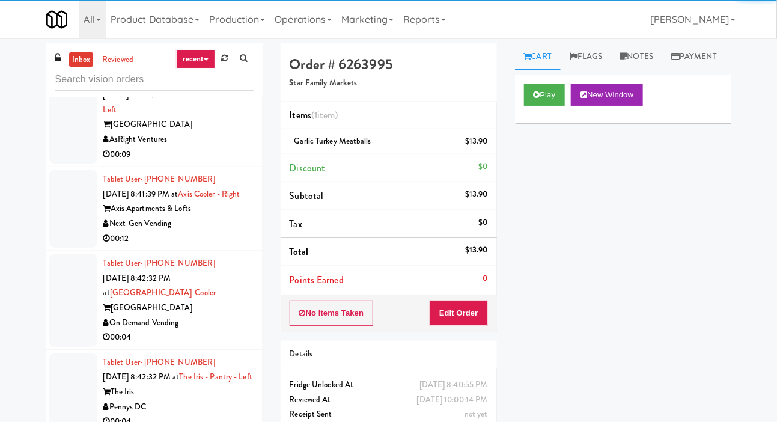
click at [73, 164] on div at bounding box center [73, 118] width 48 height 93
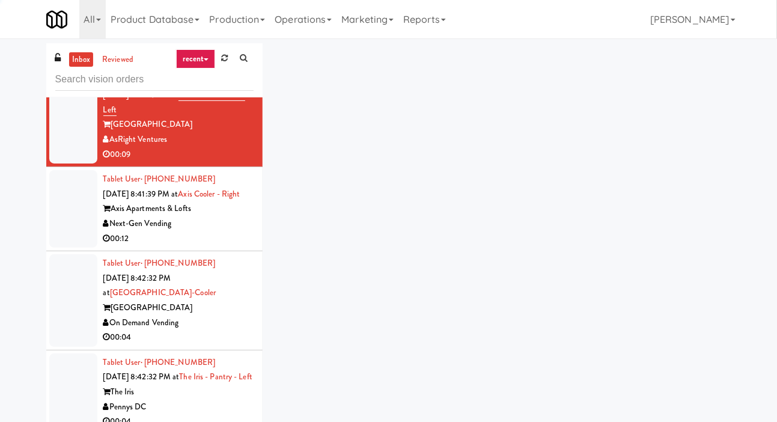
click at [85, 248] on div at bounding box center [73, 209] width 48 height 78
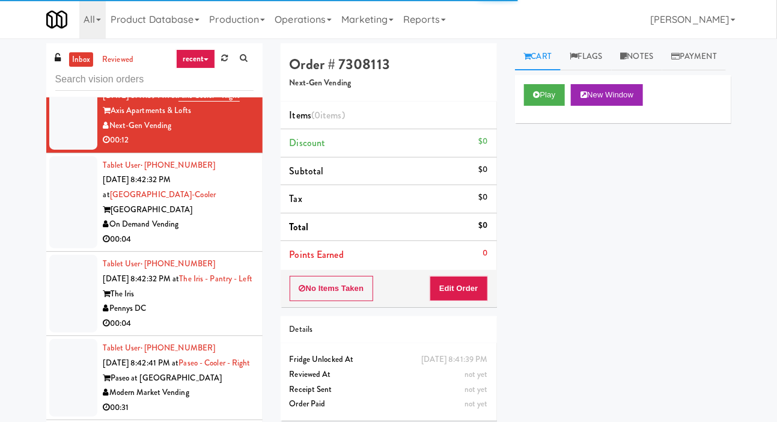
click at [68, 249] on div at bounding box center [73, 202] width 48 height 93
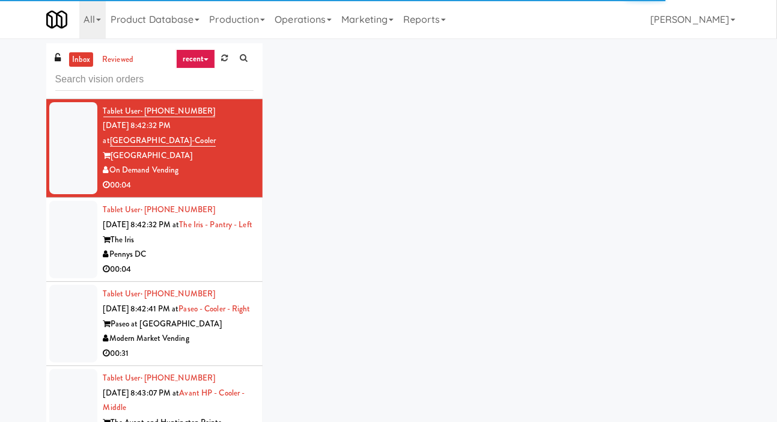
scroll to position [5730, 0]
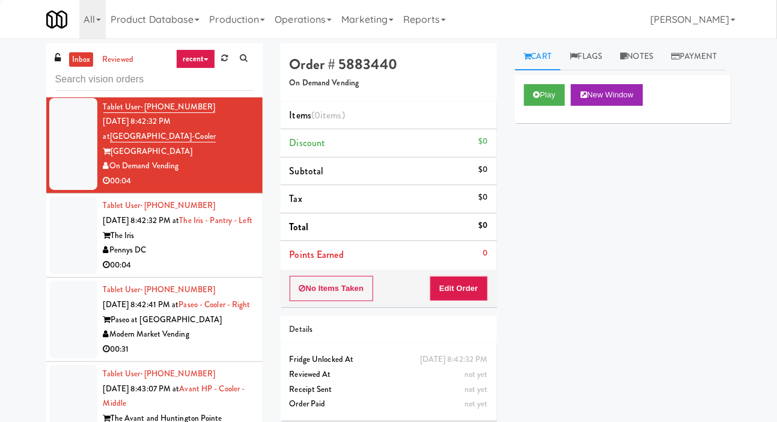
click at [61, 91] on div at bounding box center [73, 53] width 48 height 78
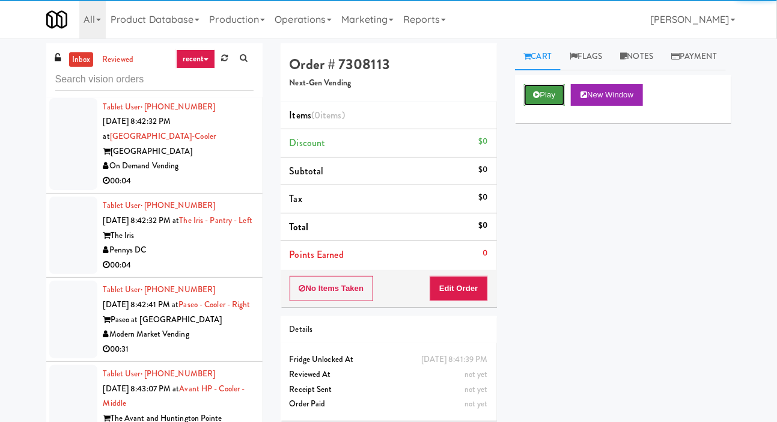
click at [550, 106] on button "Play" at bounding box center [544, 95] width 41 height 22
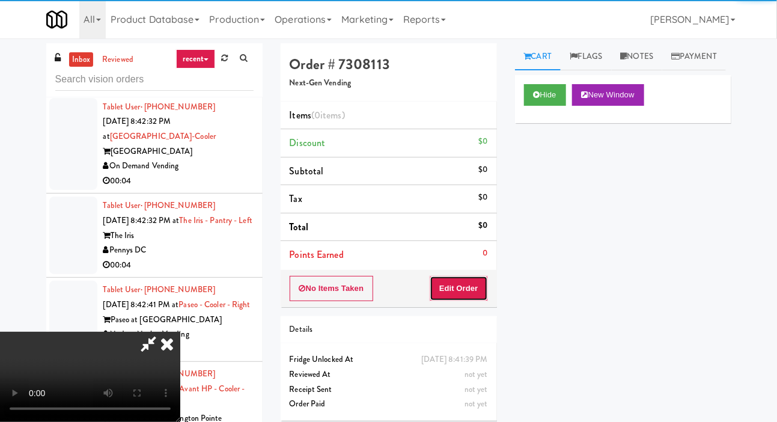
click at [455, 295] on button "Edit Order" at bounding box center [459, 288] width 58 height 25
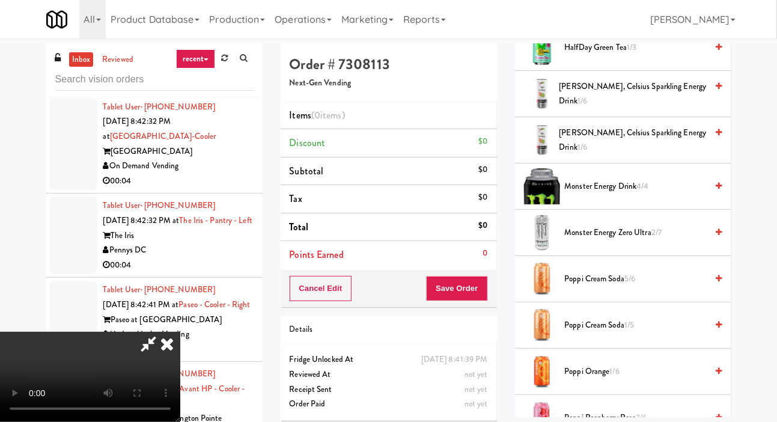
scroll to position [536, 0]
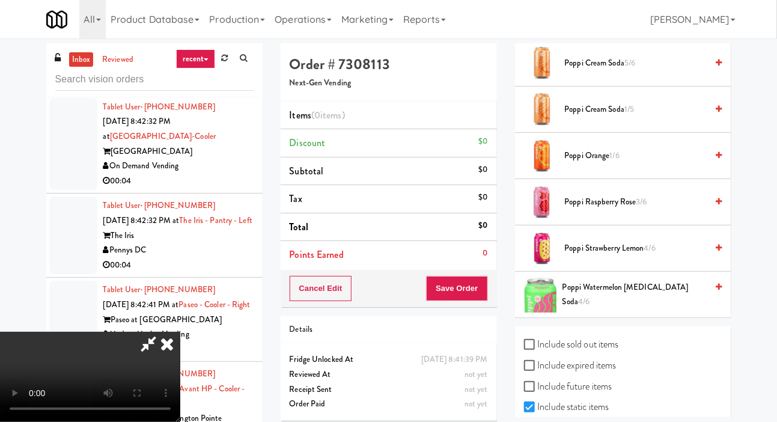
click at [589, 354] on label "Include sold out items" at bounding box center [571, 345] width 95 height 18
click at [538, 350] on input "Include sold out items" at bounding box center [531, 345] width 14 height 10
checkbox input "true"
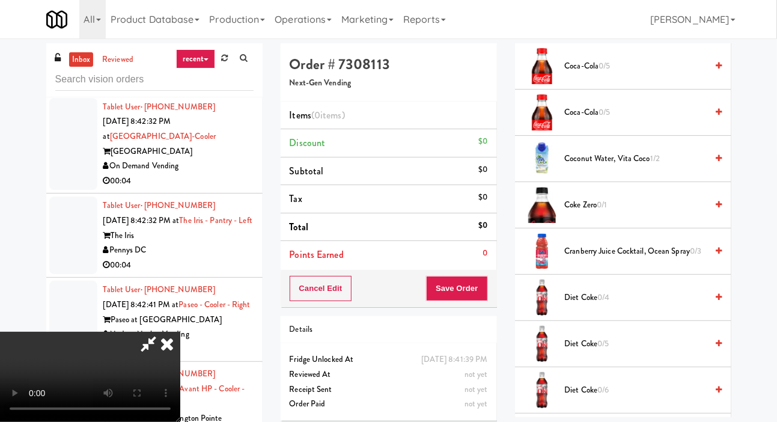
scroll to position [302, 0]
click at [631, 351] on span "Diet Coke 0/5" at bounding box center [636, 343] width 143 height 15
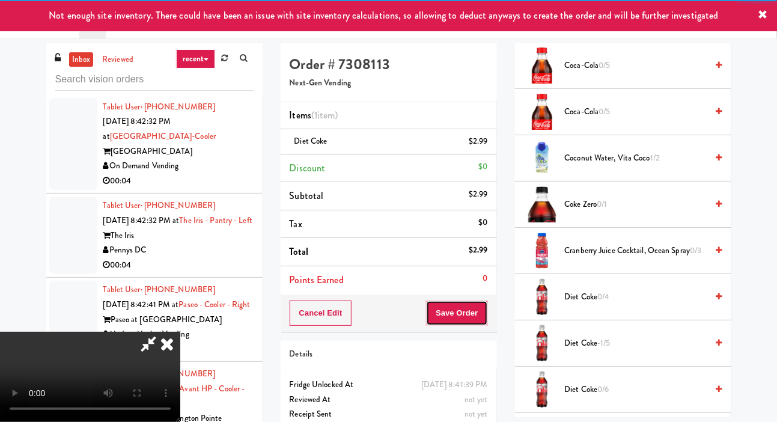
click at [482, 323] on button "Save Order" at bounding box center [456, 313] width 61 height 25
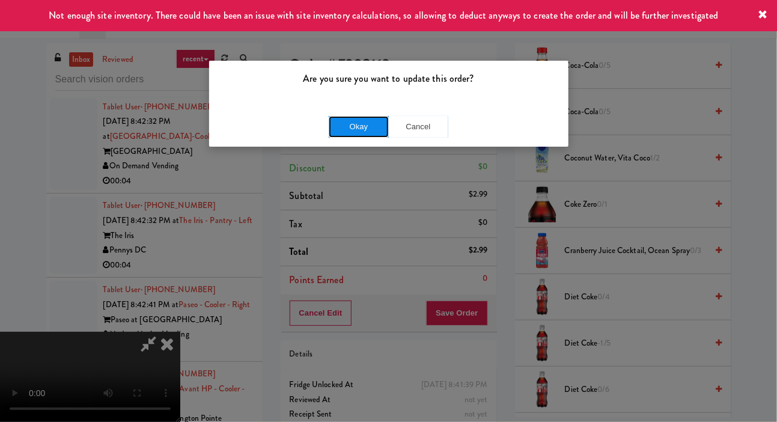
click at [337, 128] on button "Okay" at bounding box center [359, 127] width 60 height 22
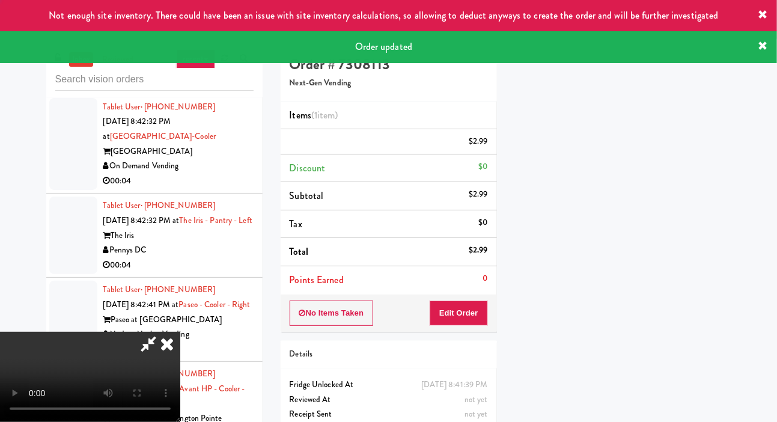
scroll to position [70, 0]
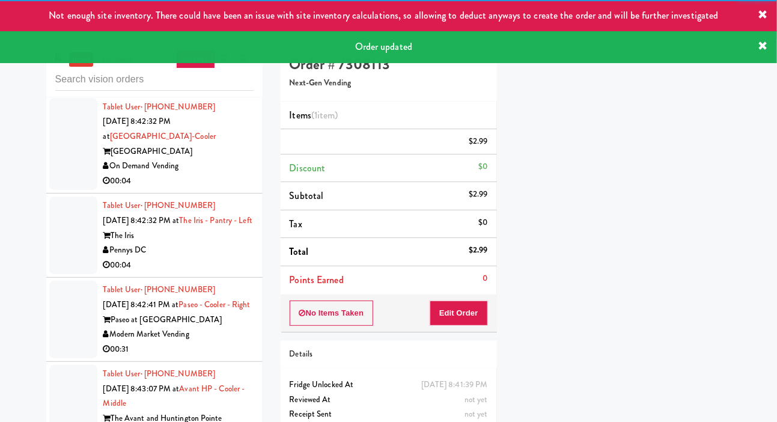
click at [63, 191] on div at bounding box center [73, 144] width 48 height 93
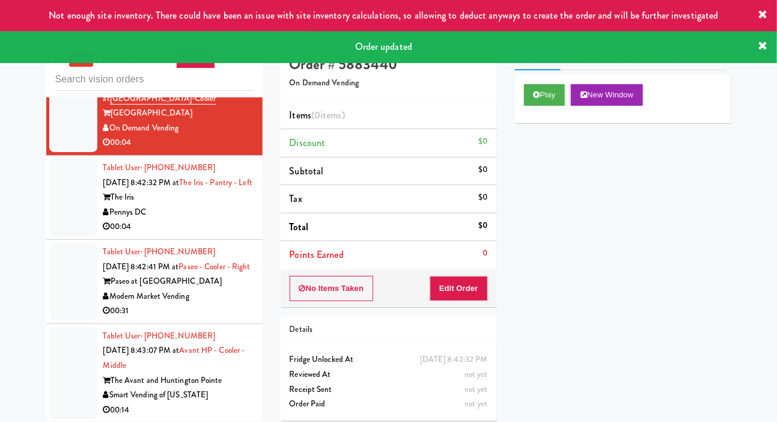
scroll to position [5805, 0]
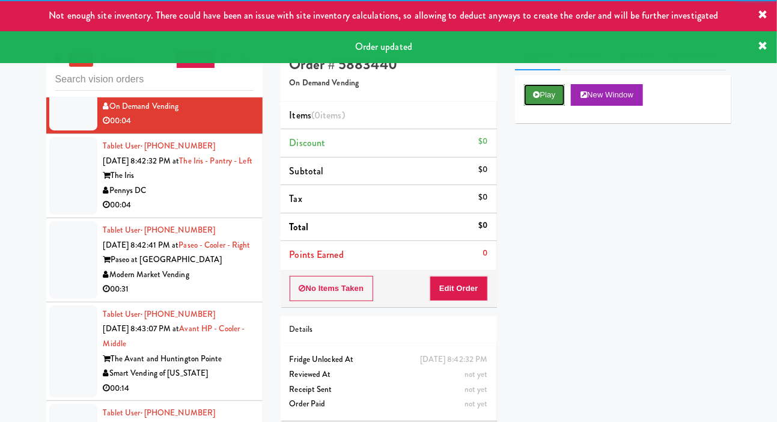
click at [539, 99] on icon at bounding box center [537, 95] width 7 height 8
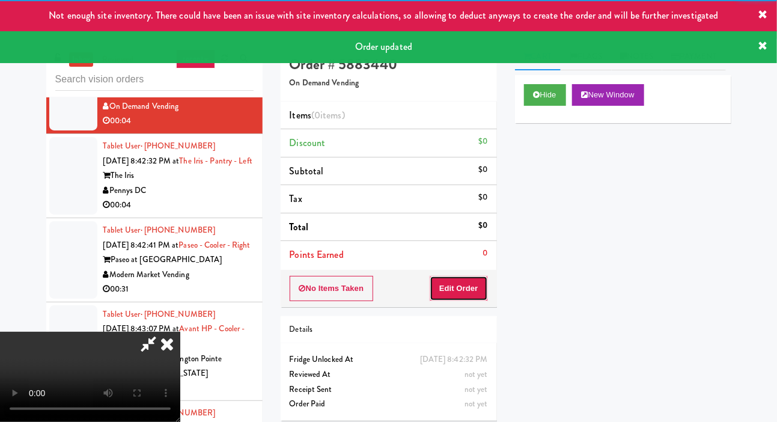
click at [461, 292] on button "Edit Order" at bounding box center [459, 288] width 58 height 25
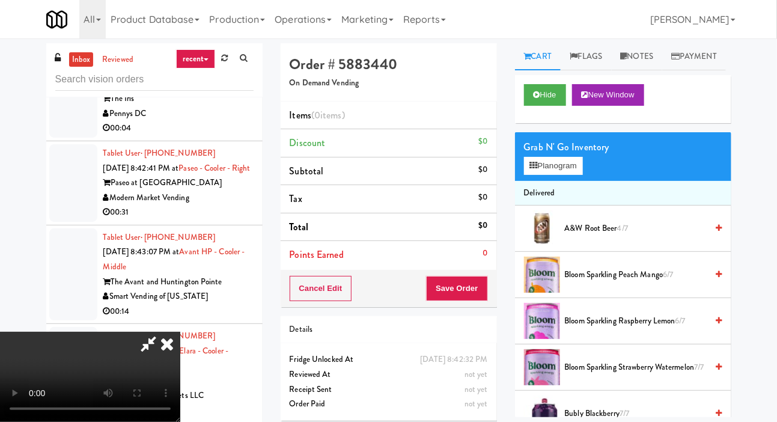
scroll to position [44, 0]
click at [566, 175] on button "Planogram" at bounding box center [553, 166] width 59 height 18
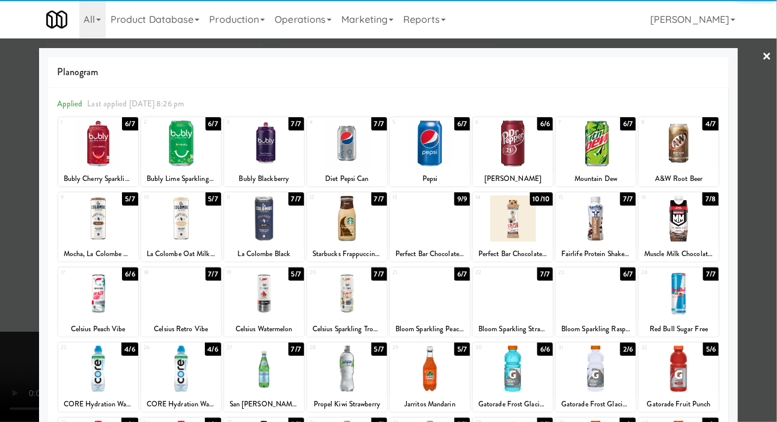
click at [518, 152] on div at bounding box center [513, 143] width 80 height 46
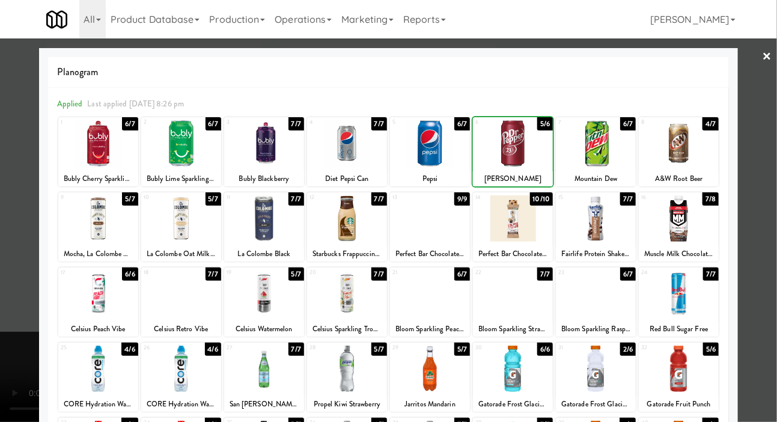
click at [19, 276] on div at bounding box center [388, 211] width 777 height 422
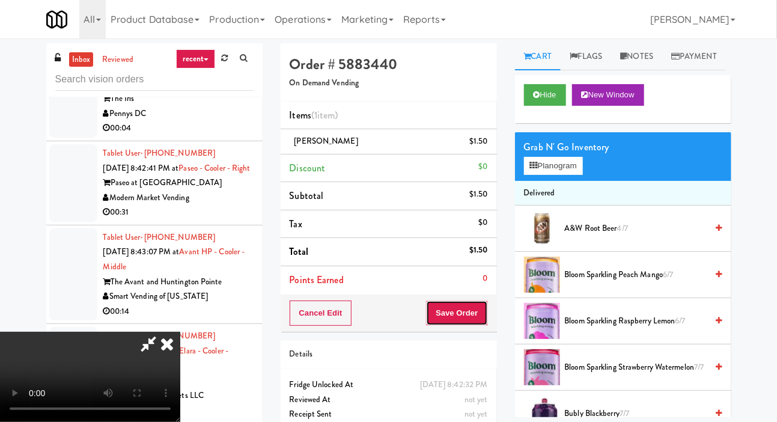
click at [485, 319] on button "Save Order" at bounding box center [456, 313] width 61 height 25
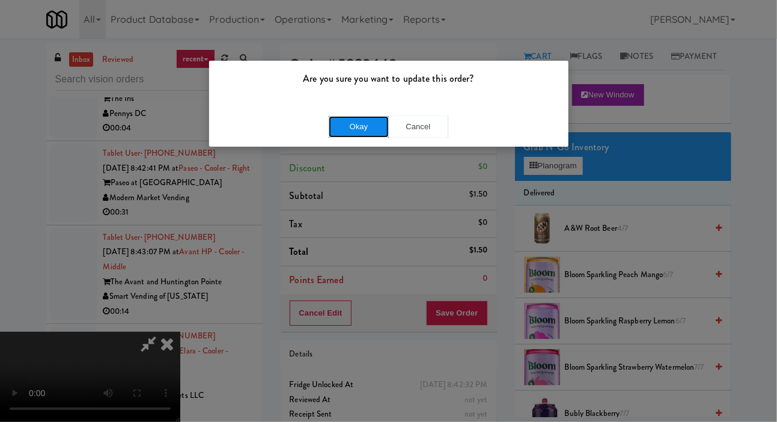
click at [342, 136] on button "Okay" at bounding box center [359, 127] width 60 height 22
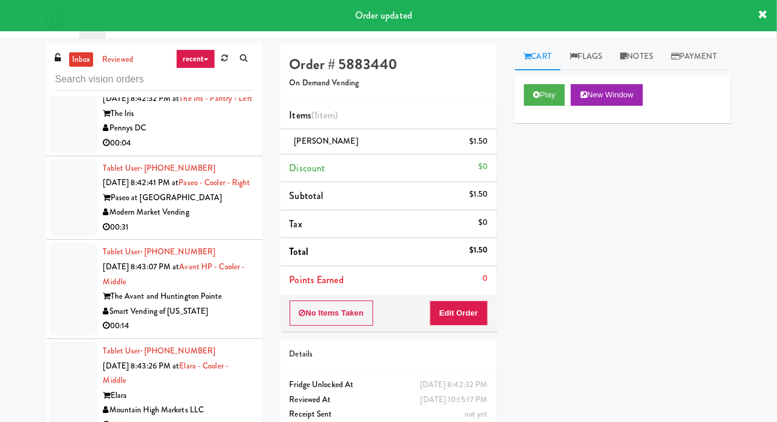
click at [70, 153] on div at bounding box center [73, 114] width 48 height 78
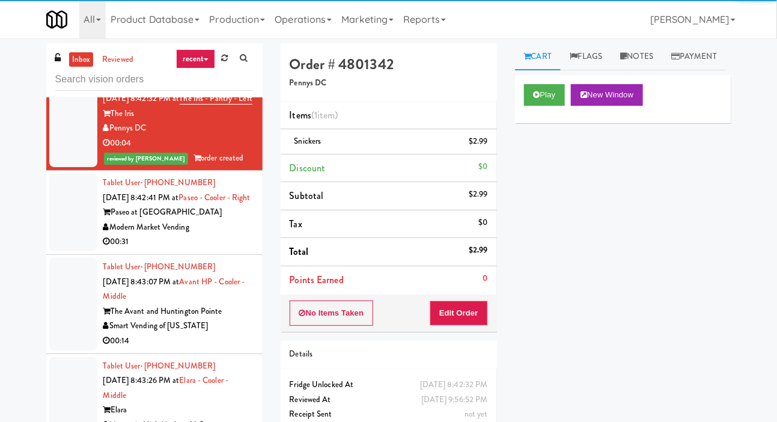
click at [68, 251] on div at bounding box center [73, 213] width 48 height 78
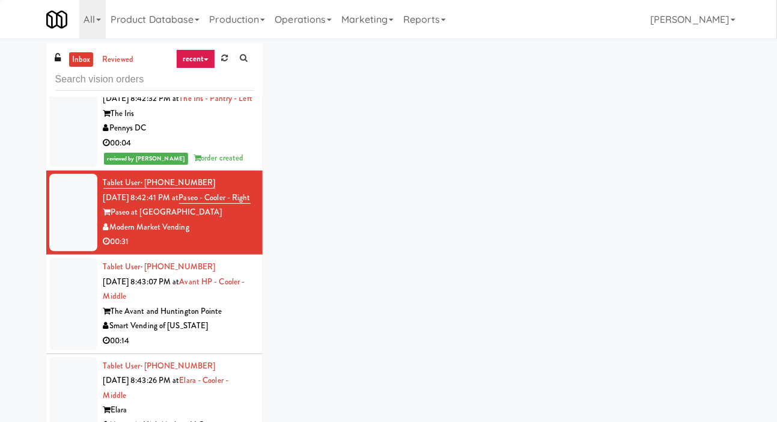
click at [68, 251] on div at bounding box center [73, 213] width 48 height 78
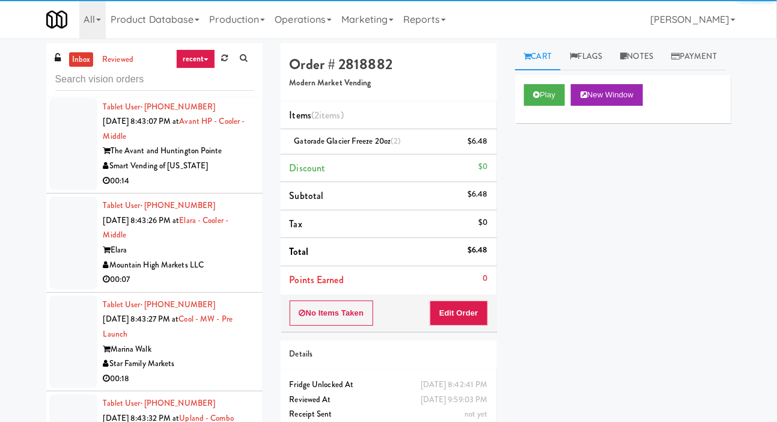
click at [77, 191] on div at bounding box center [73, 144] width 48 height 93
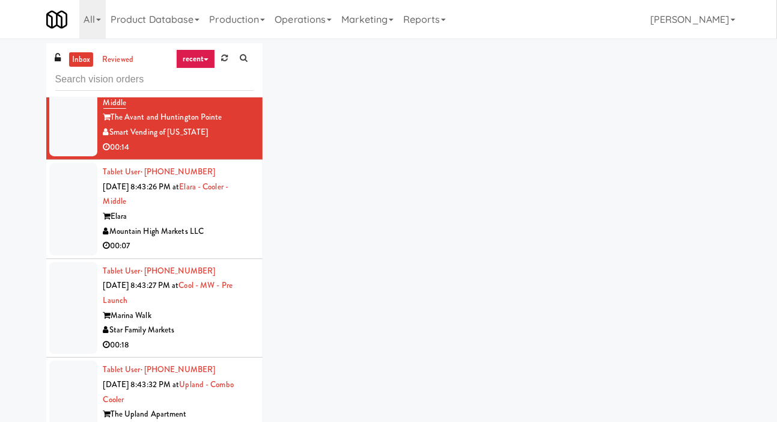
scroll to position [6133, 0]
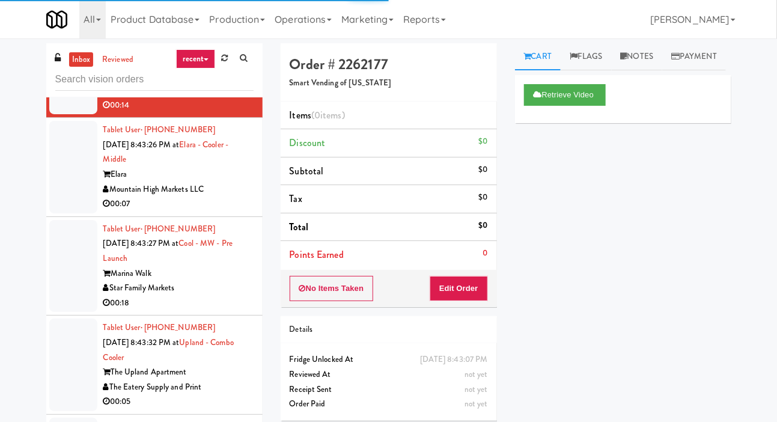
click at [79, 213] on div at bounding box center [73, 167] width 48 height 93
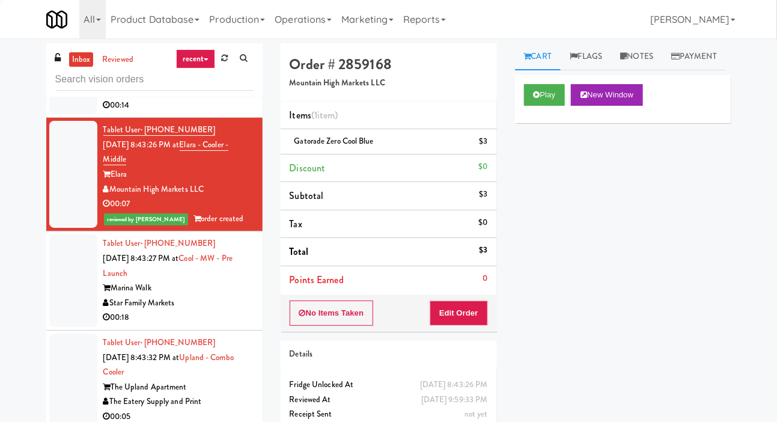
click at [75, 115] on div at bounding box center [73, 68] width 48 height 93
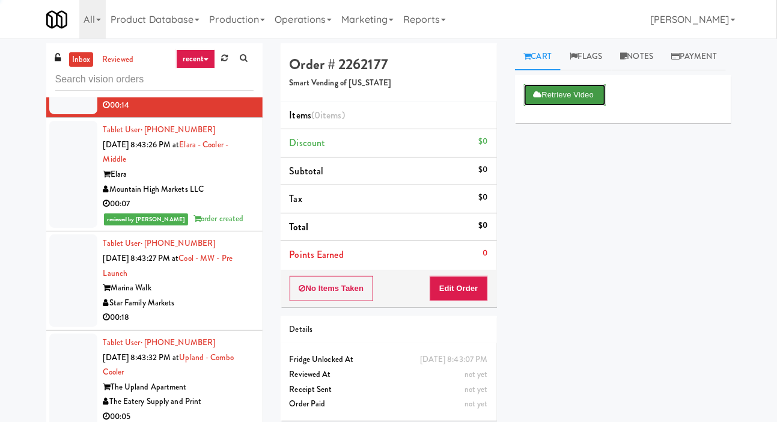
click at [538, 99] on icon at bounding box center [538, 95] width 8 height 8
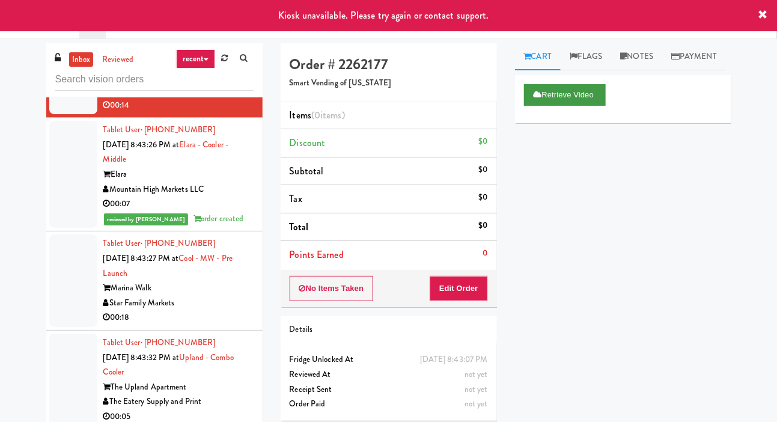
scroll to position [3, 0]
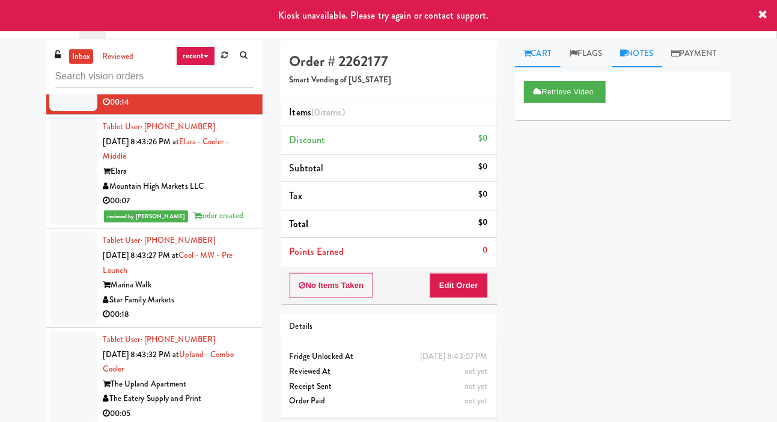
click at [658, 54] on link "Notes" at bounding box center [637, 53] width 51 height 27
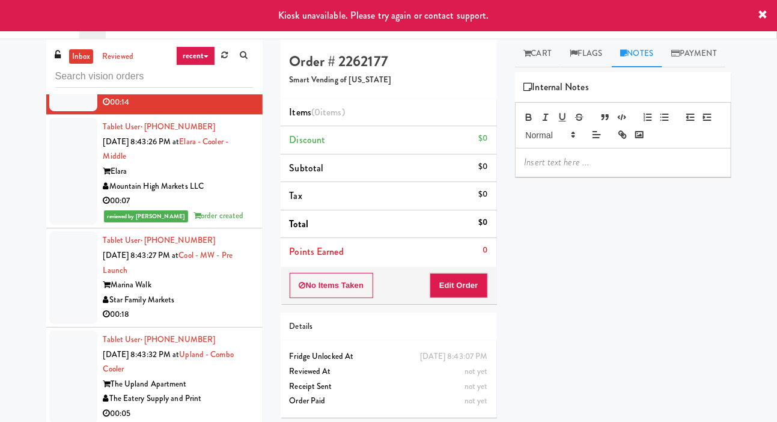
click at [593, 169] on p at bounding box center [623, 162] width 197 height 13
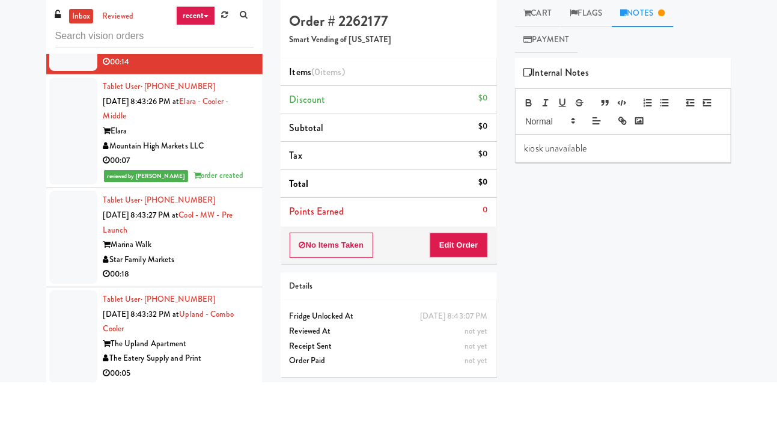
click at [15, 126] on div "inbox reviewed recent all unclear take inventory issue suspicious failed recent…" at bounding box center [388, 252] width 777 height 424
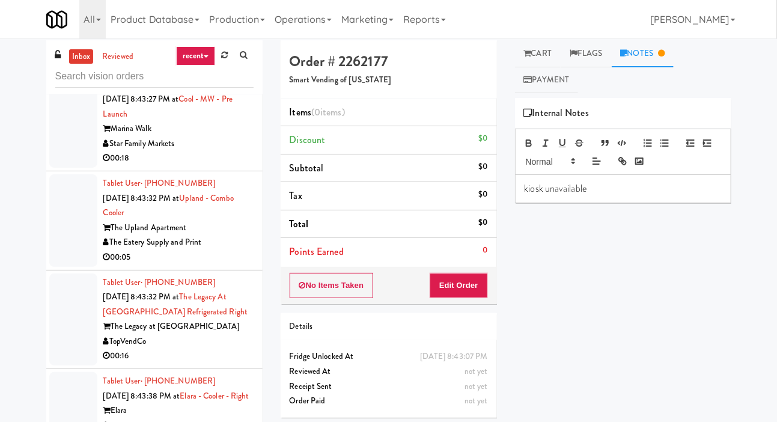
click at [63, 168] on div at bounding box center [73, 121] width 48 height 93
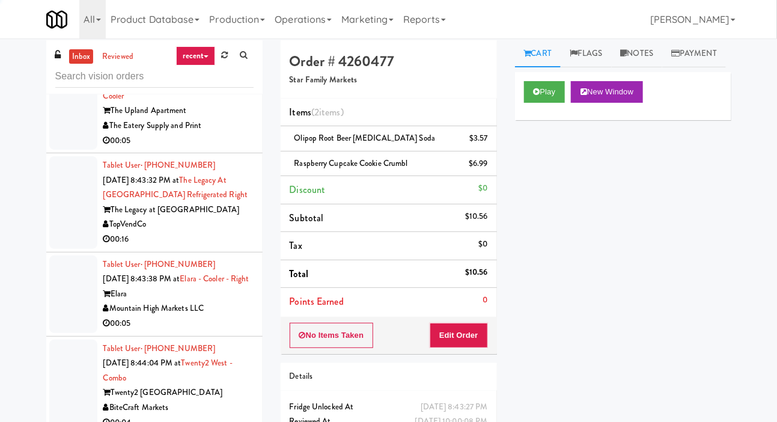
scroll to position [6422, 0]
click at [48, 153] on li "Tablet User · (626) 267-5013 [DATE] 8:43:32 PM at [GEOGRAPHIC_DATA] - Combo Coo…" at bounding box center [154, 103] width 216 height 99
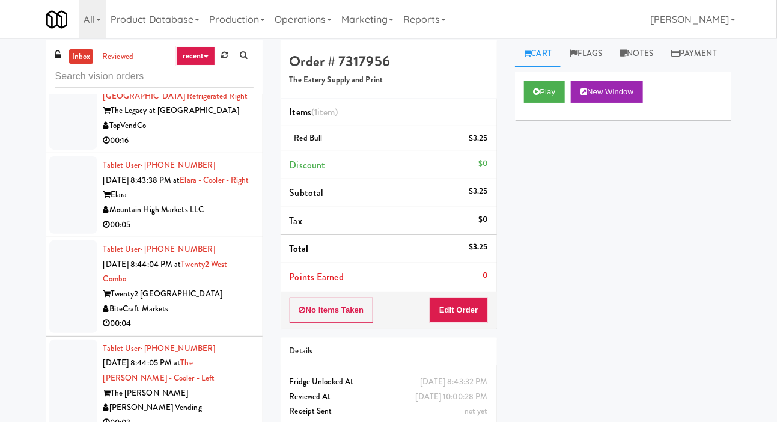
click at [66, 150] on div at bounding box center [73, 104] width 48 height 93
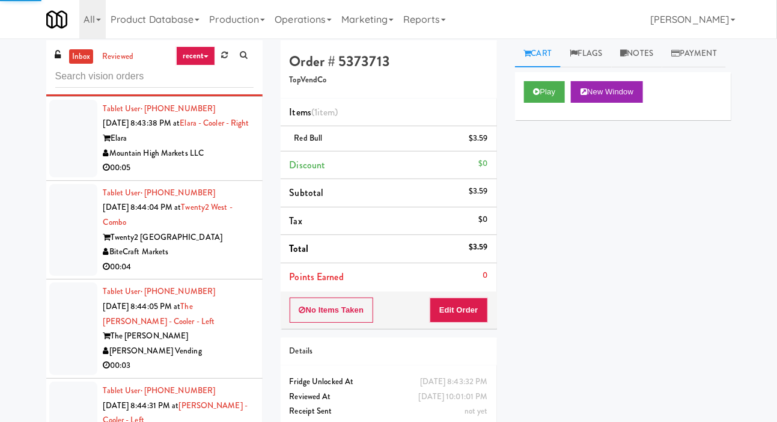
click at [70, 177] on div at bounding box center [73, 139] width 48 height 78
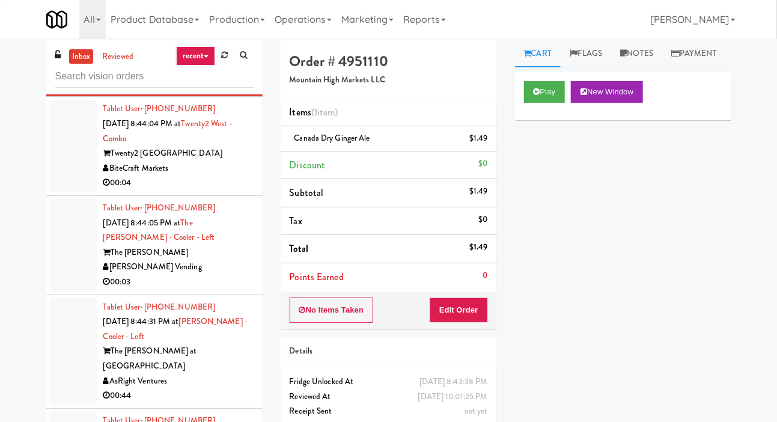
click at [78, 192] on div at bounding box center [73, 146] width 48 height 93
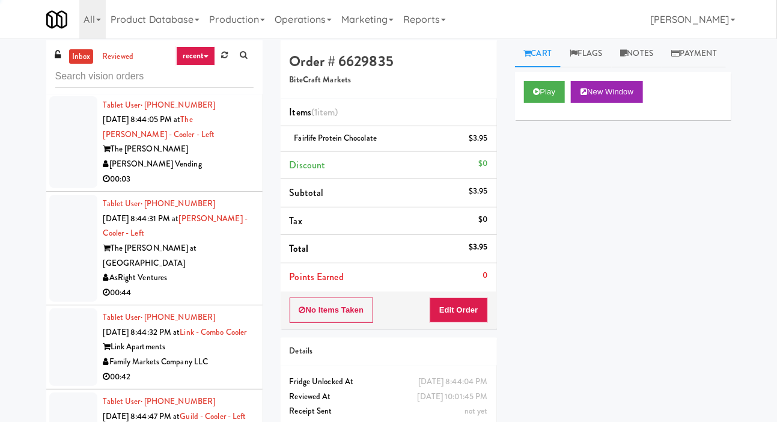
click at [72, 189] on div at bounding box center [73, 142] width 48 height 93
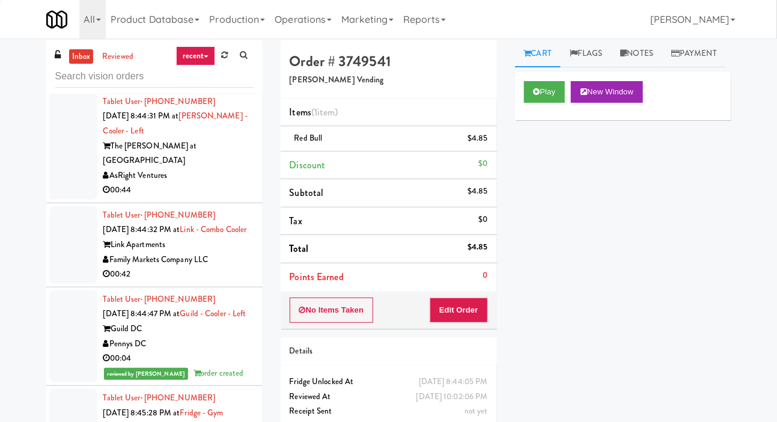
click at [82, 200] on div at bounding box center [73, 146] width 48 height 107
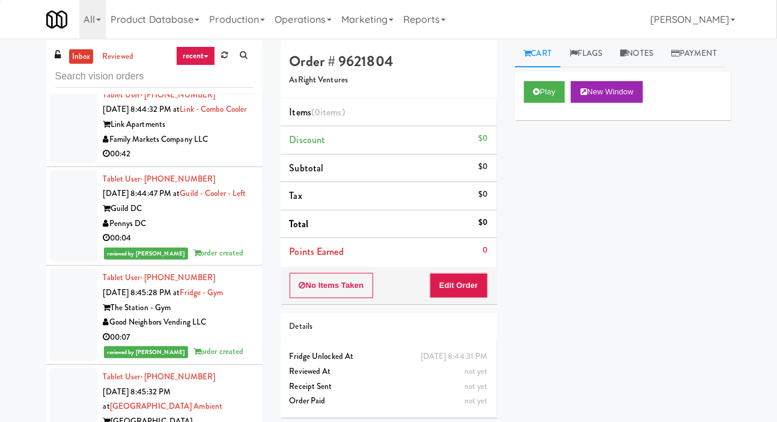
click at [81, 164] on div at bounding box center [73, 125] width 48 height 78
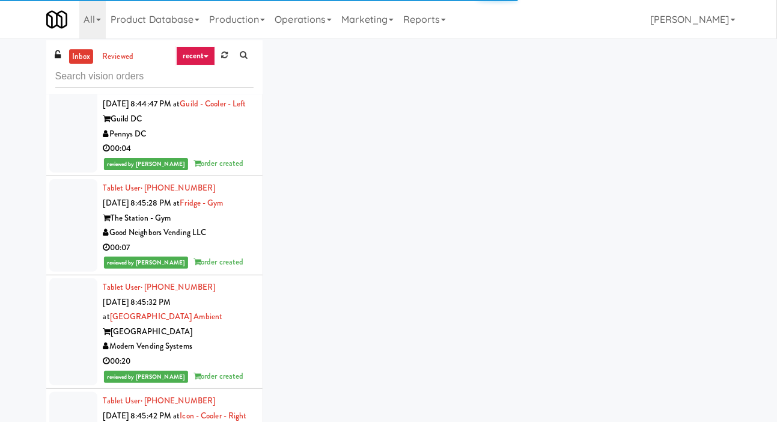
scroll to position [7146, 0]
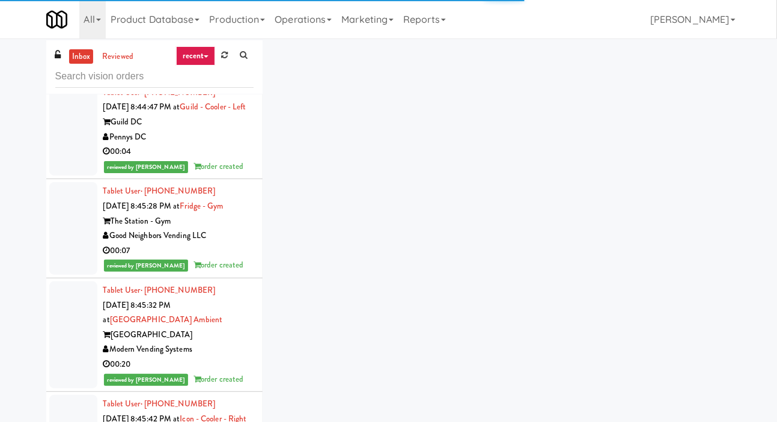
click at [73, 77] on div at bounding box center [73, 38] width 48 height 78
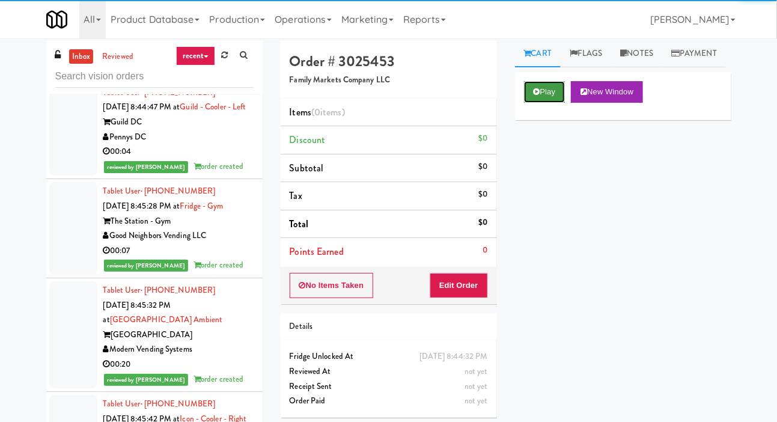
click at [524, 103] on button "Play" at bounding box center [544, 92] width 41 height 22
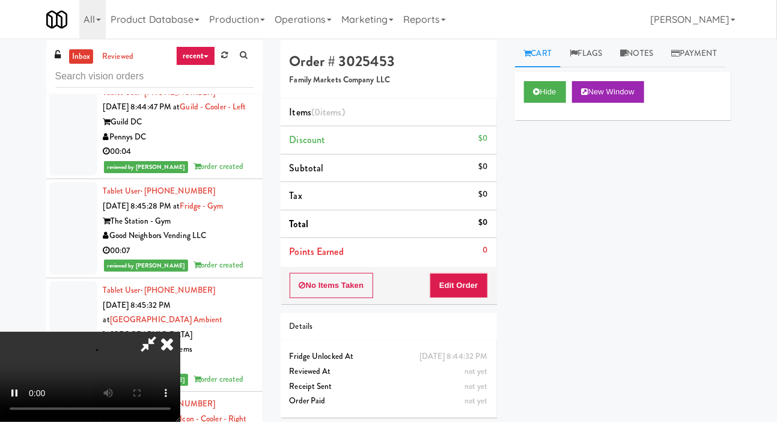
click at [453, 307] on div "Order # 3025453 Family Markets Company LLC Items (0 items ) Discount $0 Subtota…" at bounding box center [389, 233] width 235 height 387
click at [463, 287] on button "Edit Order" at bounding box center [459, 285] width 58 height 25
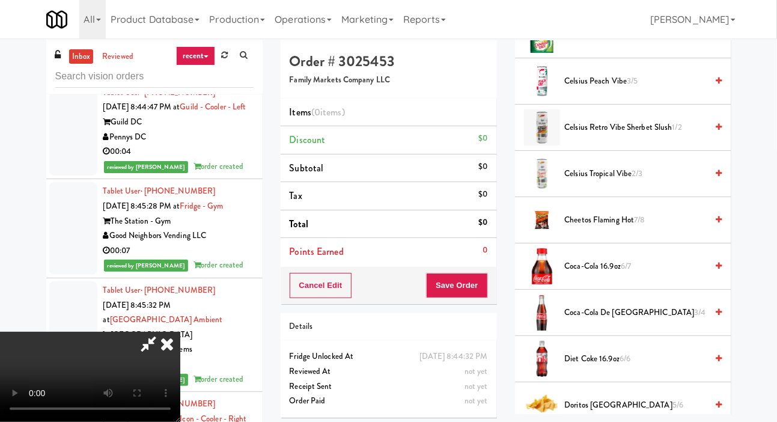
scroll to position [512, 0]
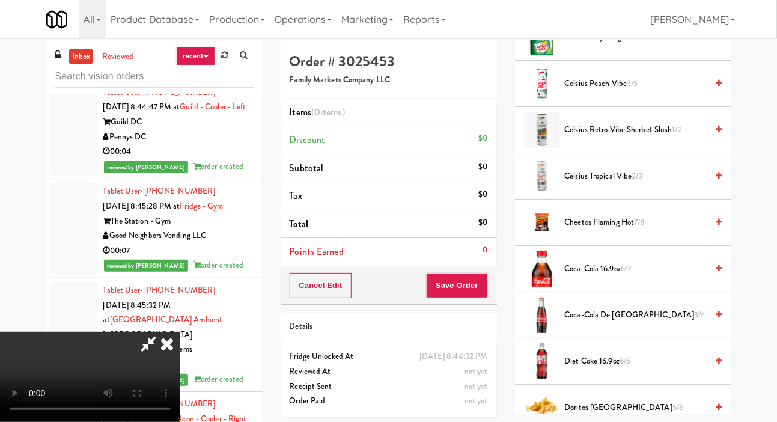
click at [667, 277] on span "Coca-Cola 16.9oz 6/7" at bounding box center [636, 269] width 143 height 15
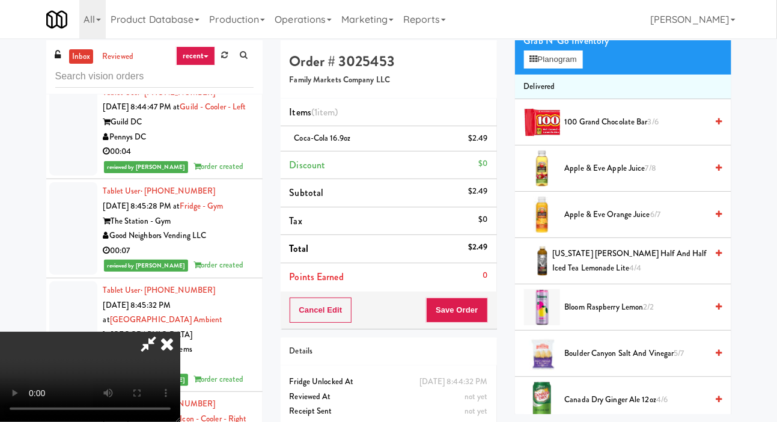
scroll to position [105, 0]
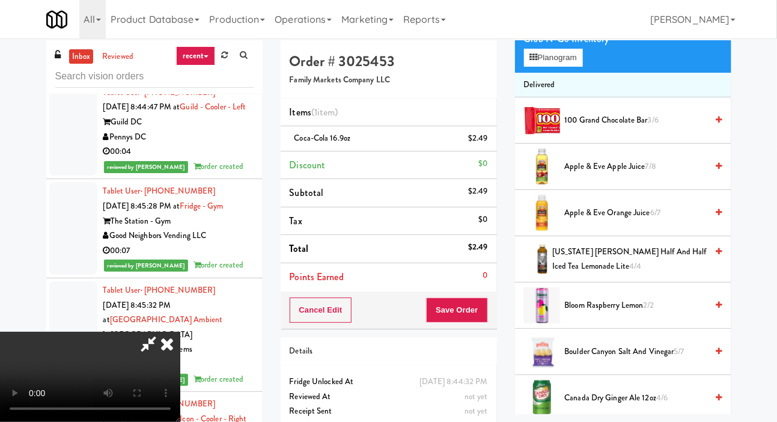
click at [652, 274] on span "[US_STATE] [PERSON_NAME] Half and Half Iced Tea Lemonade Lite 4/4" at bounding box center [630, 259] width 155 height 29
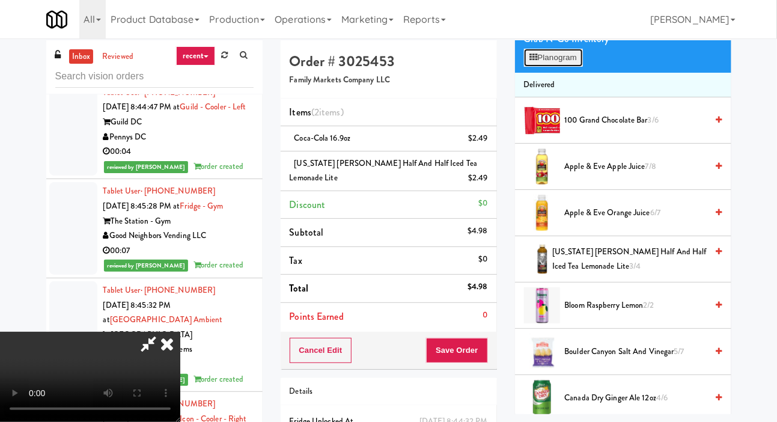
click at [575, 67] on button "Planogram" at bounding box center [553, 58] width 59 height 18
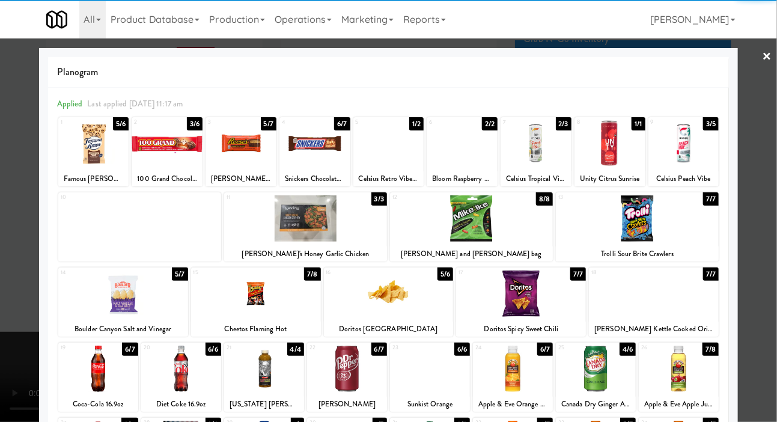
click at [557, 295] on div at bounding box center [521, 294] width 130 height 46
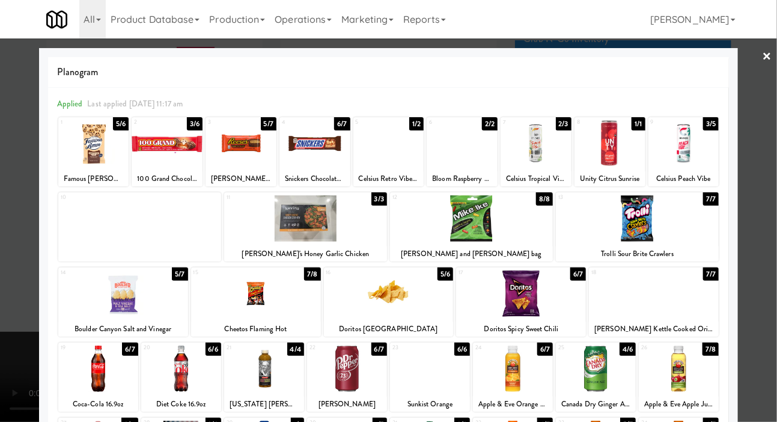
click at [772, 186] on div at bounding box center [388, 211] width 777 height 422
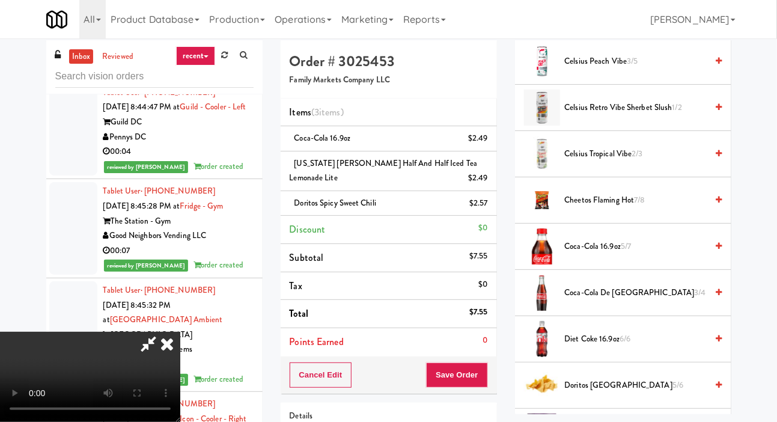
scroll to position [535, 0]
click at [667, 254] on span "Coca-Cola 16.9oz 5/7" at bounding box center [636, 246] width 143 height 15
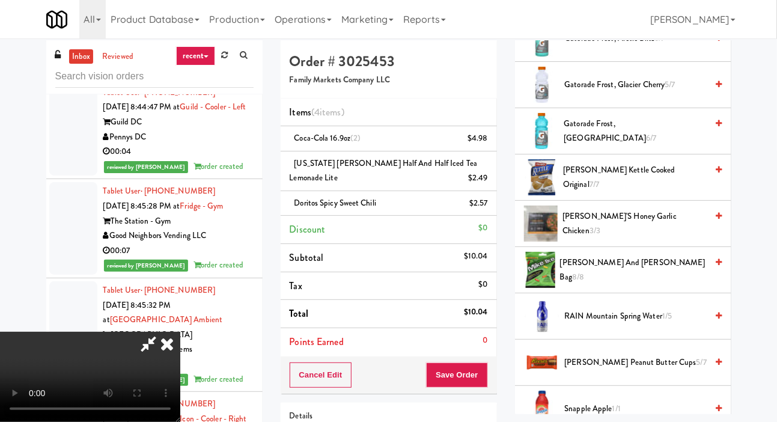
scroll to position [1413, 0]
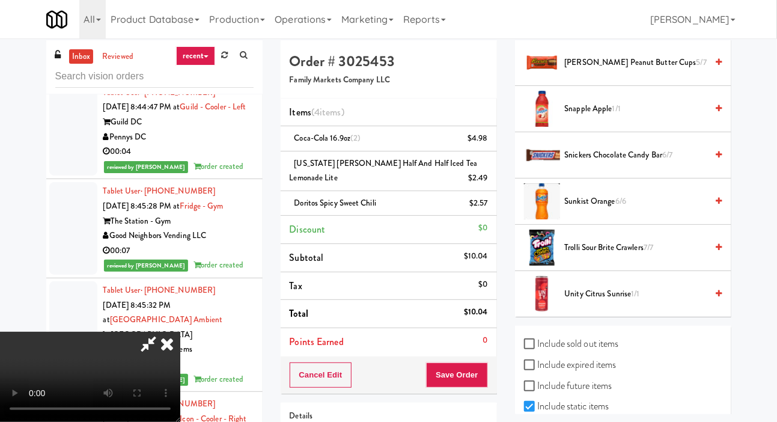
click at [673, 209] on span "Sunkist Orange 6/6" at bounding box center [636, 201] width 143 height 15
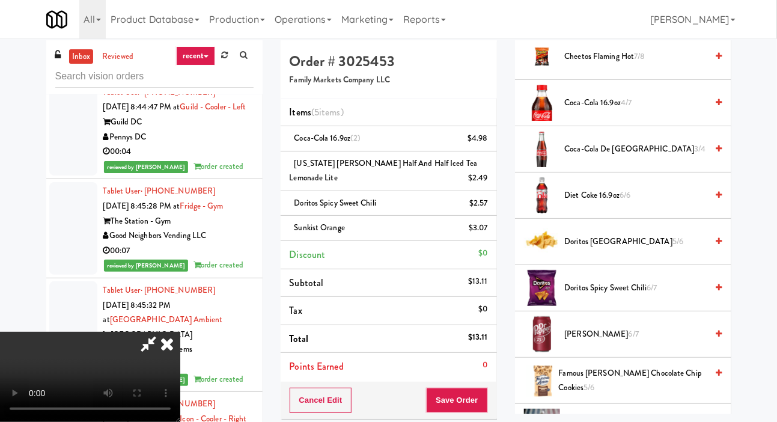
scroll to position [701, 0]
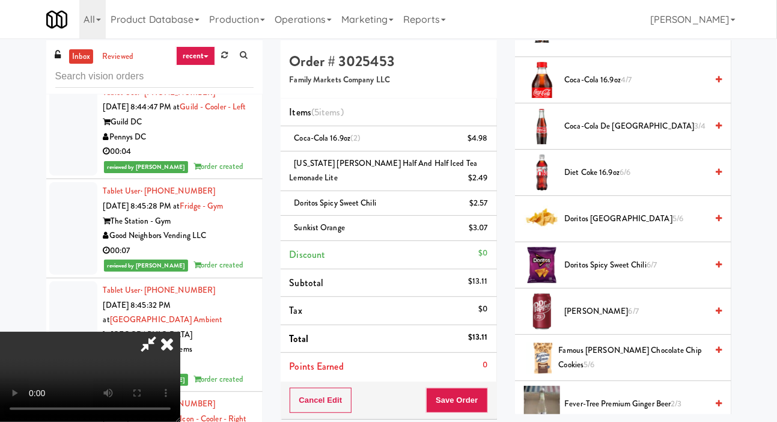
click at [679, 227] on span "Doritos Cool Ranch 5/6" at bounding box center [636, 219] width 143 height 15
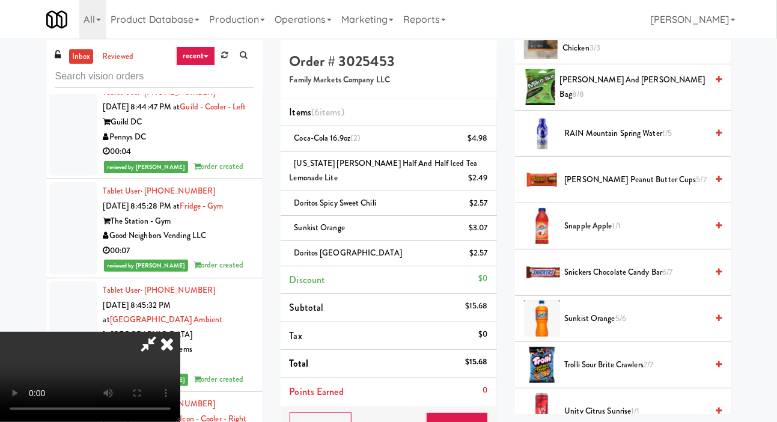
scroll to position [1296, 0]
click at [675, 188] on span "[PERSON_NAME] Peanut Butter Cups 5/7" at bounding box center [636, 180] width 143 height 15
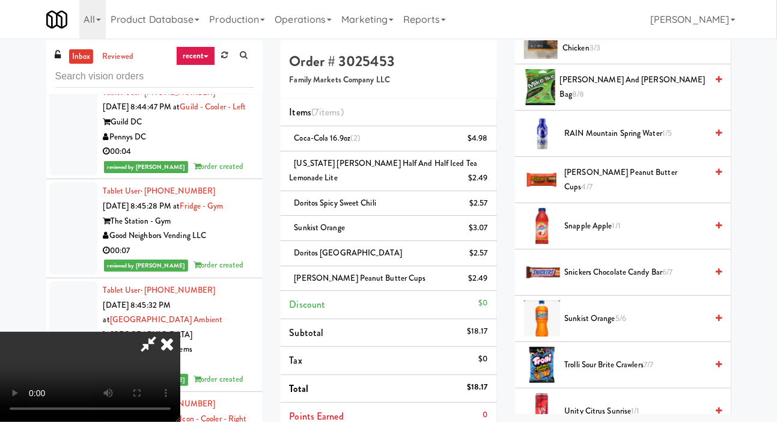
scroll to position [121, 0]
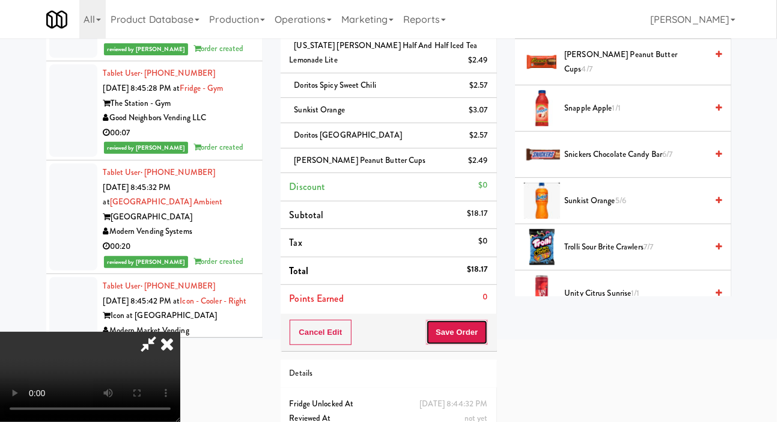
click at [474, 331] on button "Save Order" at bounding box center [456, 332] width 61 height 25
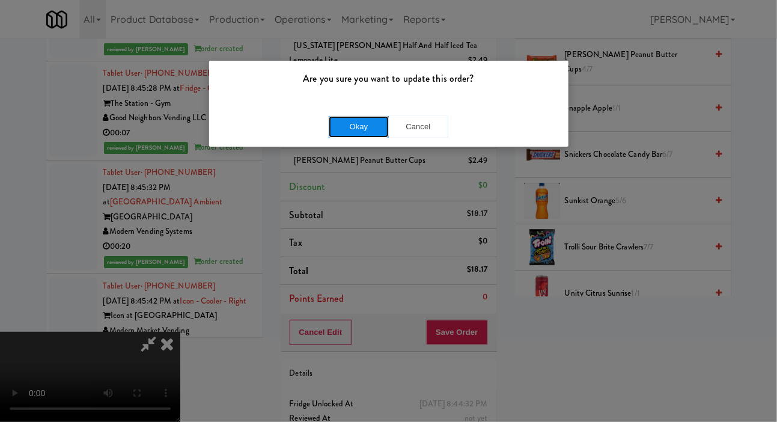
click at [360, 122] on button "Okay" at bounding box center [359, 127] width 60 height 22
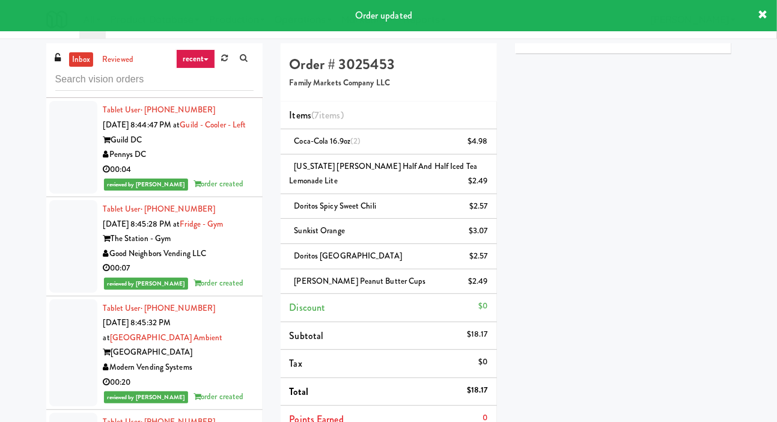
scroll to position [60, 0]
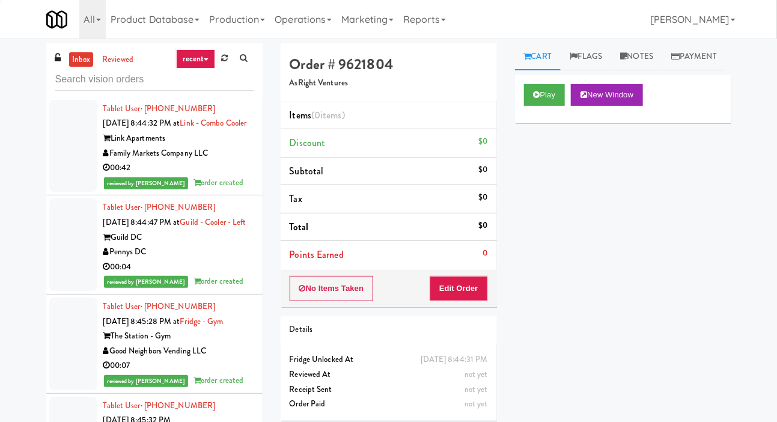
scroll to position [7041, 0]
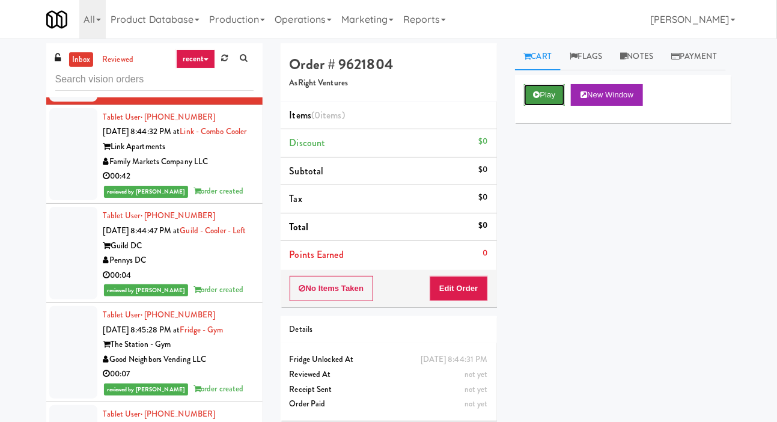
click at [527, 106] on button "Play" at bounding box center [544, 95] width 41 height 22
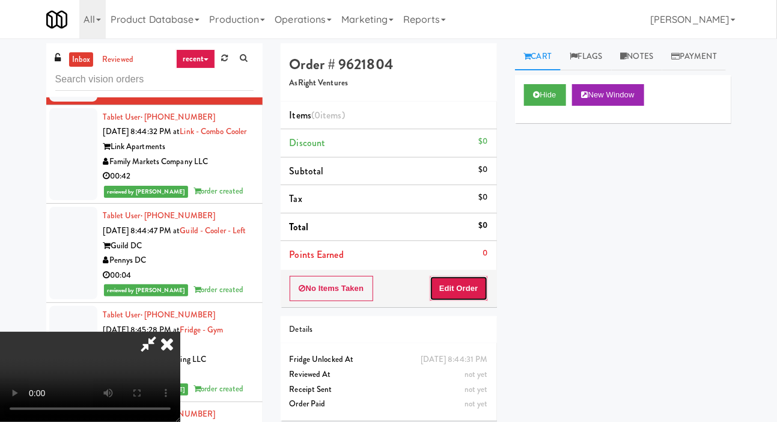
click at [456, 292] on button "Edit Order" at bounding box center [459, 288] width 58 height 25
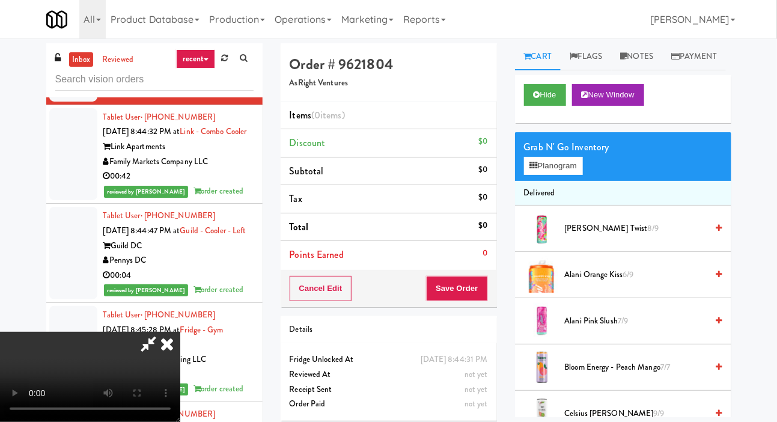
scroll to position [0, 0]
click at [575, 175] on button "Planogram" at bounding box center [553, 166] width 59 height 18
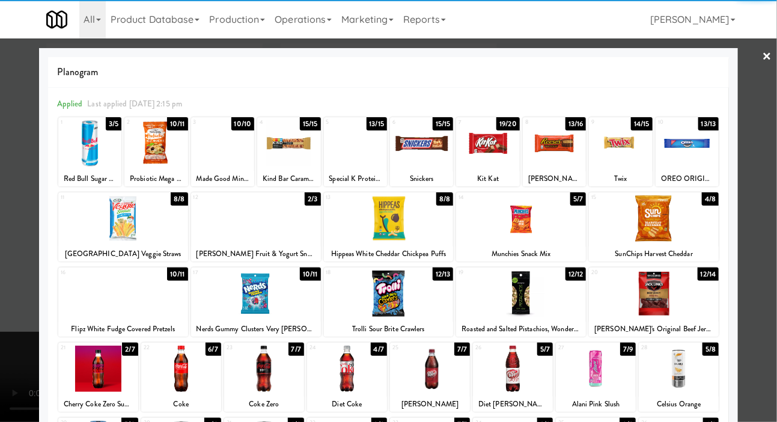
click at [224, 228] on div at bounding box center [256, 218] width 130 height 46
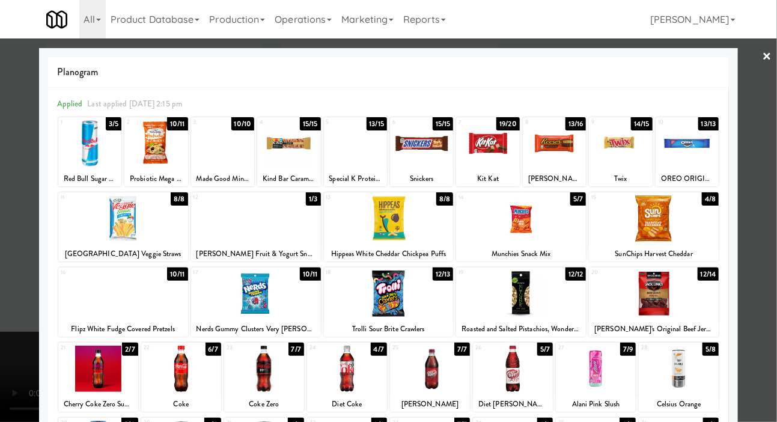
click at [13, 167] on div at bounding box center [388, 211] width 777 height 422
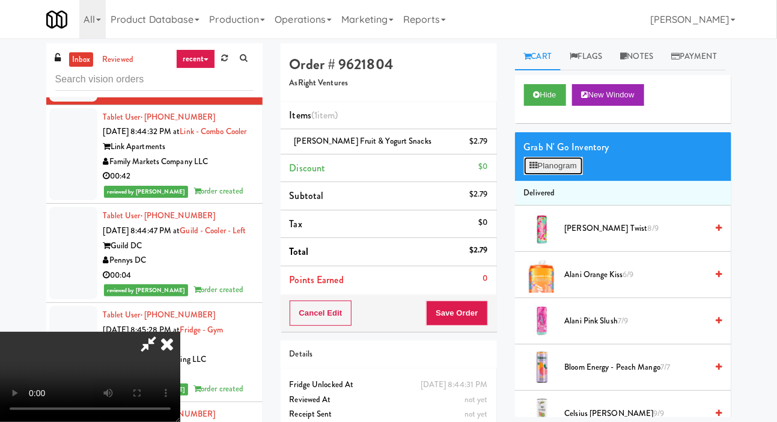
click at [574, 175] on button "Planogram" at bounding box center [553, 166] width 59 height 18
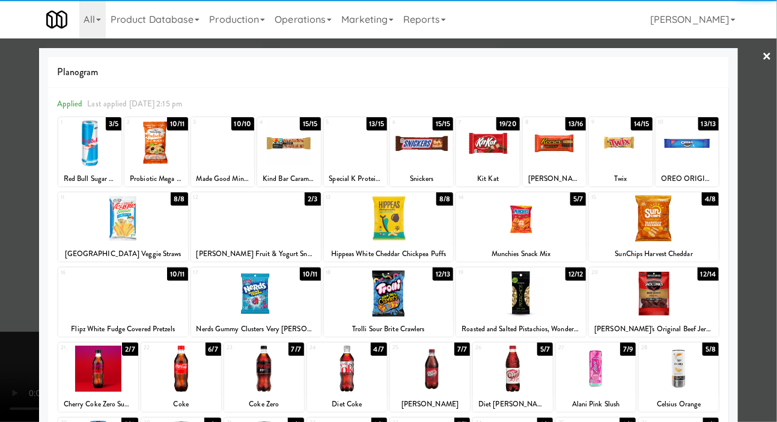
click at [630, 158] on div at bounding box center [620, 143] width 63 height 46
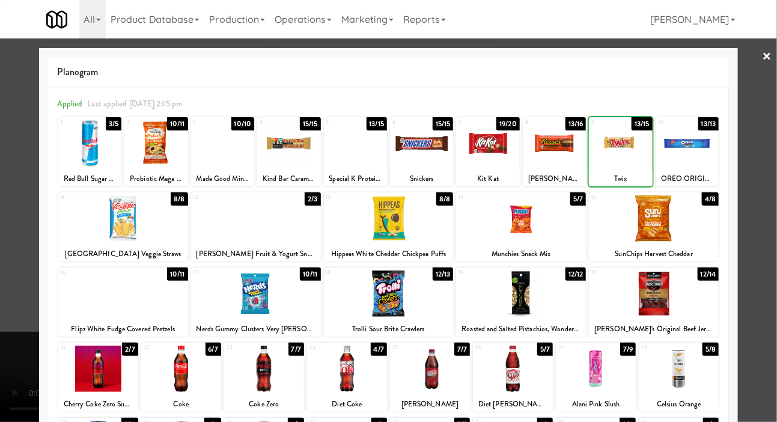
click at [634, 158] on div at bounding box center [620, 143] width 63 height 46
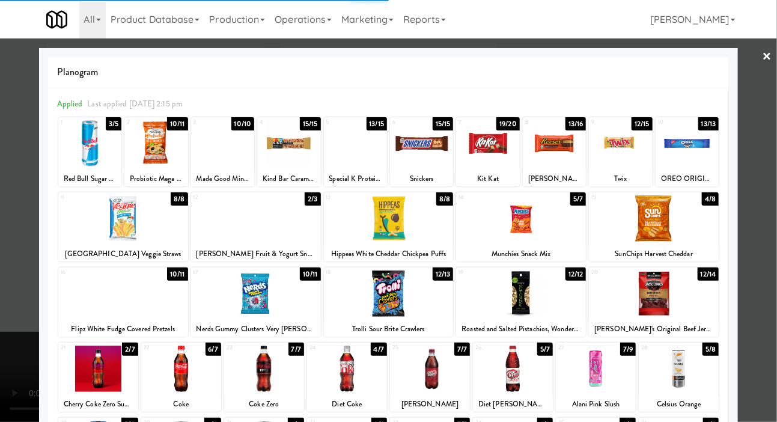
click at [8, 180] on div at bounding box center [388, 211] width 777 height 422
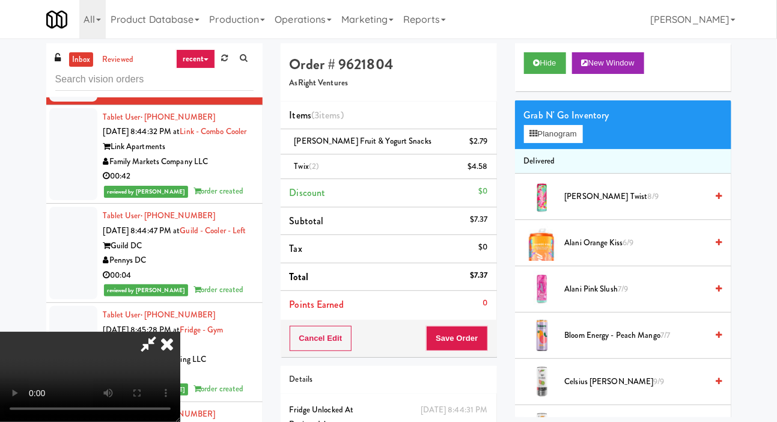
scroll to position [7, 0]
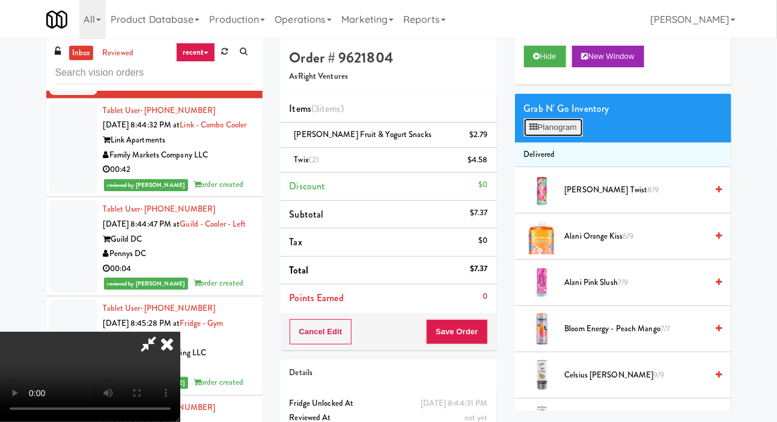
click at [578, 136] on button "Planogram" at bounding box center [553, 127] width 59 height 18
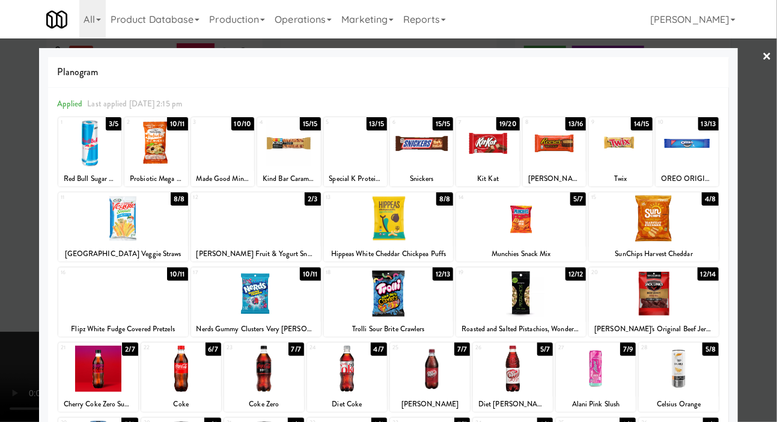
click at [228, 229] on div at bounding box center [256, 218] width 130 height 46
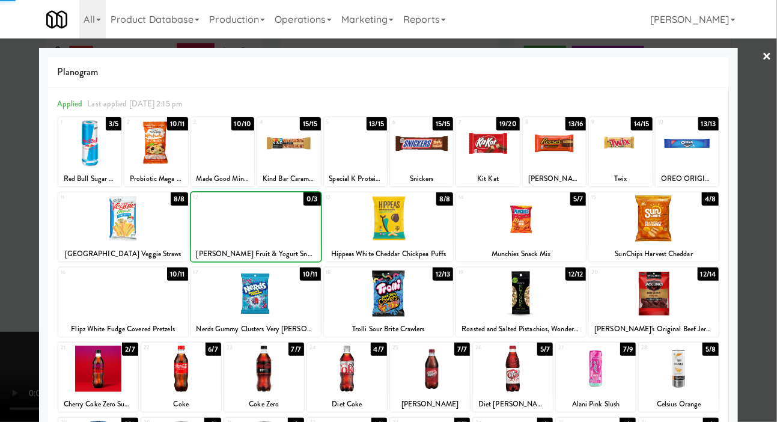
click at [627, 143] on div at bounding box center [620, 143] width 63 height 46
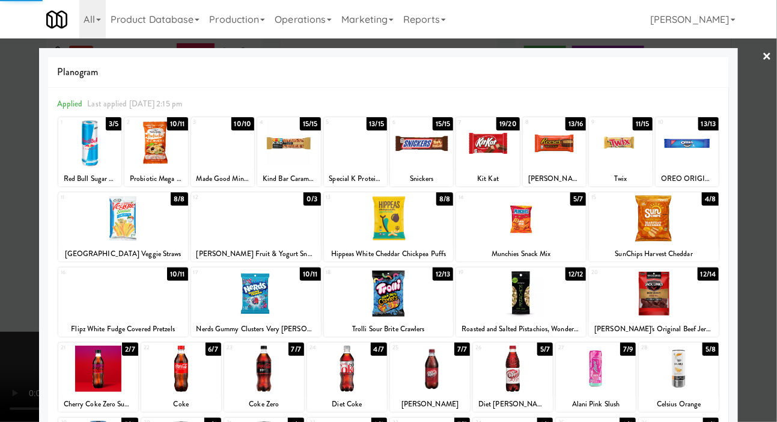
click at [20, 236] on div at bounding box center [388, 211] width 777 height 422
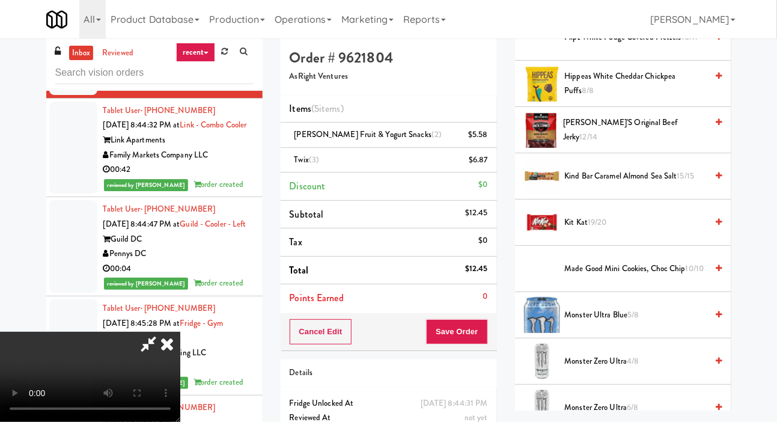
scroll to position [790, 0]
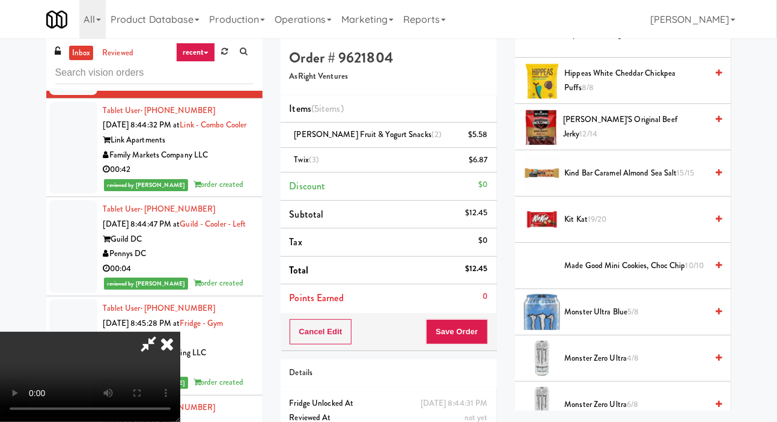
click at [665, 227] on span "Kit Kat 19/20" at bounding box center [636, 219] width 143 height 15
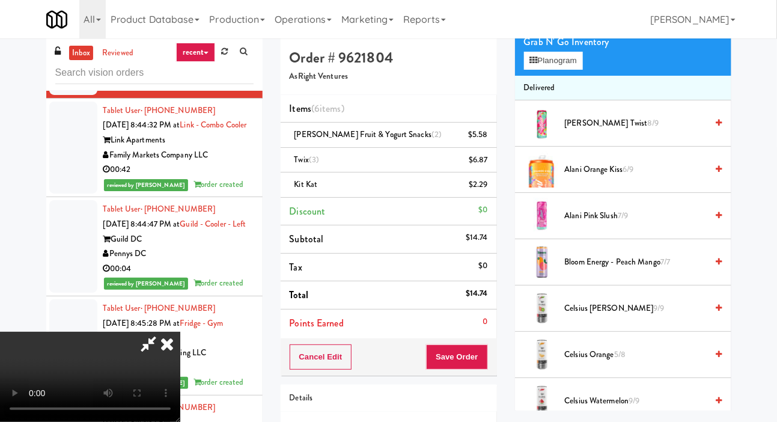
scroll to position [0, 0]
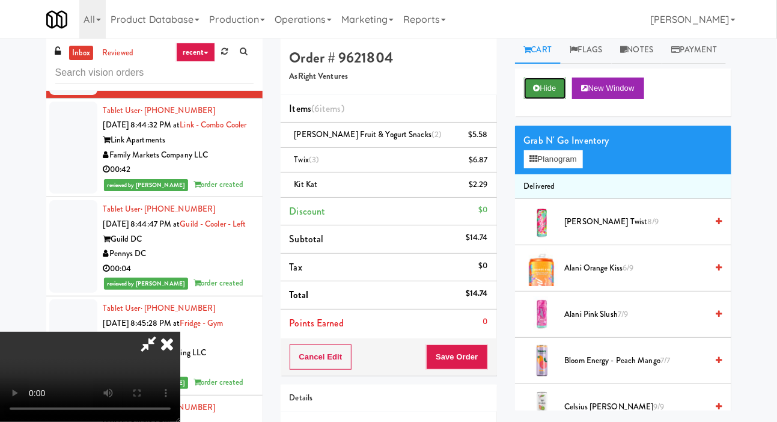
click at [554, 99] on button "Hide" at bounding box center [545, 89] width 42 height 22
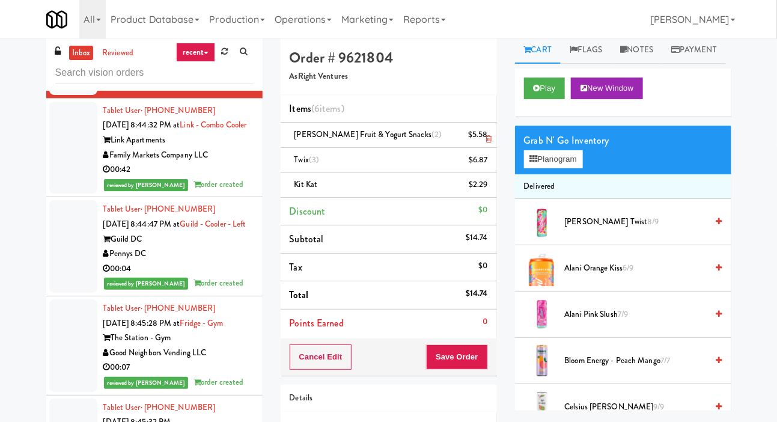
click at [483, 139] on div "$5.58" at bounding box center [478, 134] width 20 height 15
click at [485, 133] on link at bounding box center [486, 139] width 11 height 15
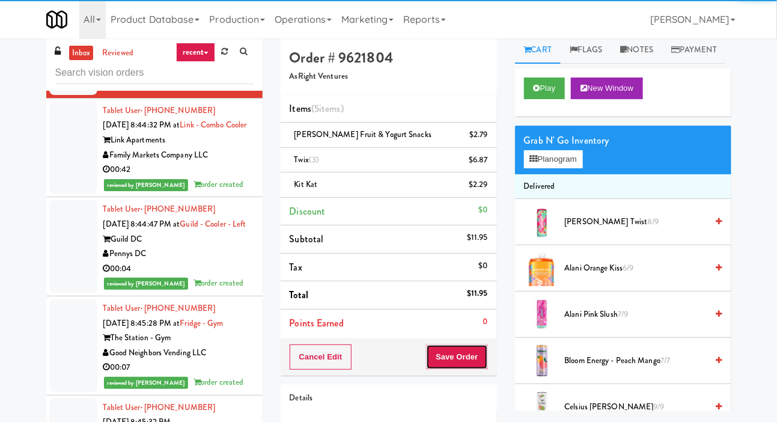
click at [449, 361] on button "Save Order" at bounding box center [456, 357] width 61 height 25
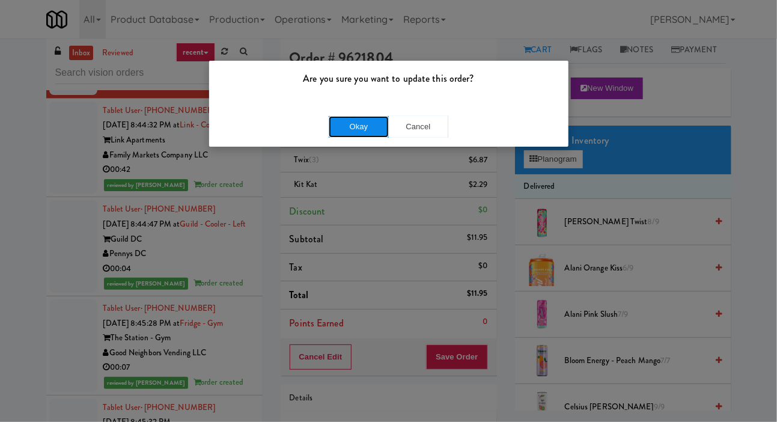
click at [346, 135] on button "Okay" at bounding box center [359, 127] width 60 height 22
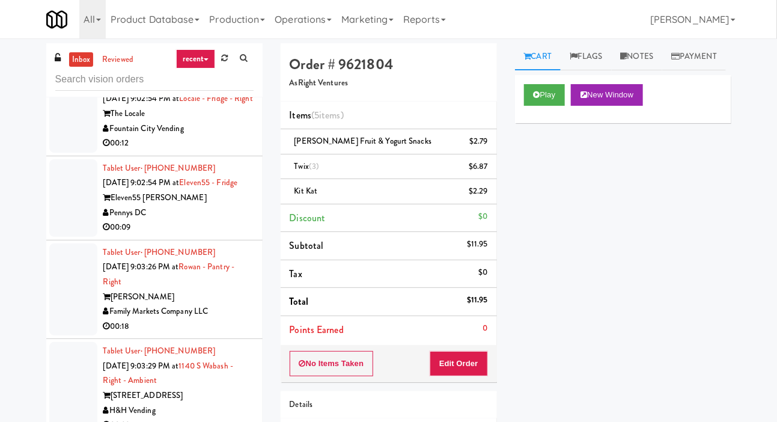
click at [61, 69] on div at bounding box center [73, 30] width 48 height 78
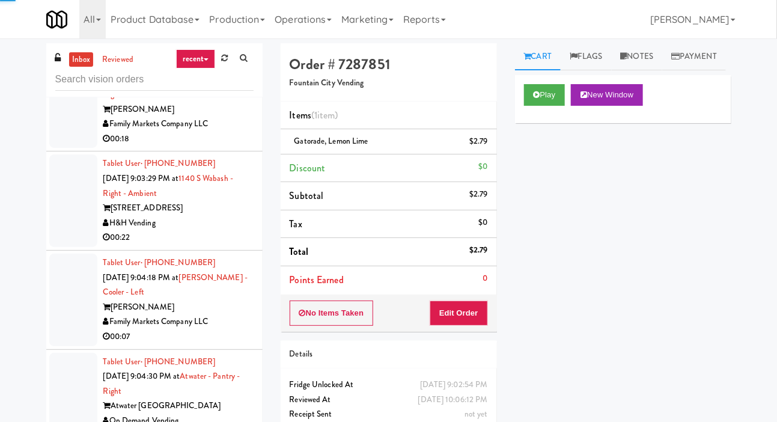
click at [67, 49] on div at bounding box center [73, 11] width 48 height 78
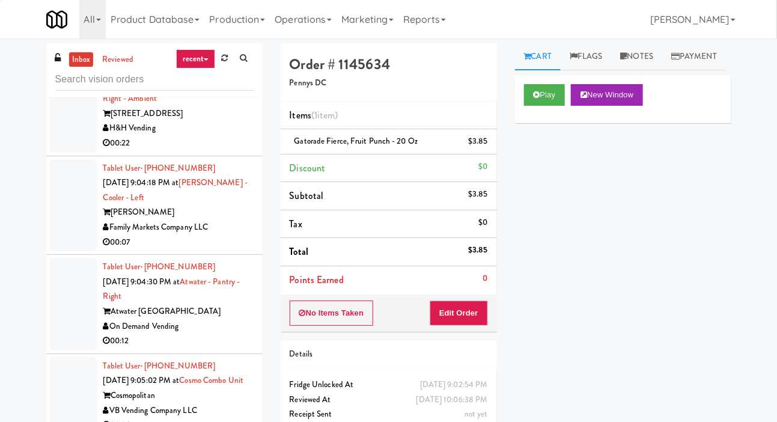
click at [69, 54] on div at bounding box center [73, 8] width 48 height 93
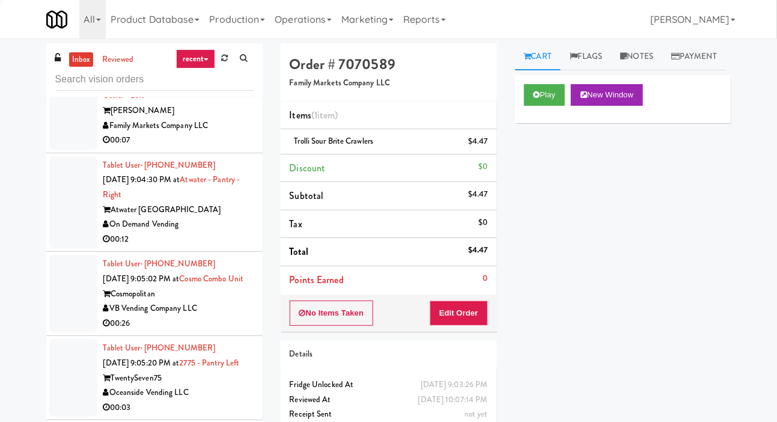
click at [74, 51] on div at bounding box center [73, 5] width 48 height 93
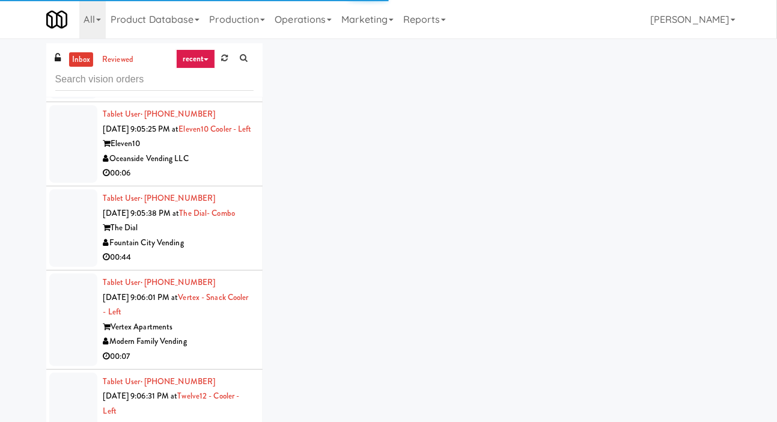
click at [72, 99] on div at bounding box center [73, 60] width 48 height 78
click at [90, 99] on div at bounding box center [73, 60] width 48 height 78
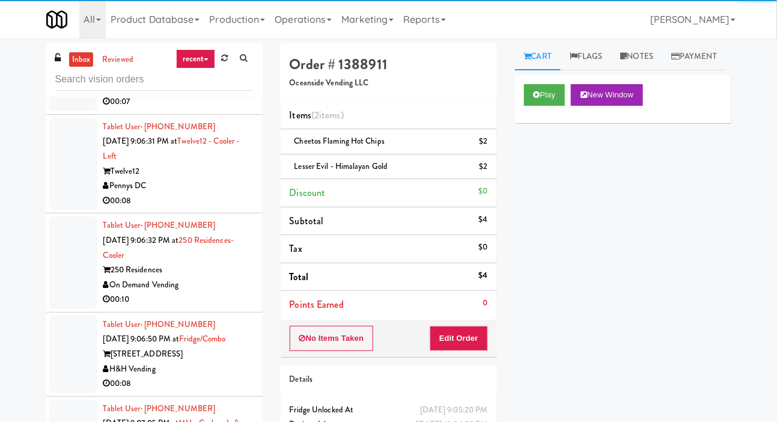
scroll to position [10045, 0]
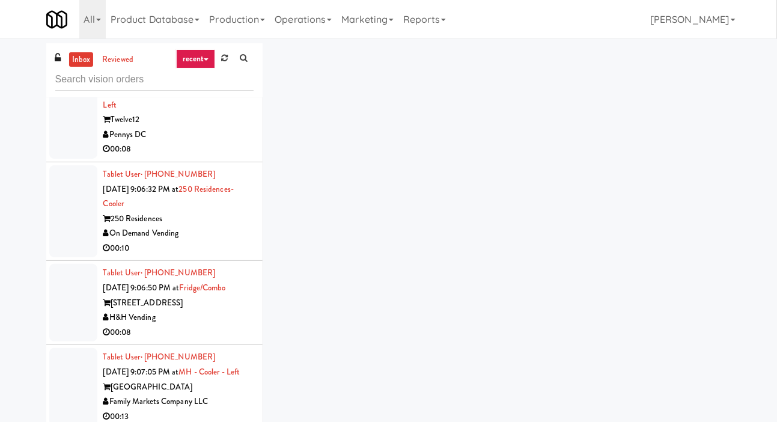
click at [79, 60] on div at bounding box center [73, 14] width 48 height 93
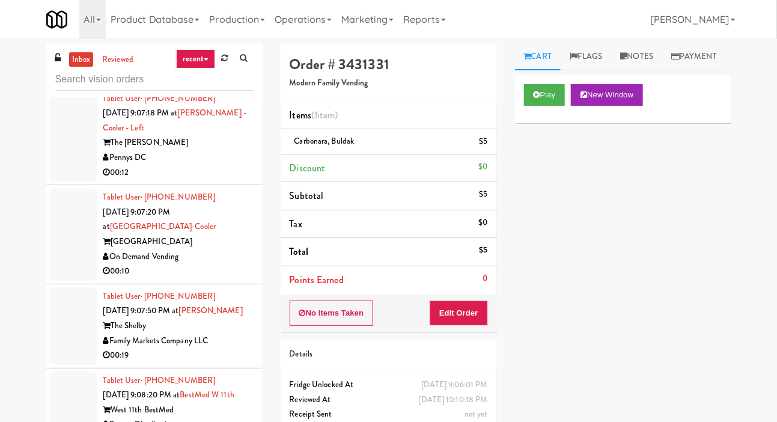
scroll to position [10417, 0]
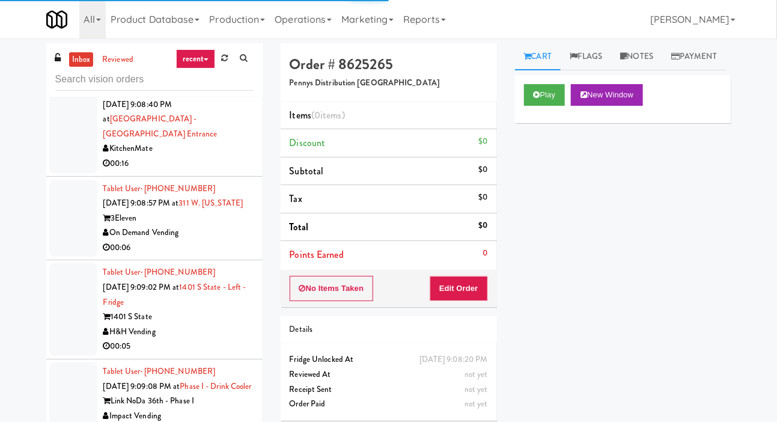
scroll to position [11094, 0]
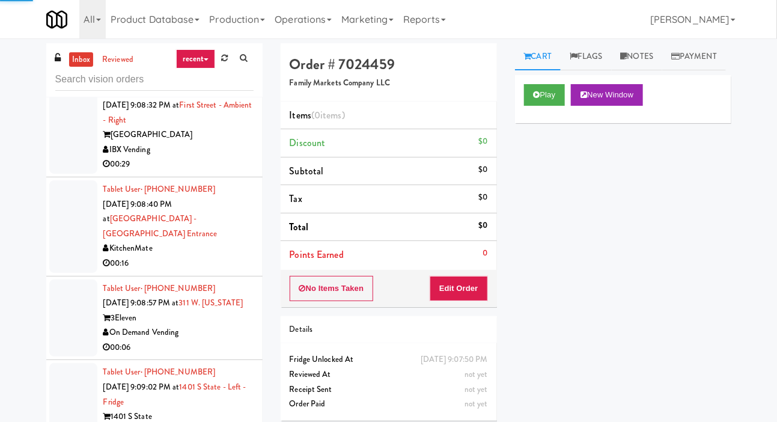
scroll to position [10997, 0]
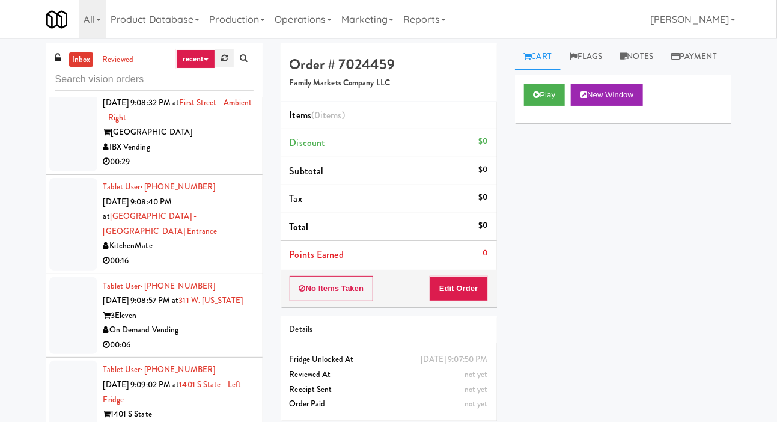
click at [218, 57] on link at bounding box center [224, 58] width 19 height 18
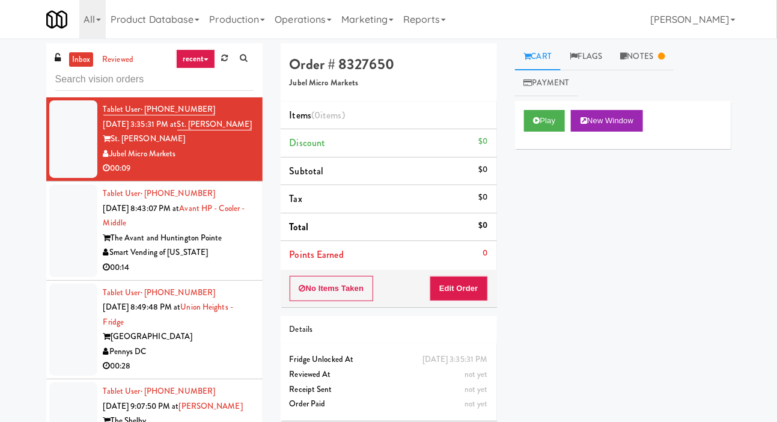
click at [73, 260] on div at bounding box center [73, 231] width 48 height 93
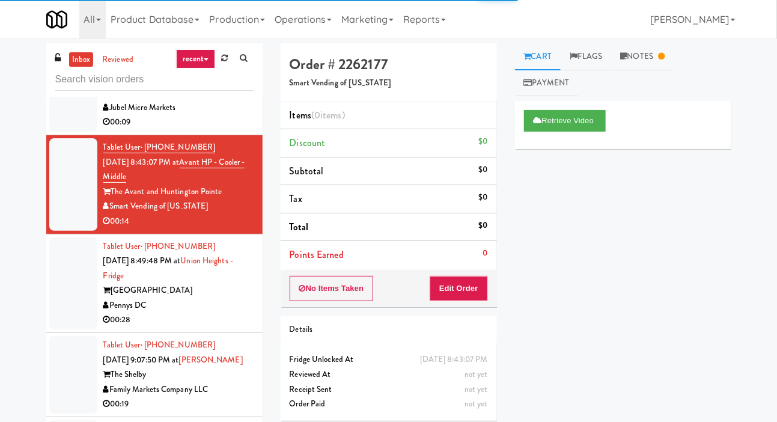
click at [69, 282] on div at bounding box center [73, 284] width 48 height 93
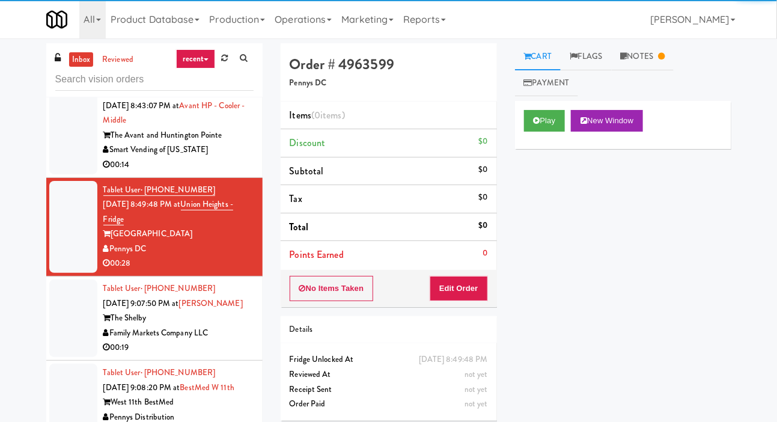
click at [73, 323] on div at bounding box center [73, 319] width 48 height 78
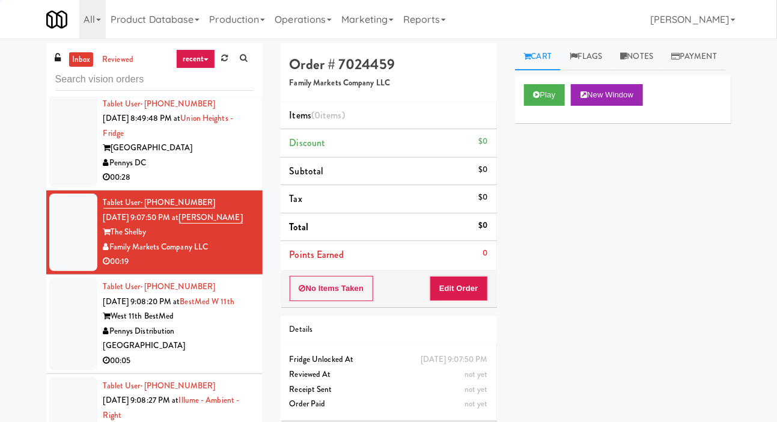
scroll to position [189, 0]
click at [555, 106] on button "Play" at bounding box center [544, 95] width 41 height 22
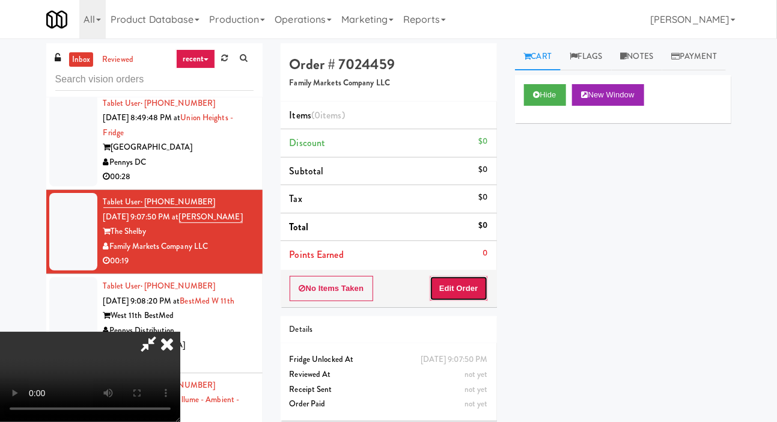
click at [464, 279] on button "Edit Order" at bounding box center [459, 288] width 58 height 25
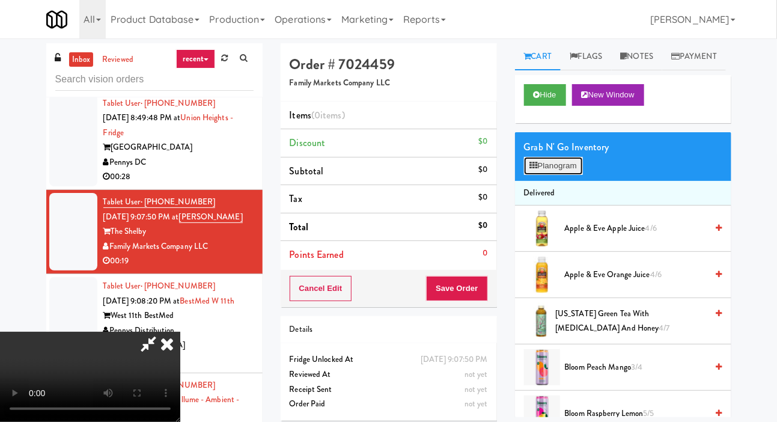
click at [545, 175] on button "Planogram" at bounding box center [553, 166] width 59 height 18
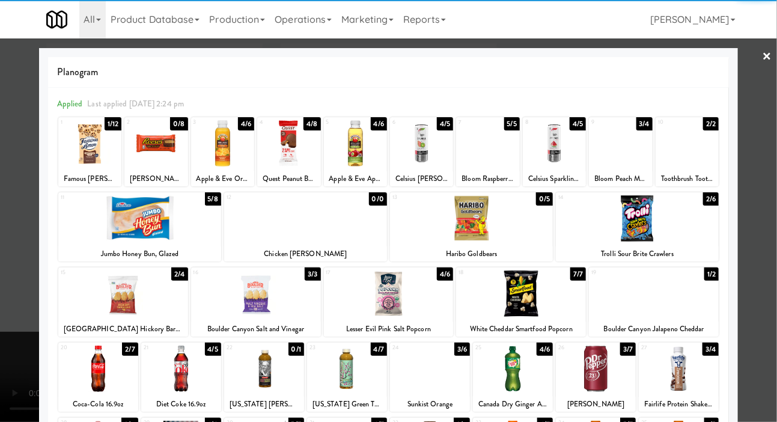
click at [497, 308] on div at bounding box center [521, 294] width 130 height 46
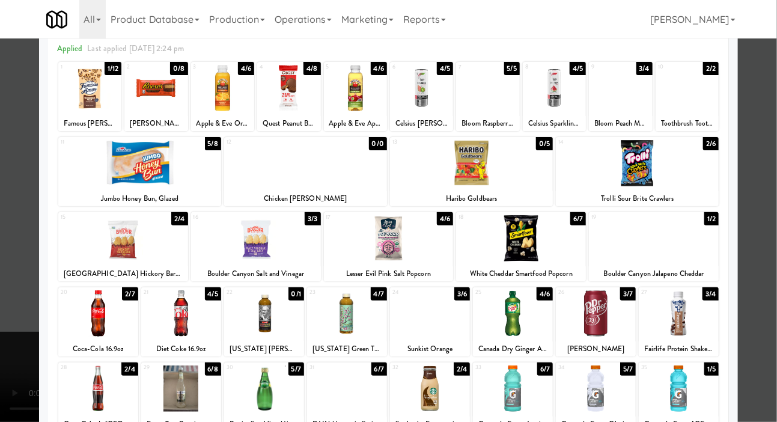
scroll to position [168, 0]
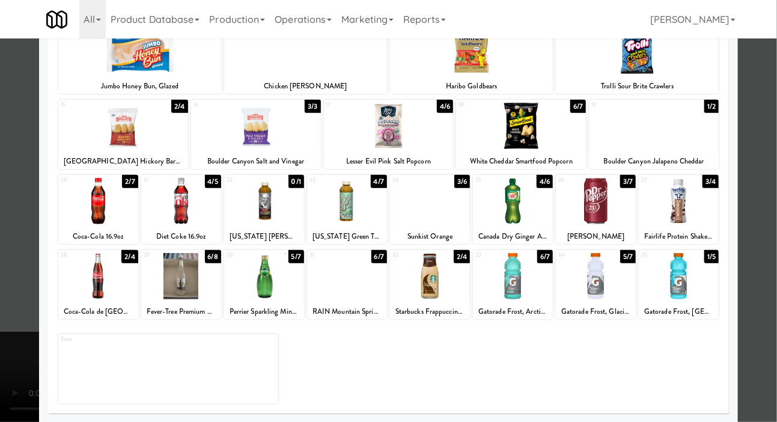
click at [429, 282] on div at bounding box center [430, 276] width 80 height 46
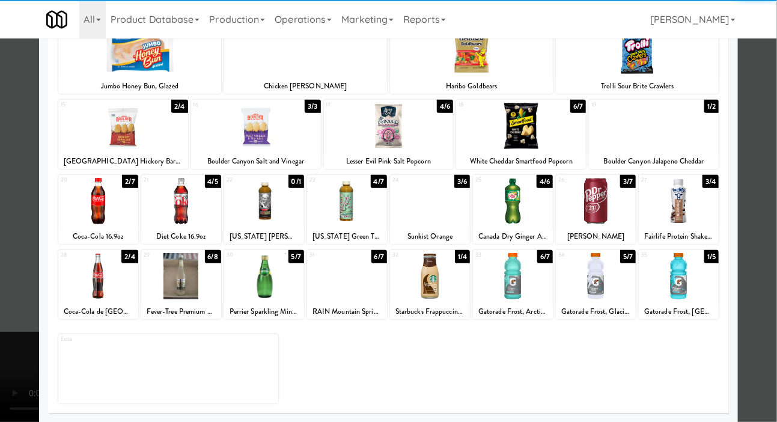
click at [776, 123] on div at bounding box center [388, 211] width 777 height 422
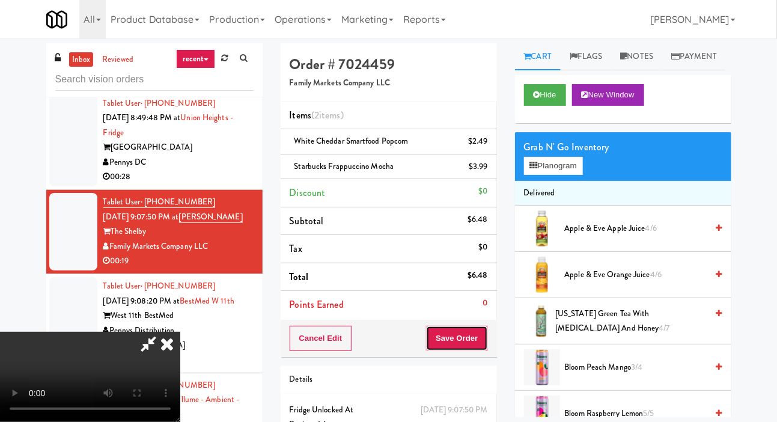
click at [476, 330] on button "Save Order" at bounding box center [456, 338] width 61 height 25
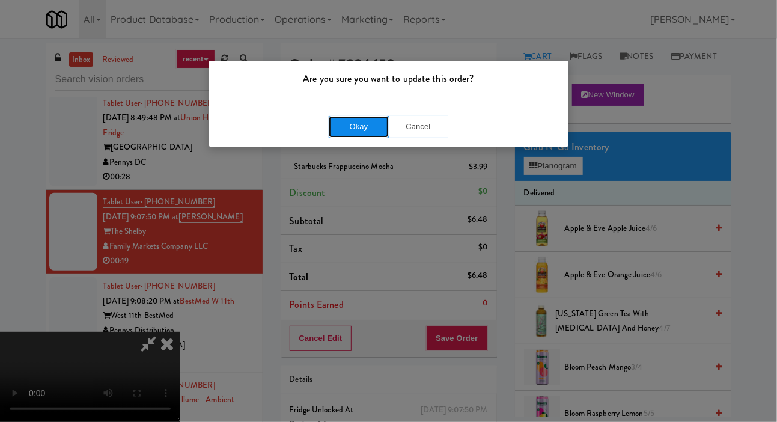
click at [337, 134] on button "Okay" at bounding box center [359, 127] width 60 height 22
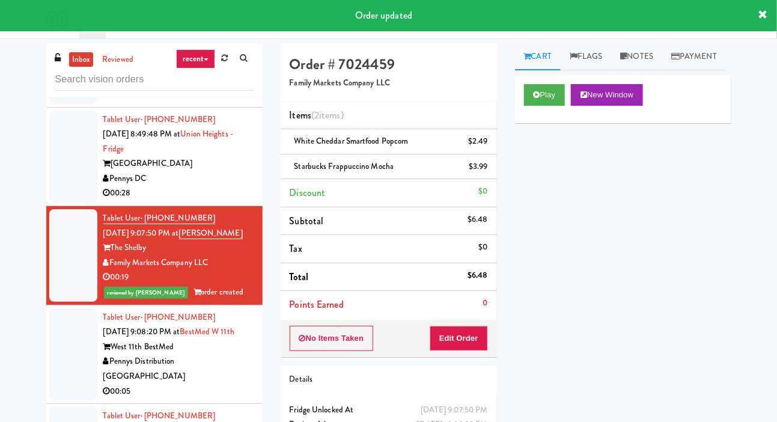
scroll to position [173, 0]
click at [66, 198] on div at bounding box center [73, 157] width 48 height 93
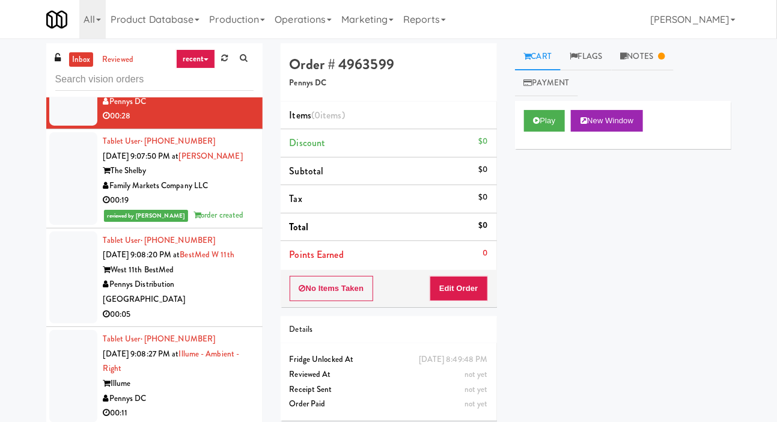
click at [76, 283] on div at bounding box center [73, 277] width 48 height 93
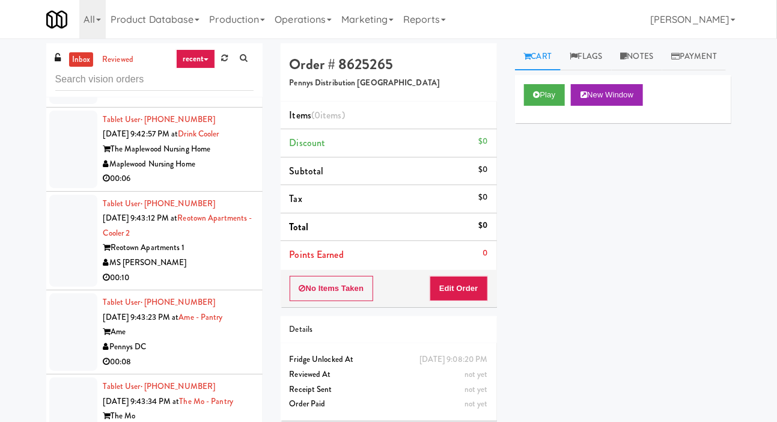
scroll to position [11119, 0]
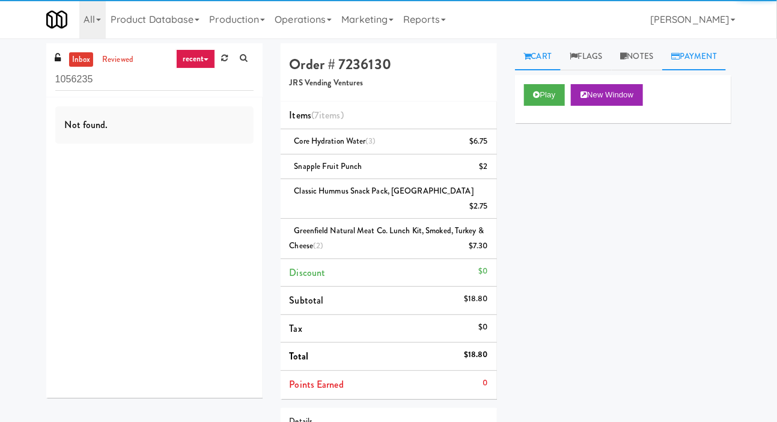
click at [663, 70] on link "Payment" at bounding box center [695, 56] width 64 height 27
